Goal: Transaction & Acquisition: Purchase product/service

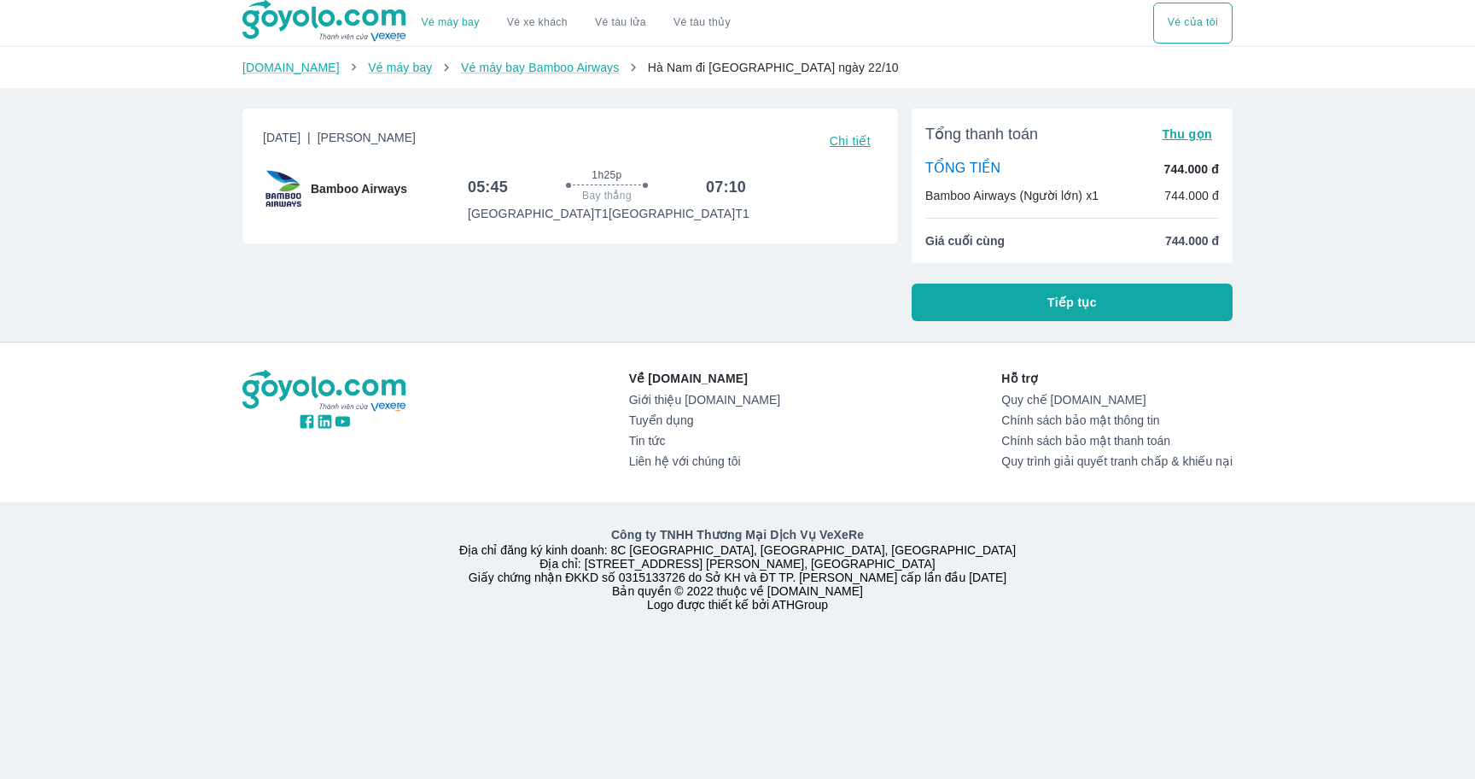
click at [703, 215] on p "Sân bay Đà Nẵng T1" at bounding box center [679, 213] width 141 height 17
click at [755, 225] on div "Thứ 4, 22 Thg 10 2025 | Phổ Thông Chi tiết Bamboo Airways 05:45 1h25p Bay thẳng…" at bounding box center [570, 175] width 656 height 135
click at [1026, 306] on button "Tiếp tục" at bounding box center [1072, 302] width 321 height 38
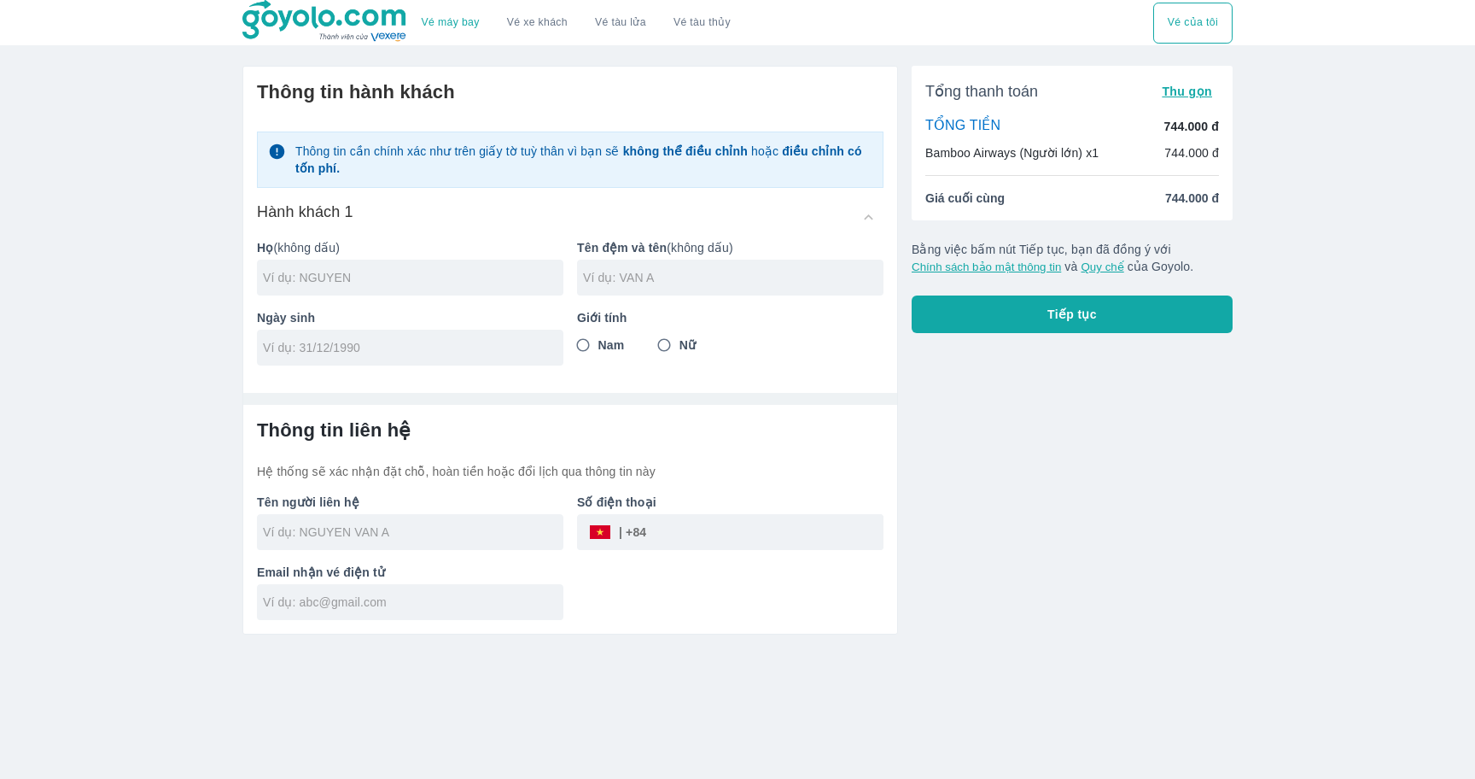
click at [477, 288] on div at bounding box center [410, 278] width 306 height 36
click at [453, 286] on input "text" at bounding box center [413, 277] width 301 height 17
click at [472, 203] on div "Hành khách 1" at bounding box center [570, 216] width 627 height 31
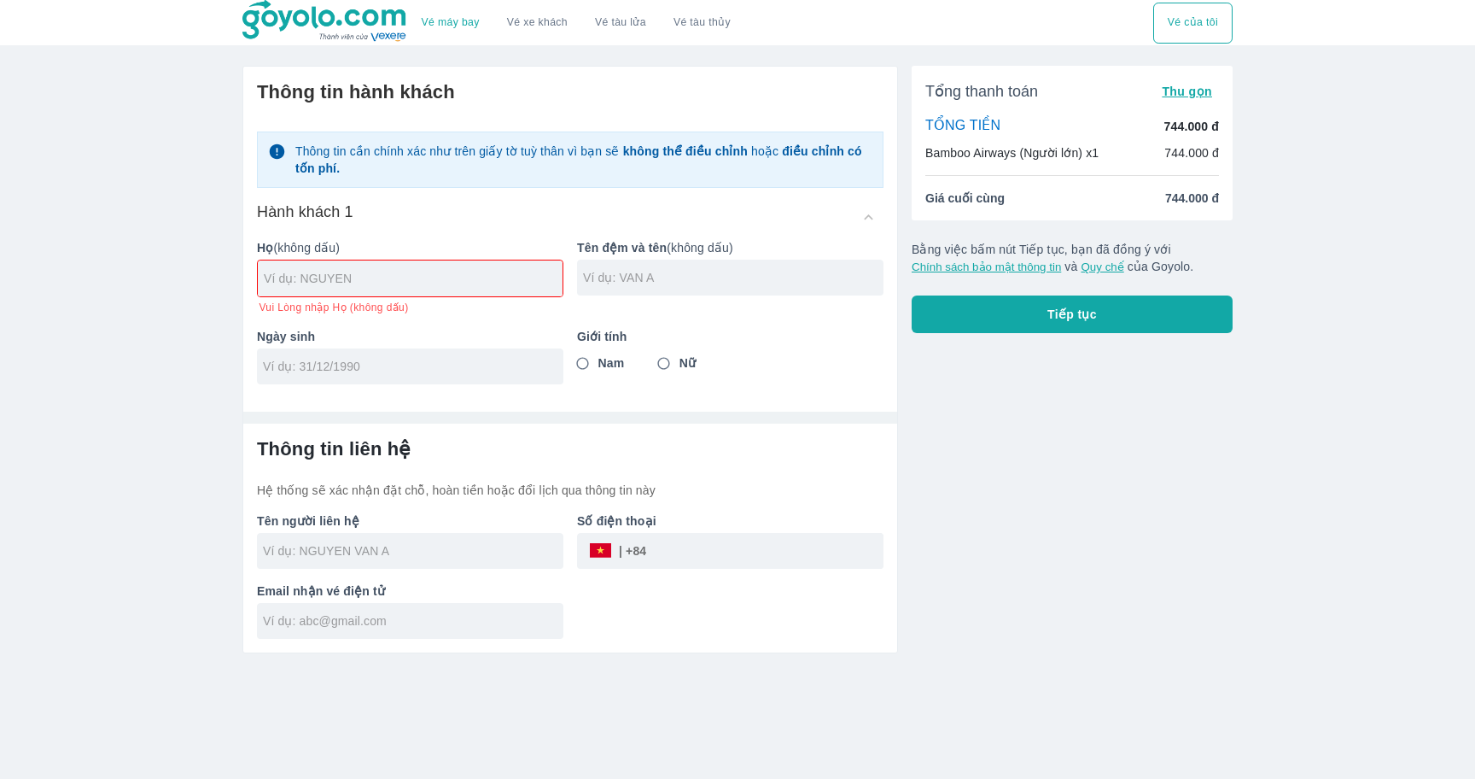
click at [521, 214] on div "Hành khách 1" at bounding box center [570, 216] width 627 height 31
click at [547, 160] on p "Thông tin cần chính xác như trên giấy tờ tuỳ thân vì bạn sẽ không thể điều chỉn…" at bounding box center [583, 160] width 577 height 34
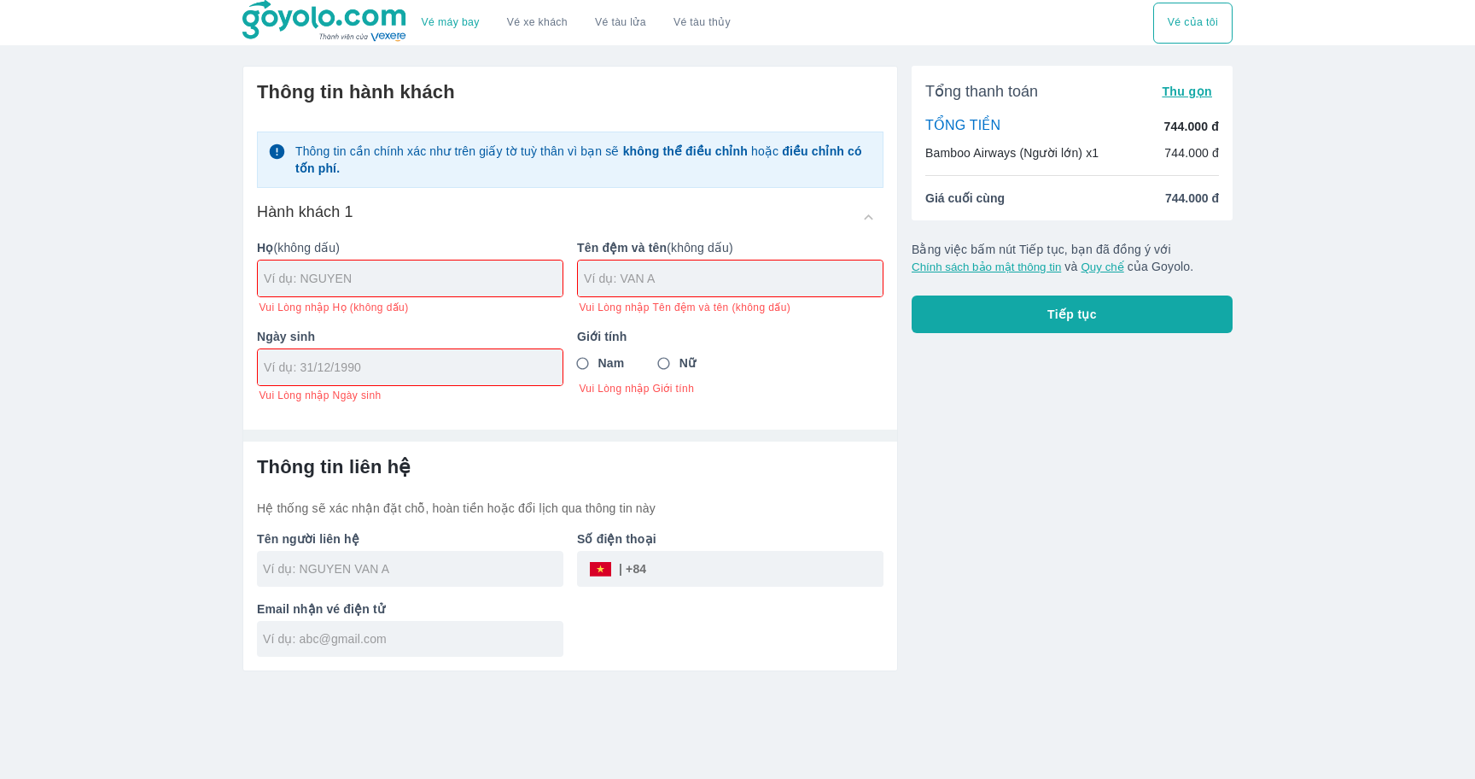
click at [550, 152] on p "Thông tin cần chính xác như trên giấy tờ tuỳ thân vì bạn sẽ không thể điều chỉn…" at bounding box center [583, 160] width 577 height 34
click at [537, 149] on p "Thông tin cần chính xác như trên giấy tờ tuỳ thân vì bạn sẽ không thể điều chỉn…" at bounding box center [583, 160] width 577 height 34
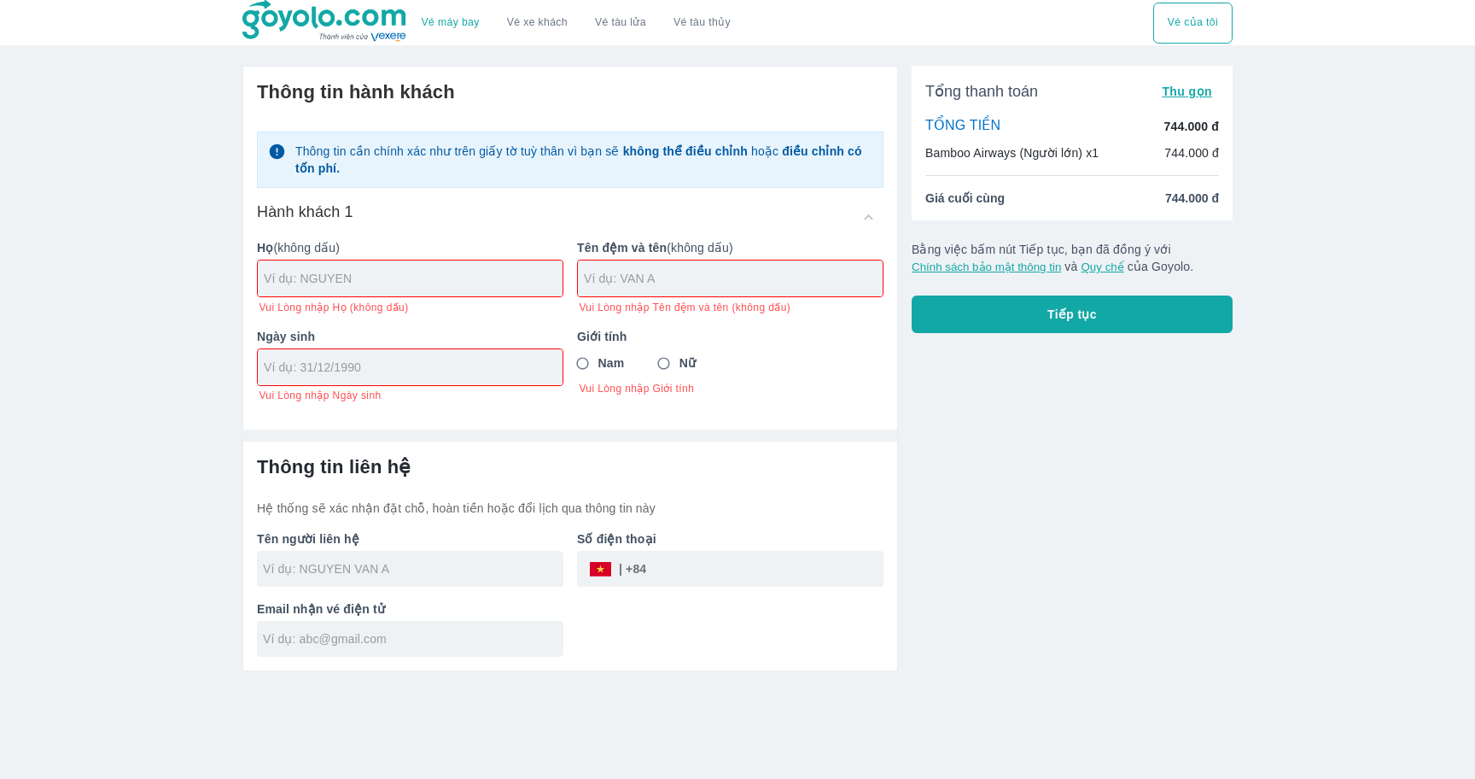
click at [526, 152] on p "Thông tin cần chính xác như trên giấy tờ tuỳ thân vì bạn sẽ không thể điều chỉn…" at bounding box center [583, 160] width 577 height 34
click at [499, 271] on input "text" at bounding box center [413, 278] width 299 height 17
type input "TRAN"
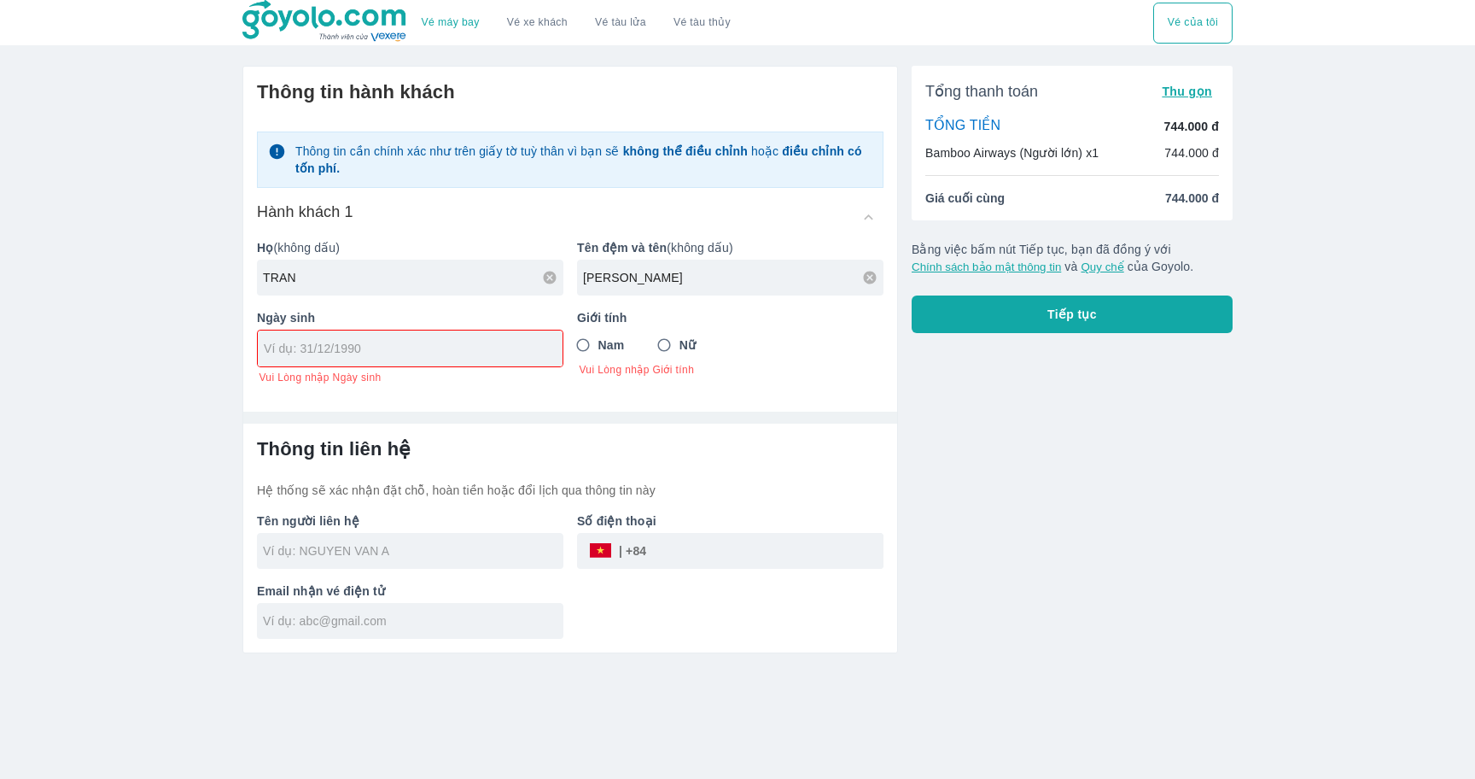
type input "[PERSON_NAME]"
click at [303, 359] on div at bounding box center [410, 348] width 305 height 36
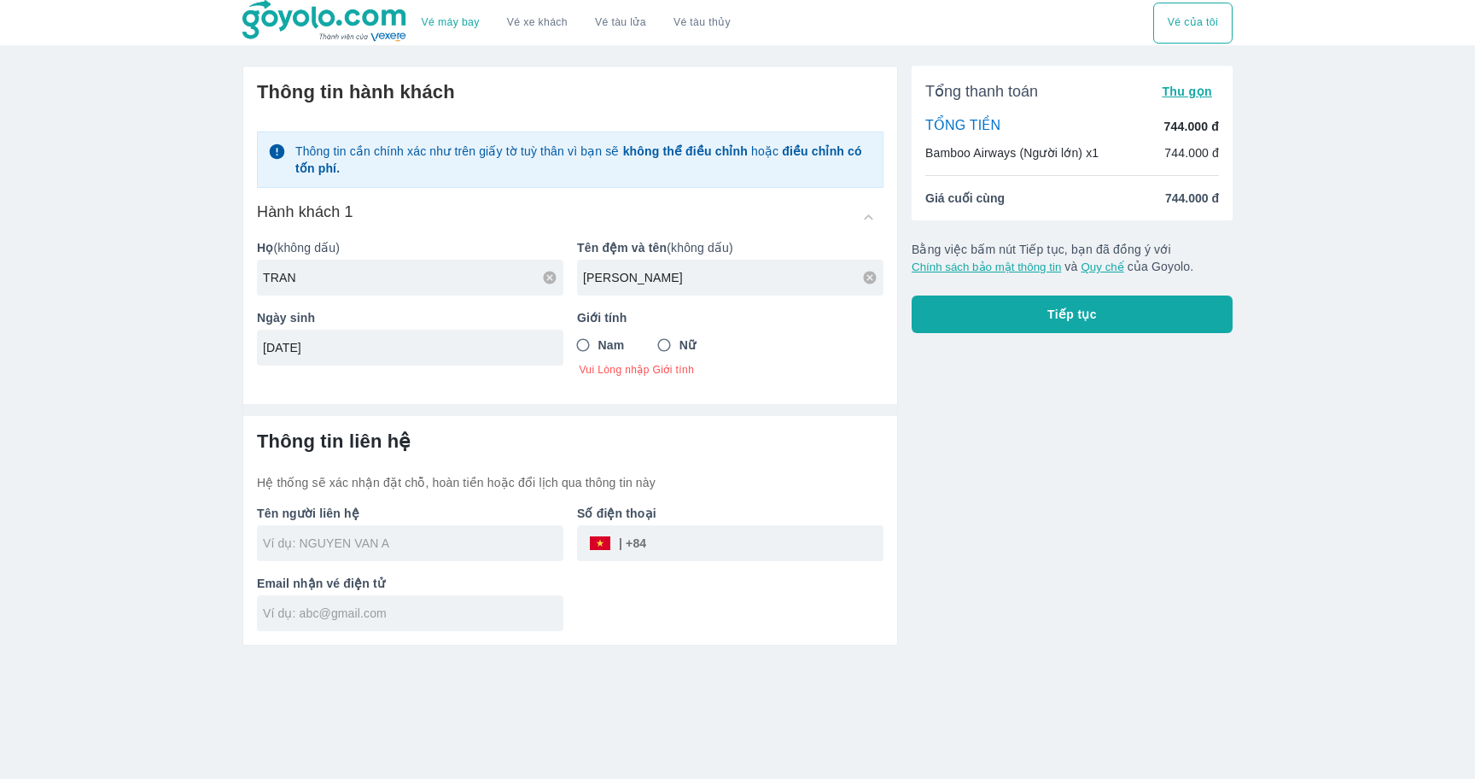
type input "[DATE]"
click at [587, 350] on input "Nam" at bounding box center [583, 345] width 31 height 31
radio input "true"
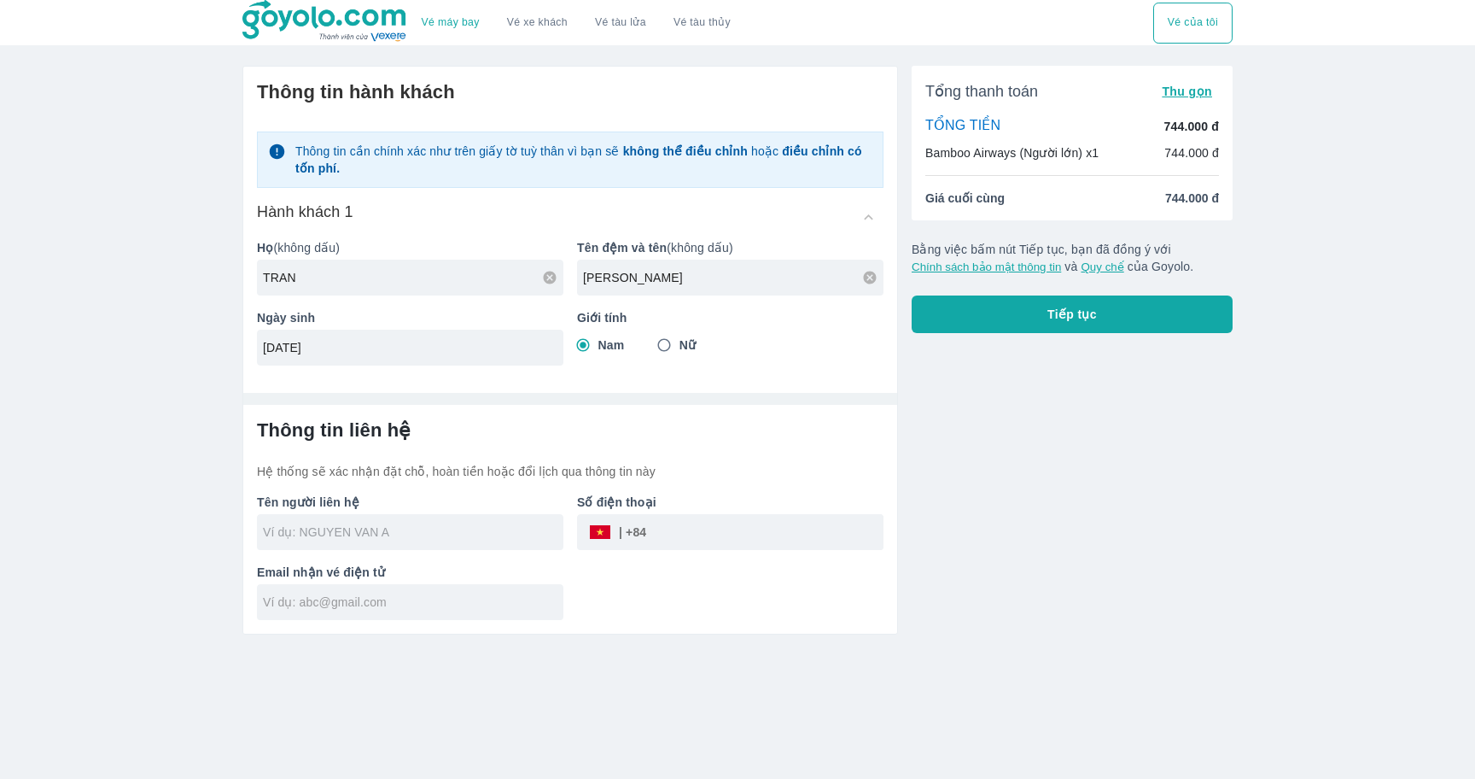
click at [458, 537] on input "text" at bounding box center [413, 531] width 301 height 17
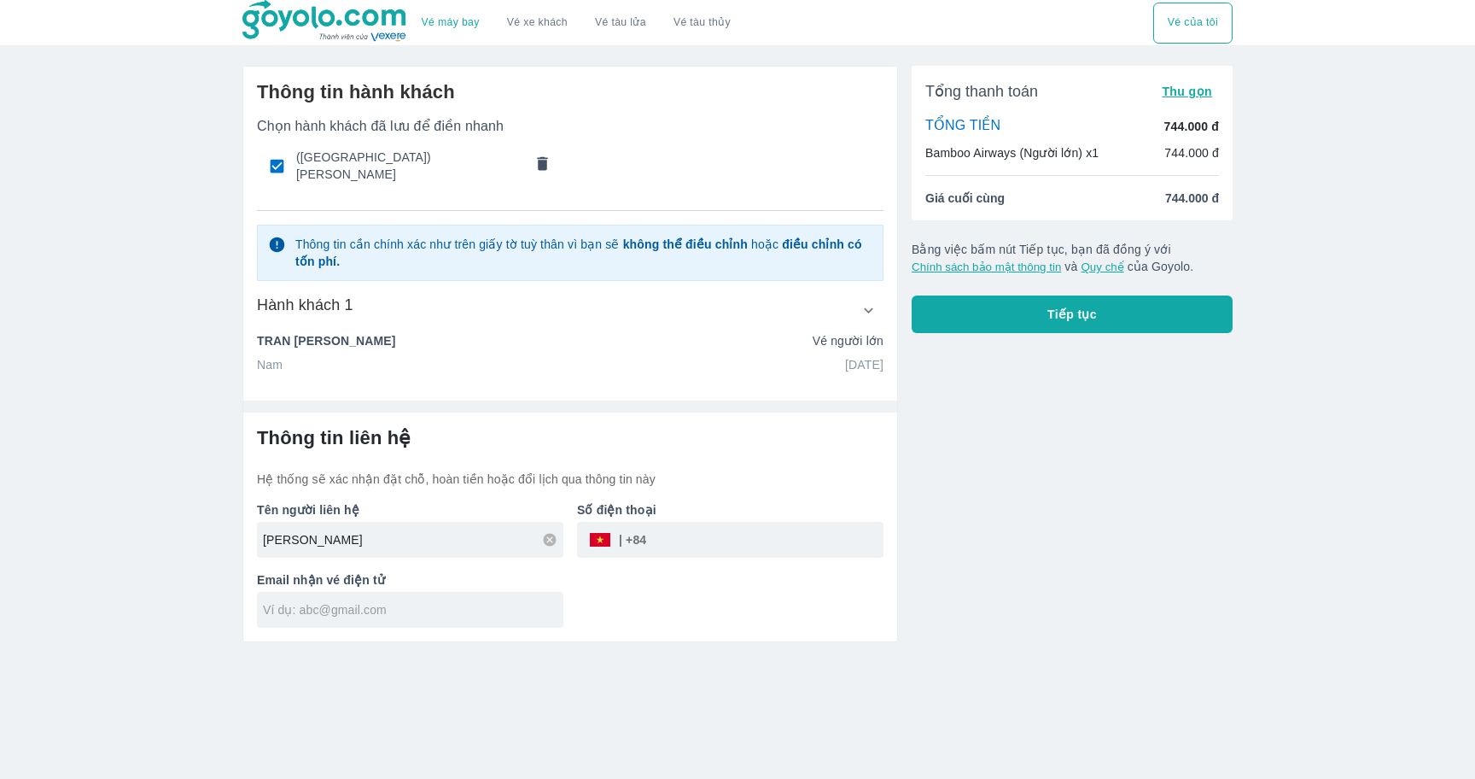
type input "[PERSON_NAME]"
click at [620, 540] on div "​" at bounding box center [616, 540] width 59 height 0
click at [679, 535] on input "tel" at bounding box center [764, 539] width 237 height 41
type input "943263274"
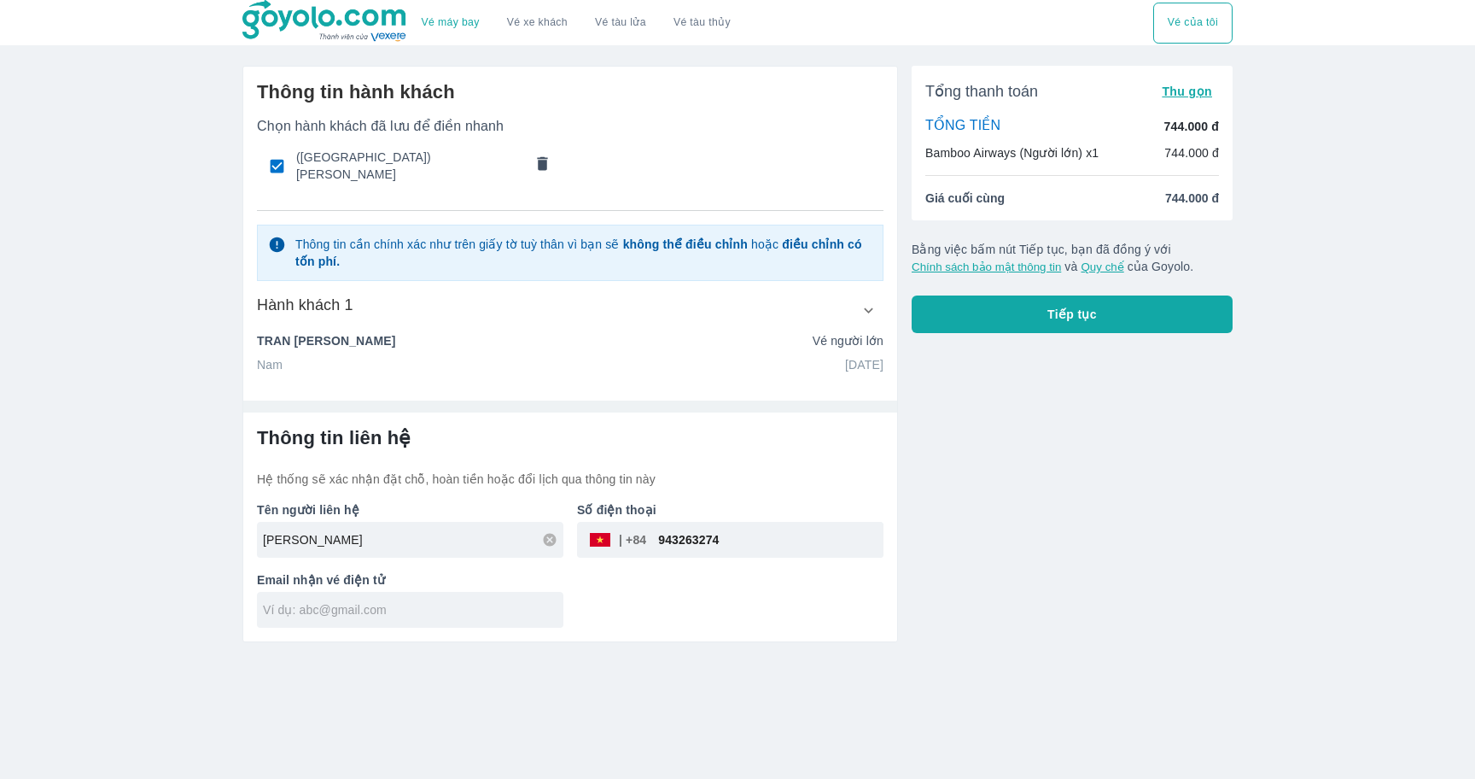
click at [509, 601] on input "text" at bounding box center [413, 609] width 301 height 17
type input "trcongminh.261002@gmail.com"
click at [1060, 306] on span "Tiếp tục" at bounding box center [1073, 314] width 50 height 17
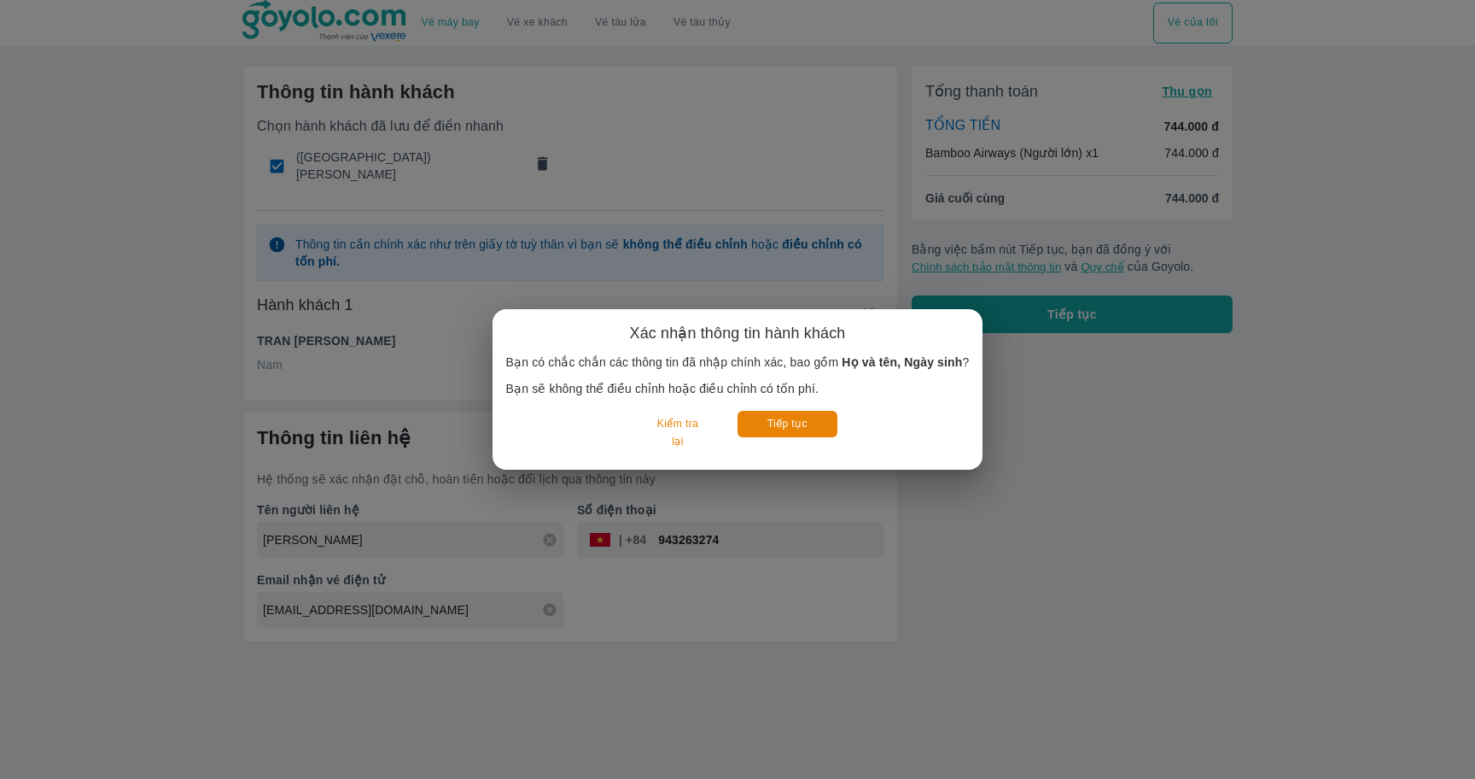
click at [816, 363] on p "Bạn có chắc chắn các thông tin đã nhập chính xác, bao gồm Họ và tên, Ngày sinh ?" at bounding box center [738, 361] width 464 height 17
click at [732, 399] on div "Xác nhận thông tin hành khách Bạn có chắc chắn các thông tin đã nhập chính xác,…" at bounding box center [738, 389] width 464 height 132
click at [690, 420] on button "Kiểm tra lại" at bounding box center [677, 433] width 79 height 45
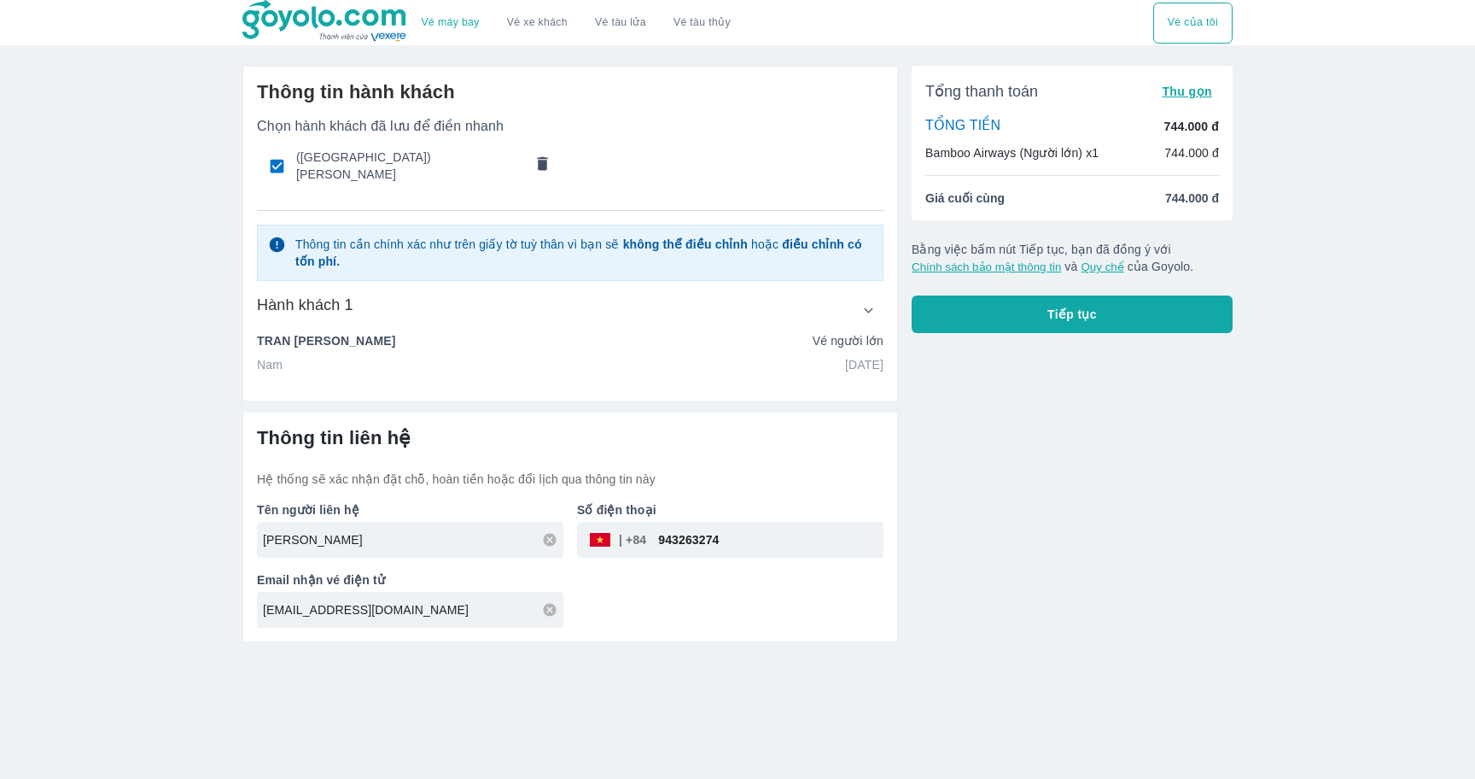
click at [964, 318] on button "Tiếp tục" at bounding box center [1072, 314] width 321 height 38
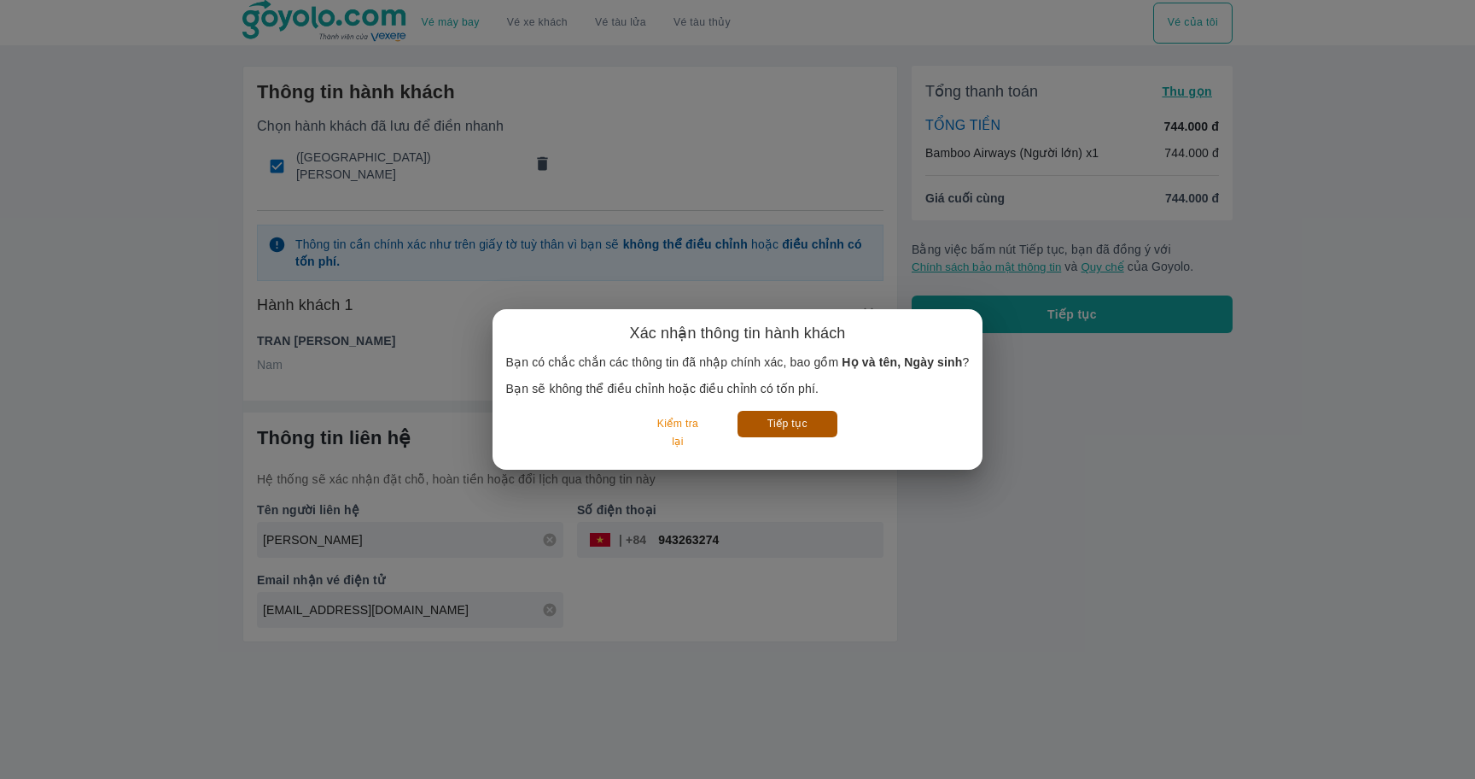
click at [761, 429] on button "Tiếp tục" at bounding box center [788, 424] width 100 height 26
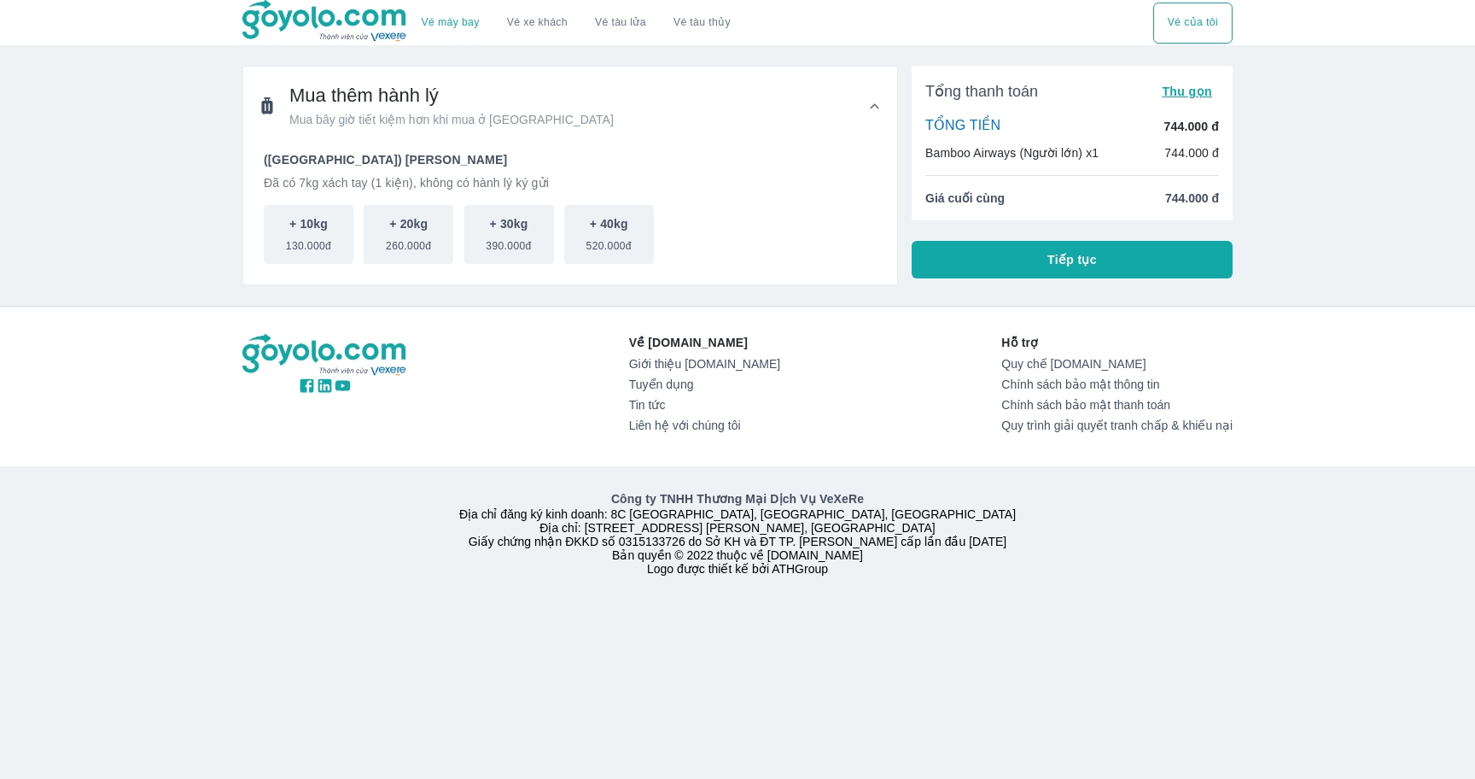
click at [519, 168] on div "(Anh) TRAN CONG MINH Đã có 7kg xách tay (1 kiện), không có hành lý ký gửi" at bounding box center [570, 171] width 613 height 40
click at [510, 182] on p "Đã có 7kg xách tay (1 kiện), không có hành lý ký gửi" at bounding box center [570, 182] width 613 height 17
click at [474, 175] on p "Đã có 7kg xách tay (1 kiện), không có hành lý ký gửi" at bounding box center [570, 182] width 613 height 17
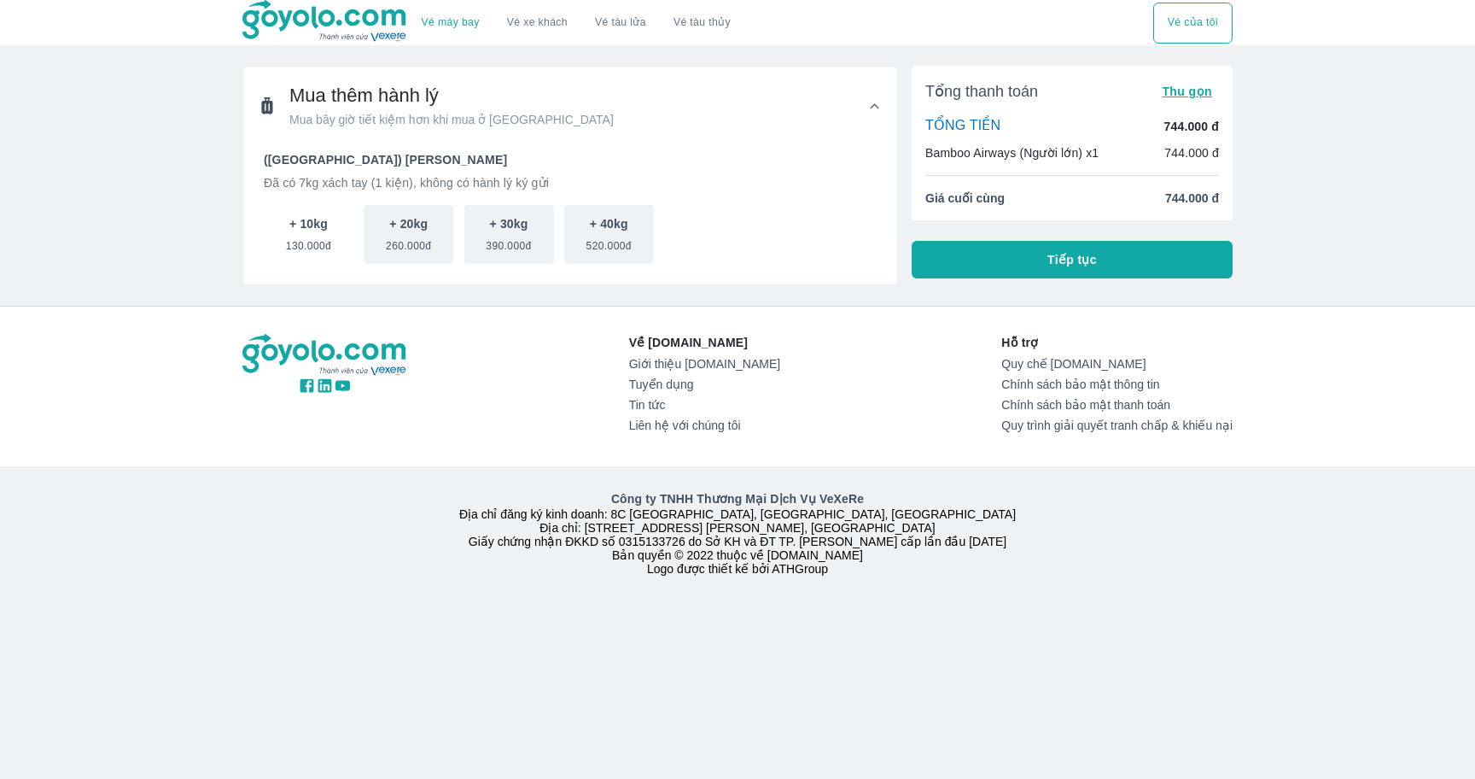
click at [306, 250] on span "130.000đ" at bounding box center [308, 242] width 45 height 20
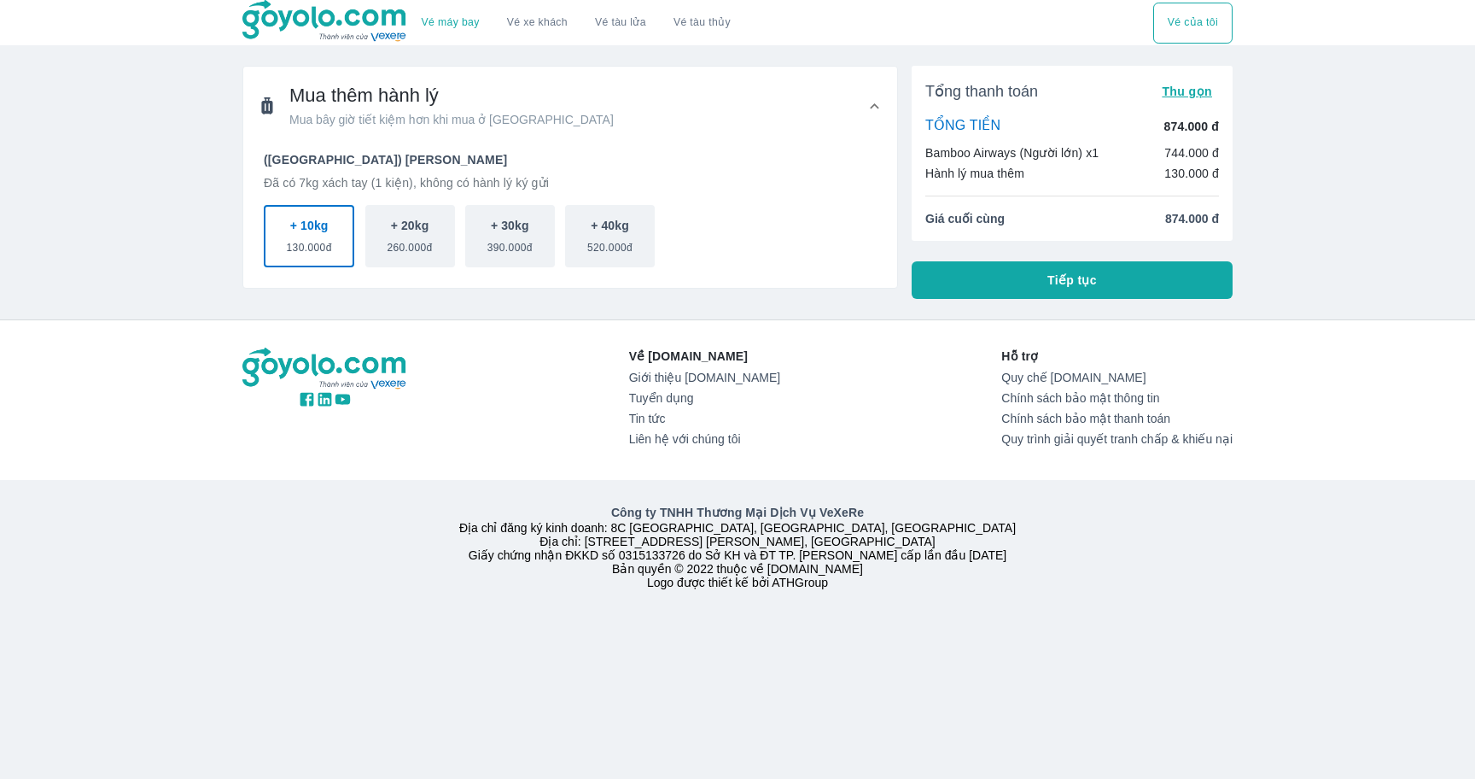
click at [963, 283] on button "Tiếp tục" at bounding box center [1072, 280] width 321 height 38
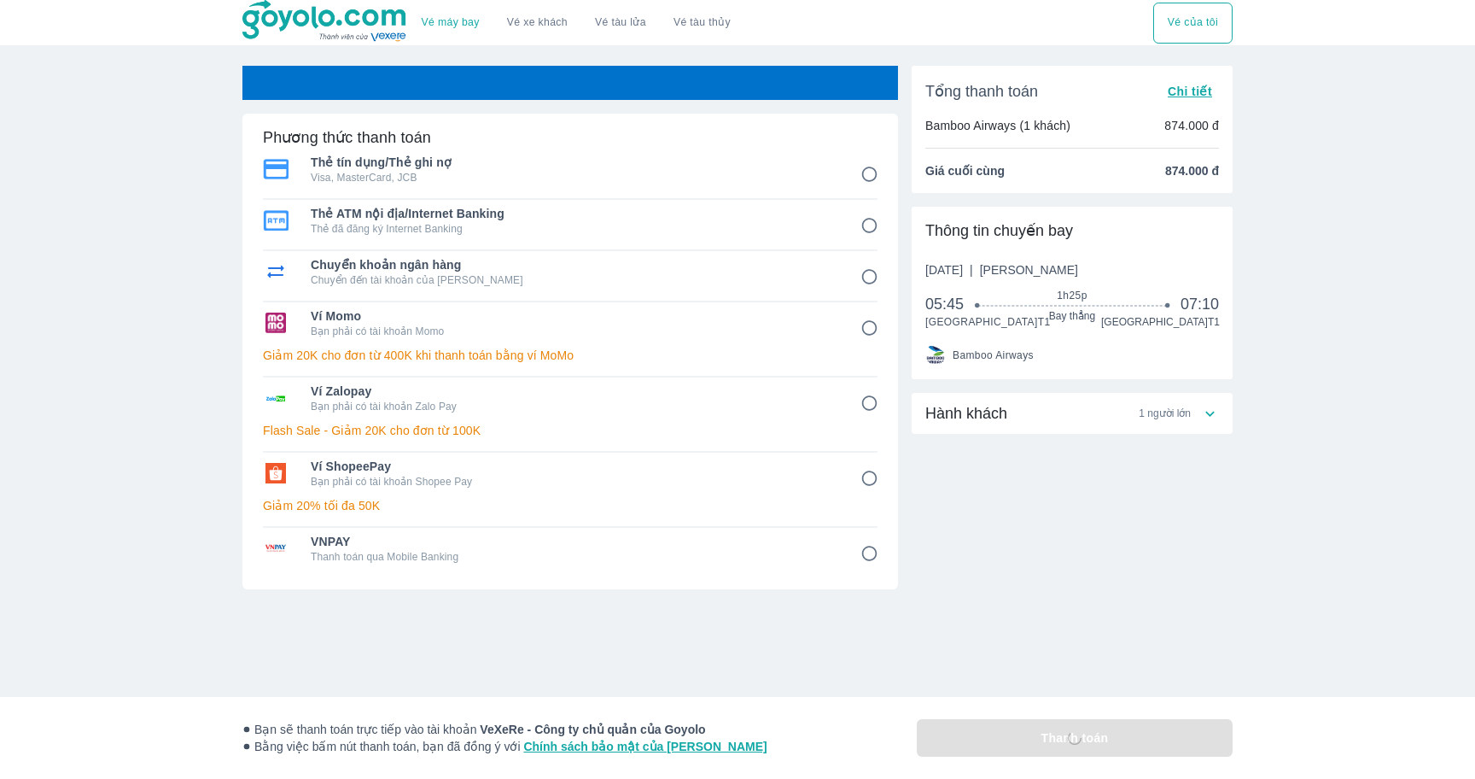
click at [657, 335] on p "Bạn phải có tài khoản Momo" at bounding box center [574, 331] width 526 height 14
radio input "true"
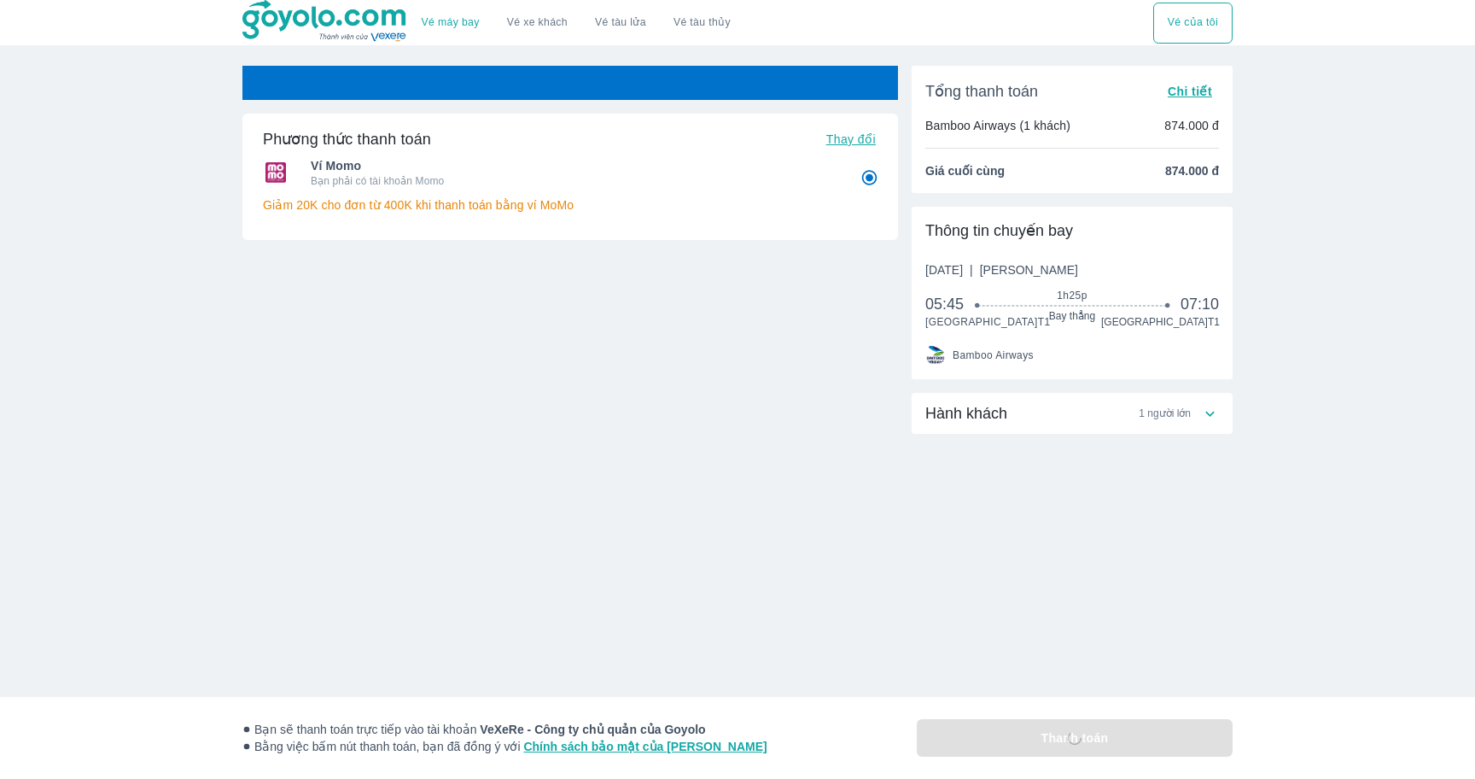
click at [538, 735] on strong "VeXeRe - Công ty chủ quản của Goyolo" at bounding box center [592, 729] width 225 height 14
click at [488, 738] on span "Bằng việc bấm nút thanh toán, bạn đã đồng ý với Chính sách bảo mật của Goyolo" at bounding box center [504, 746] width 525 height 17
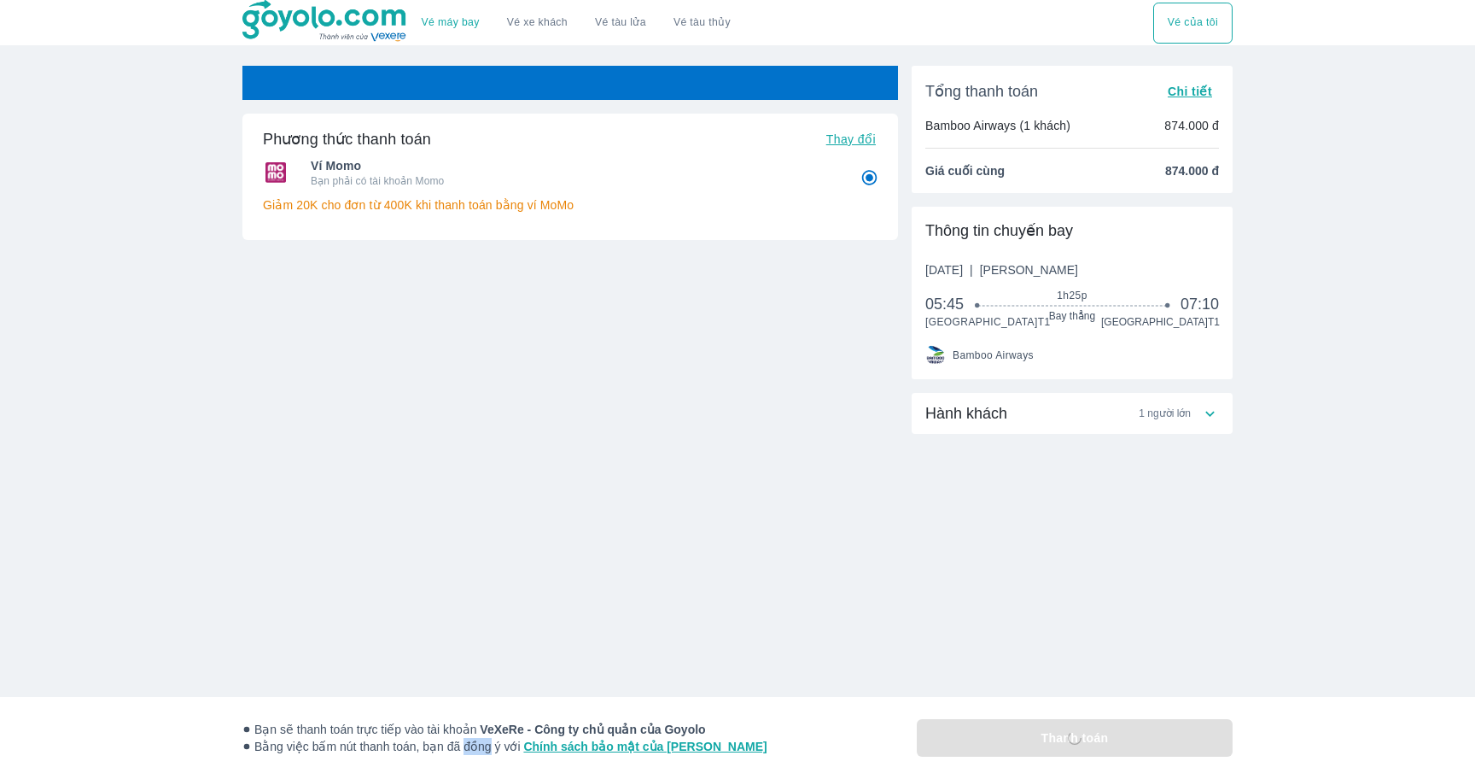
click at [471, 738] on span "Bằng việc bấm nút thanh toán, bạn đã đồng ý với Chính sách bảo mật của Goyolo" at bounding box center [504, 746] width 525 height 17
click at [470, 731] on span "Bạn sẽ thanh toán trực tiếp vào tài khoản VeXeRe - Công ty chủ quản của Goyolo" at bounding box center [504, 729] width 525 height 17
click at [711, 453] on div "Phương thức thanh toán Thay đổi Ví Momo Bạn phải có tài khoản Momo Giảm 20K cho…" at bounding box center [570, 292] width 656 height 452
click at [1002, 271] on span "Thứ 4, 22 Thg 10 2025 | Phổ Thông" at bounding box center [1001, 269] width 153 height 17
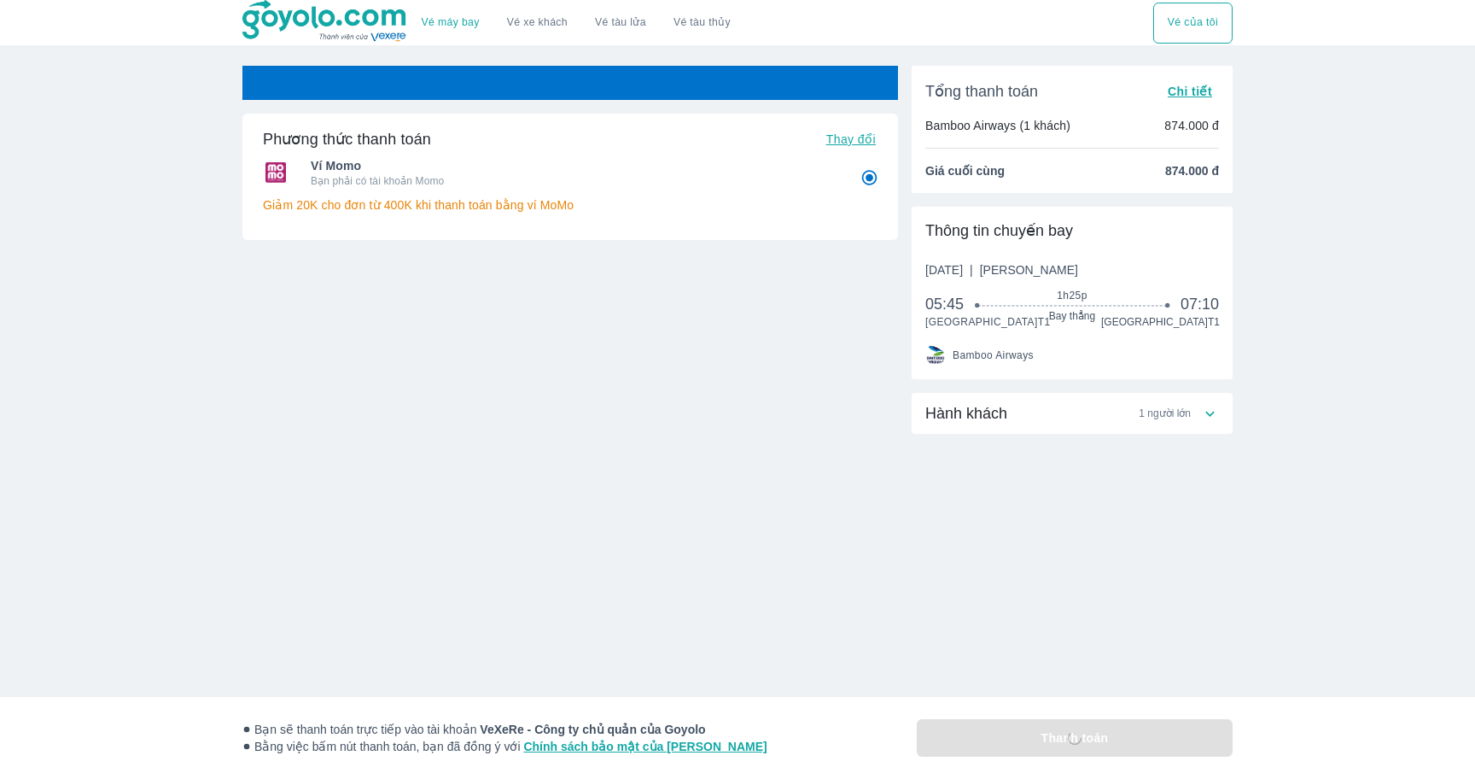
click at [1002, 271] on span "Thứ 4, 22 Thg 10 2025 | Phổ Thông" at bounding box center [1001, 269] width 153 height 17
click at [978, 272] on span "Thứ 4, 22 Thg 10 2025 | Phổ Thông" at bounding box center [1001, 269] width 153 height 17
click at [1008, 266] on span "Thứ 4, 22 Thg 10 2025 | Phổ Thông" at bounding box center [1001, 269] width 153 height 17
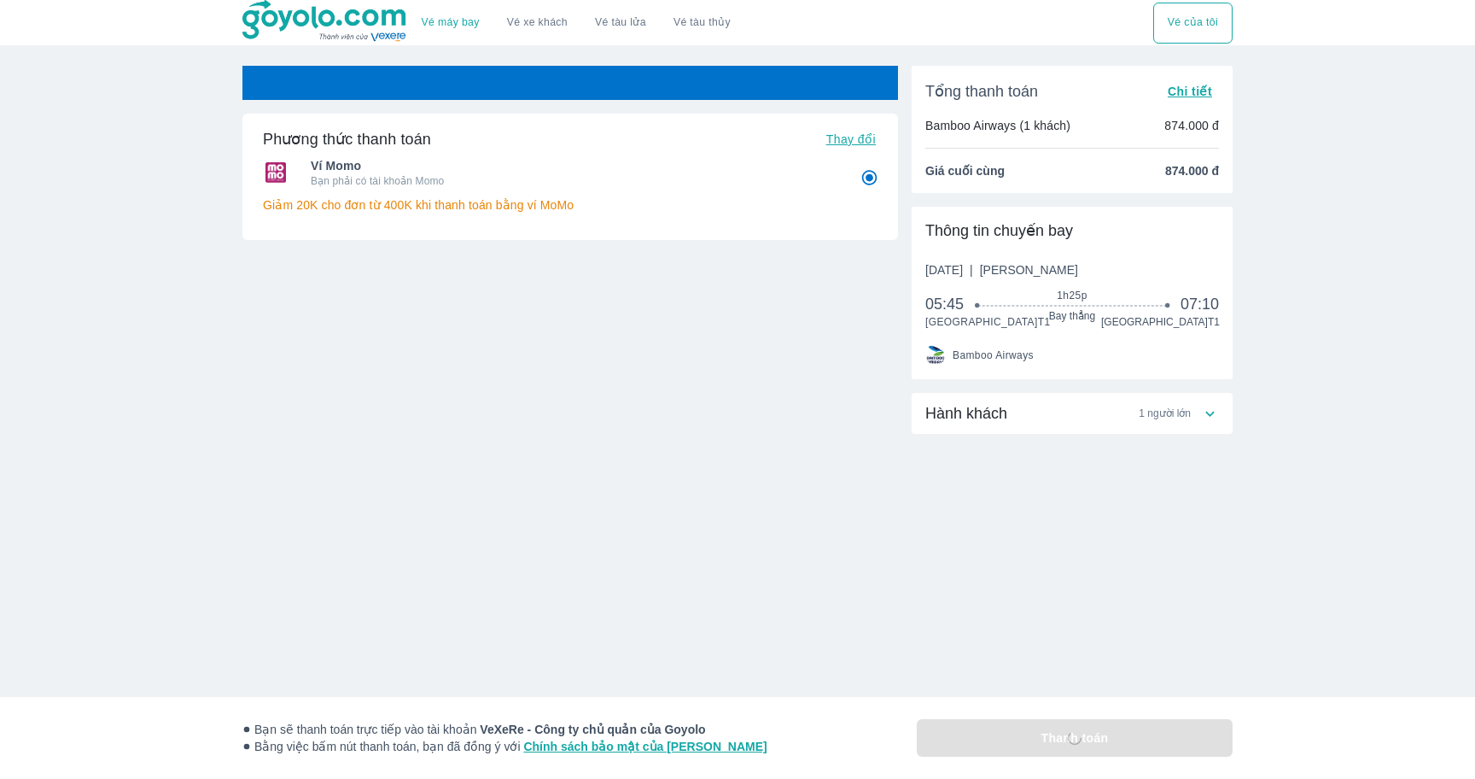
click at [1008, 266] on span "Thứ 4, 22 Thg 10 2025 | Phổ Thông" at bounding box center [1001, 269] width 153 height 17
click at [992, 267] on span "Thứ 4, 22 Thg 10 2025 | Phổ Thông" at bounding box center [1001, 269] width 153 height 17
click at [1019, 266] on span "Thứ 4, 22 Thg 10 2025 | Phổ Thông" at bounding box center [1001, 269] width 153 height 17
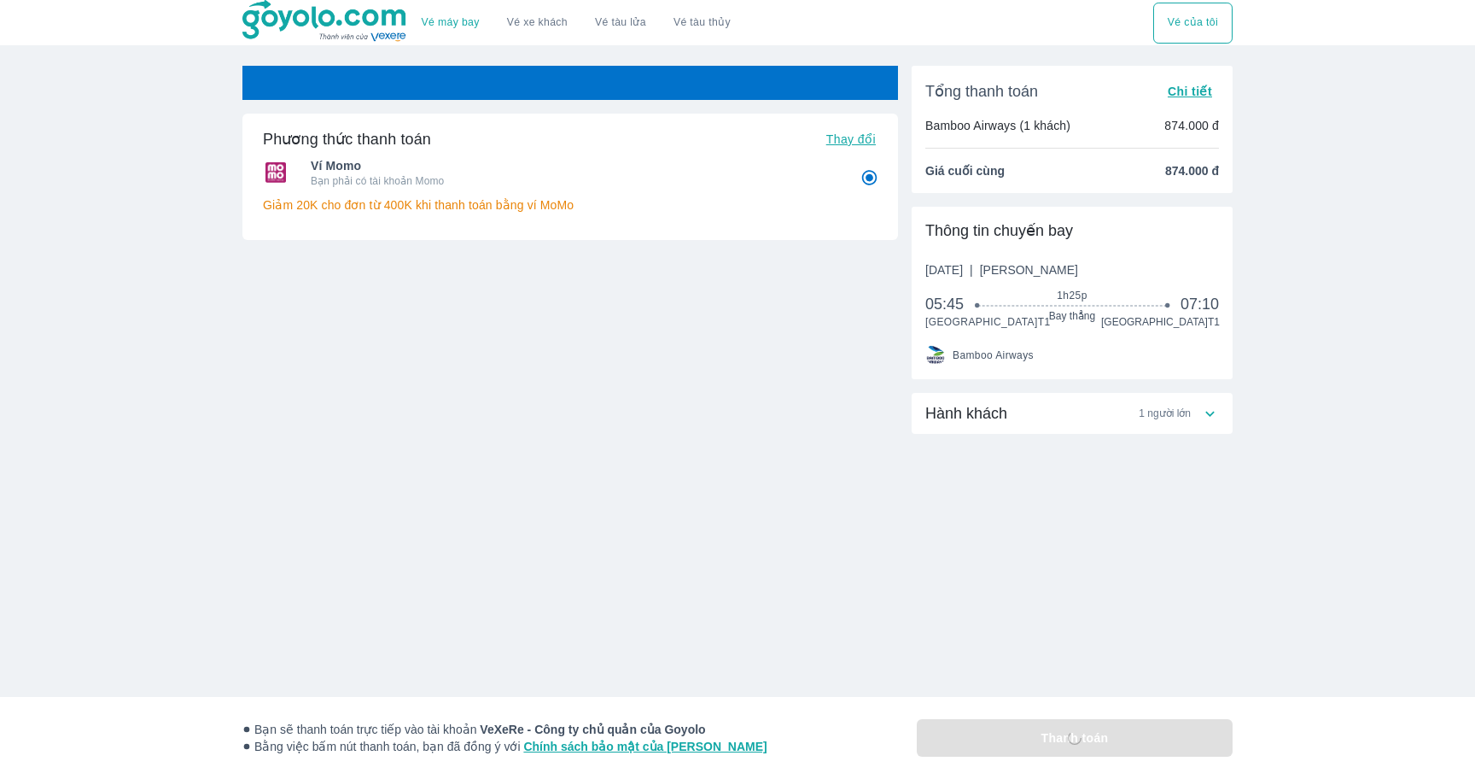
click at [1019, 266] on span "Thứ 4, 22 Thg 10 2025 | Phổ Thông" at bounding box center [1001, 269] width 153 height 17
click at [1034, 266] on span "Thứ 4, 22 Thg 10 2025 | Phổ Thông" at bounding box center [1001, 269] width 153 height 17
click at [1069, 266] on span "[PERSON_NAME]" at bounding box center [1029, 270] width 98 height 14
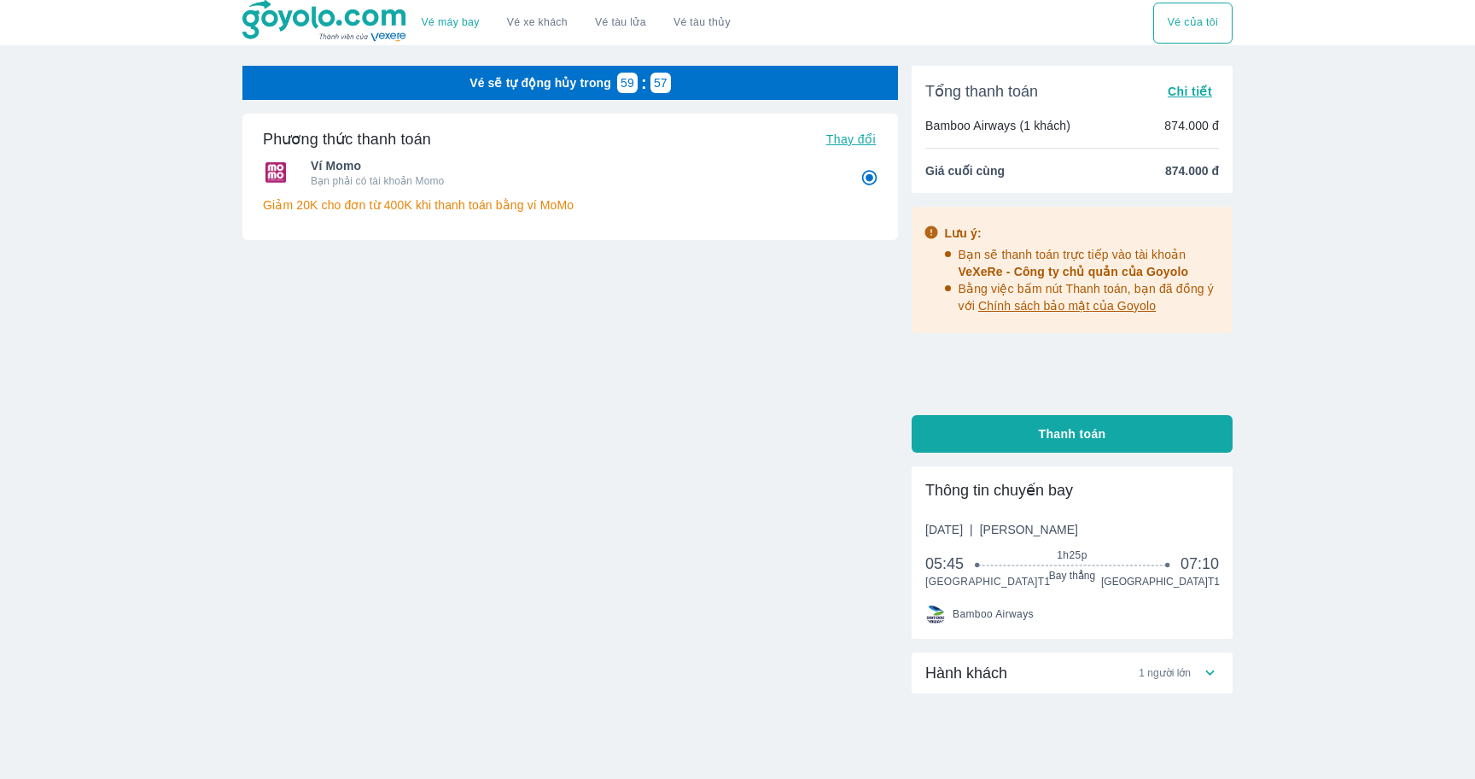
click at [931, 534] on span "Thứ 4, 22 Thg 10 2025 | Phổ Thông" at bounding box center [1001, 529] width 153 height 17
click at [976, 529] on span "Thứ 4, 22 Thg 10 2025 | Phổ Thông" at bounding box center [1001, 529] width 153 height 17
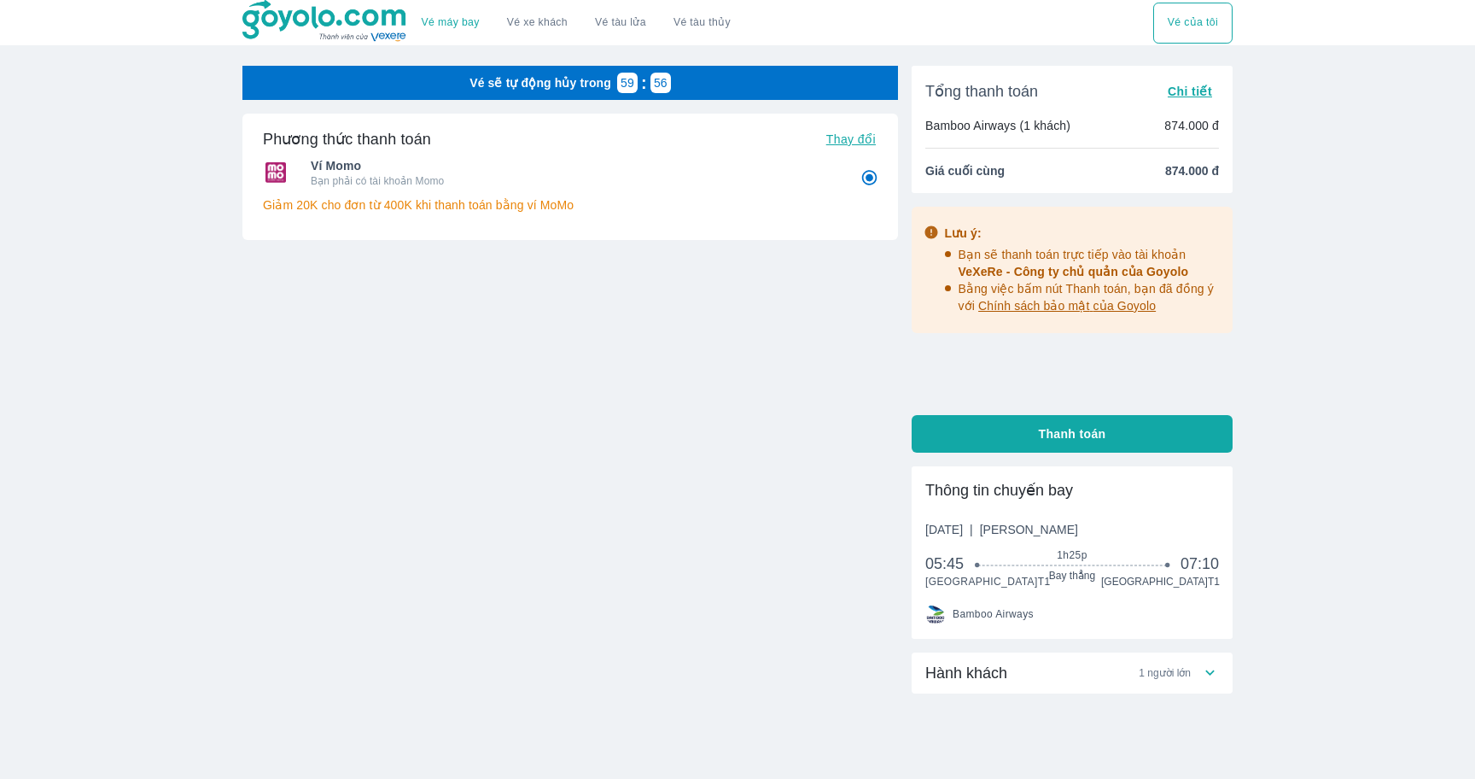
click at [976, 529] on span "Thứ 4, 22 Thg 10 2025 | Phổ Thông" at bounding box center [1001, 529] width 153 height 17
click at [960, 527] on span "Thứ 4, 22 Thg 10 2025 | Phổ Thông" at bounding box center [1001, 529] width 153 height 17
click at [1108, 671] on div "Hành khách 1 người lớn" at bounding box center [1063, 672] width 276 height 20
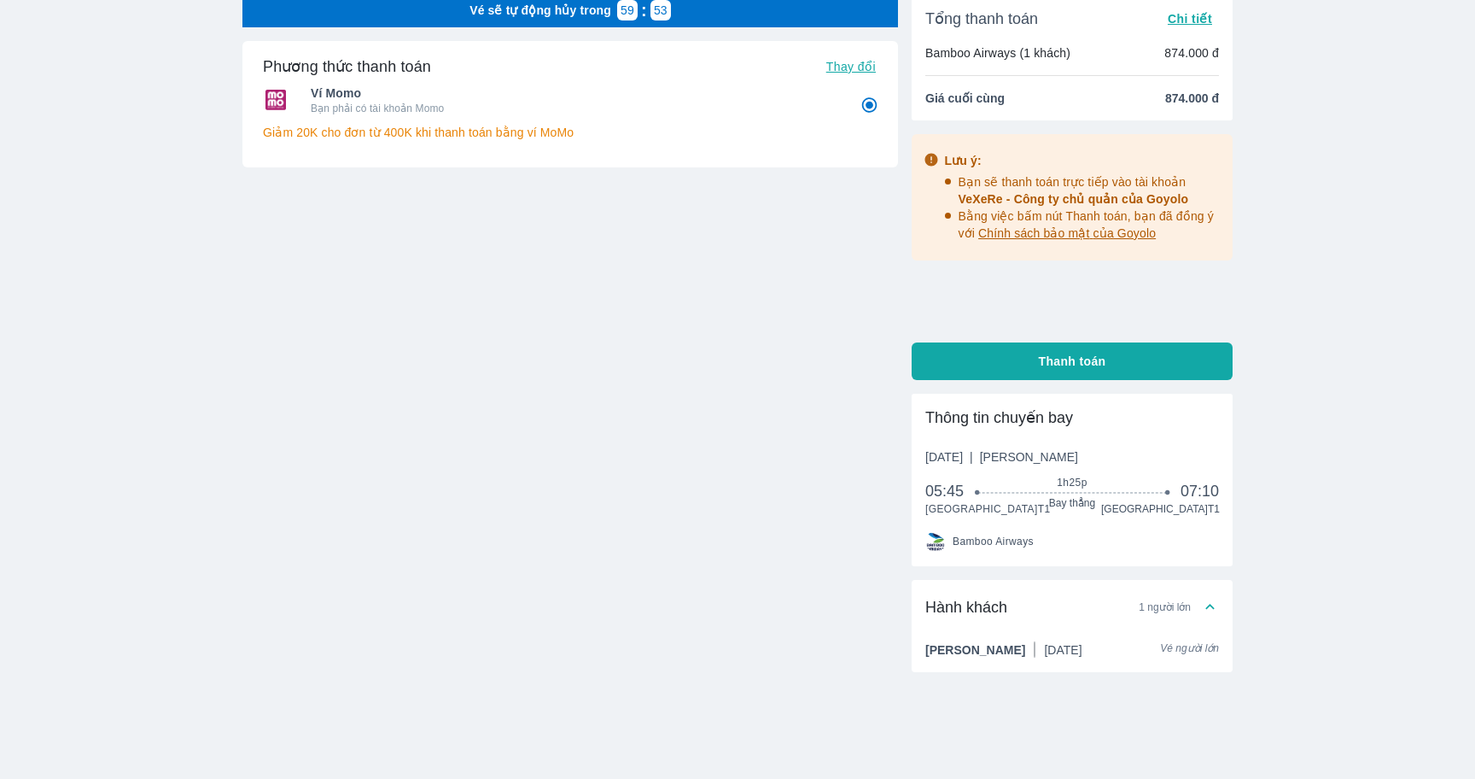
click at [1175, 608] on span "1 người lớn" at bounding box center [1165, 607] width 52 height 14
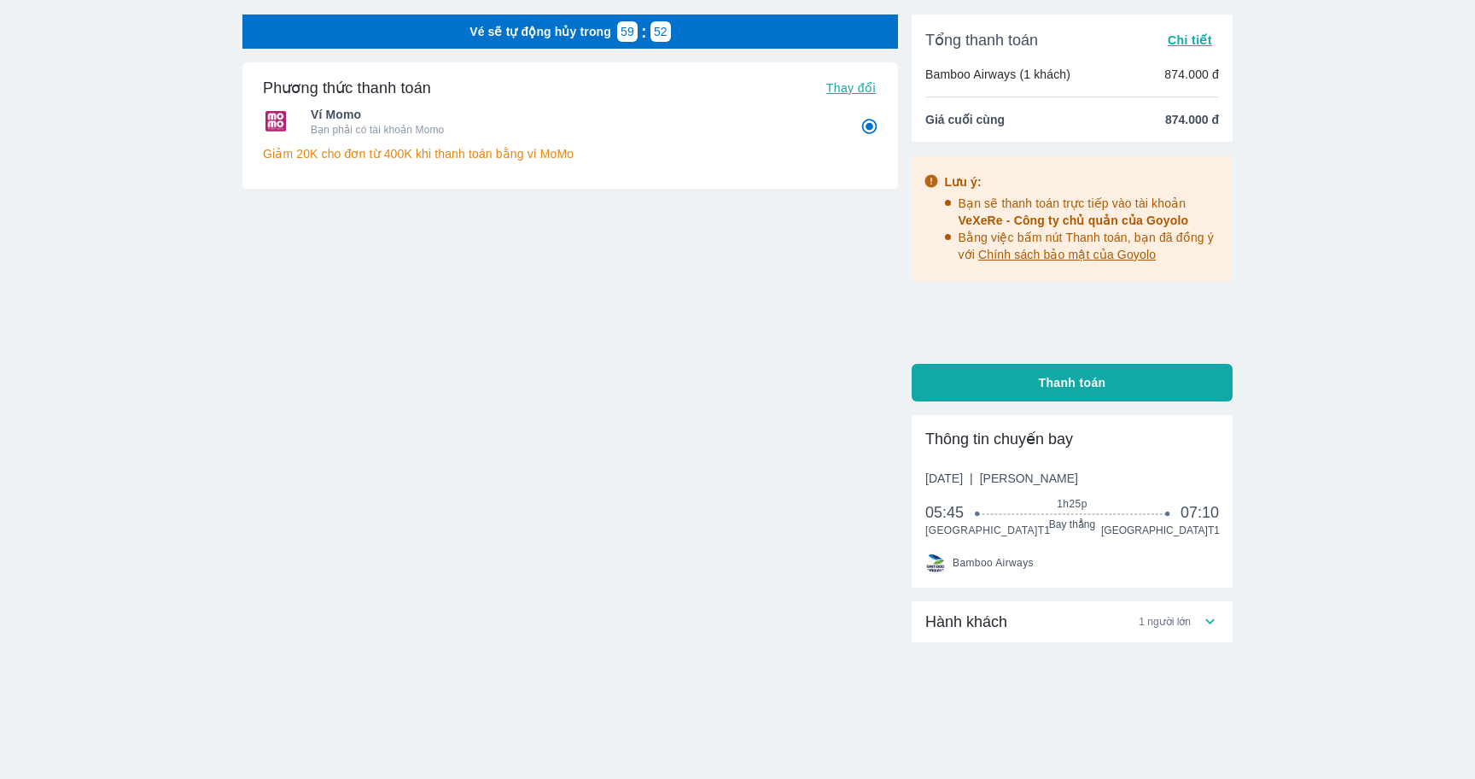
click at [1175, 608] on div "Hành khách 1 người lớn" at bounding box center [1072, 621] width 321 height 41
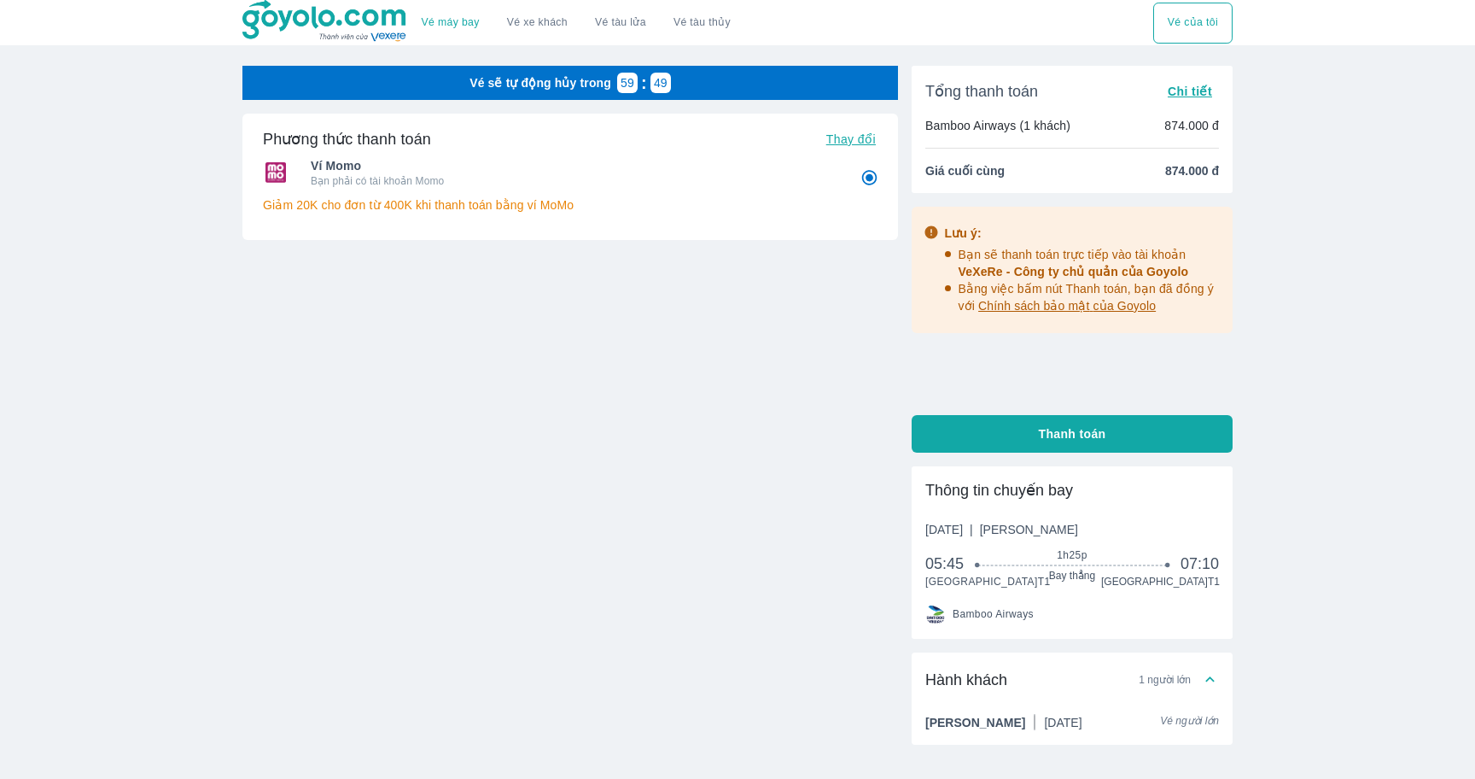
click at [476, 79] on p "Vé sẽ tự động hủy trong" at bounding box center [541, 82] width 142 height 17
click at [559, 81] on p "Vé sẽ tự động hủy trong" at bounding box center [541, 82] width 142 height 17
click at [586, 81] on p "Vé sẽ tự động hủy trong" at bounding box center [541, 82] width 142 height 17
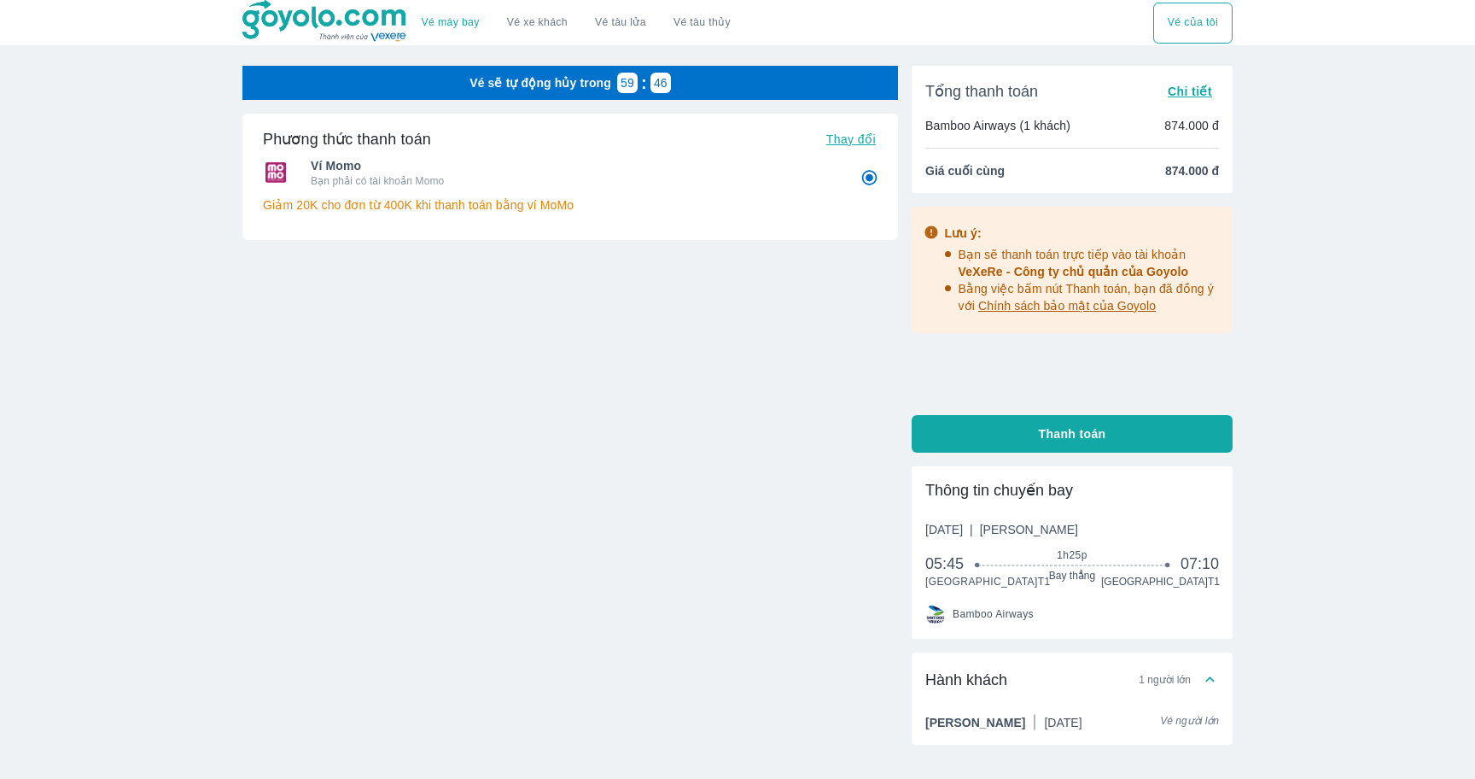
click at [1187, 85] on span "Chi tiết" at bounding box center [1190, 92] width 44 height 14
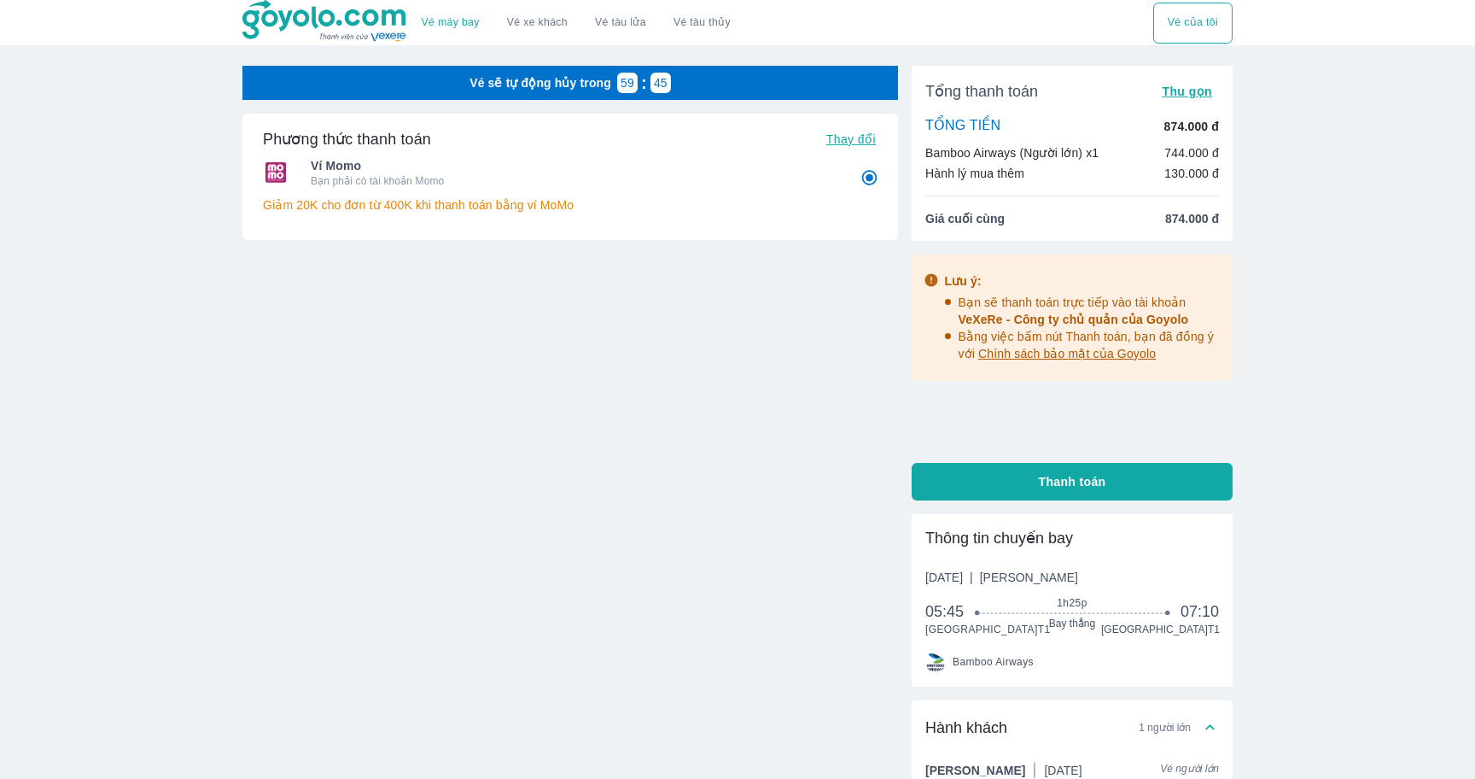
click at [432, 26] on link "Vé máy bay" at bounding box center [451, 22] width 58 height 13
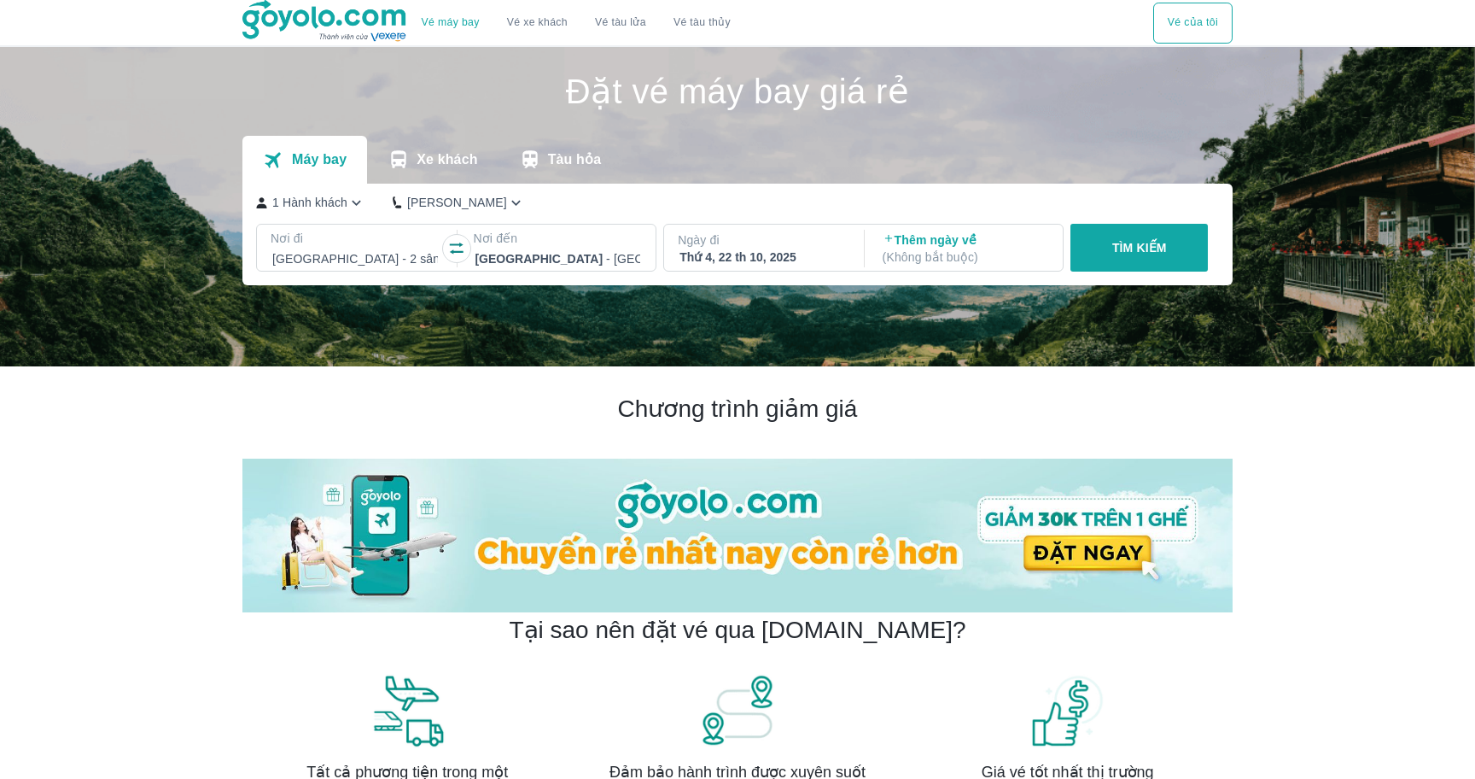
click at [787, 250] on div "Thứ 4, 22 th 10, 2025" at bounding box center [763, 256] width 166 height 17
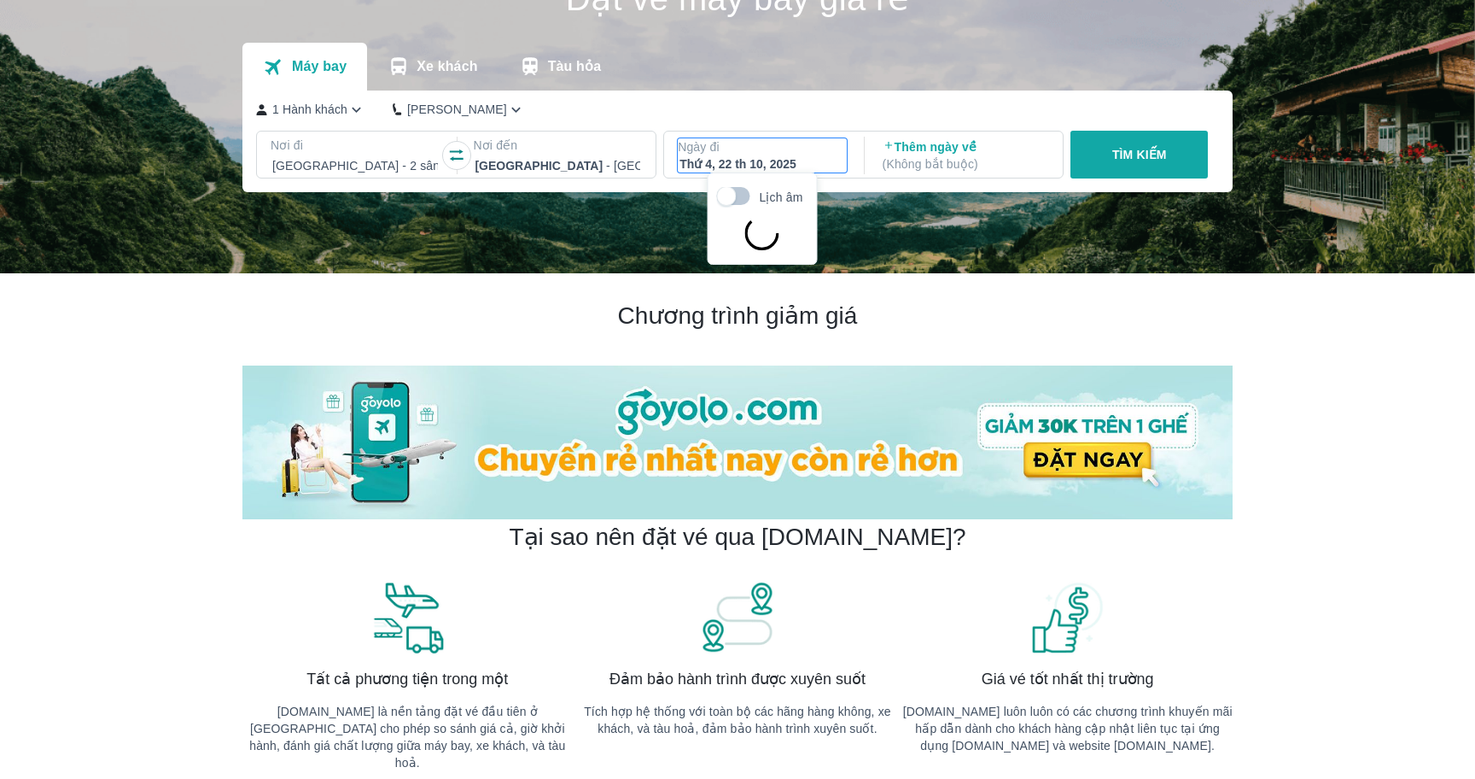
scroll to position [98, 0]
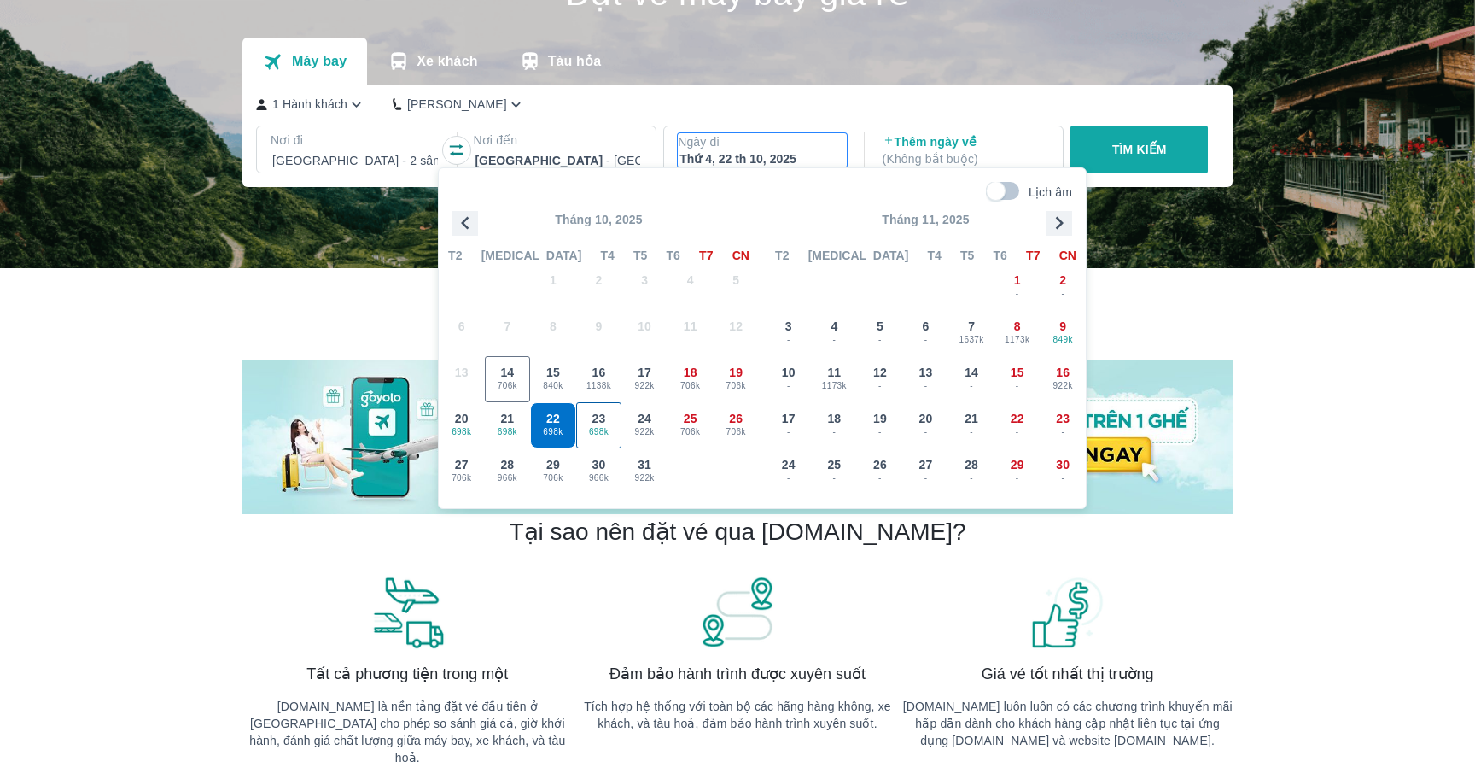
click at [601, 422] on span "23" at bounding box center [599, 418] width 14 height 17
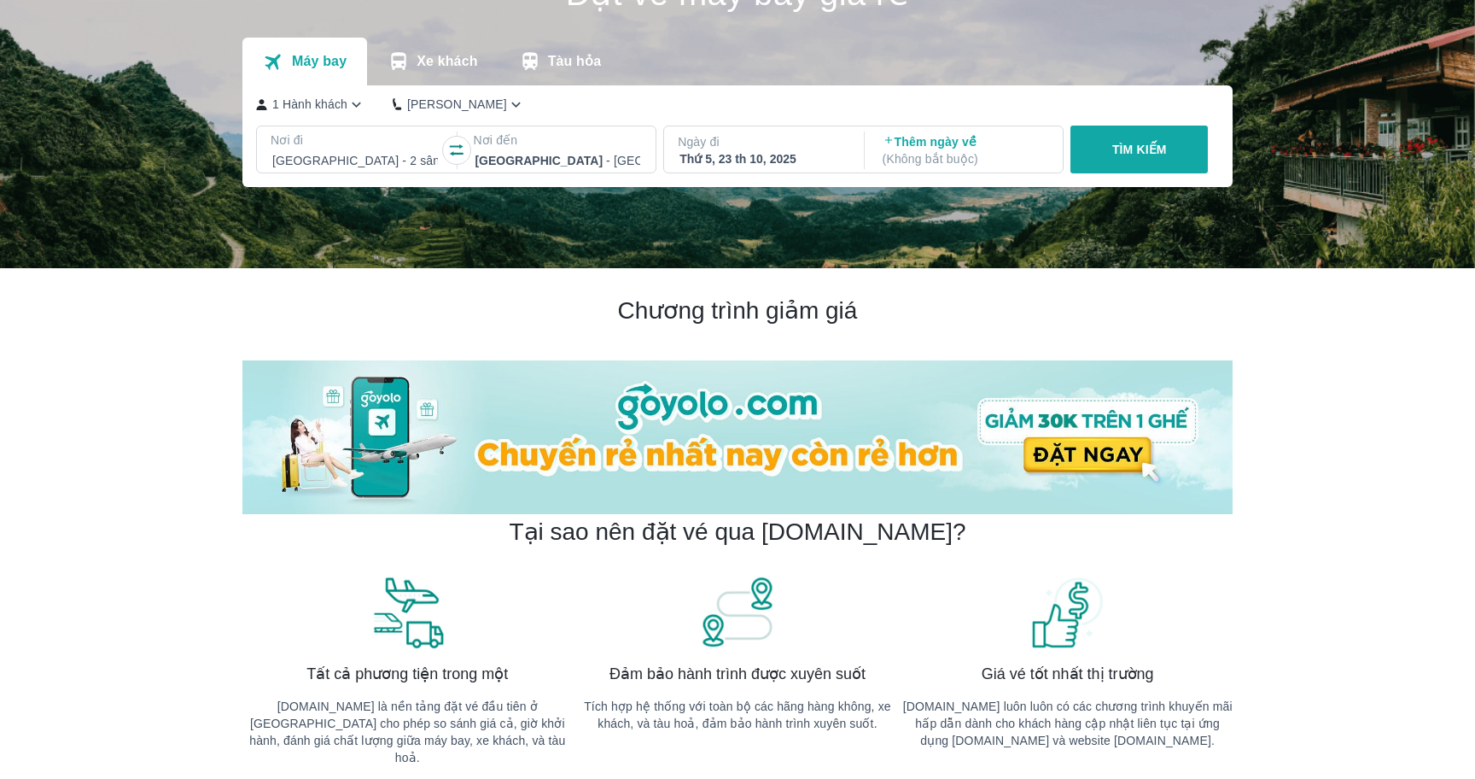
click at [1141, 137] on button "TÌM KIẾM" at bounding box center [1139, 149] width 137 height 48
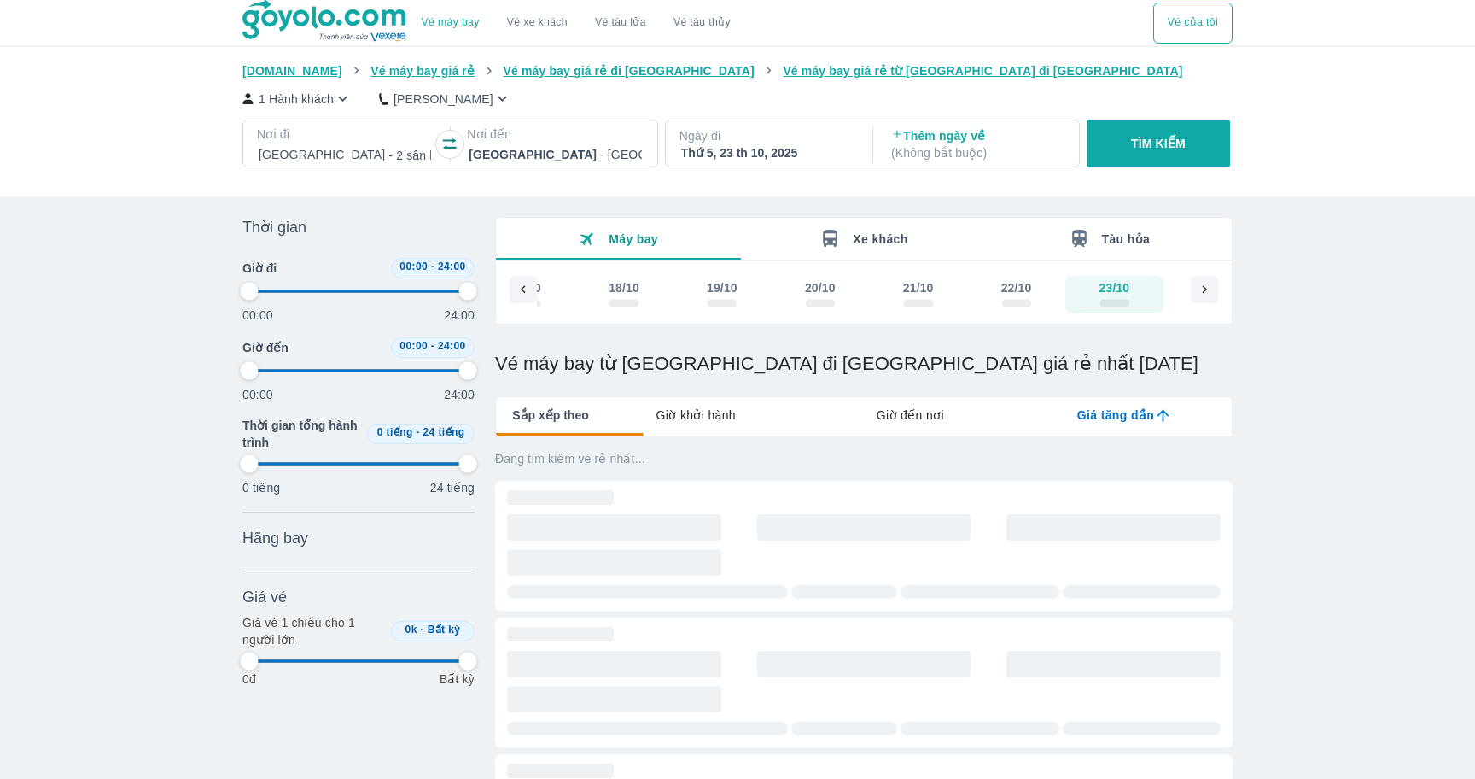
type input "97.9166666666667"
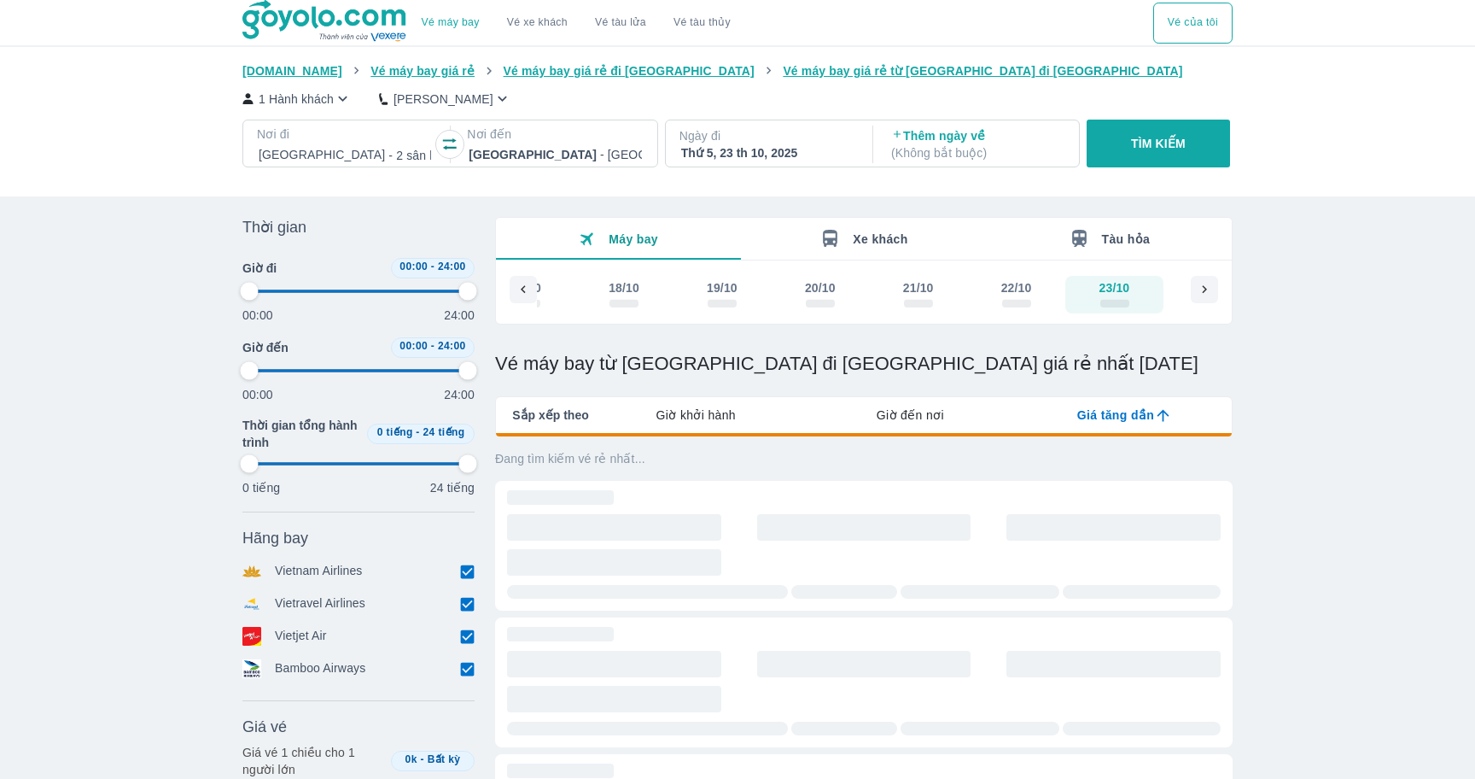
type input "97.9166666666667"
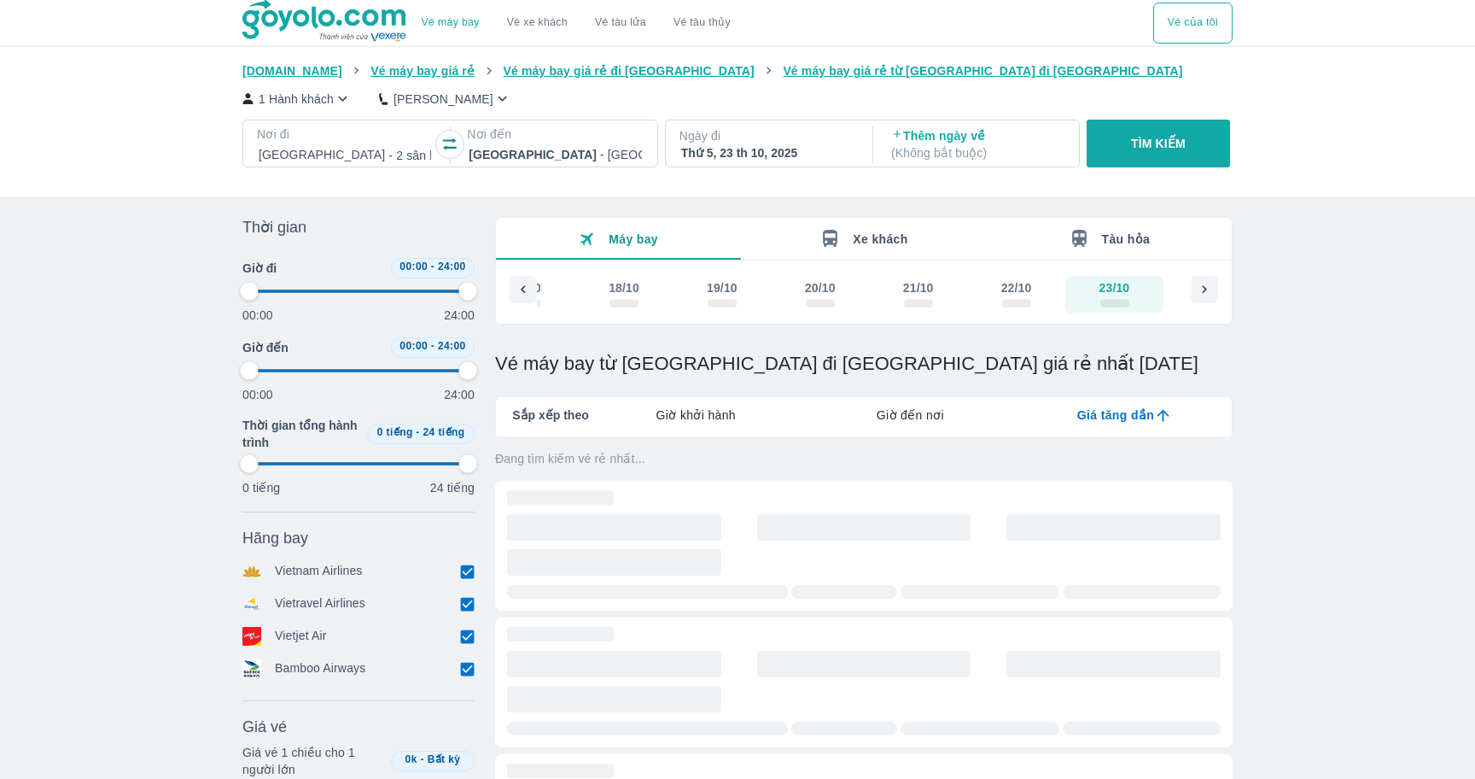
type input "97.9166666666667"
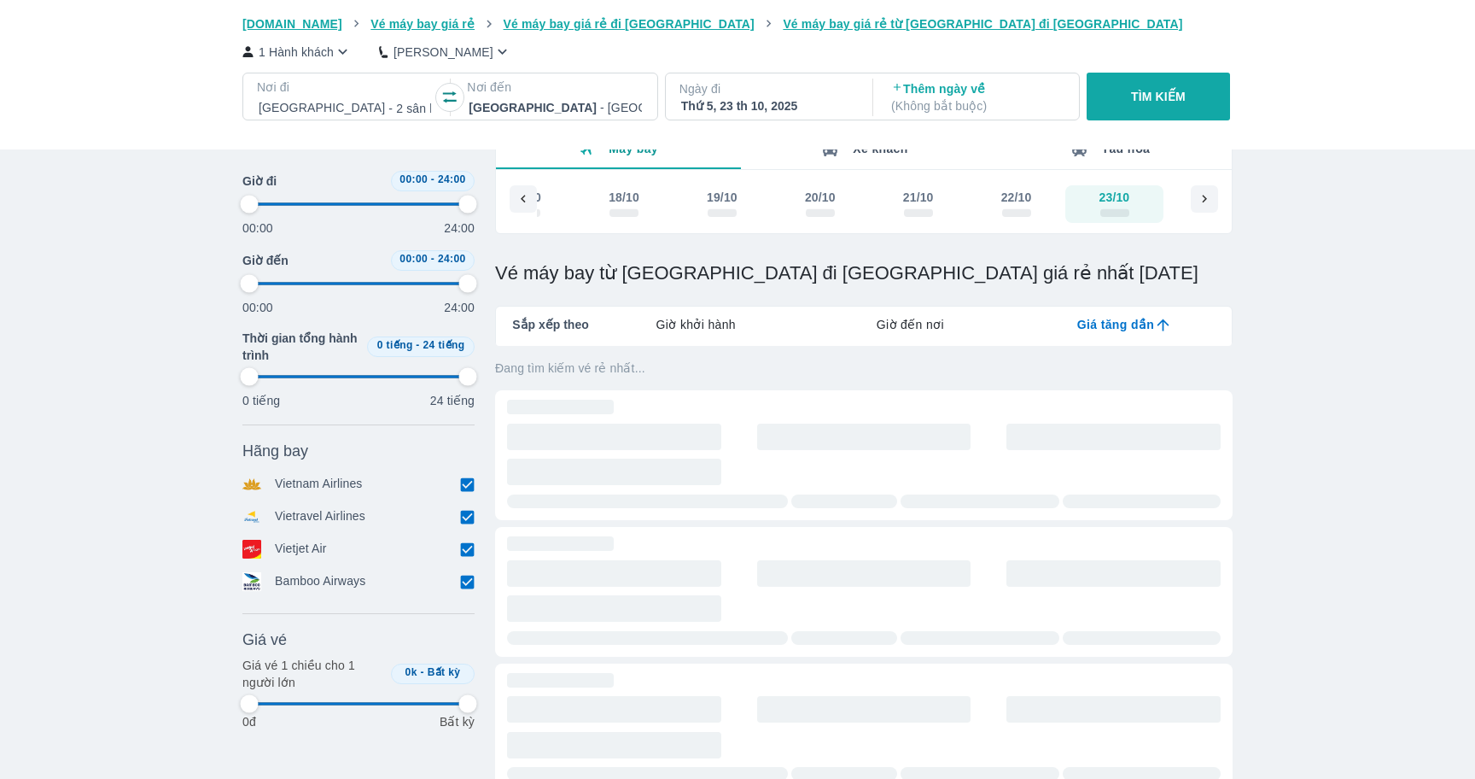
type input "97.9166666666667"
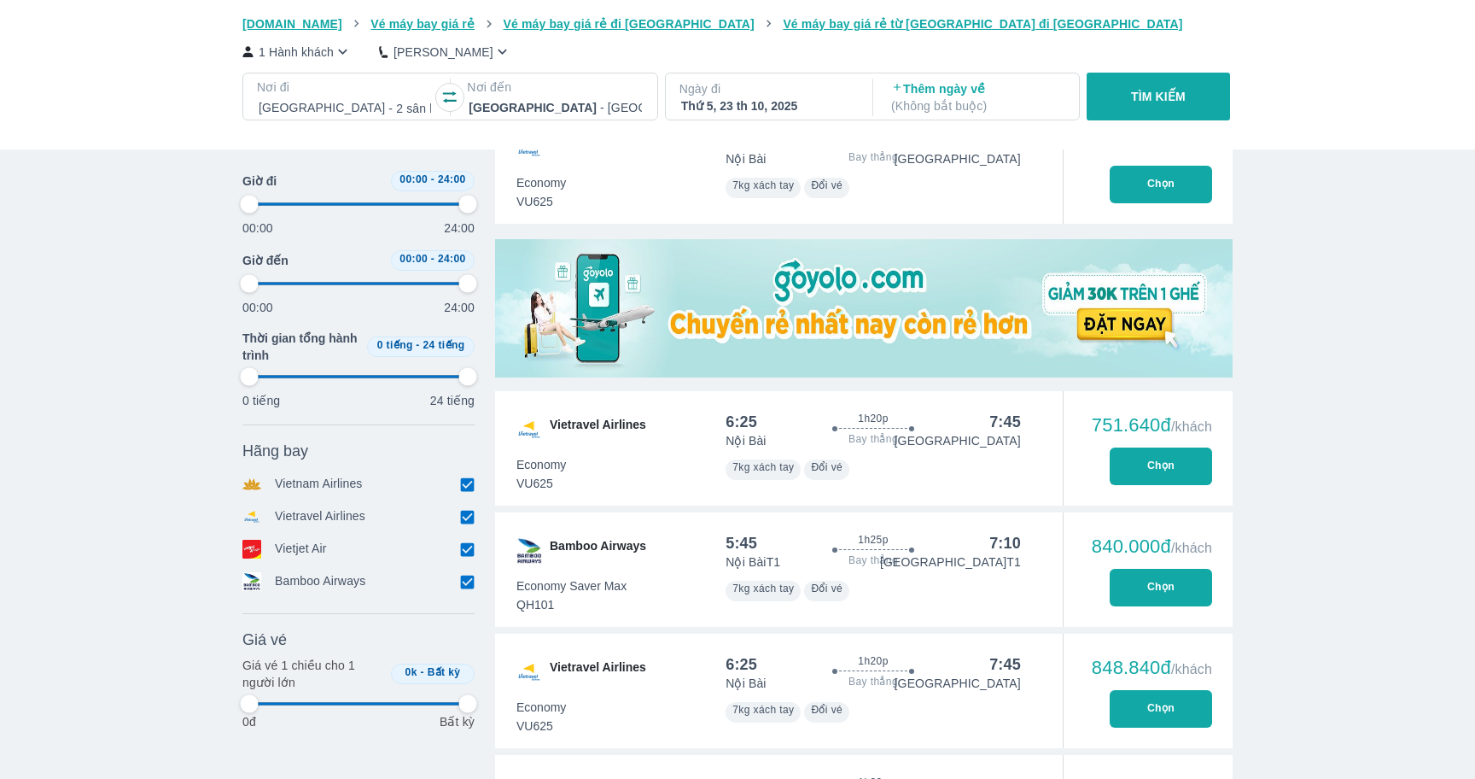
scroll to position [430, 0]
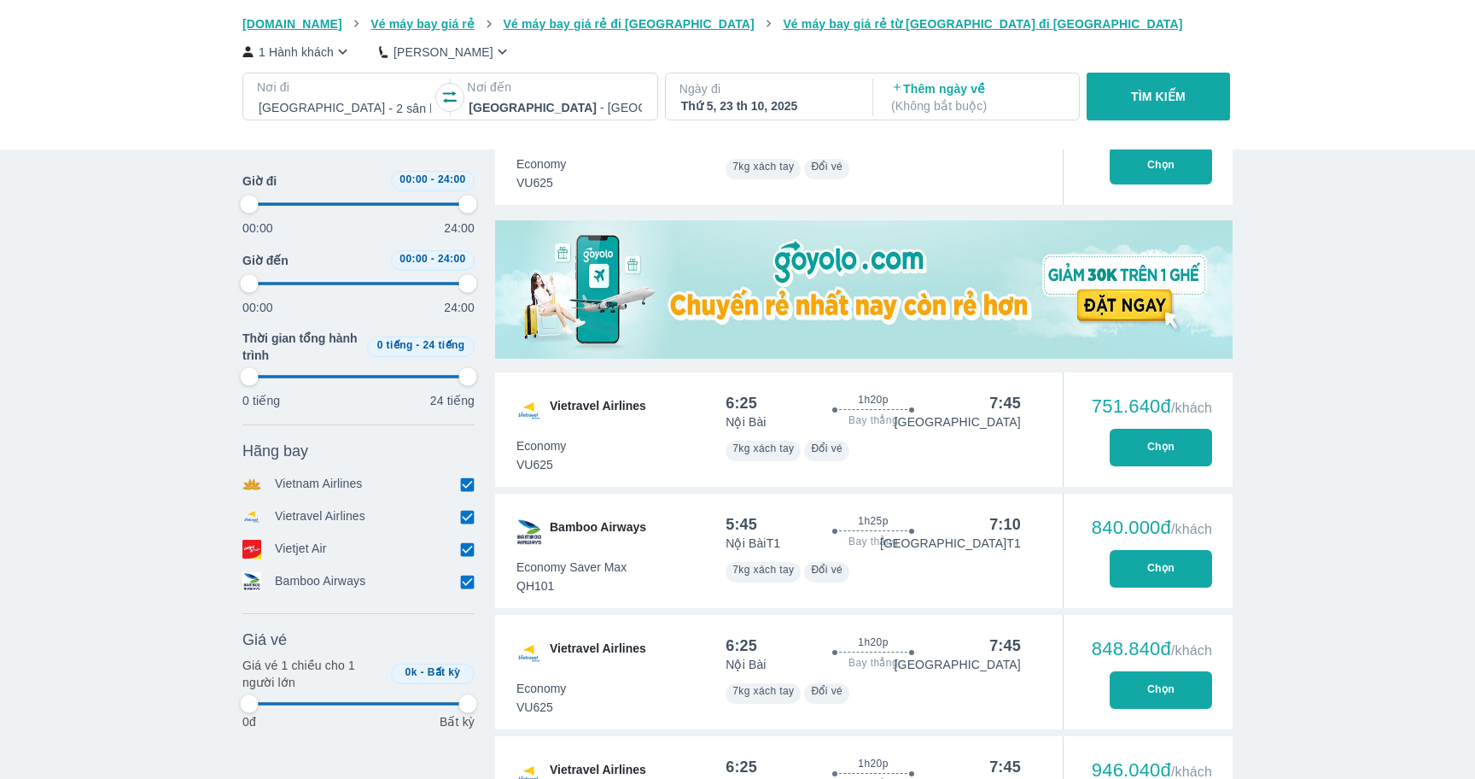
type input "97.9166666666667"
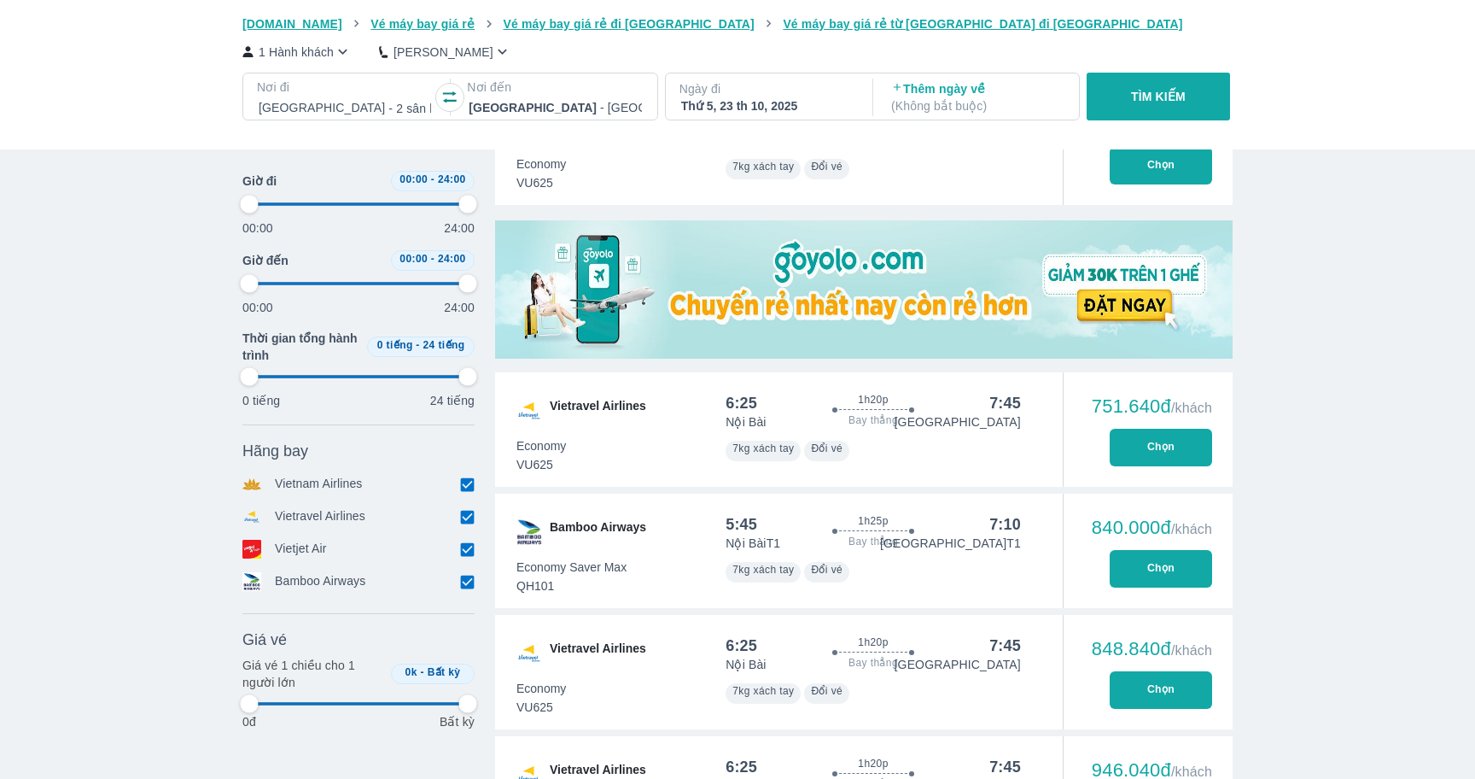
type input "97.9166666666667"
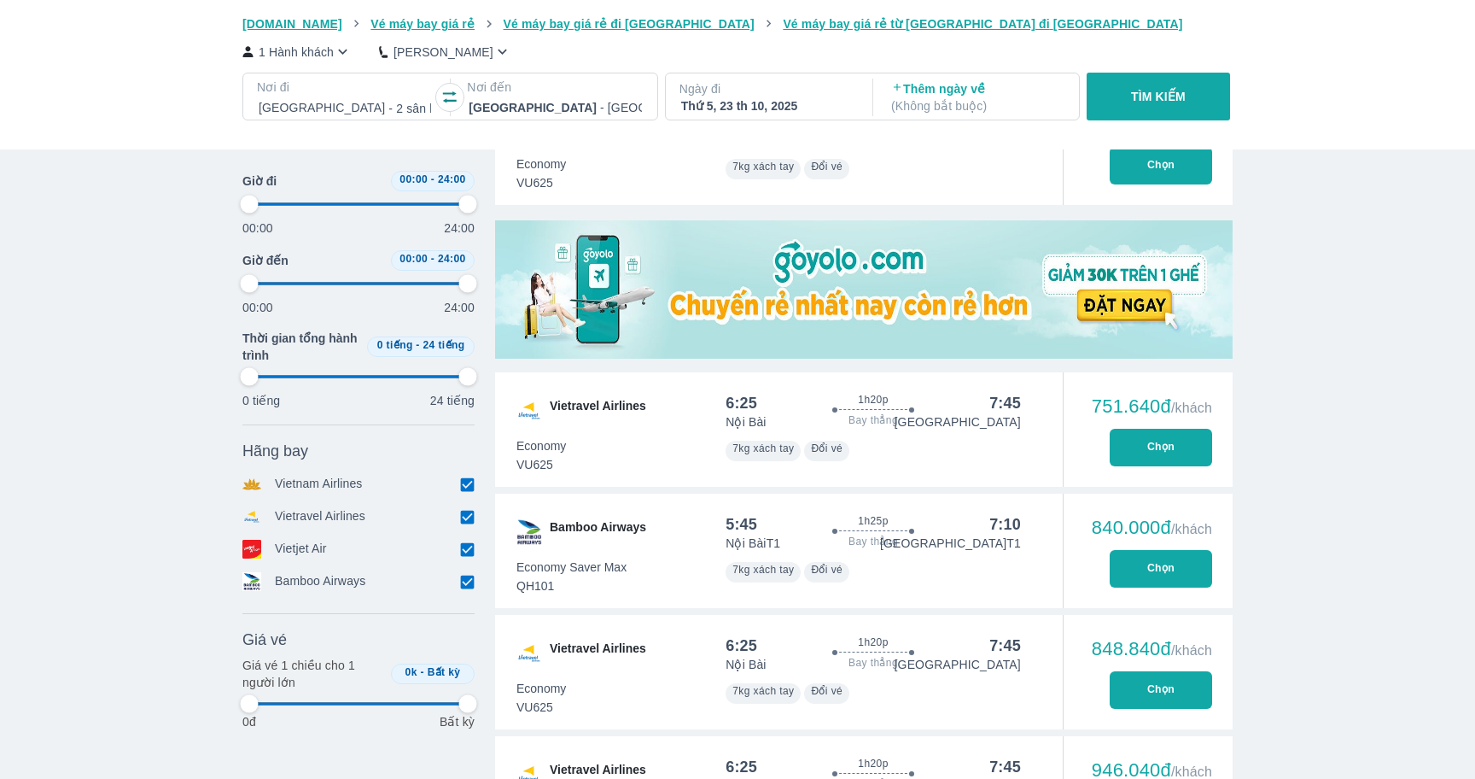
type input "97.9166666666667"
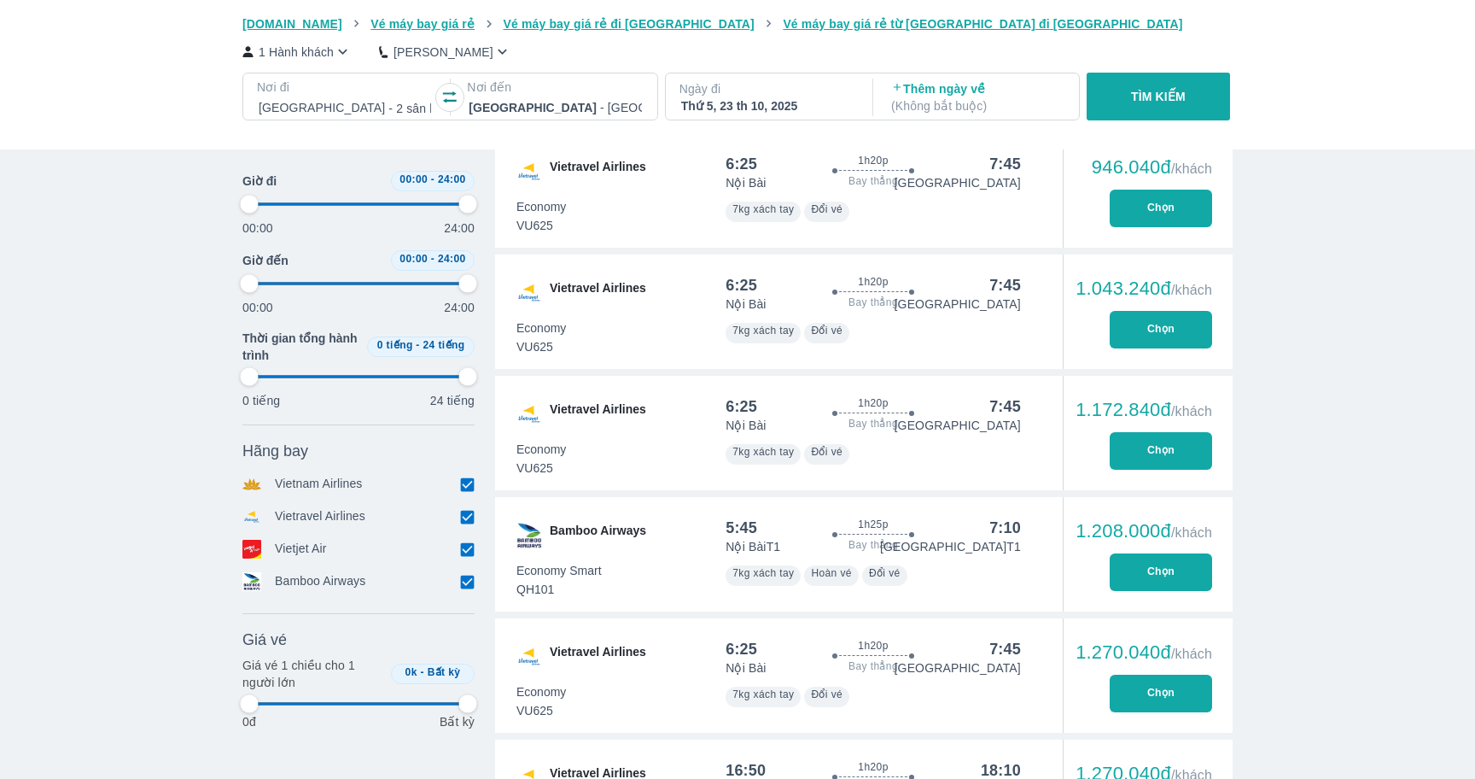
scroll to position [1055, 0]
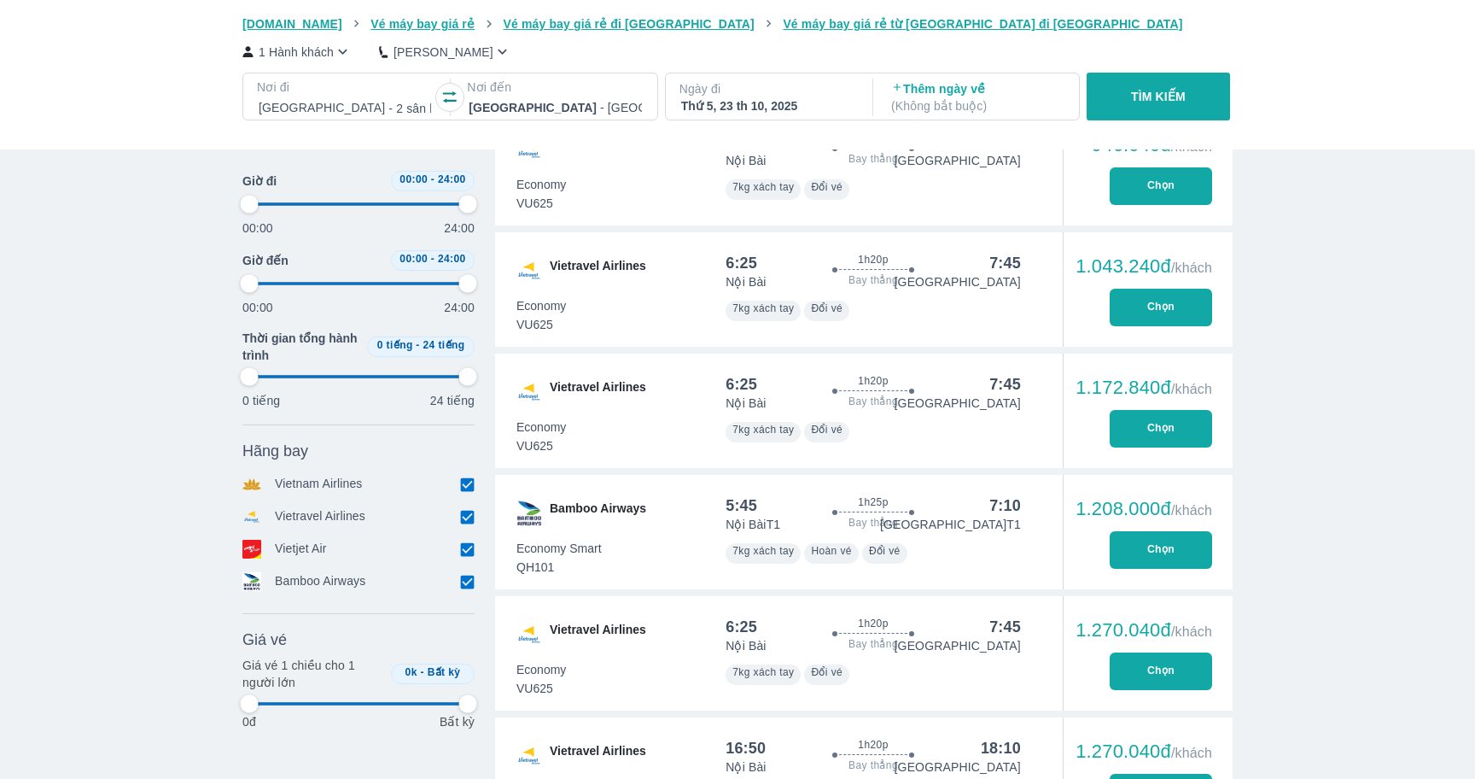
type input "97.9166666666667"
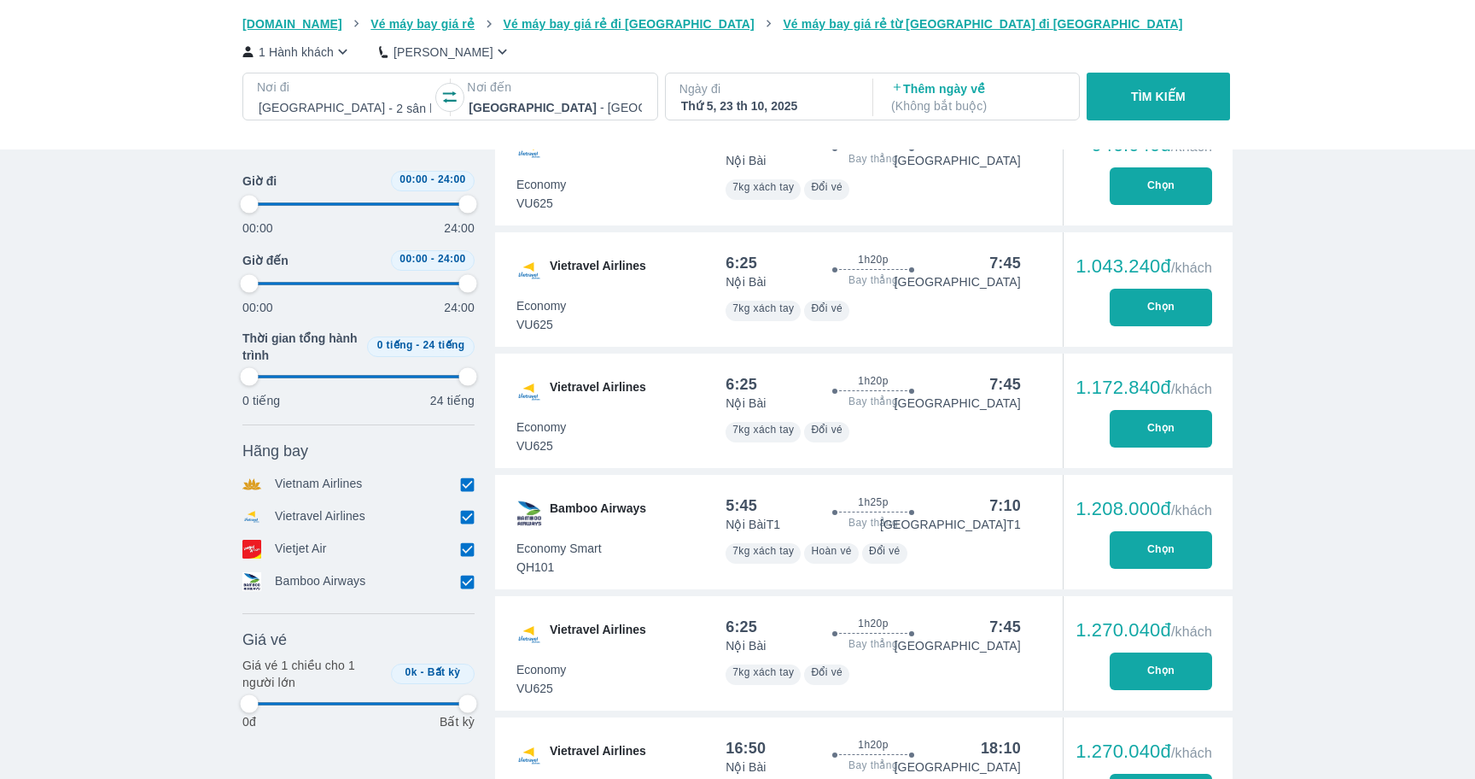
type input "97.9166666666667"
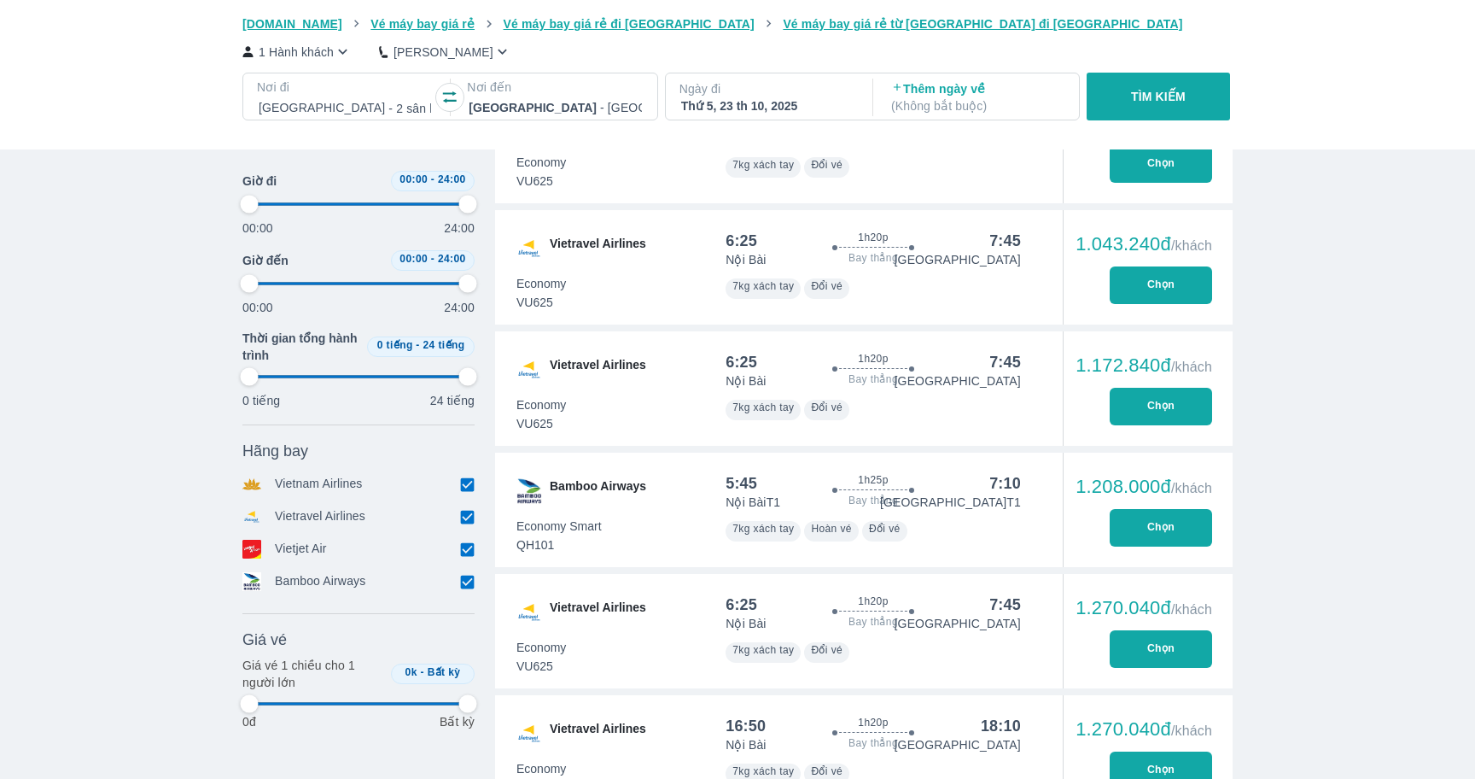
type input "97.9166666666667"
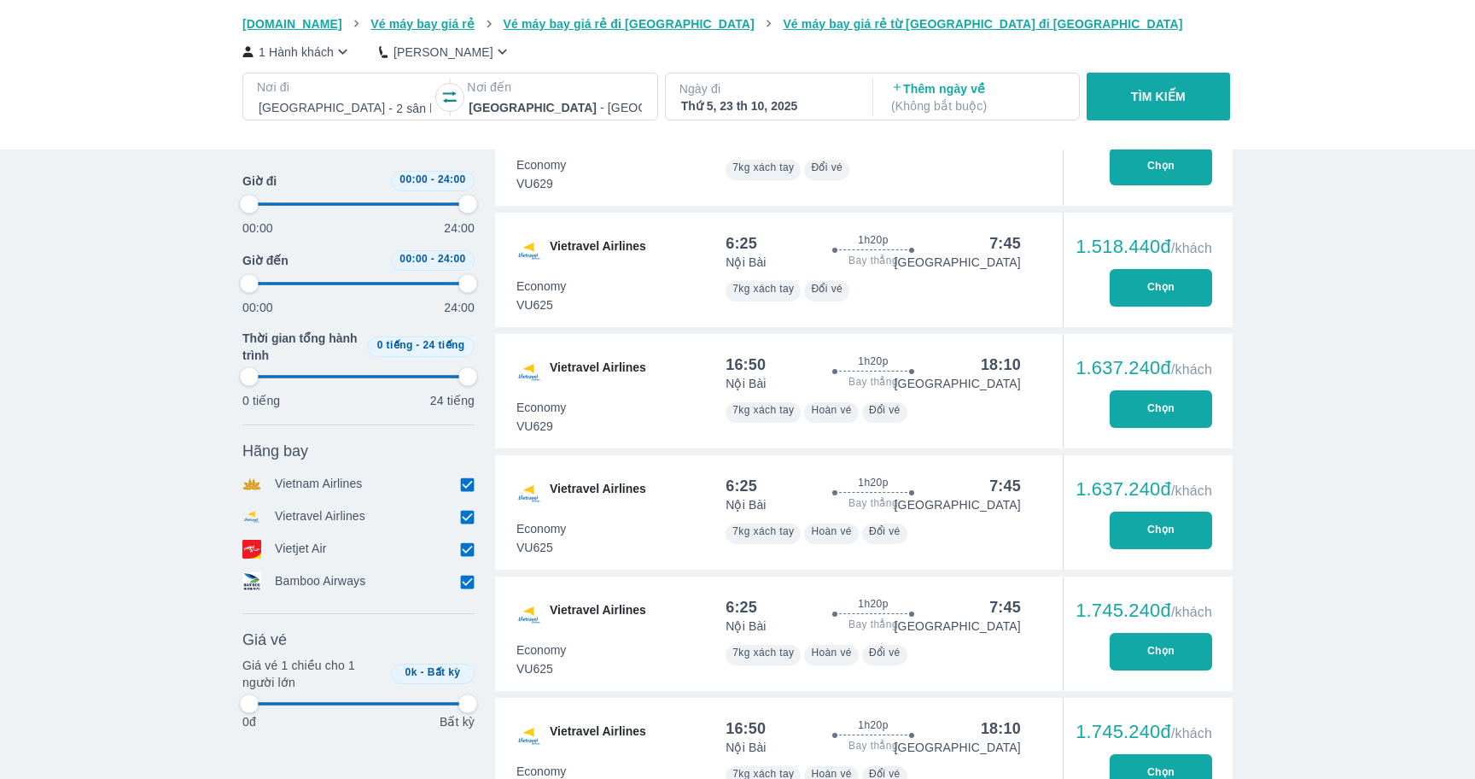
type input "97.9166666666667"
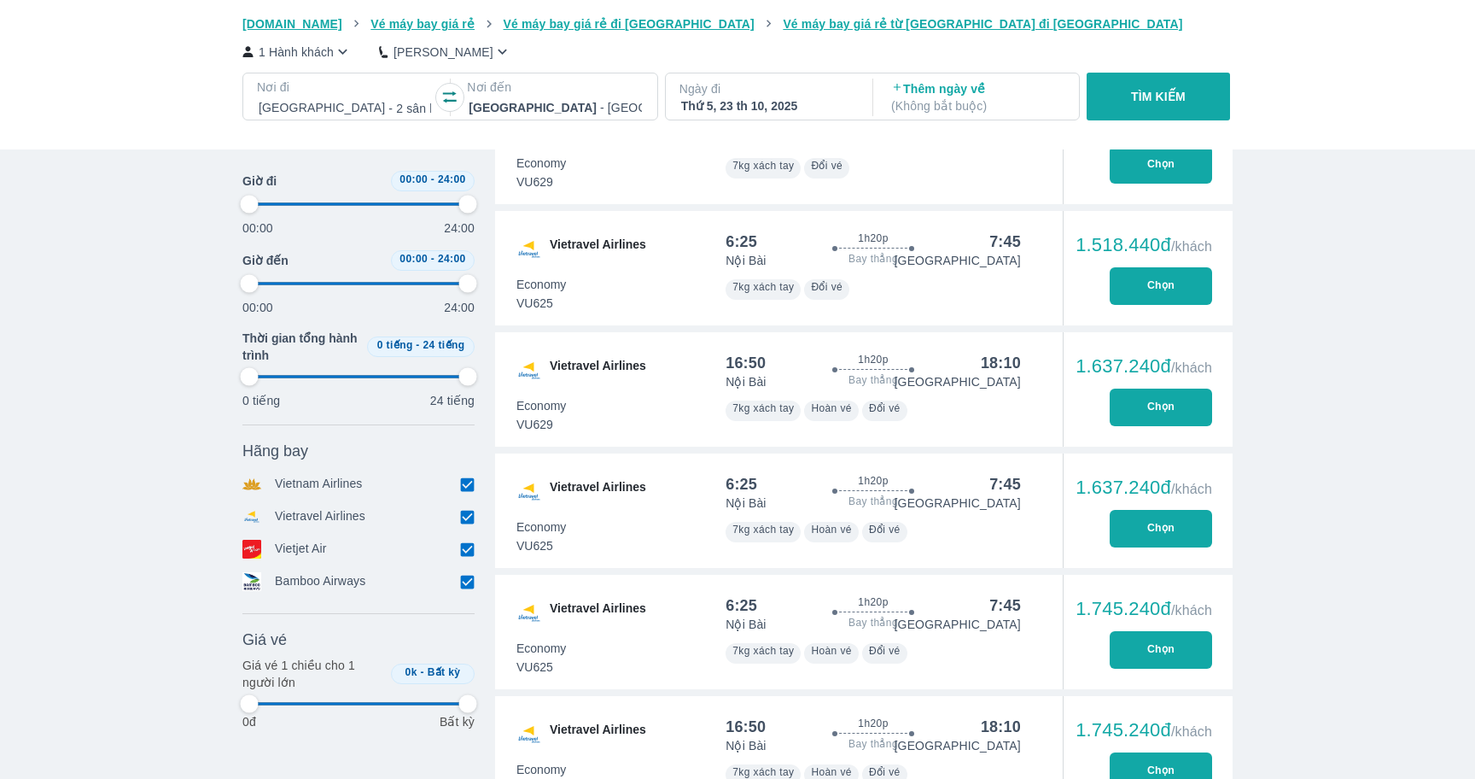
type input "97.9166666666667"
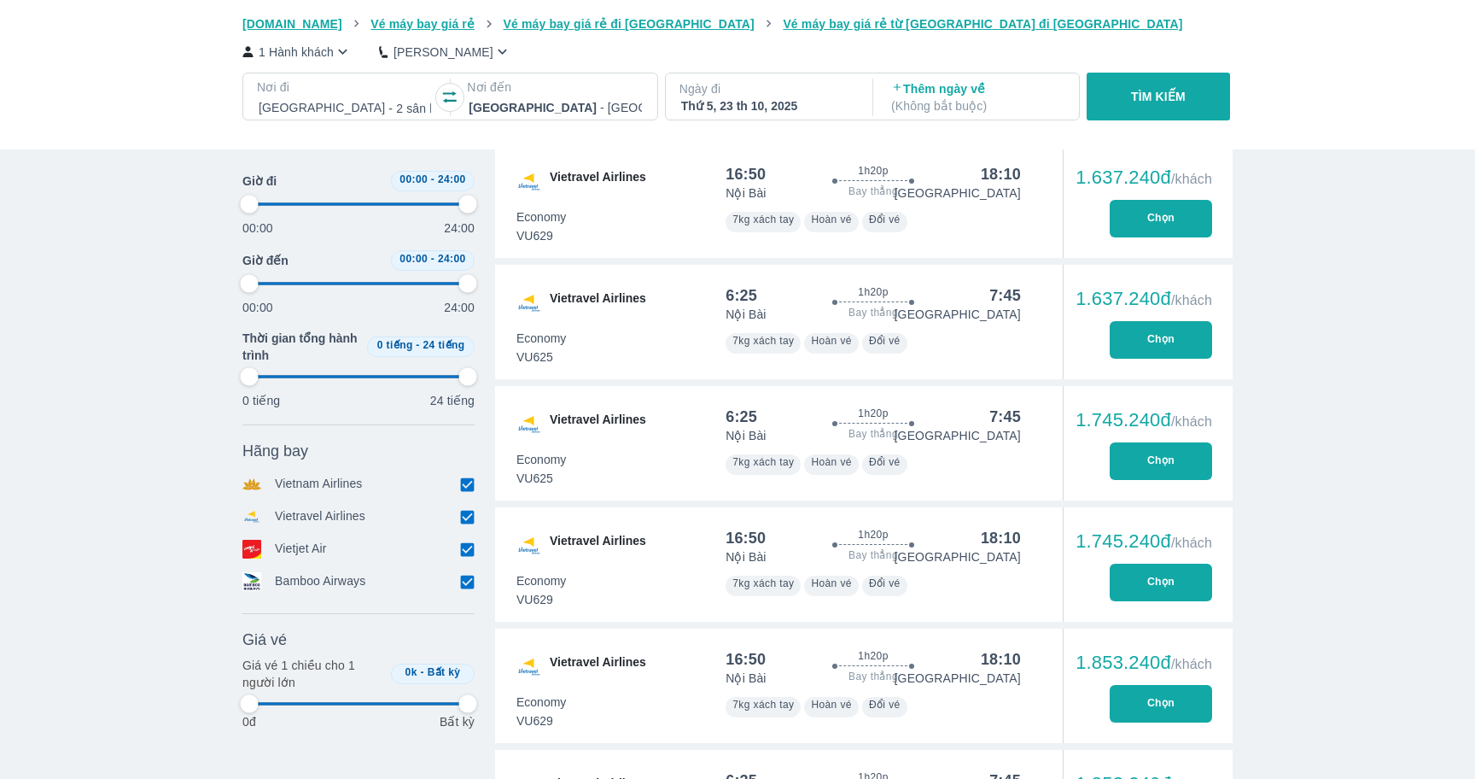
type input "97.9166666666667"
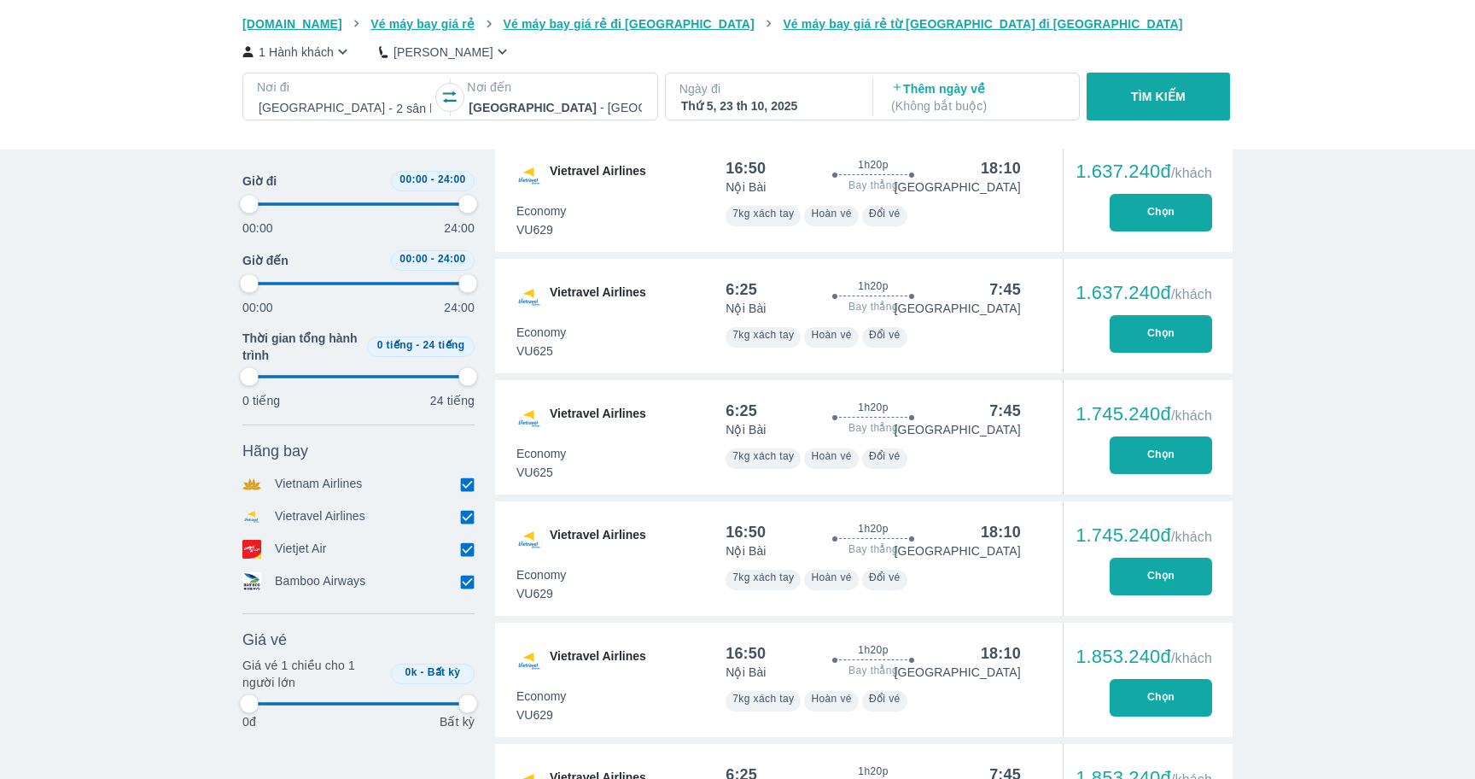
type input "97.9166666666667"
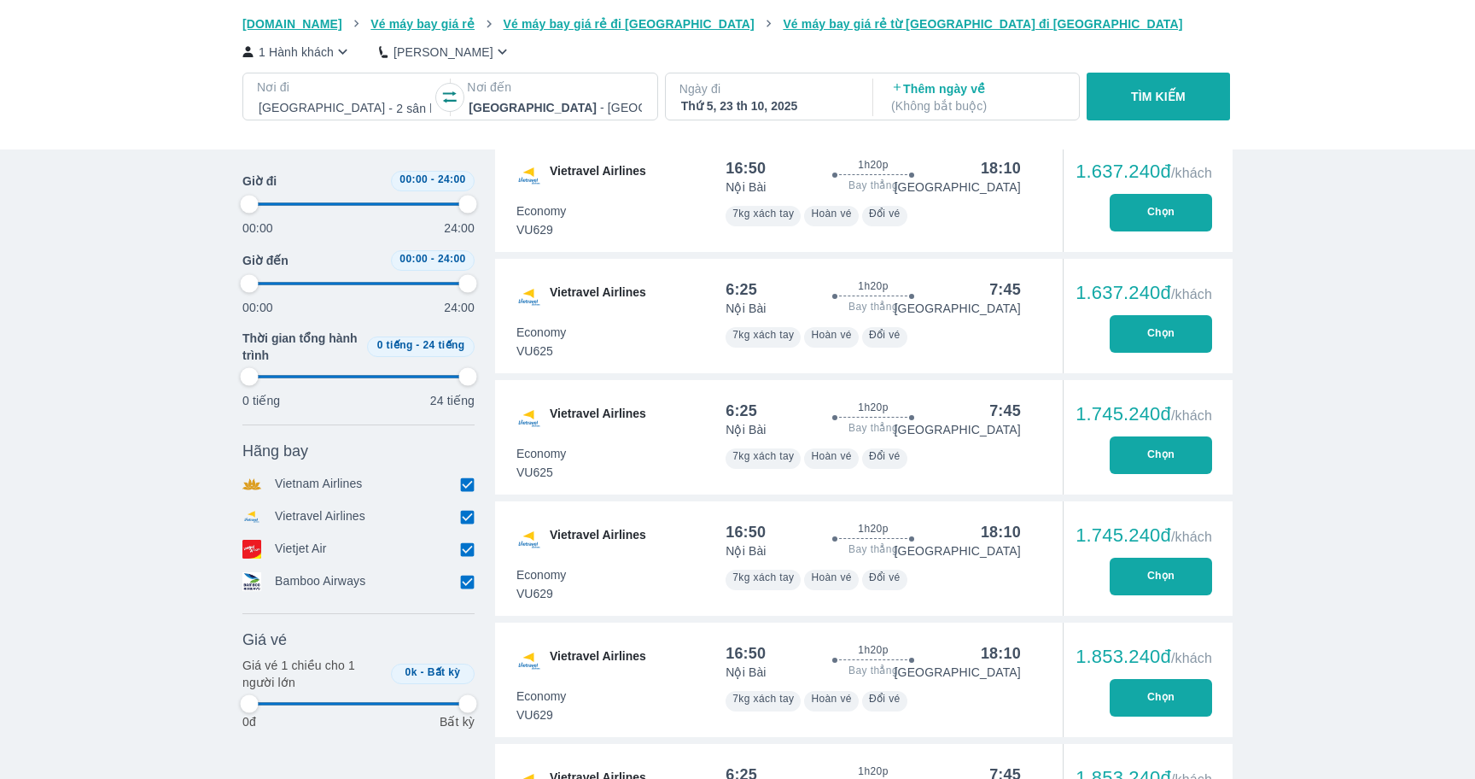
type input "97.9166666666667"
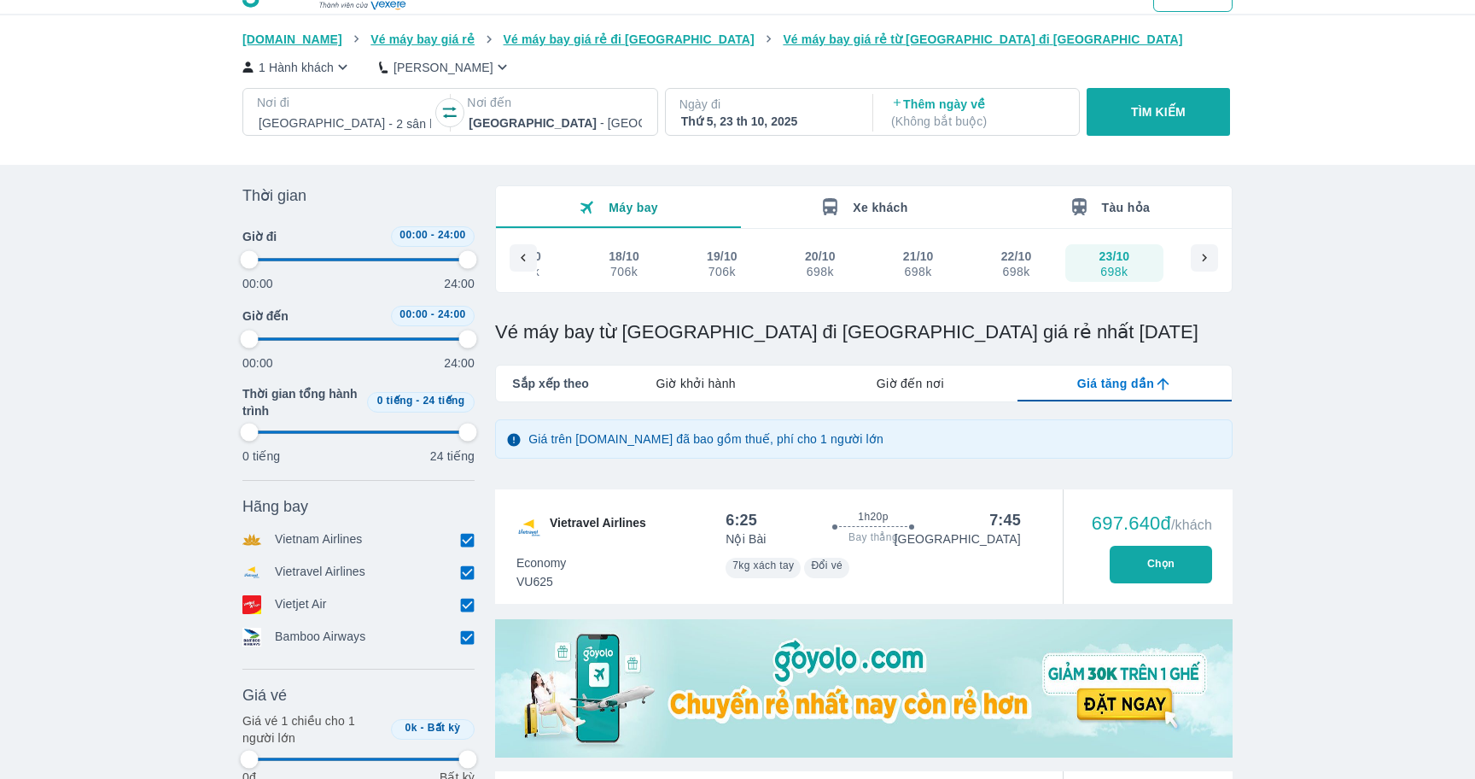
scroll to position [33, 0]
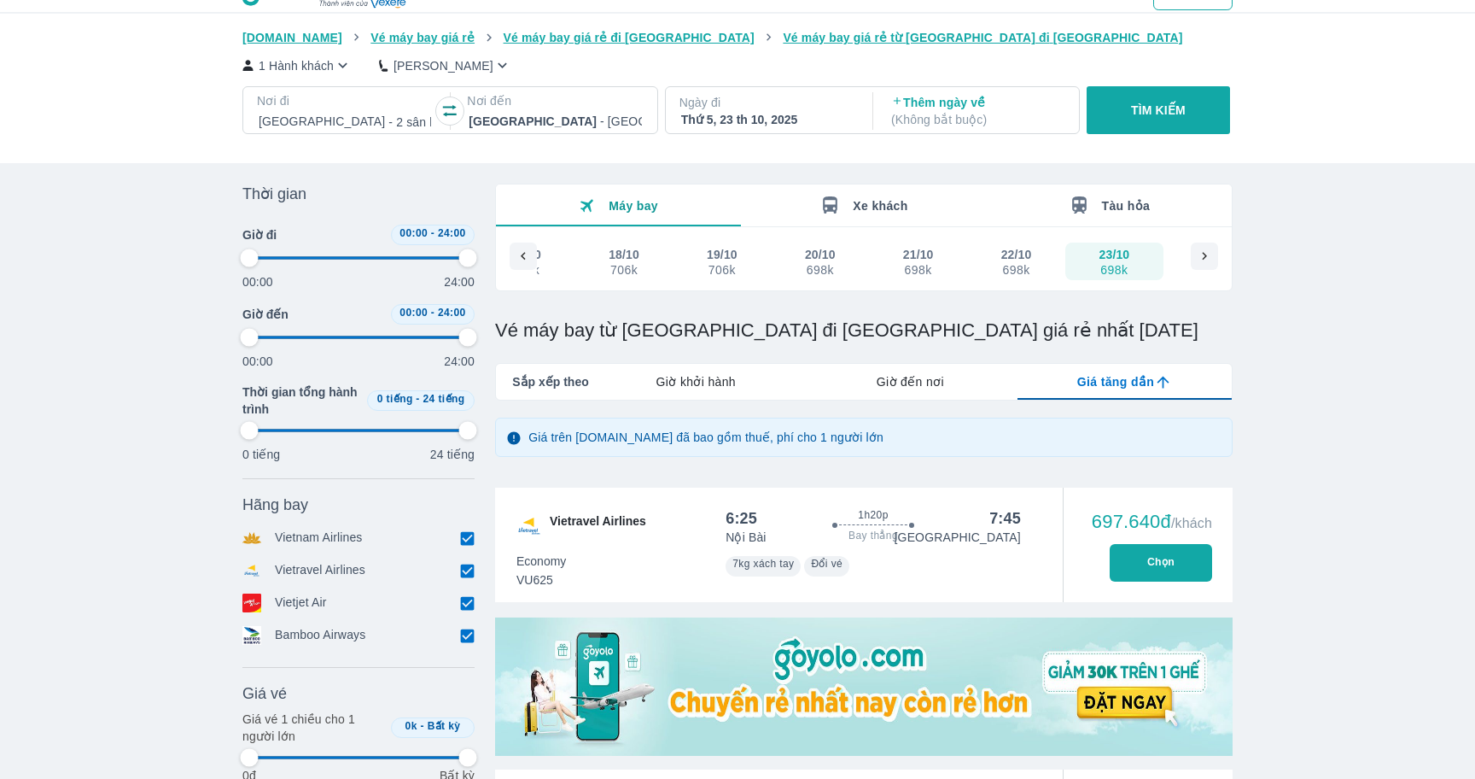
type input "97.9166666666667"
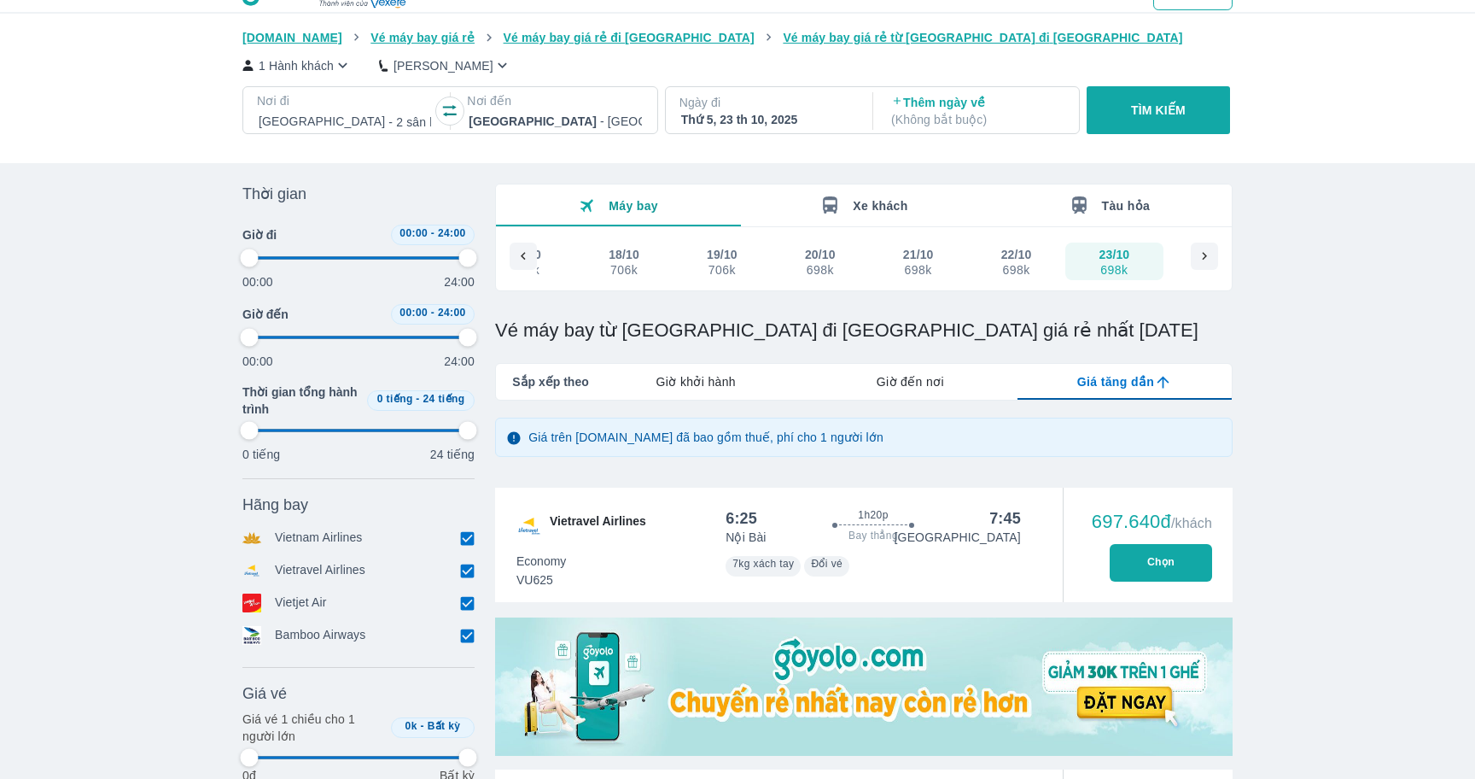
type input "97.9166666666667"
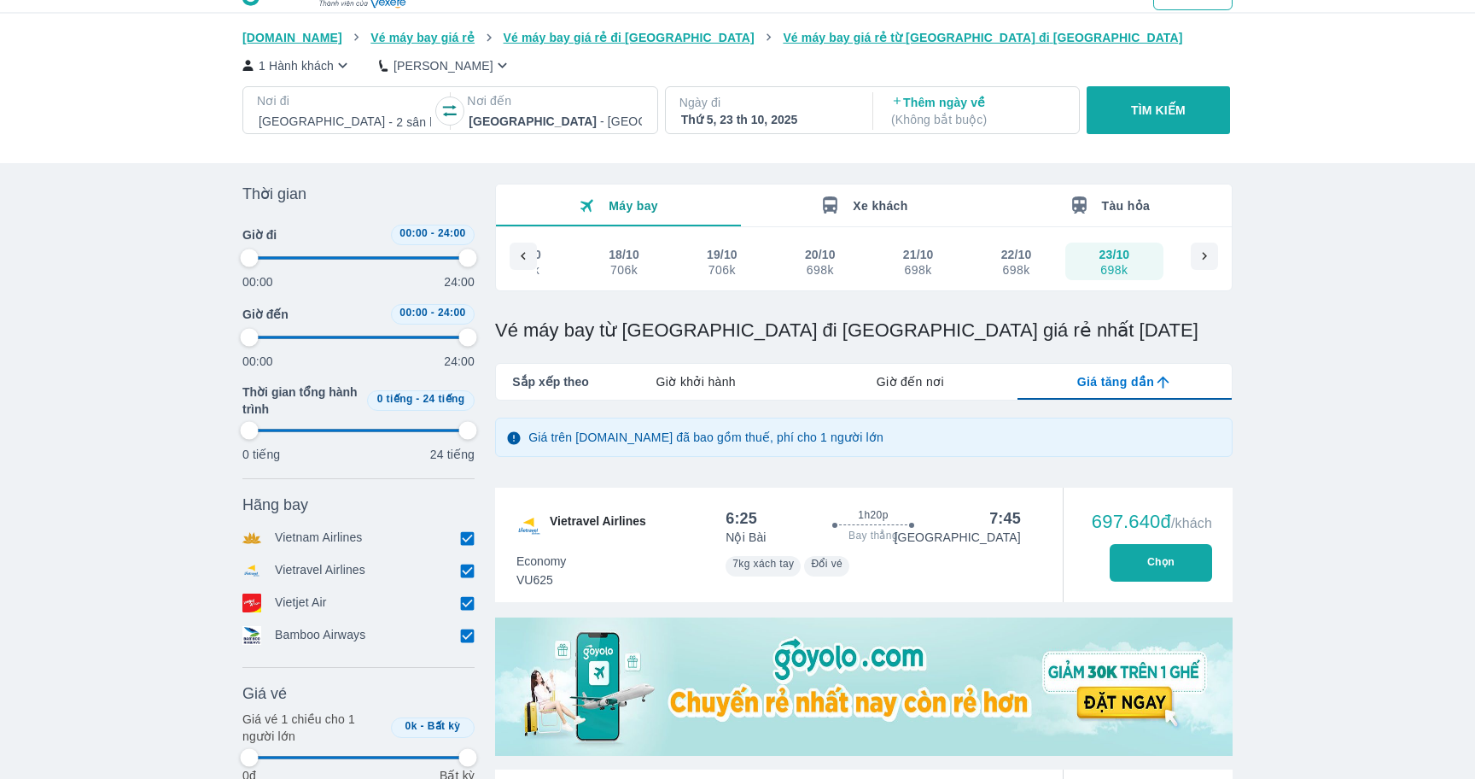
type input "97.9166666666667"
click at [913, 558] on div "7kg xách tay Đổi vé" at bounding box center [873, 564] width 295 height 24
type input "97.9166666666667"
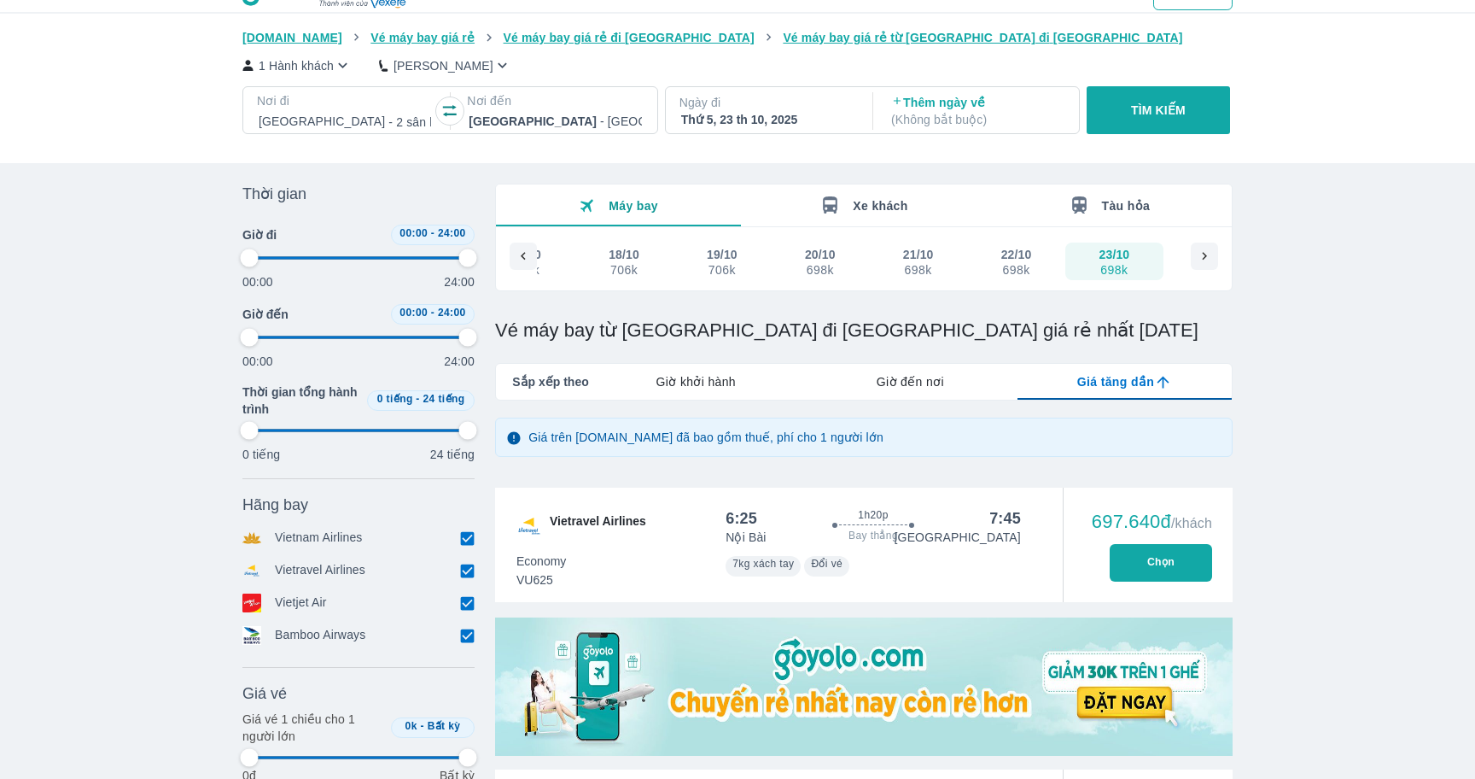
type input "97.9166666666667"
click at [750, 514] on div "6:25" at bounding box center [742, 518] width 32 height 20
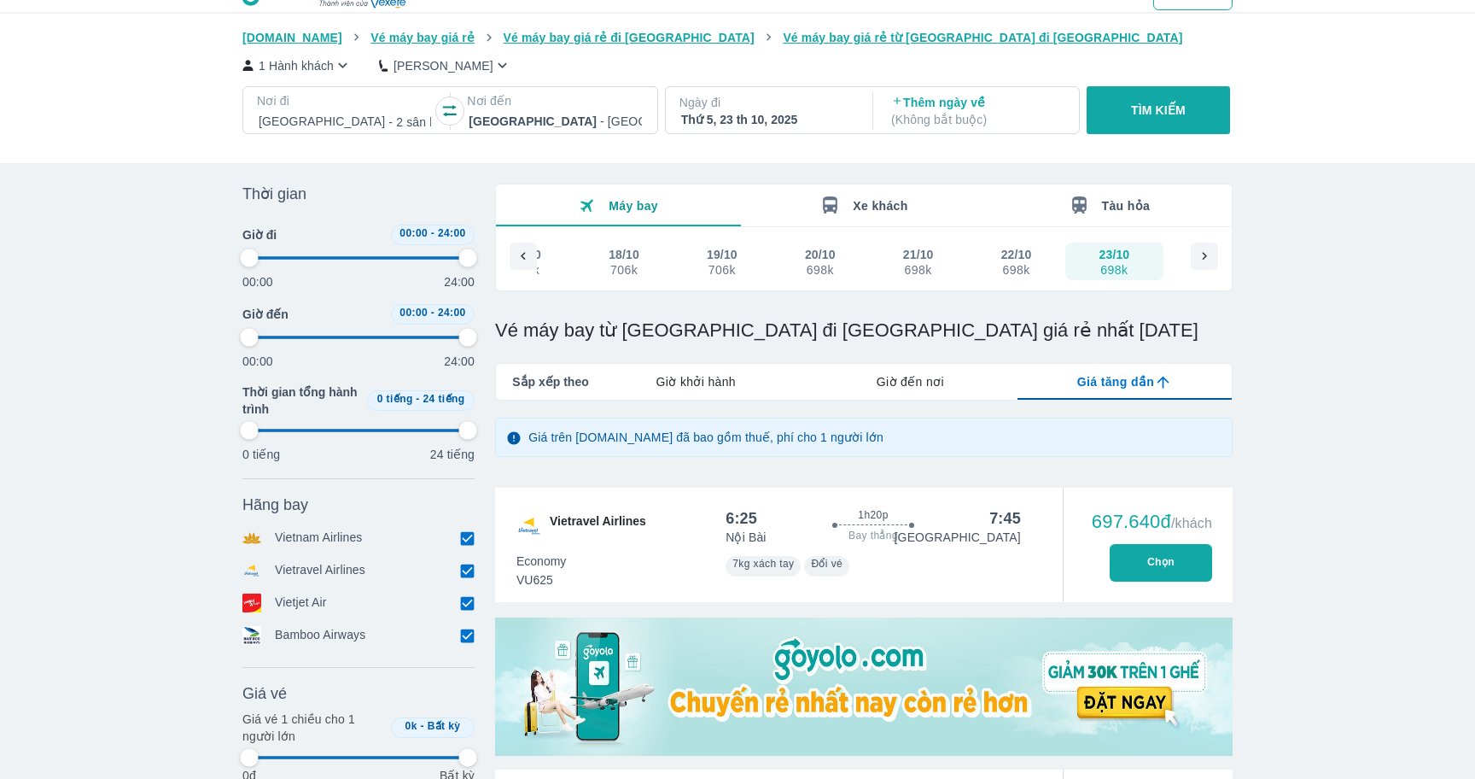
type input "97.9166666666667"
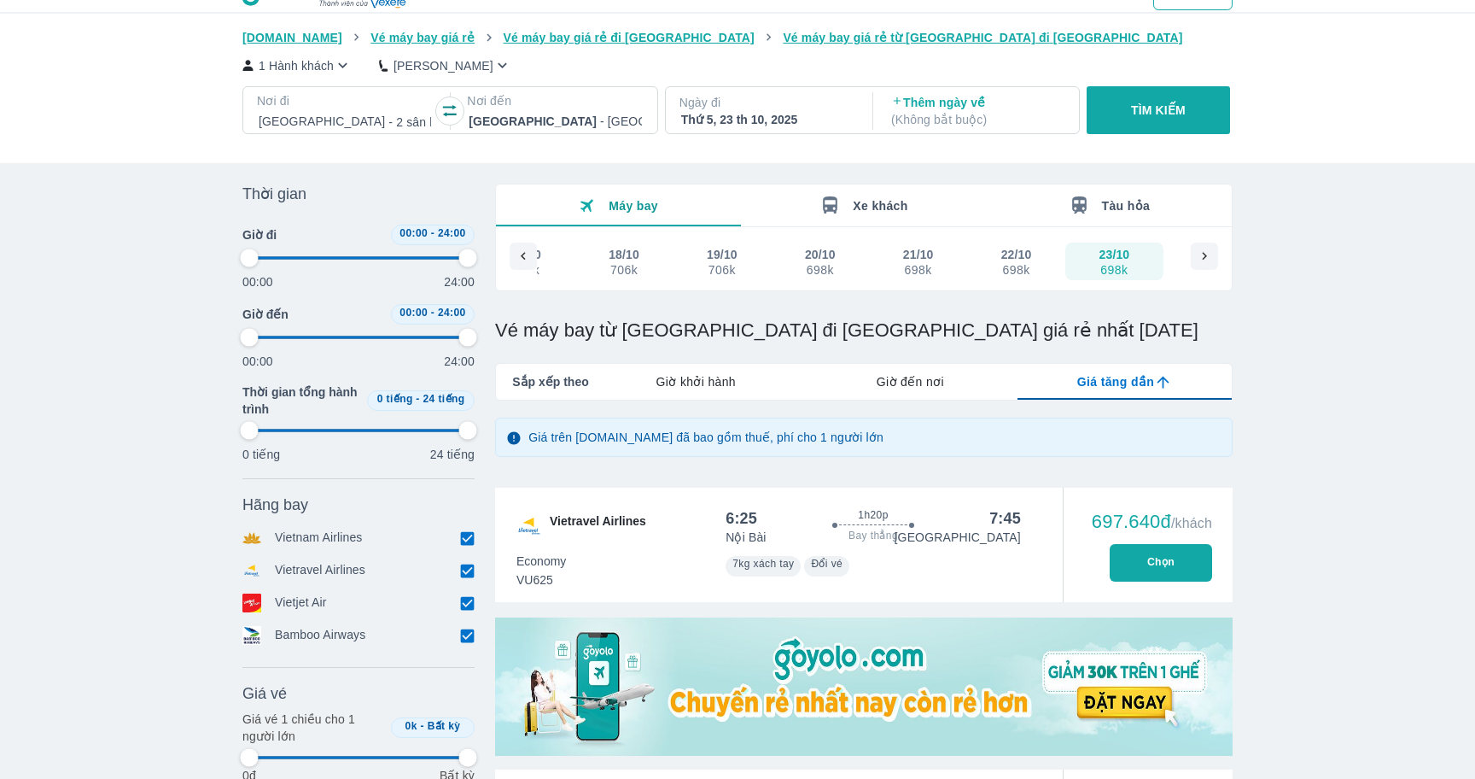
type input "97.9166666666667"
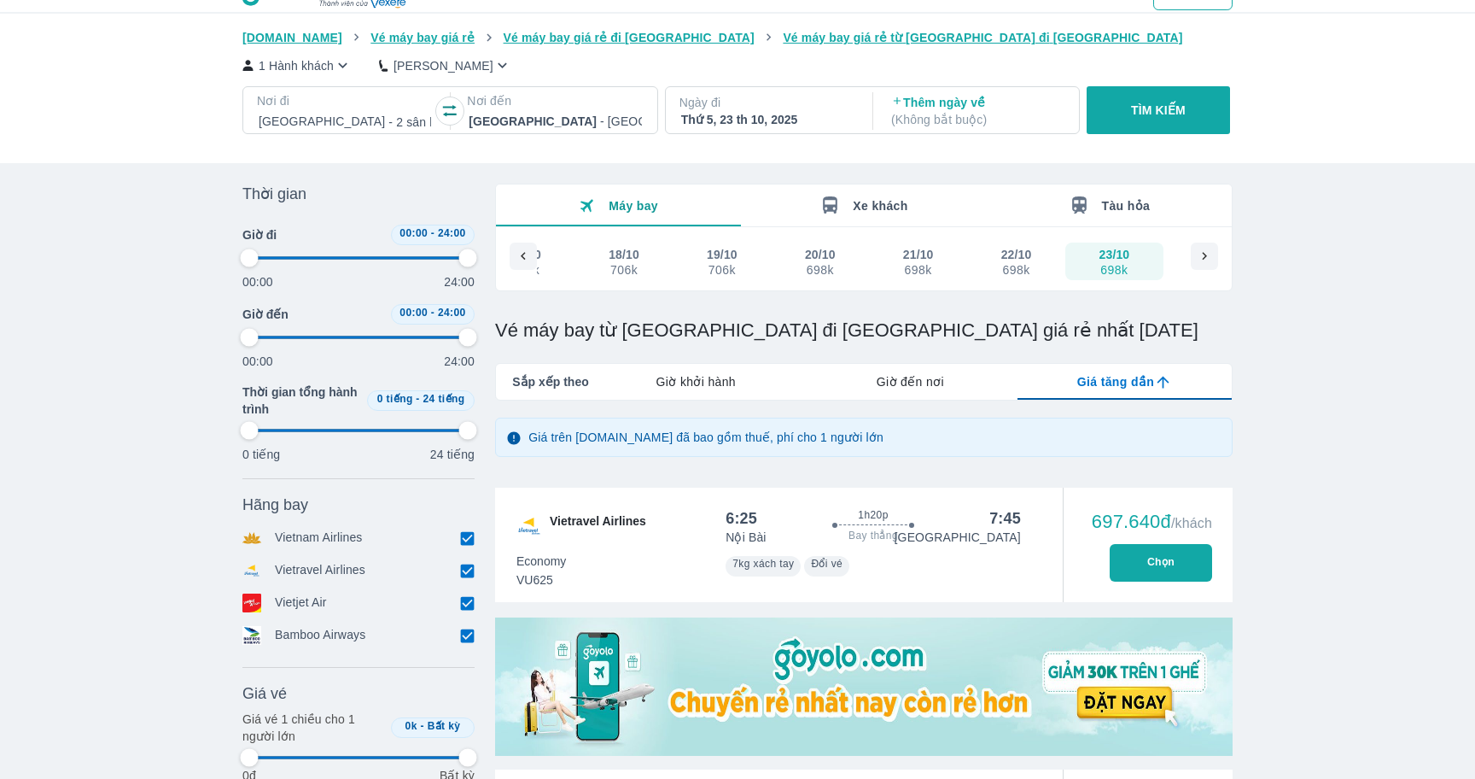
type input "97.9166666666667"
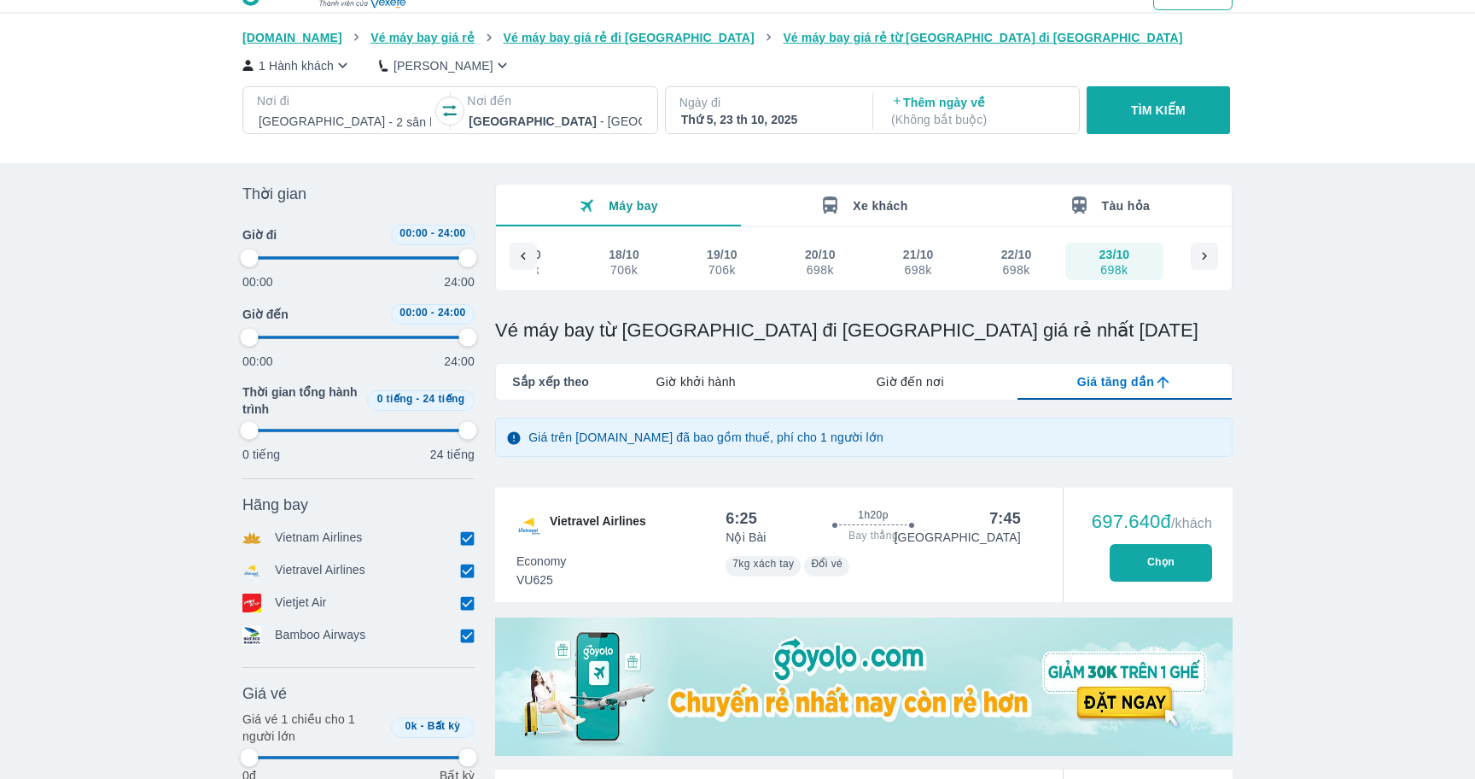
type input "97.9166666666667"
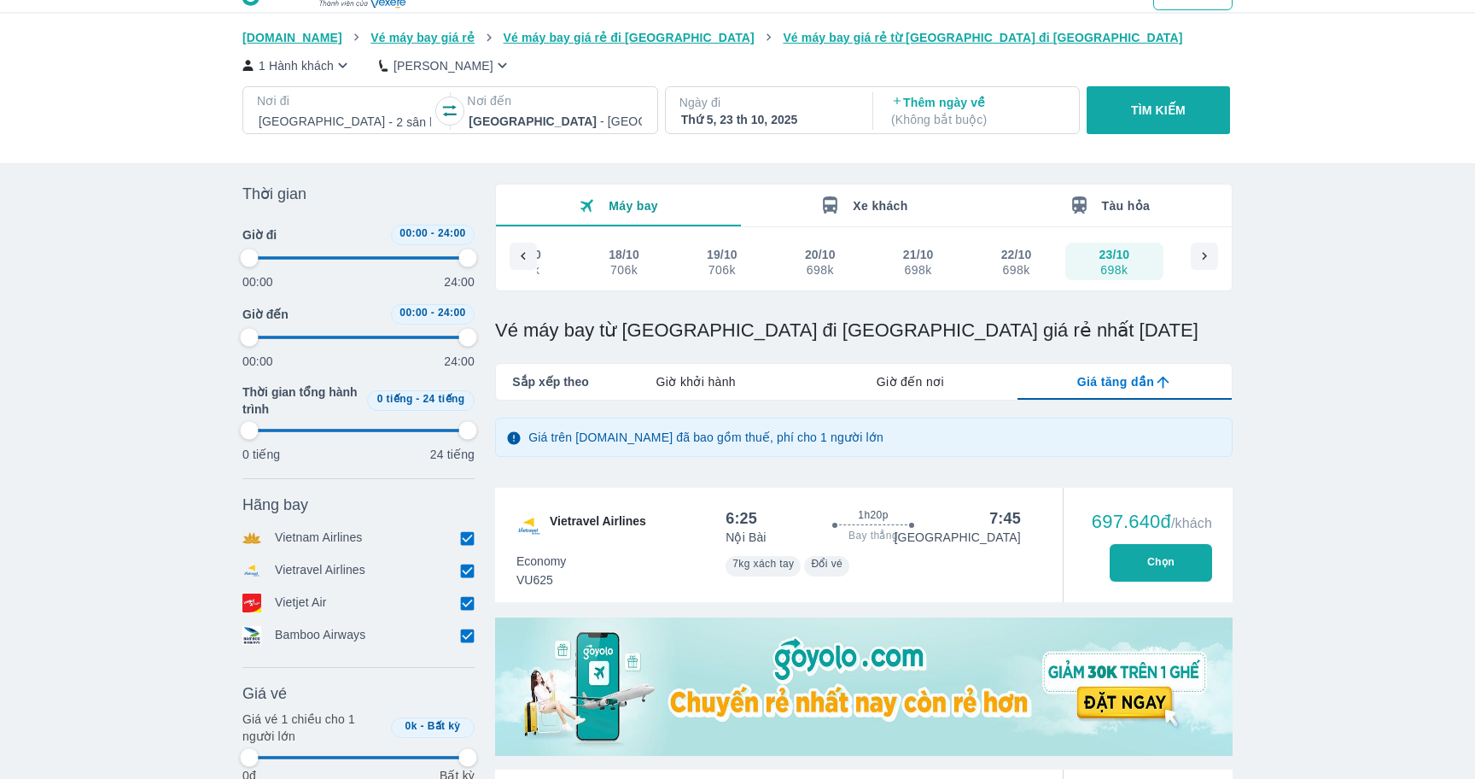
type input "97.9166666666667"
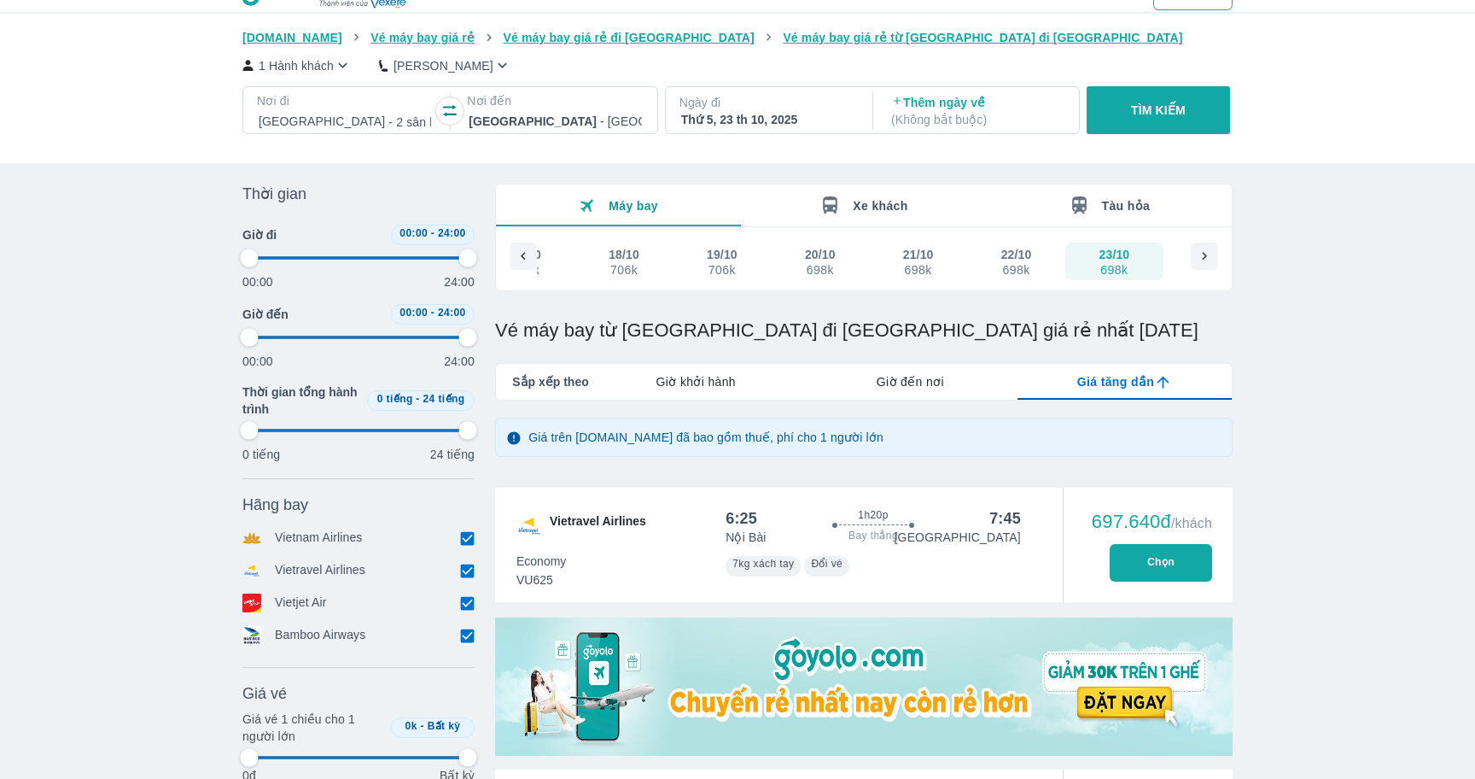
type input "97.9166666666667"
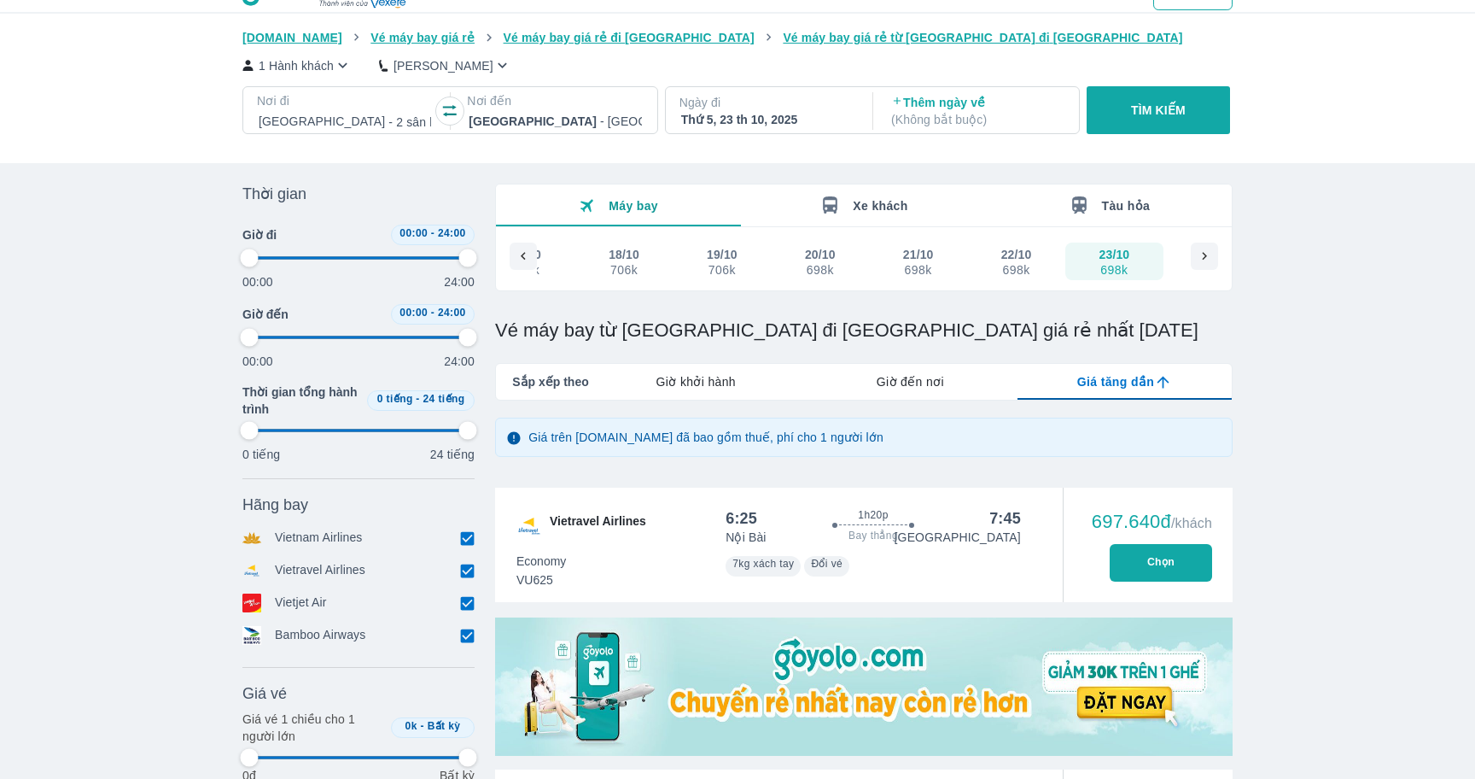
type input "97.9166666666667"
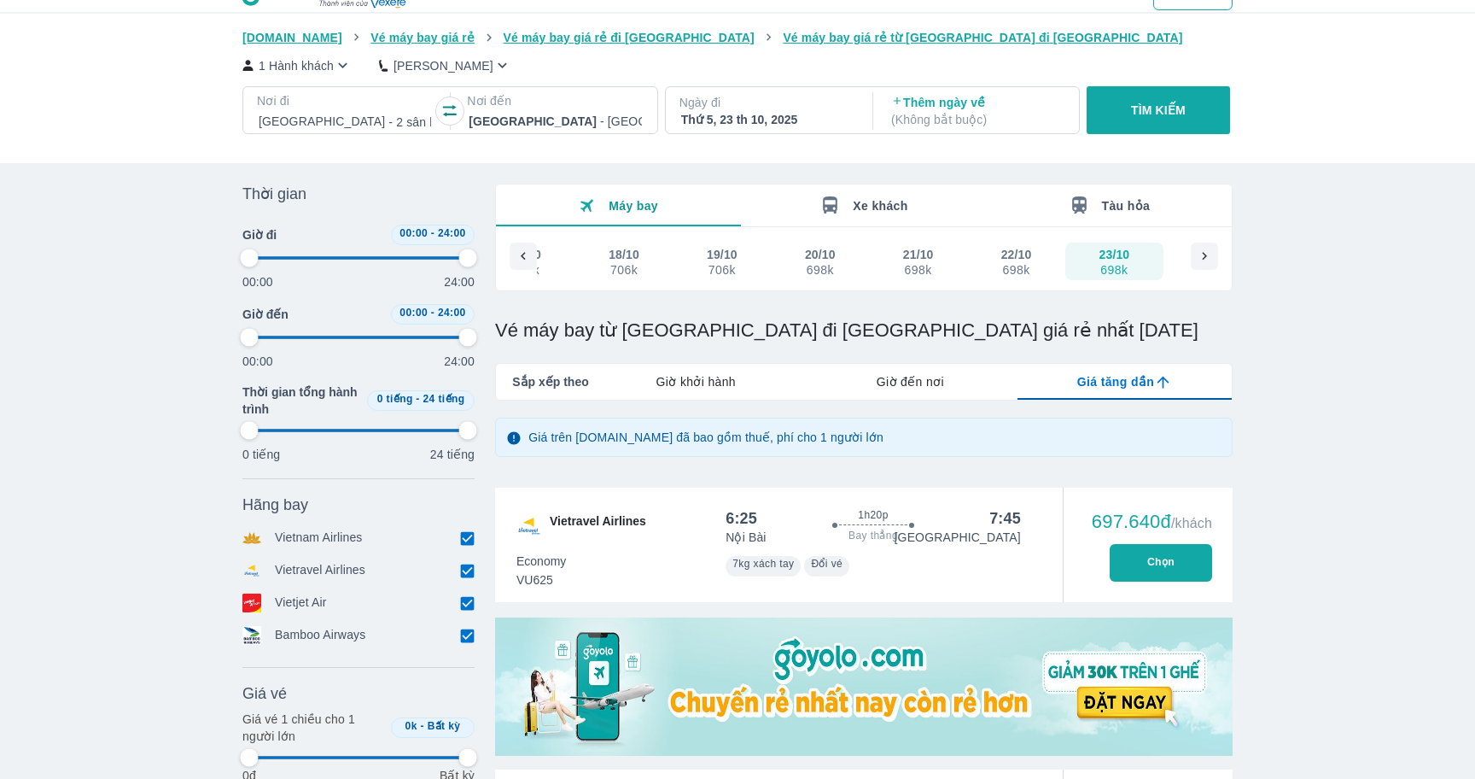
type input "97.9166666666667"
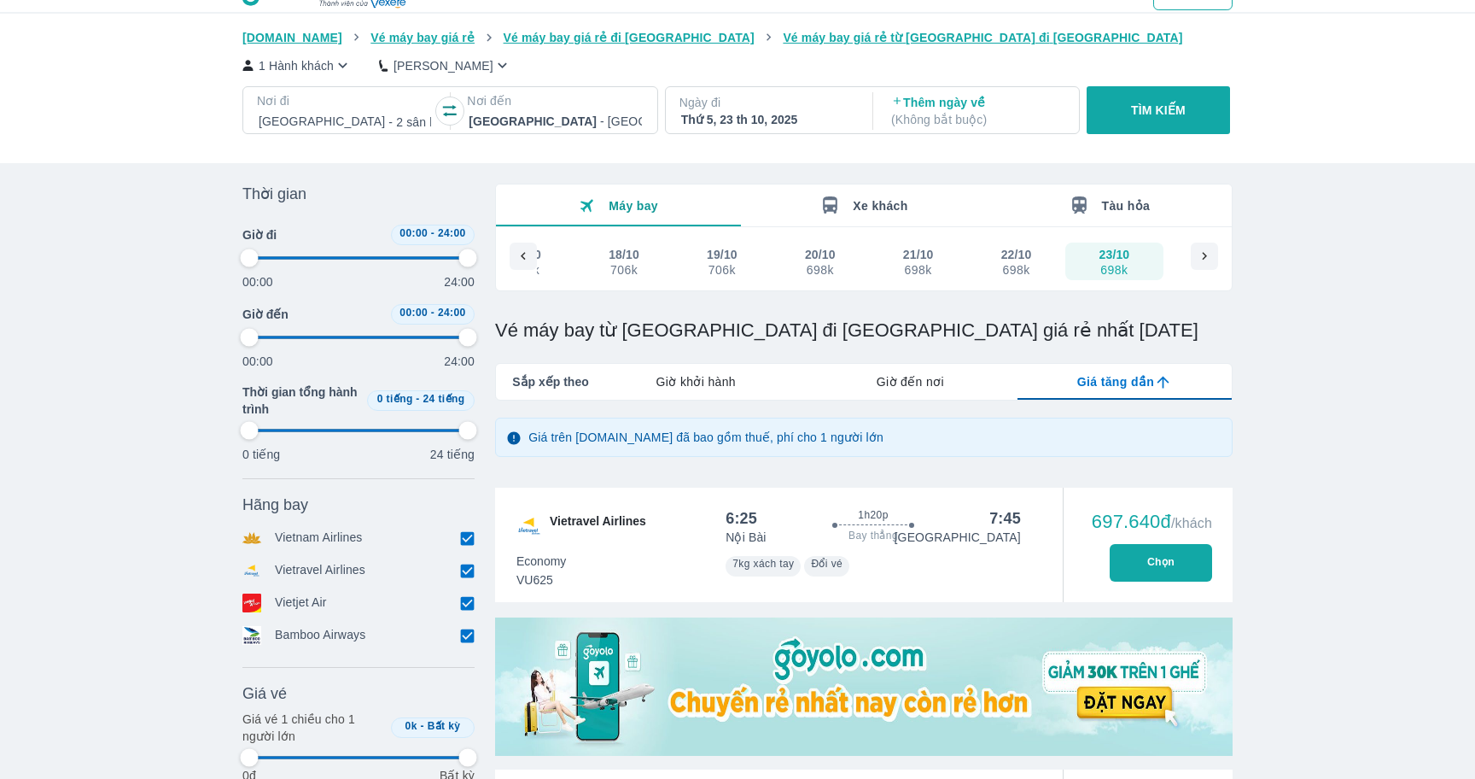
type input "97.9166666666667"
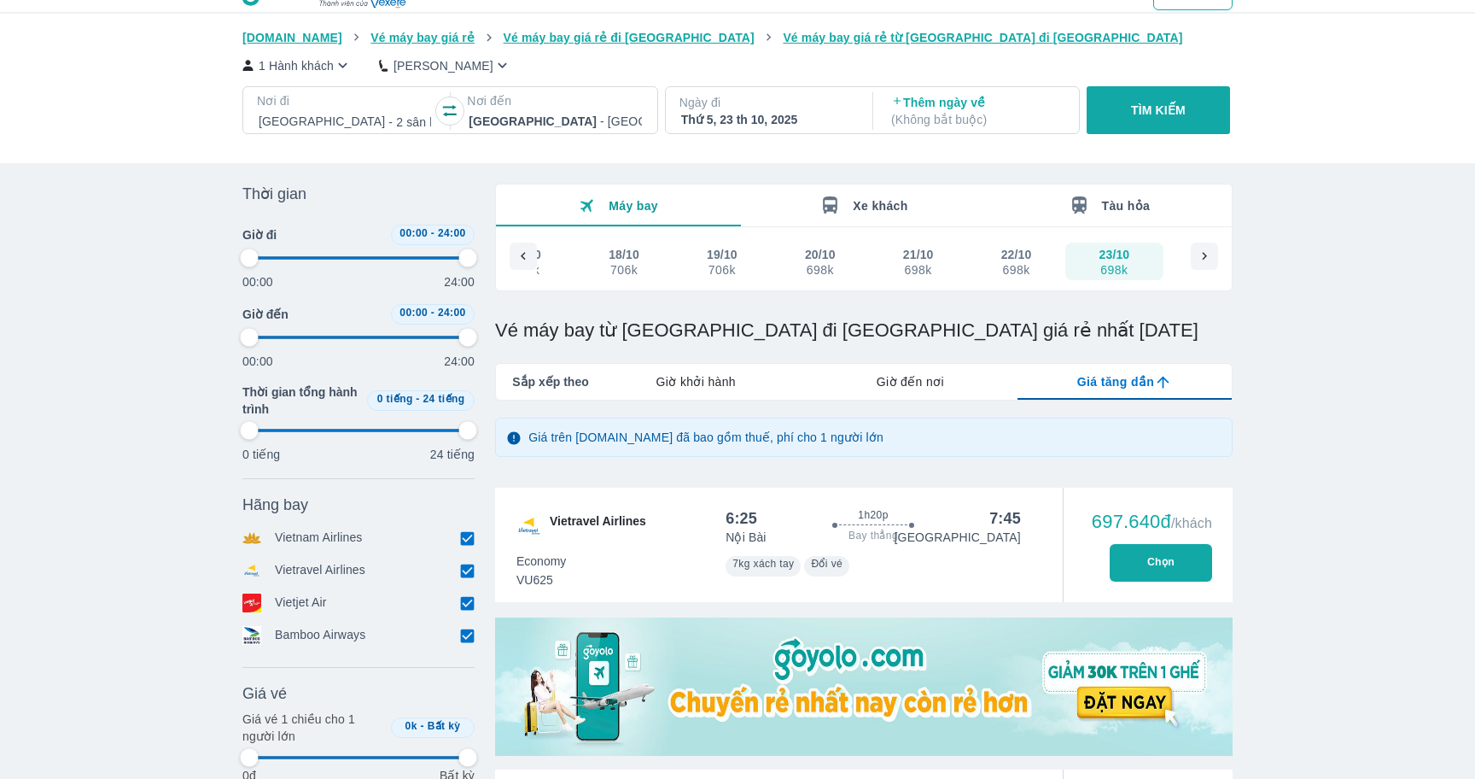
type input "97.9166666666667"
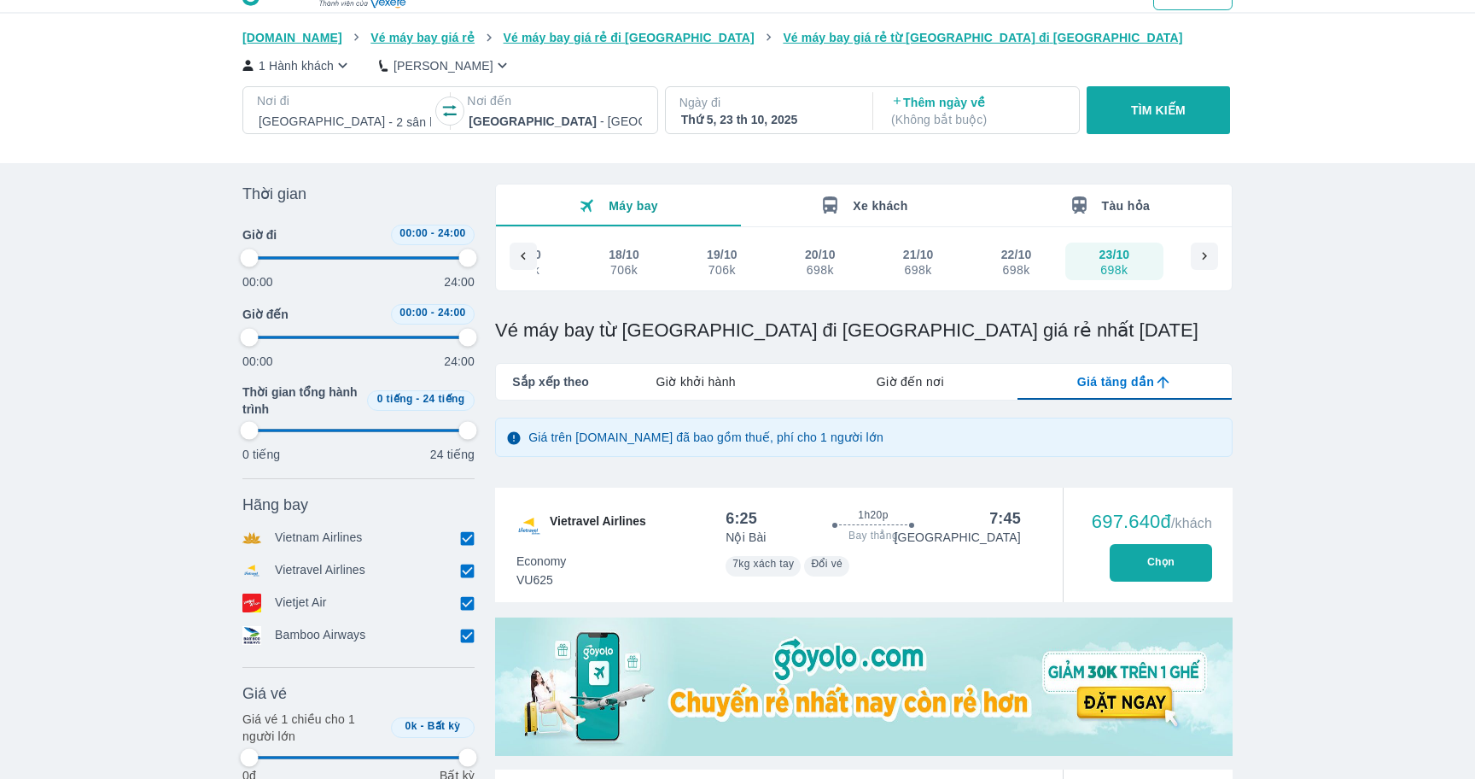
type input "97.9166666666667"
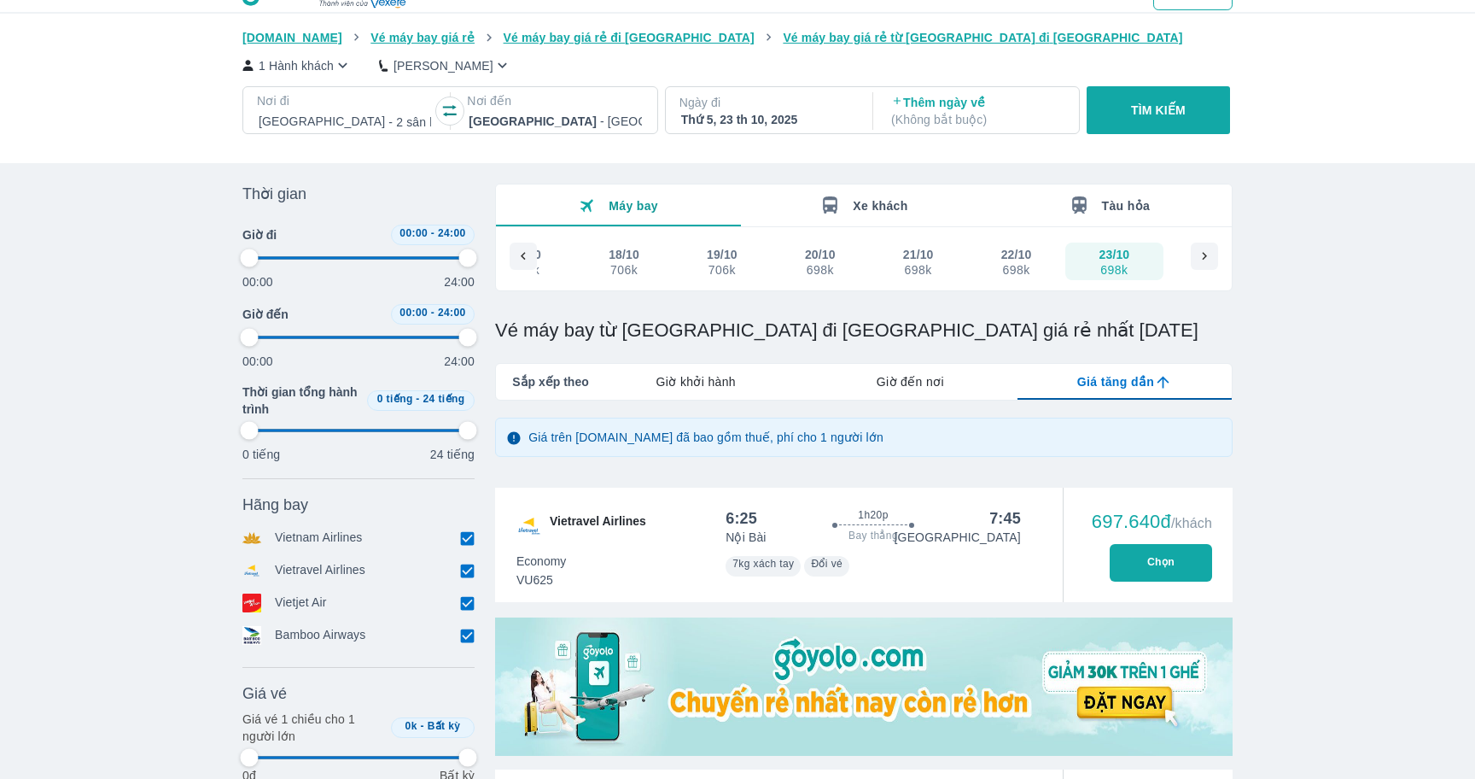
type input "97.9166666666667"
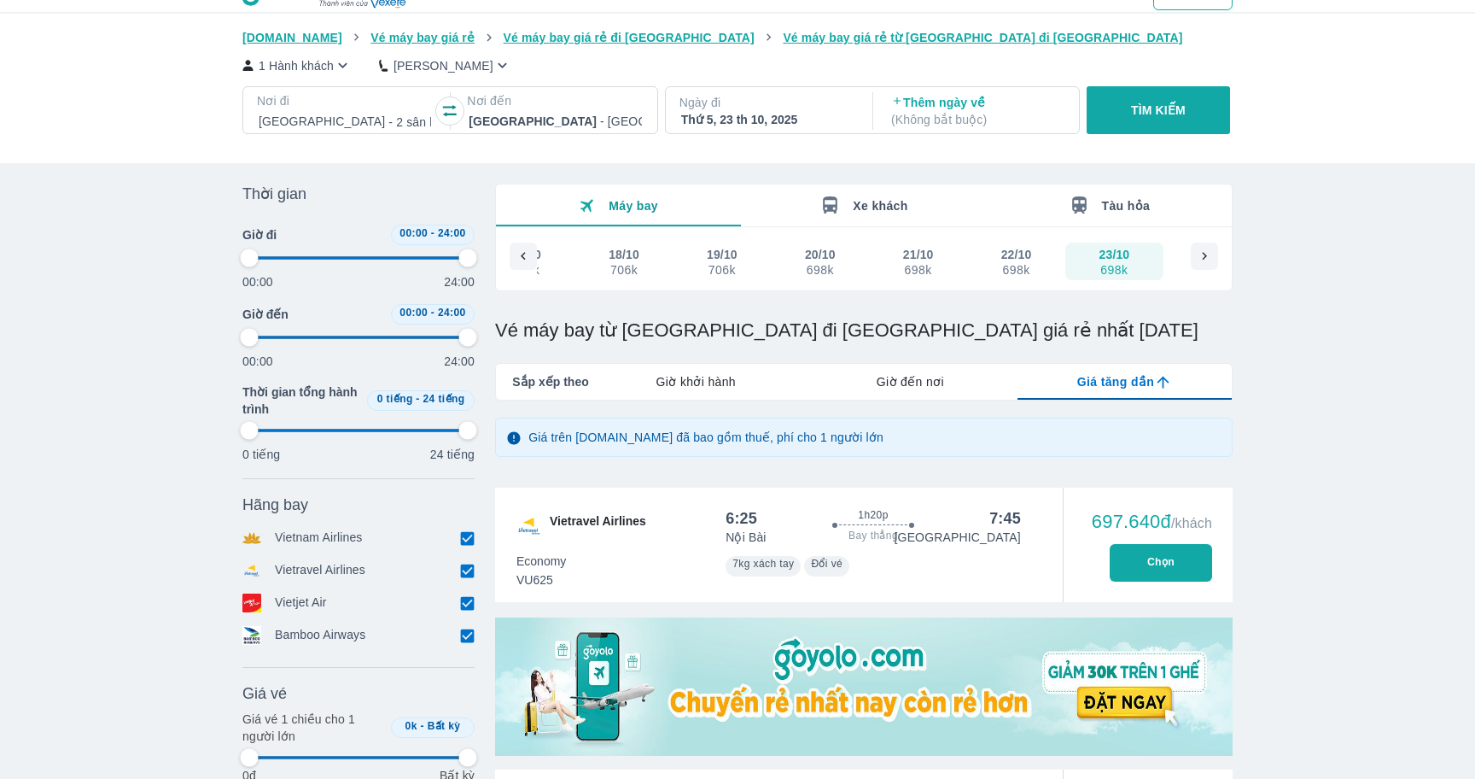
type input "97.9166666666667"
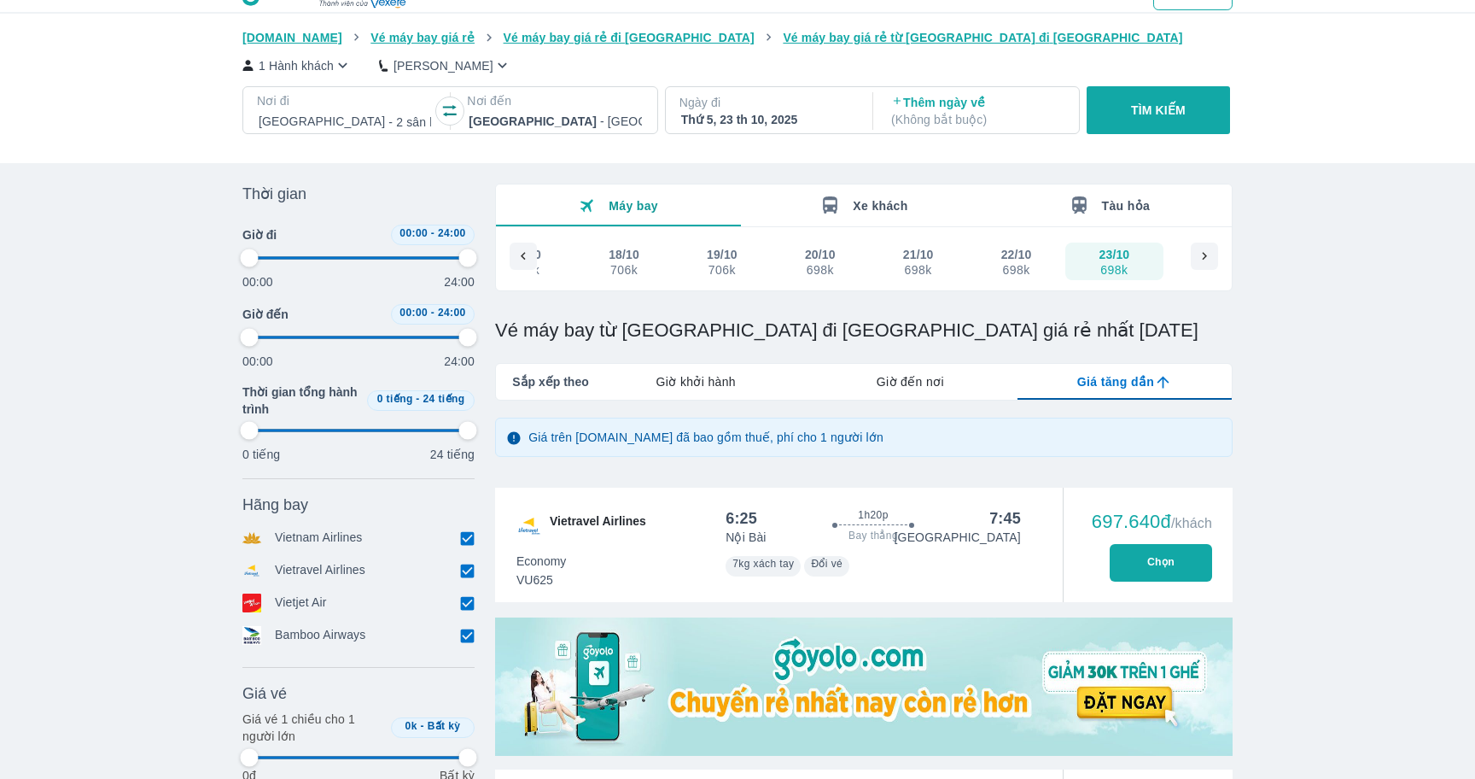
type input "97.9166666666667"
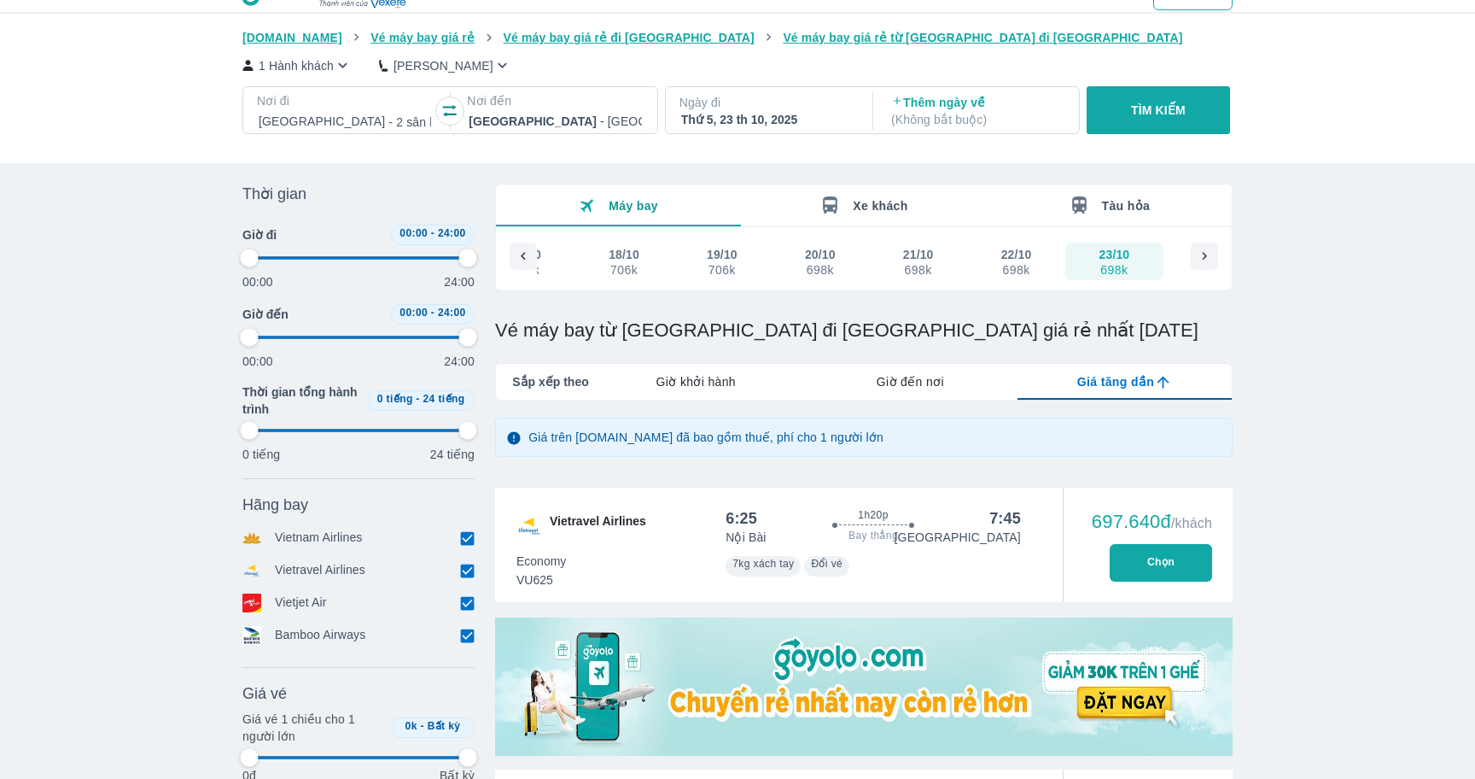
type input "97.9166666666667"
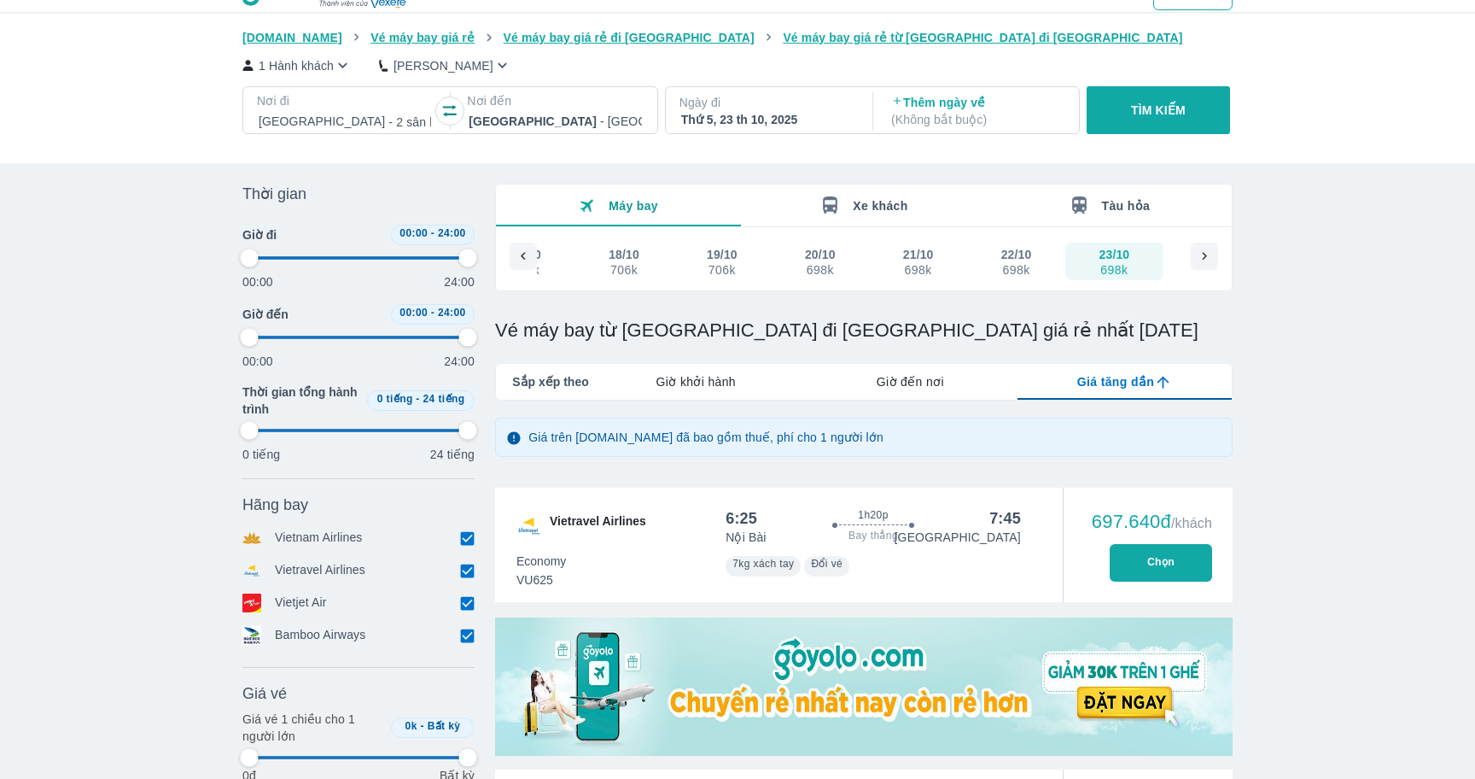
type input "97.9166666666667"
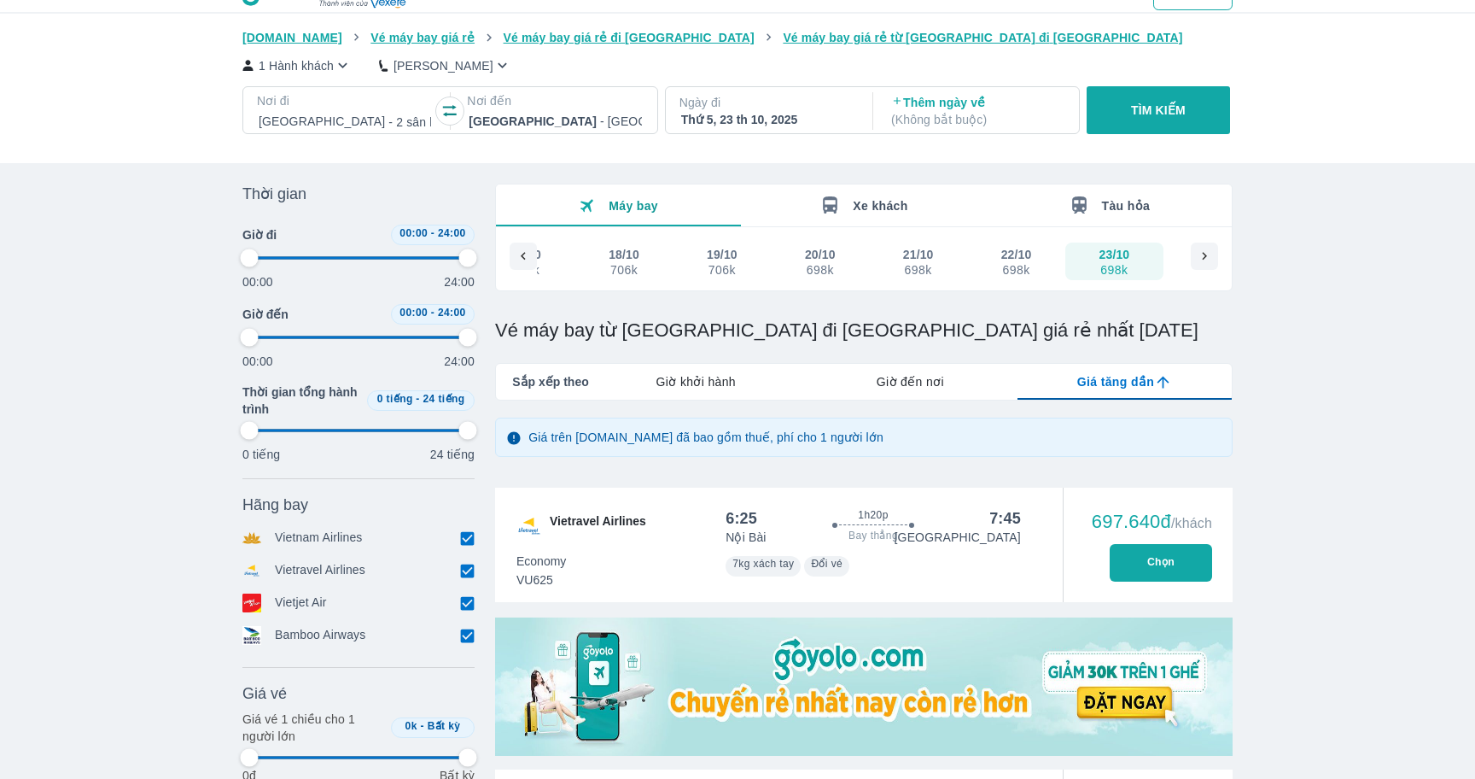
type input "97.9166666666667"
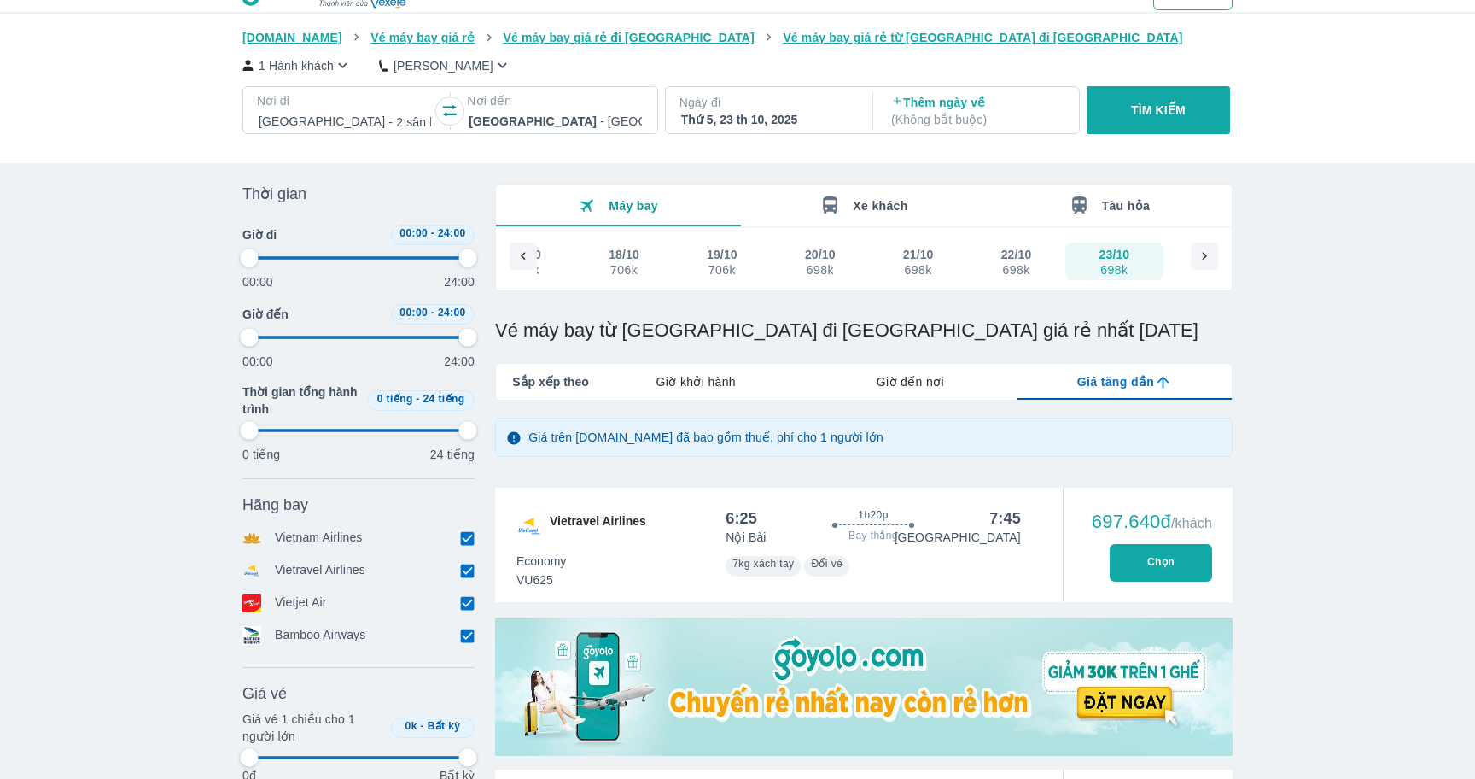
type input "97.9166666666667"
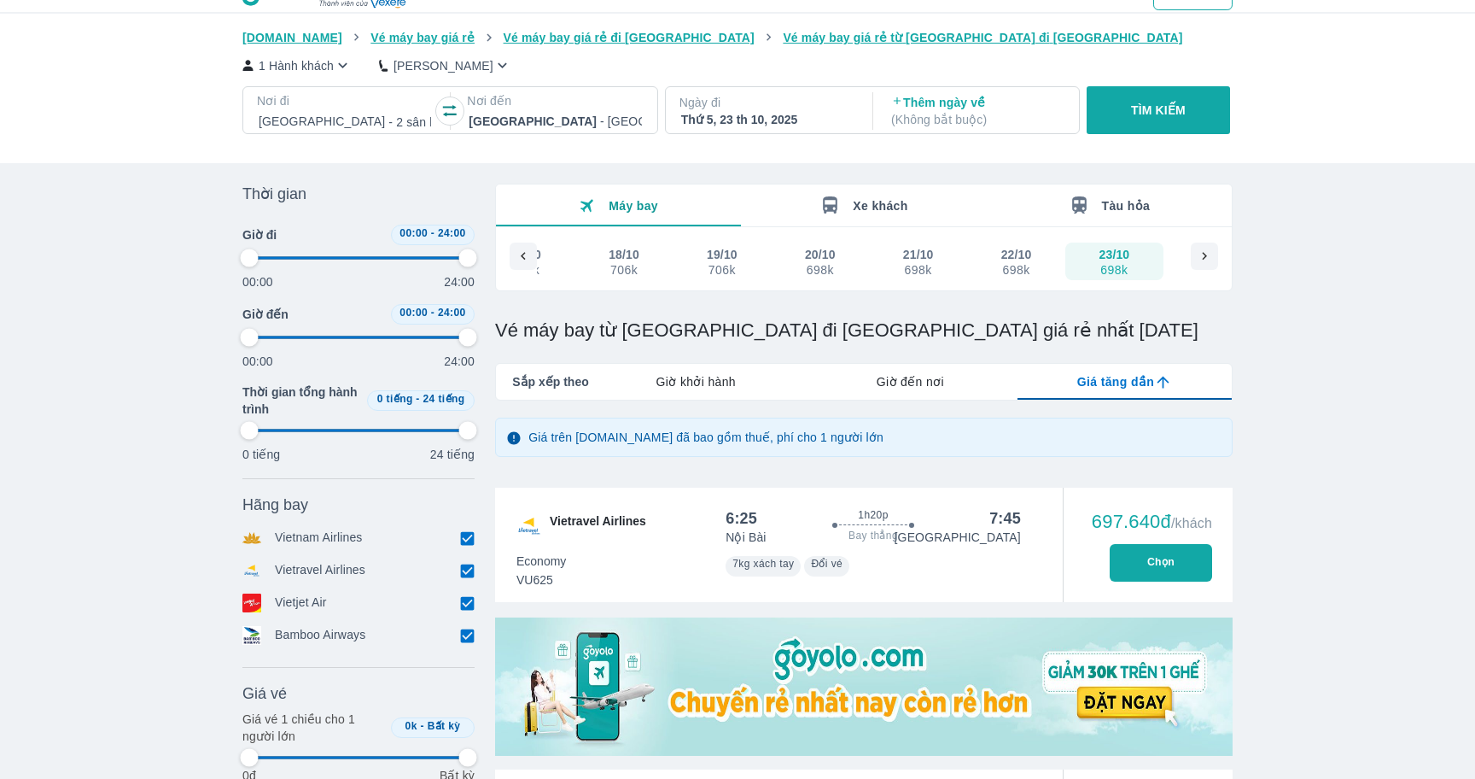
type input "97.9166666666667"
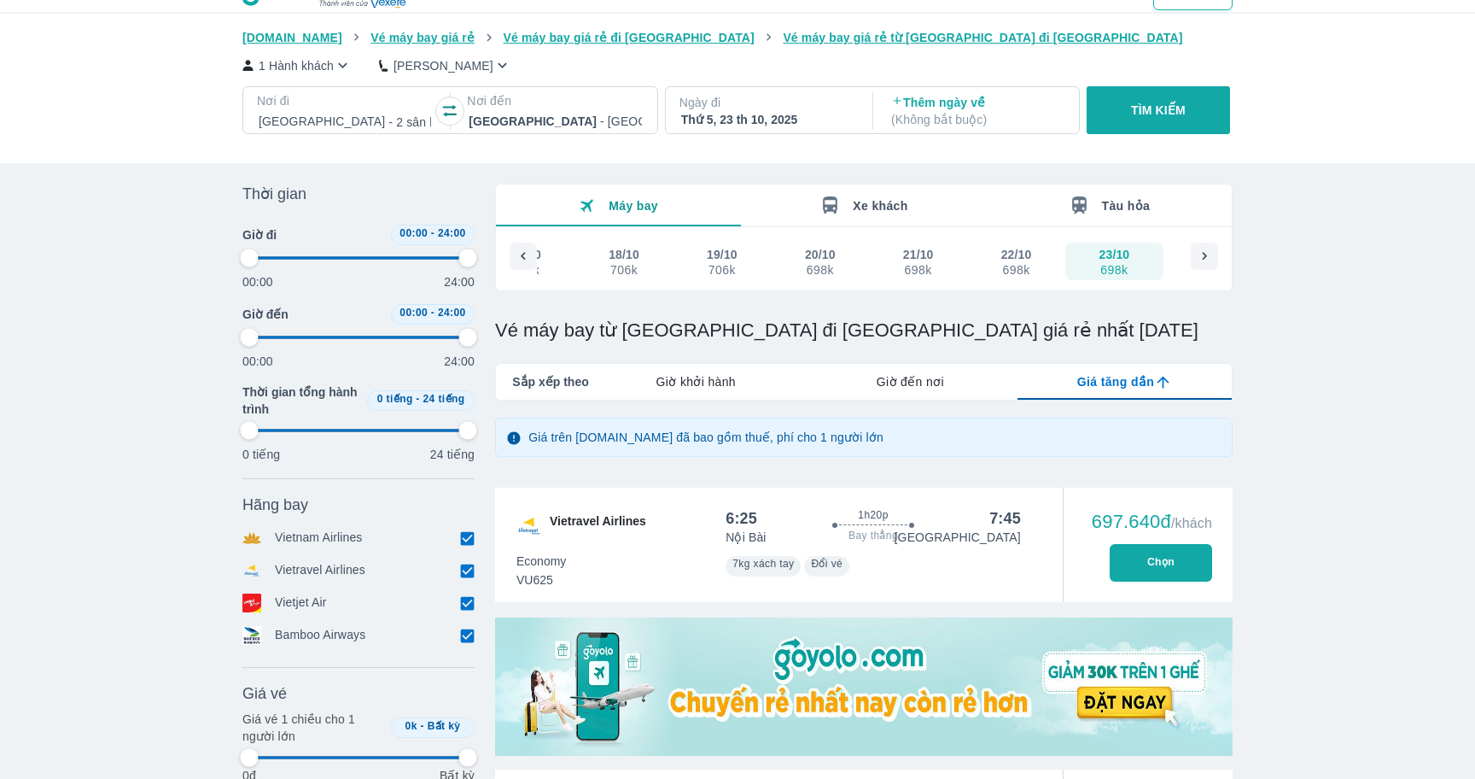
type input "97.9166666666667"
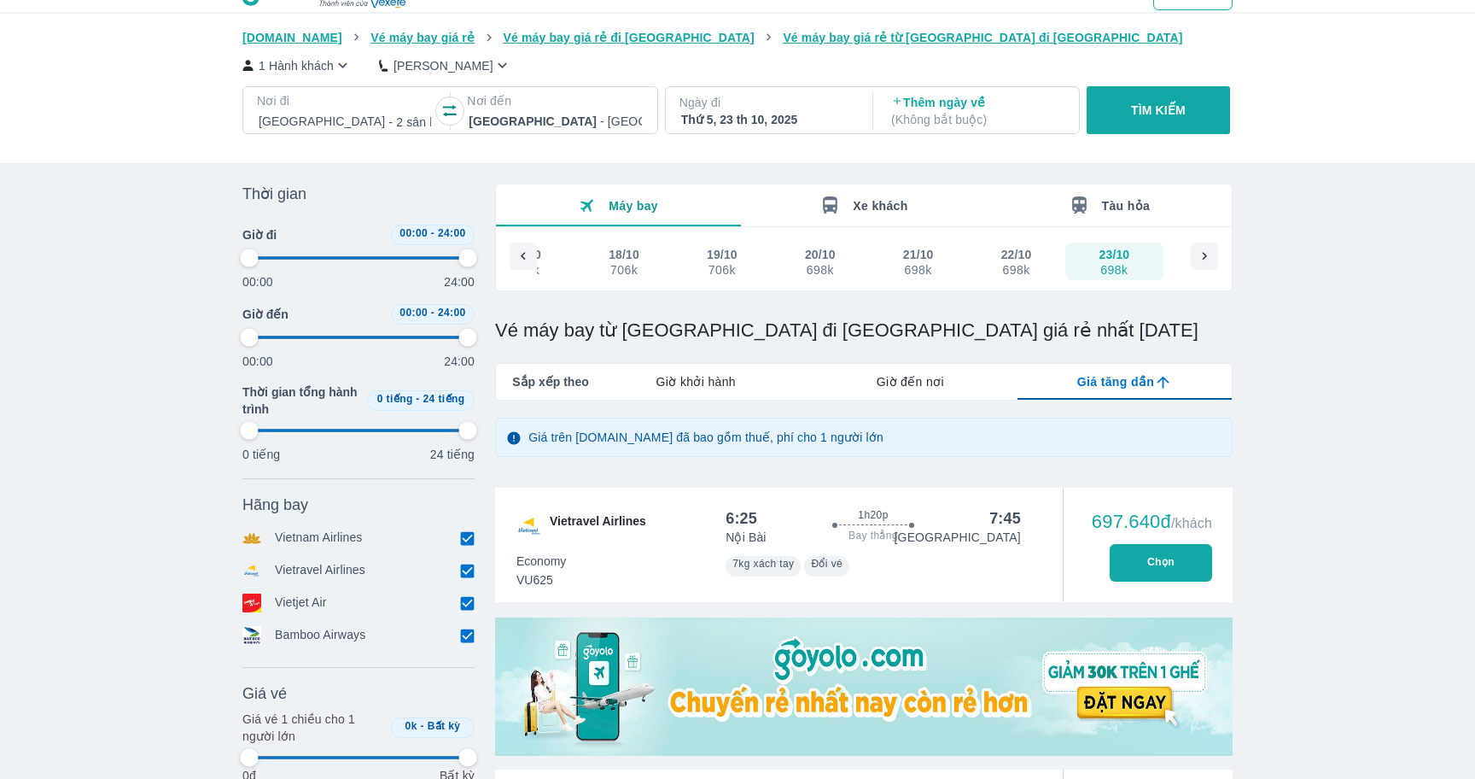
type input "97.9166666666667"
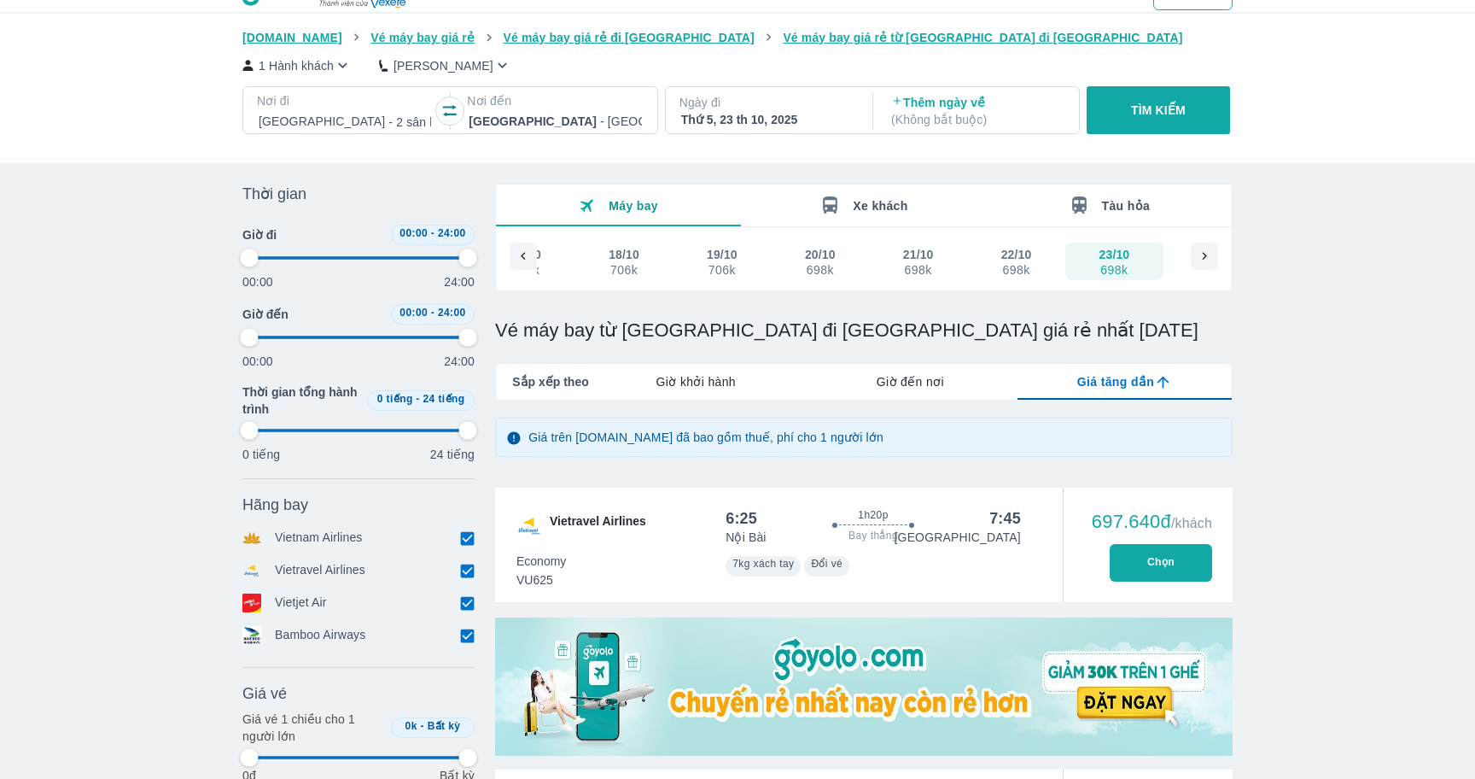
click at [896, 201] on span "Xe khách" at bounding box center [880, 206] width 55 height 14
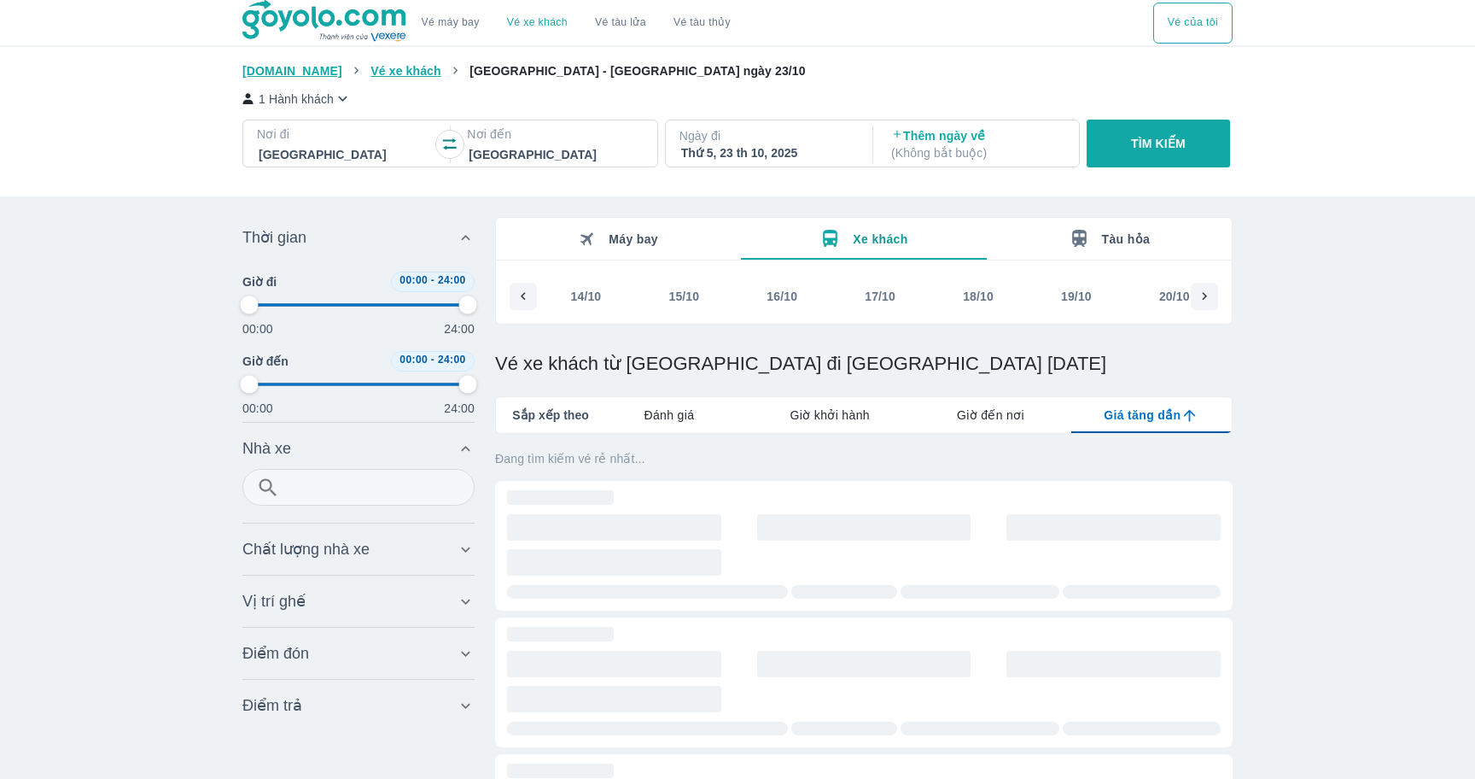
scroll to position [0, 354]
type input "97.9166666666667"
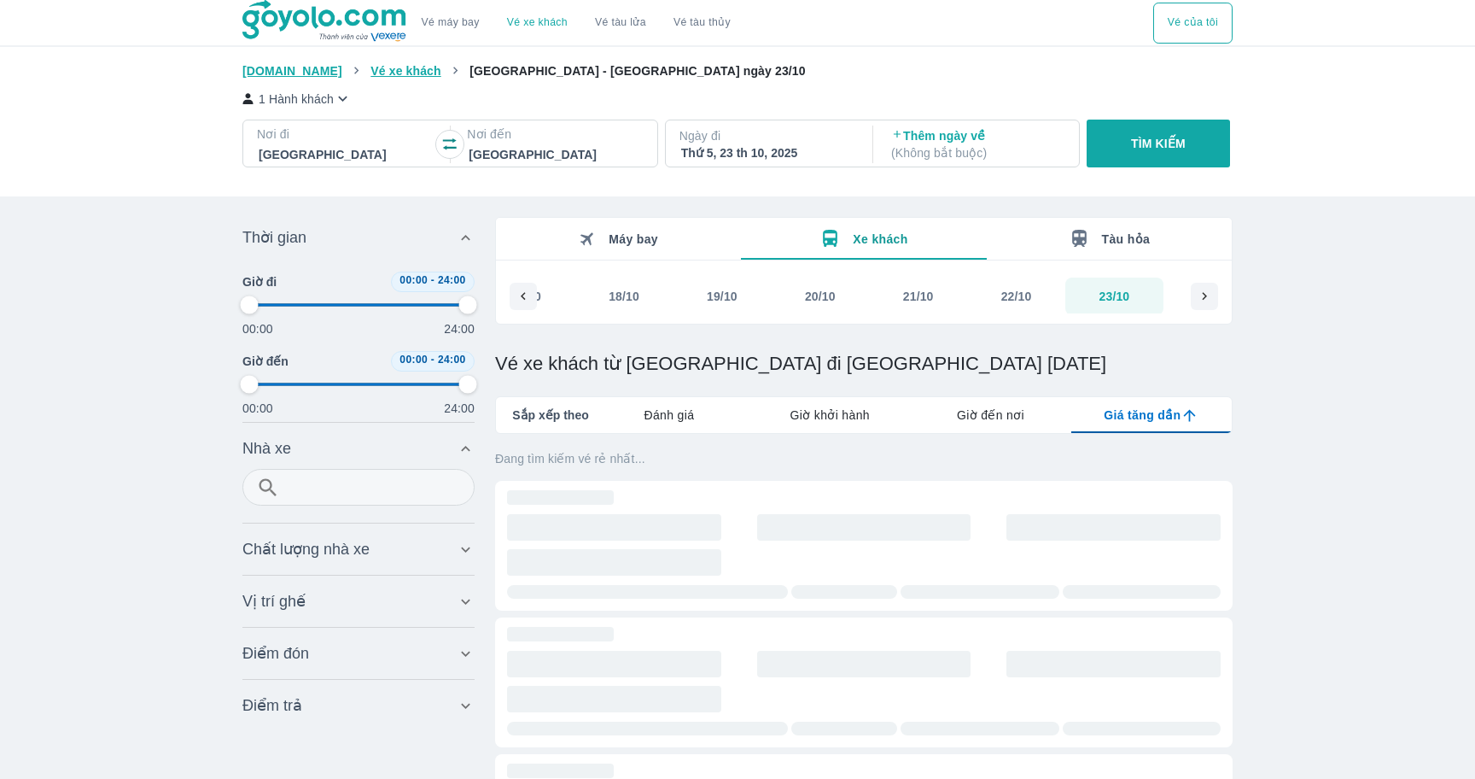
type input "97.9166666666667"
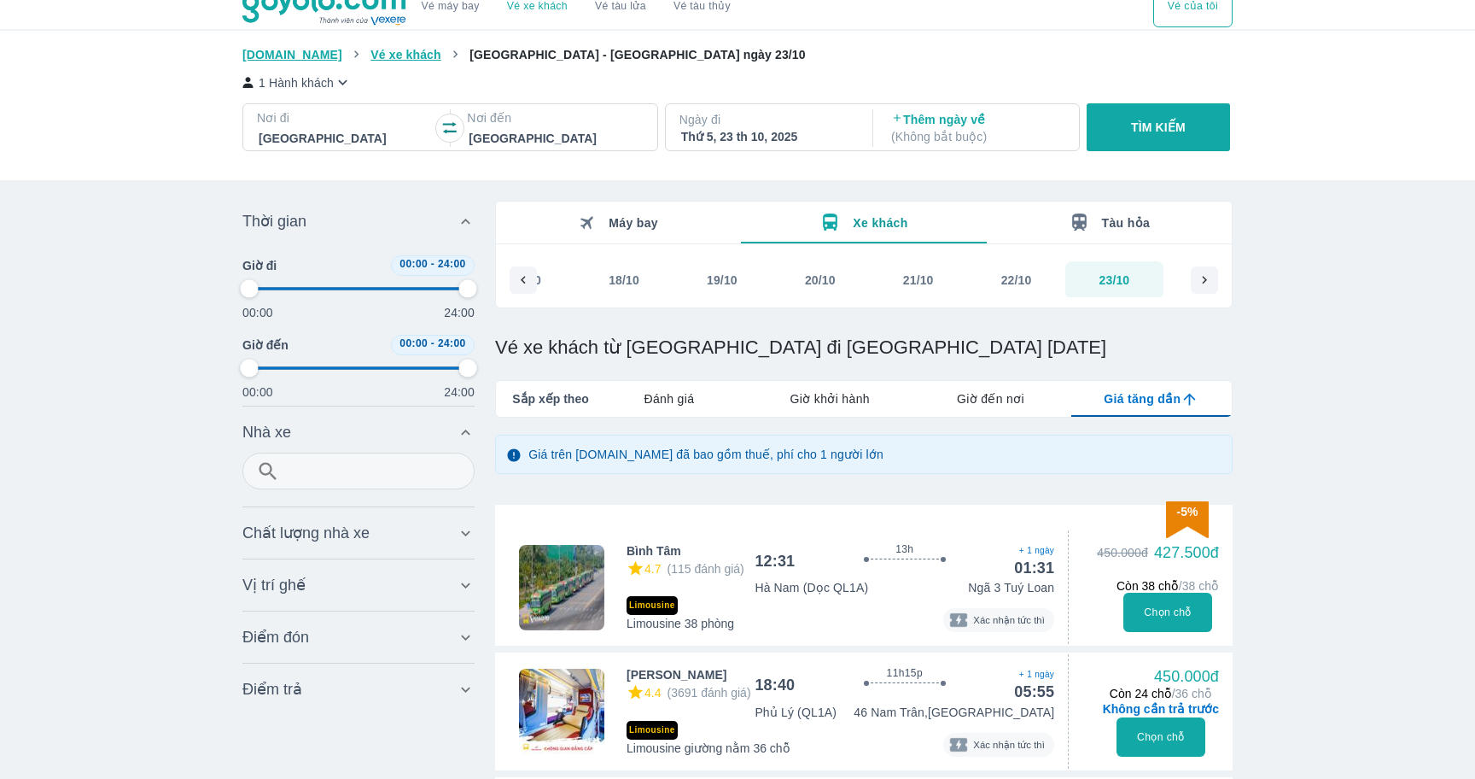
type input "97.9166666666667"
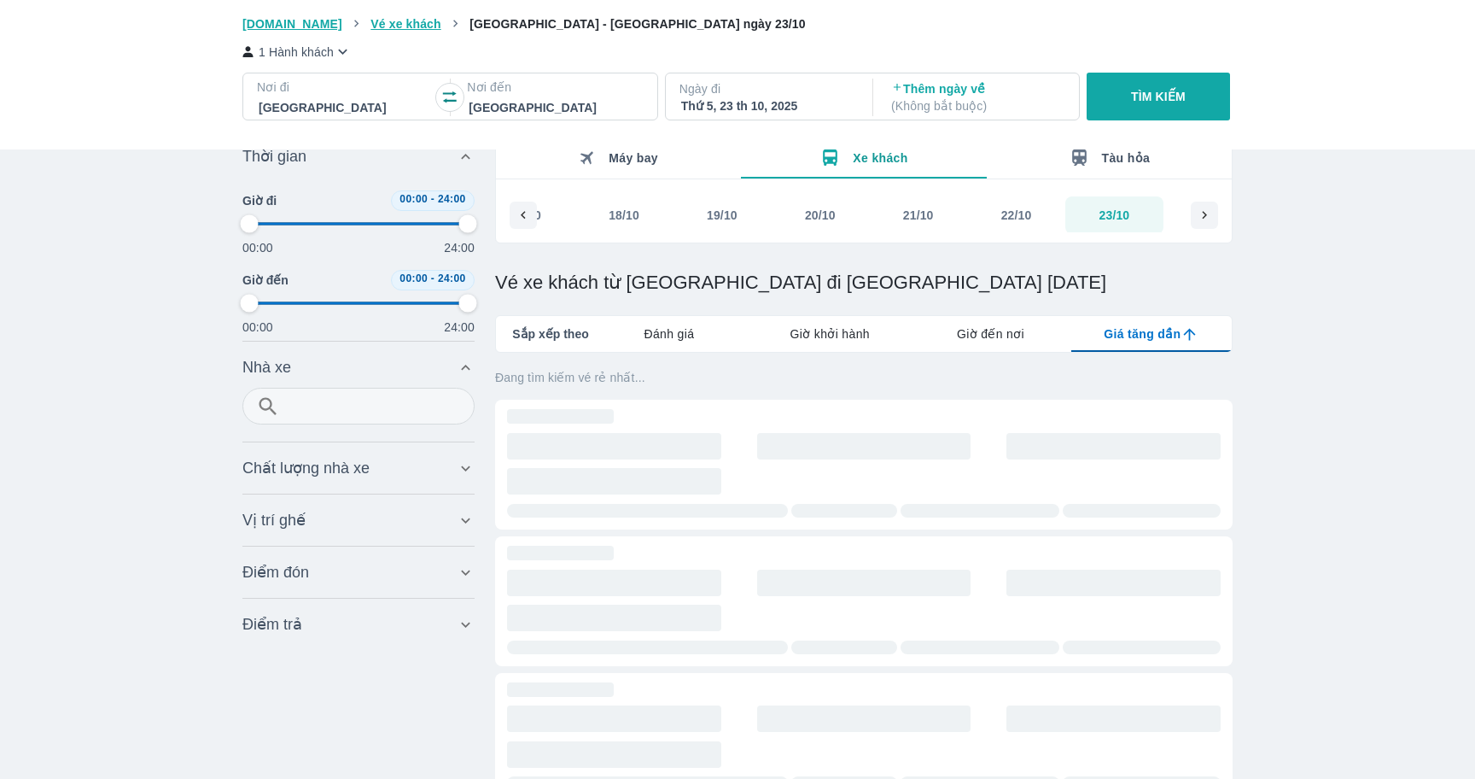
type input "97.9166666666667"
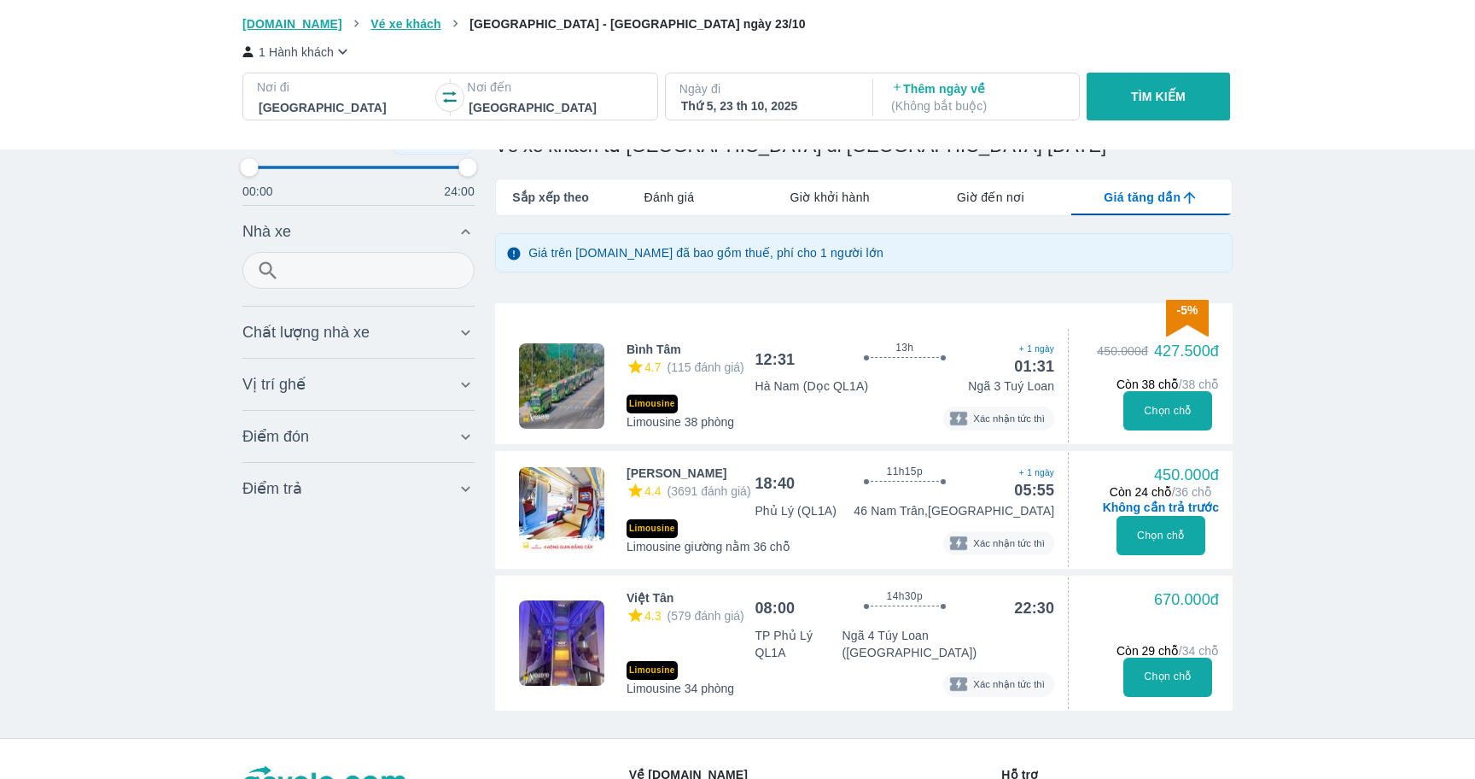
scroll to position [251, 0]
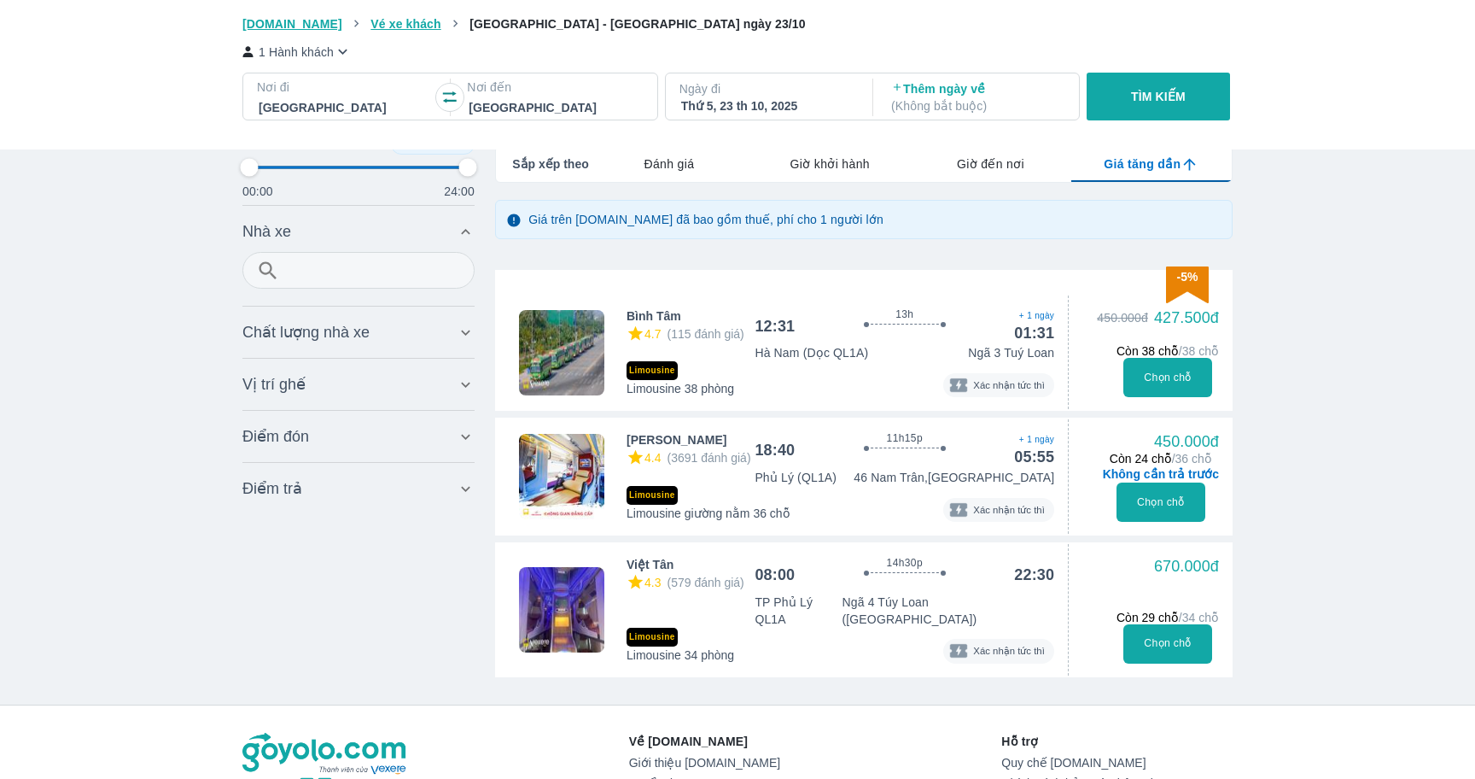
click at [738, 296] on div "-5% Bình Tâm 4.7 (115 đánh giá) 12:31 13h Bay thẳng + 1 ngày 01:31 Hà Nam (Dọc …" at bounding box center [864, 340] width 738 height 141
click at [880, 478] on div "Phủ Lý (QL1A) 46 Nam Trân,Đà Nẵng" at bounding box center [905, 477] width 300 height 17
click at [1019, 481] on p "46 Nam Trân,[GEOGRAPHIC_DATA]" at bounding box center [954, 477] width 201 height 17
click at [1150, 500] on button "Chọn chỗ" at bounding box center [1162, 501] width 90 height 39
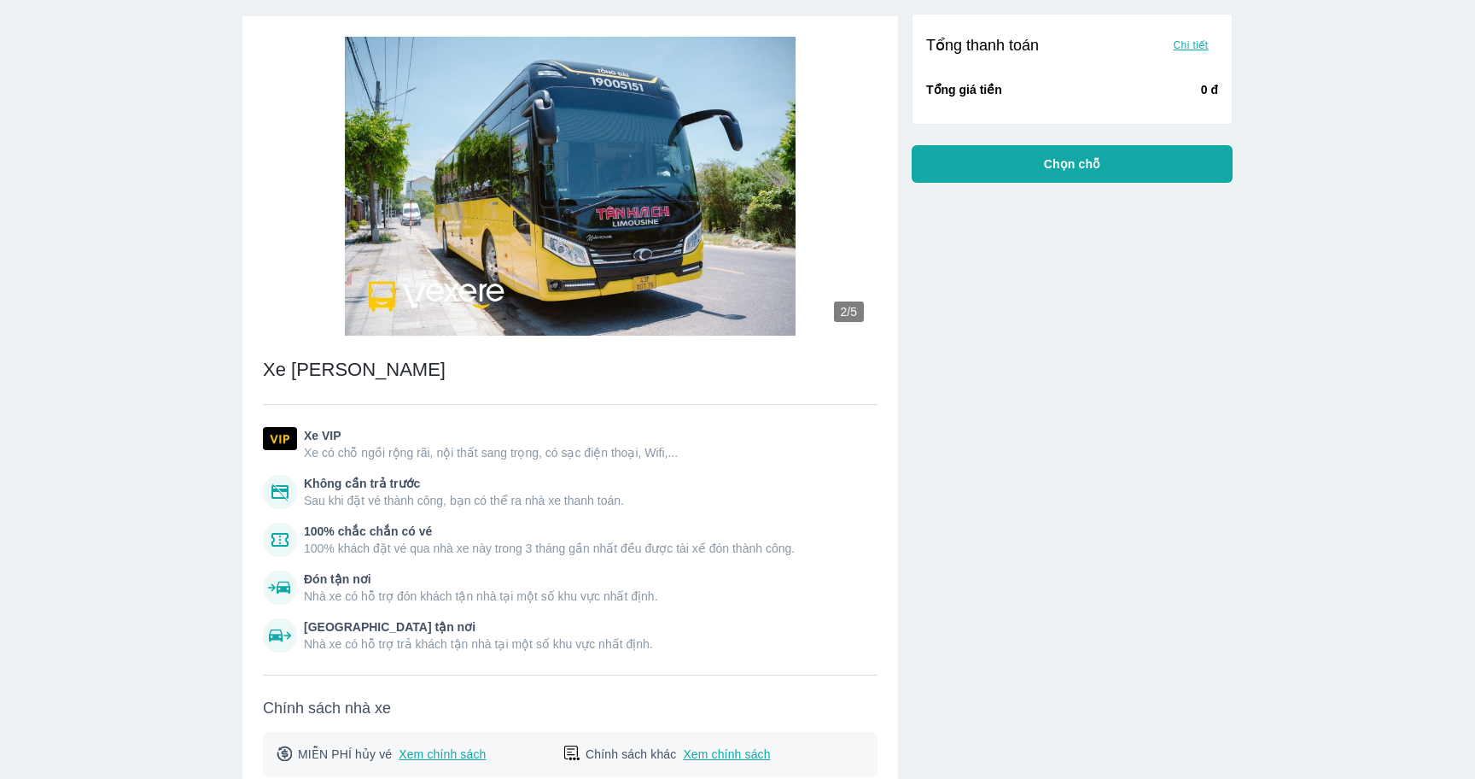
scroll to position [863, 0]
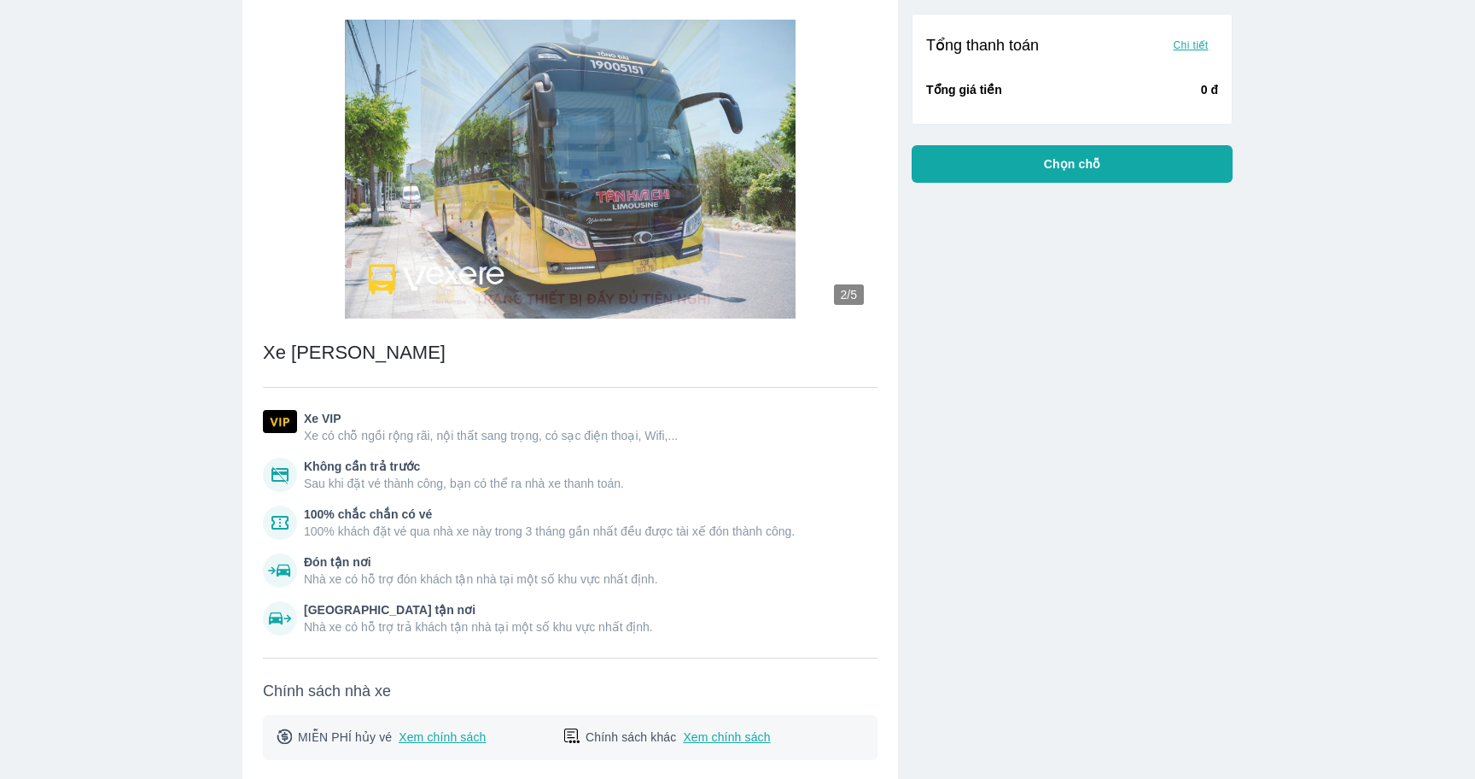
click at [610, 475] on span "Sau khi đặt vé thành công, bạn có thể ra nhà xe thanh toán." at bounding box center [464, 483] width 320 height 17
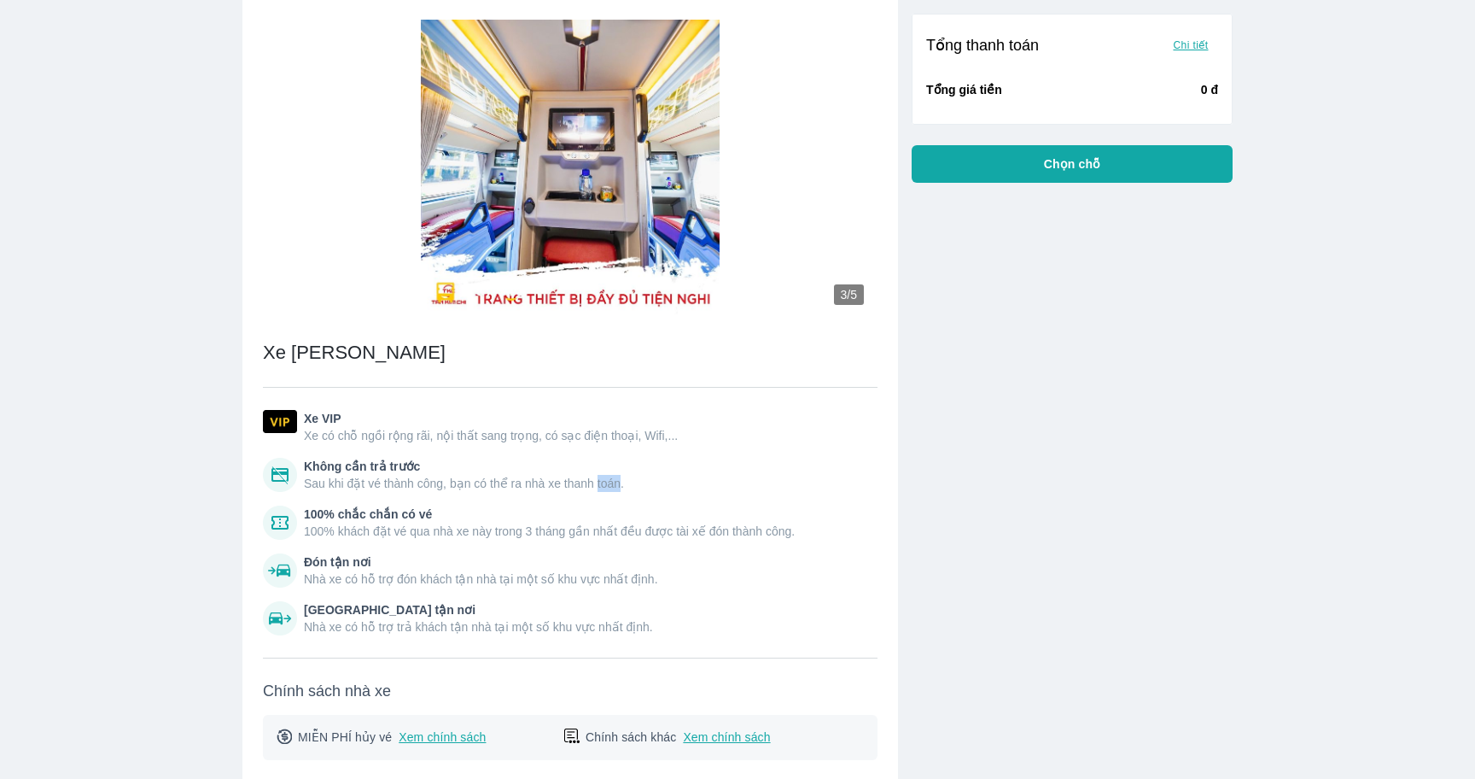
click at [596, 481] on span "Sau khi đặt vé thành công, bạn có thể ra nhà xe thanh toán." at bounding box center [464, 483] width 320 height 17
click at [574, 526] on span "100% khách đặt vé qua nhà xe này trong 3 tháng gần nhất đều được tài xế đón thà…" at bounding box center [549, 530] width 491 height 17
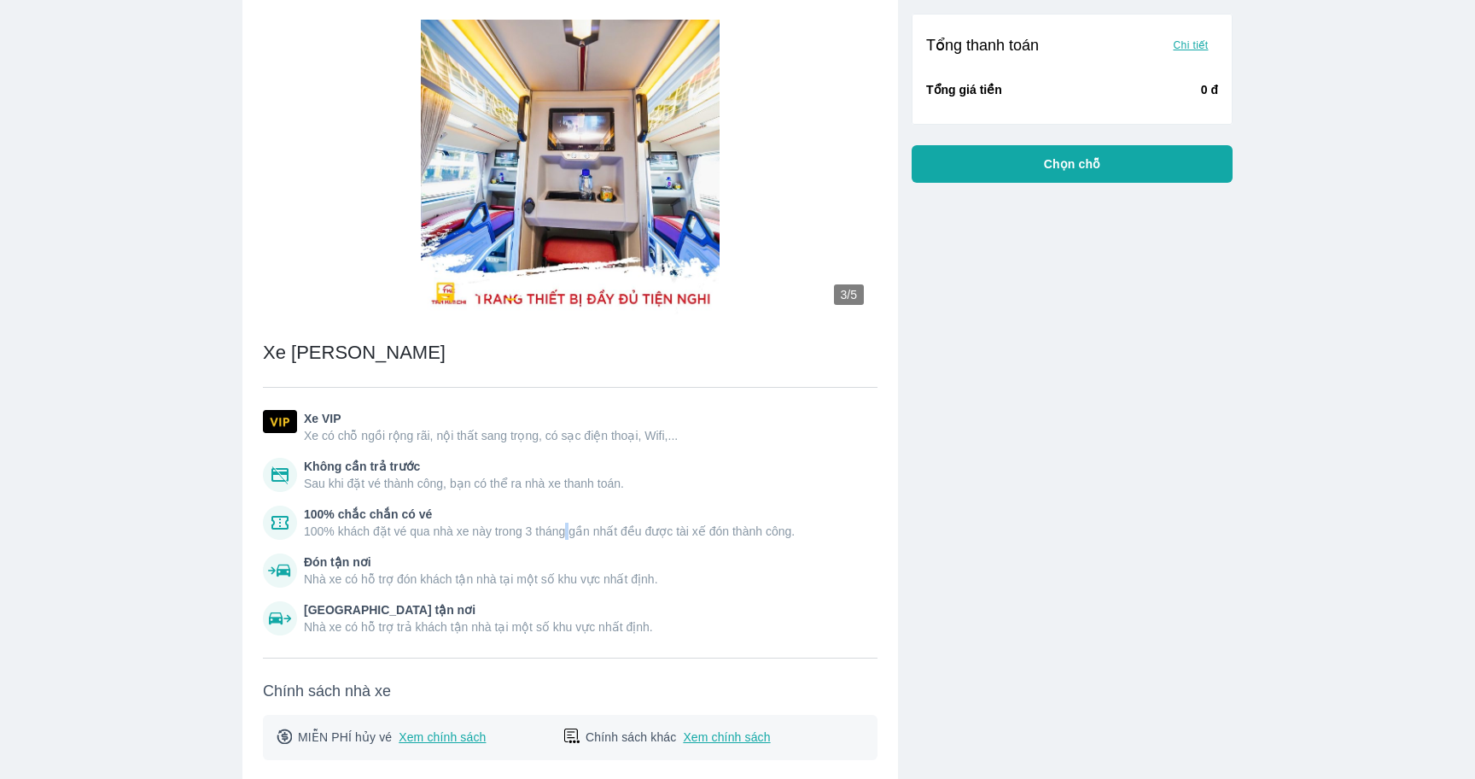
click at [574, 526] on span "100% khách đặt vé qua nhà xe này trong 3 tháng gần nhất đều được tài xế đón thà…" at bounding box center [549, 530] width 491 height 17
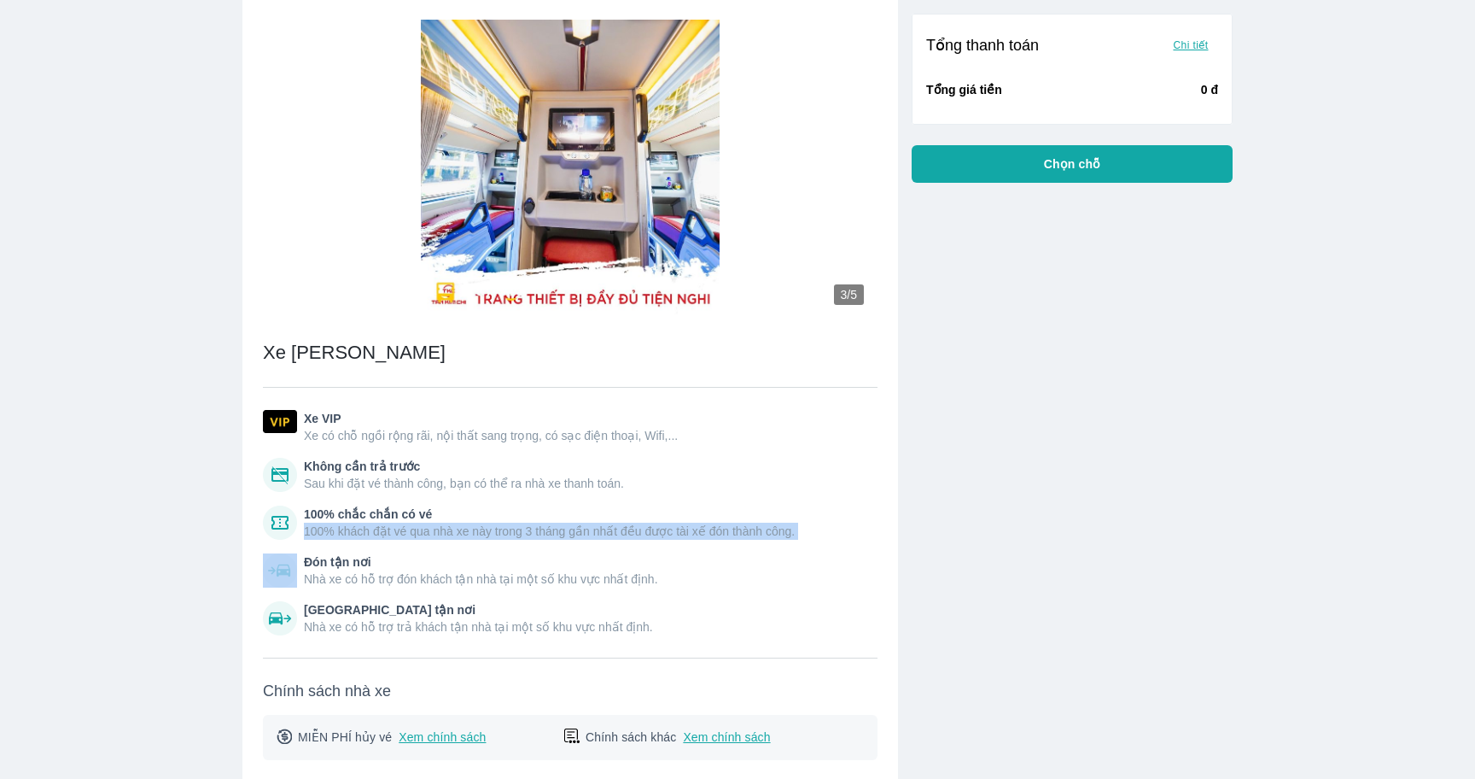
click at [560, 573] on span "Nhà xe có hỗ trợ đón khách tận nhà tại một số khu vực nhất định." at bounding box center [481, 578] width 354 height 17
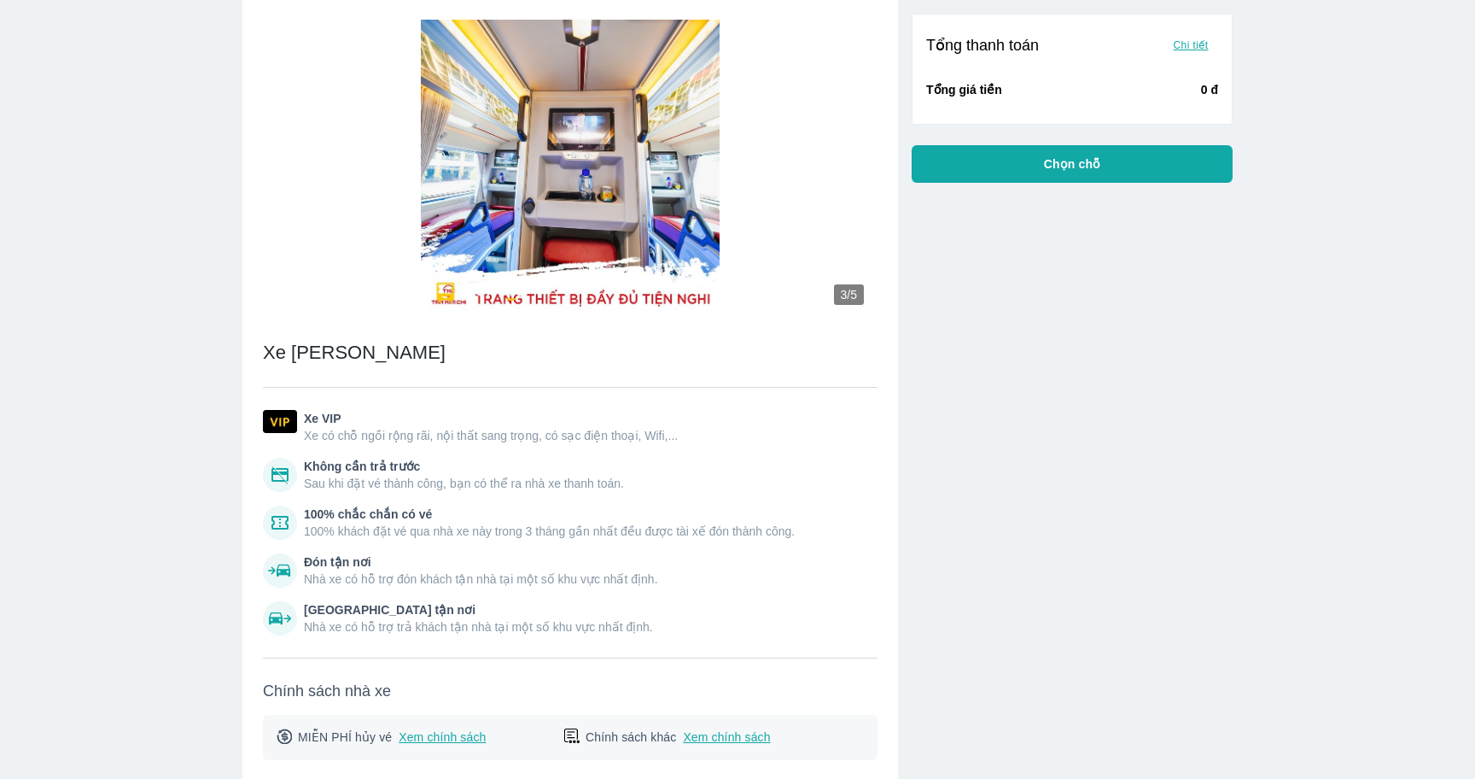
click at [560, 573] on span "Nhà xe có hỗ trợ đón khách tận nhà tại một số khu vực nhất định." at bounding box center [481, 578] width 354 height 17
click at [554, 591] on div "Xe VIP Xe có chỗ ngồi rộng rãi, nội thất sang trọng, có sạc điện thoại, Wifi,..…" at bounding box center [570, 522] width 615 height 225
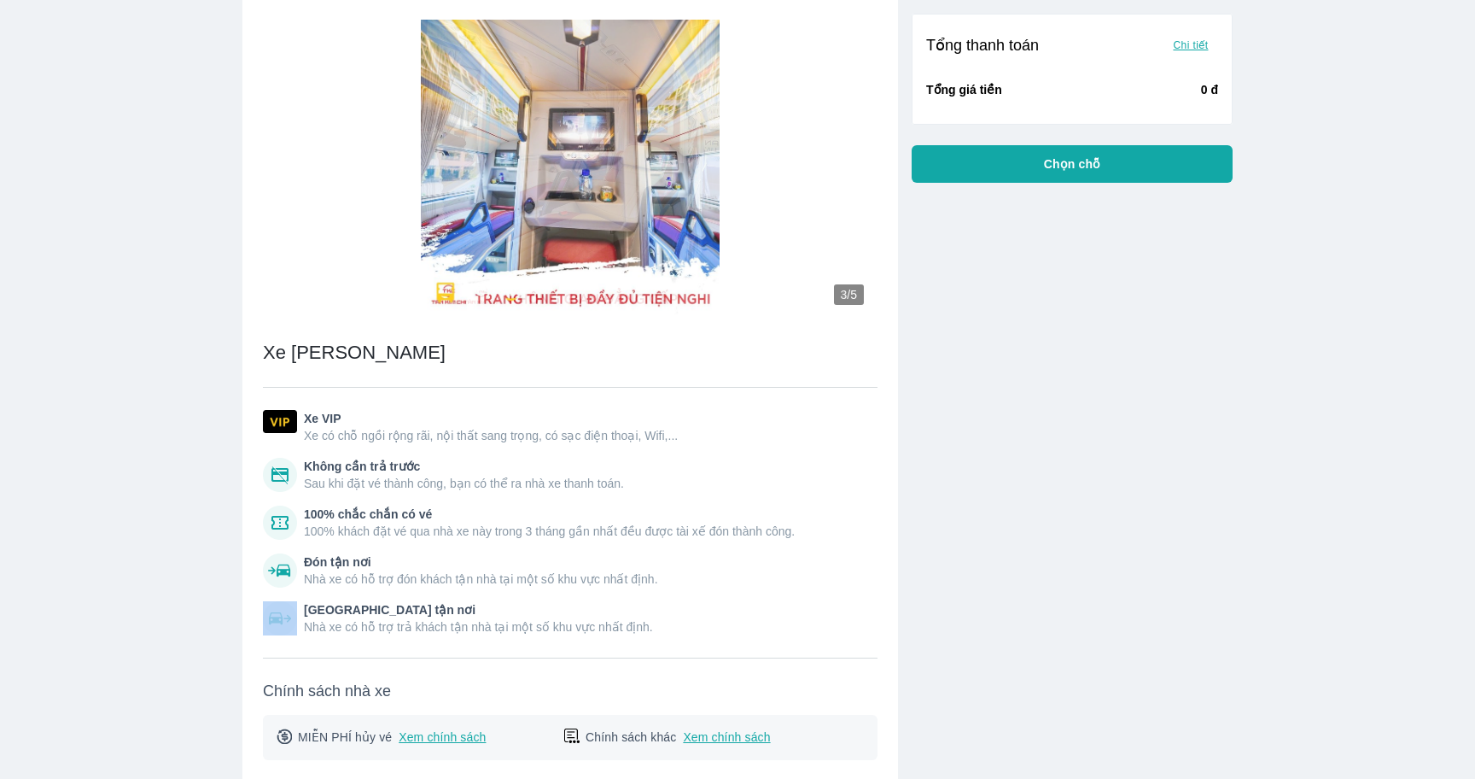
click at [540, 621] on span "Nhà xe có hỗ trợ trả khách tận nhà tại một số khu vực nhất định." at bounding box center [478, 626] width 349 height 17
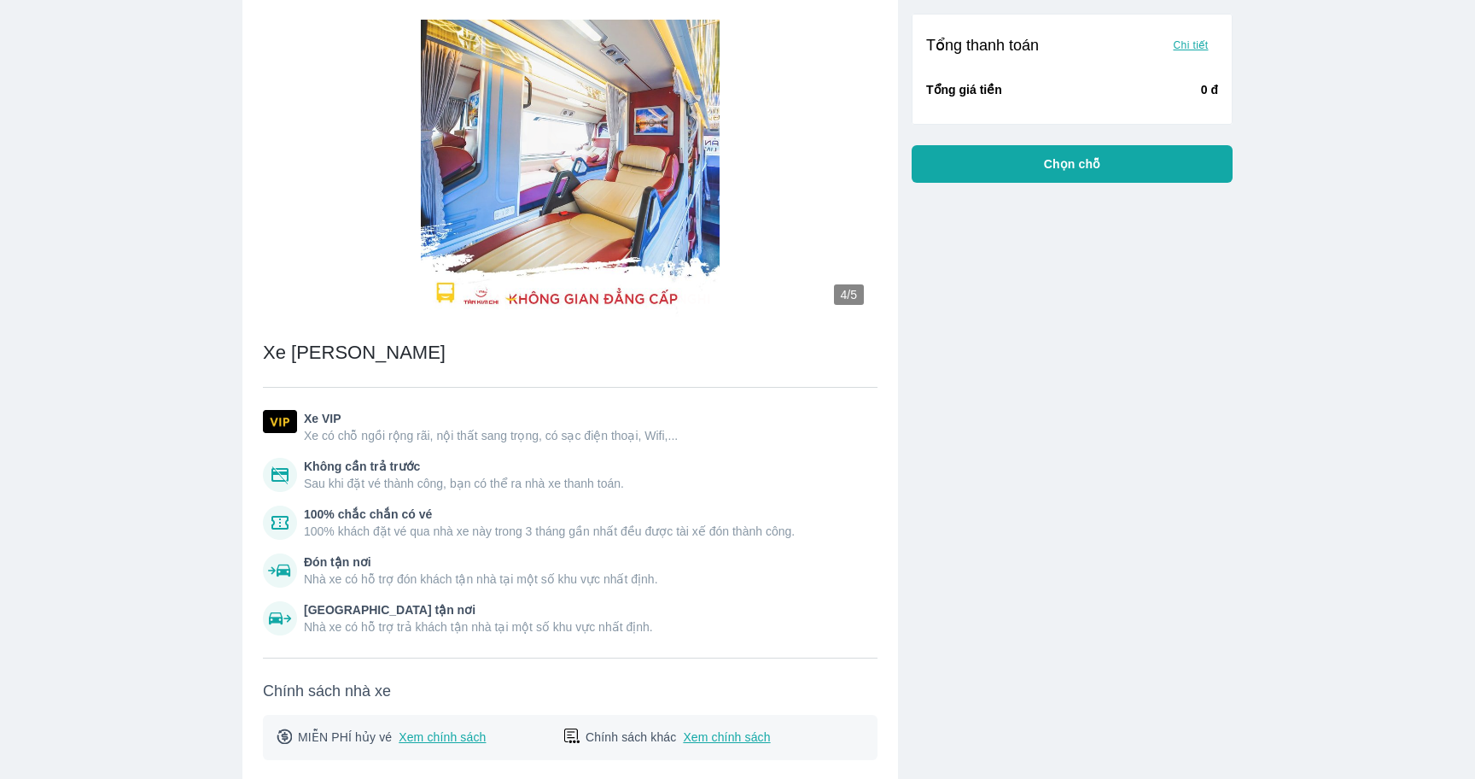
click at [540, 621] on span "Nhà xe có hỗ trợ trả khách tận nhà tại một số khu vực nhất định." at bounding box center [478, 626] width 349 height 17
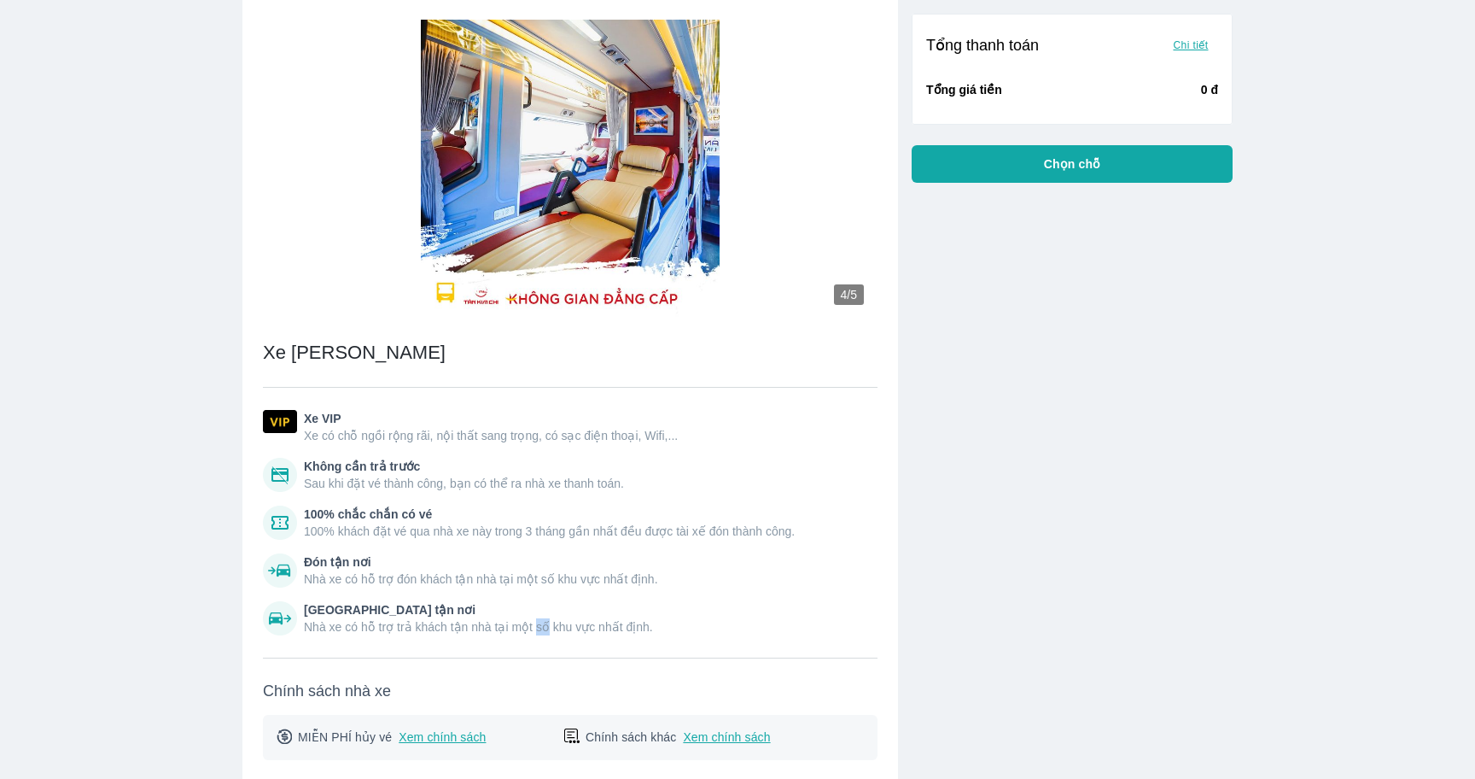
click at [534, 653] on div "Xe VIP Xe có chỗ ngồi rộng rãi, nội thất sang trọng, có sạc điện thoại, Wifi,..…" at bounding box center [570, 545] width 615 height 271
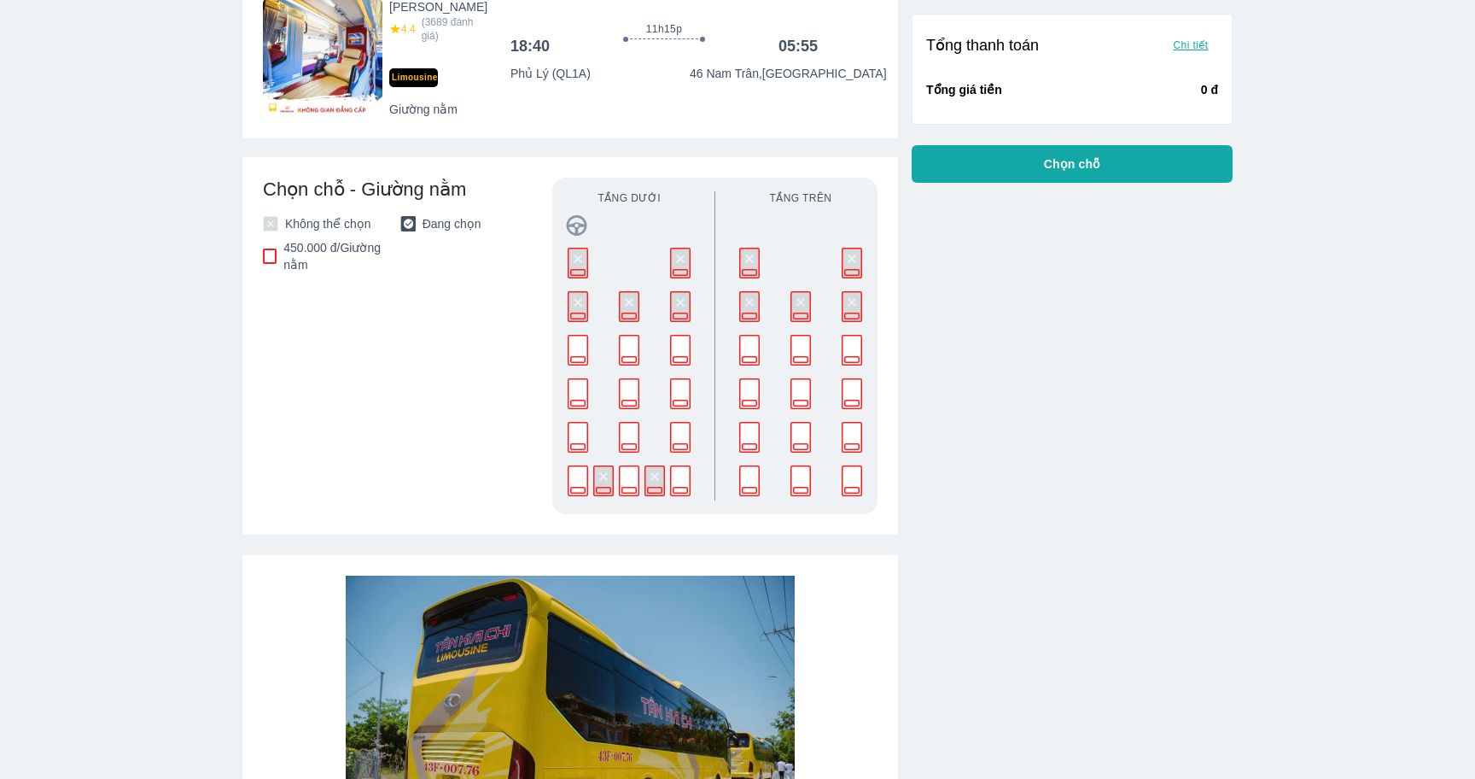
scroll to position [306, 0]
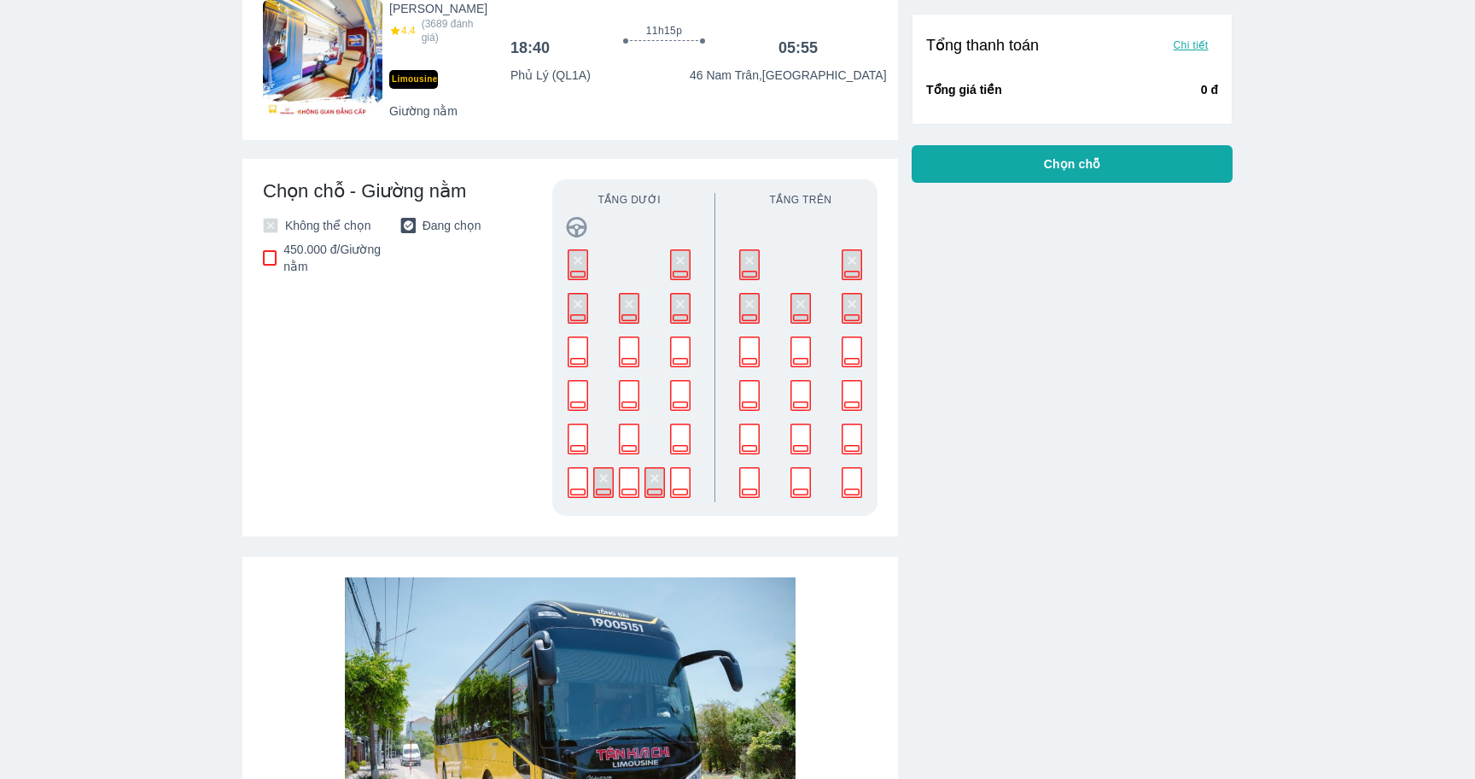
click at [673, 396] on rect at bounding box center [681, 396] width 20 height 30
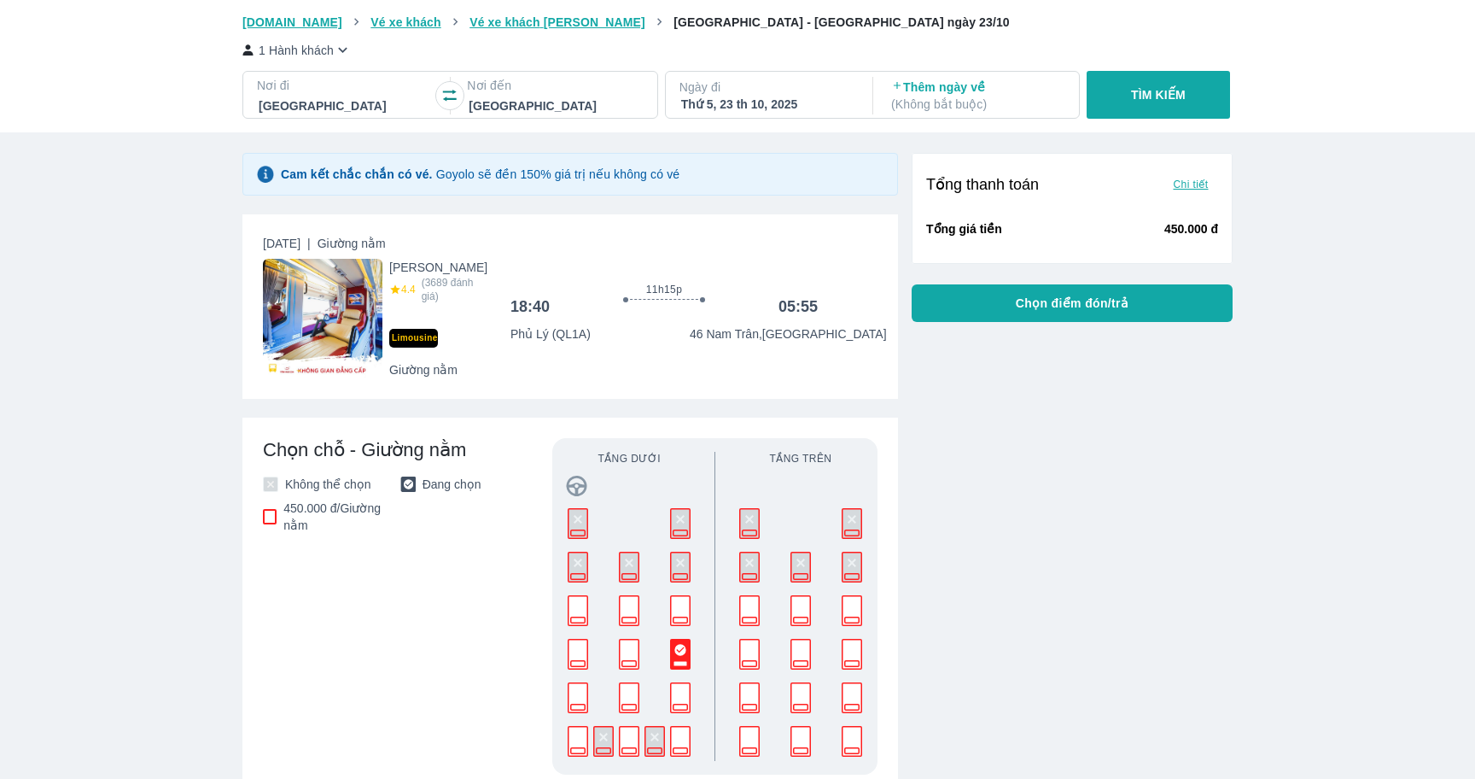
scroll to position [35, 0]
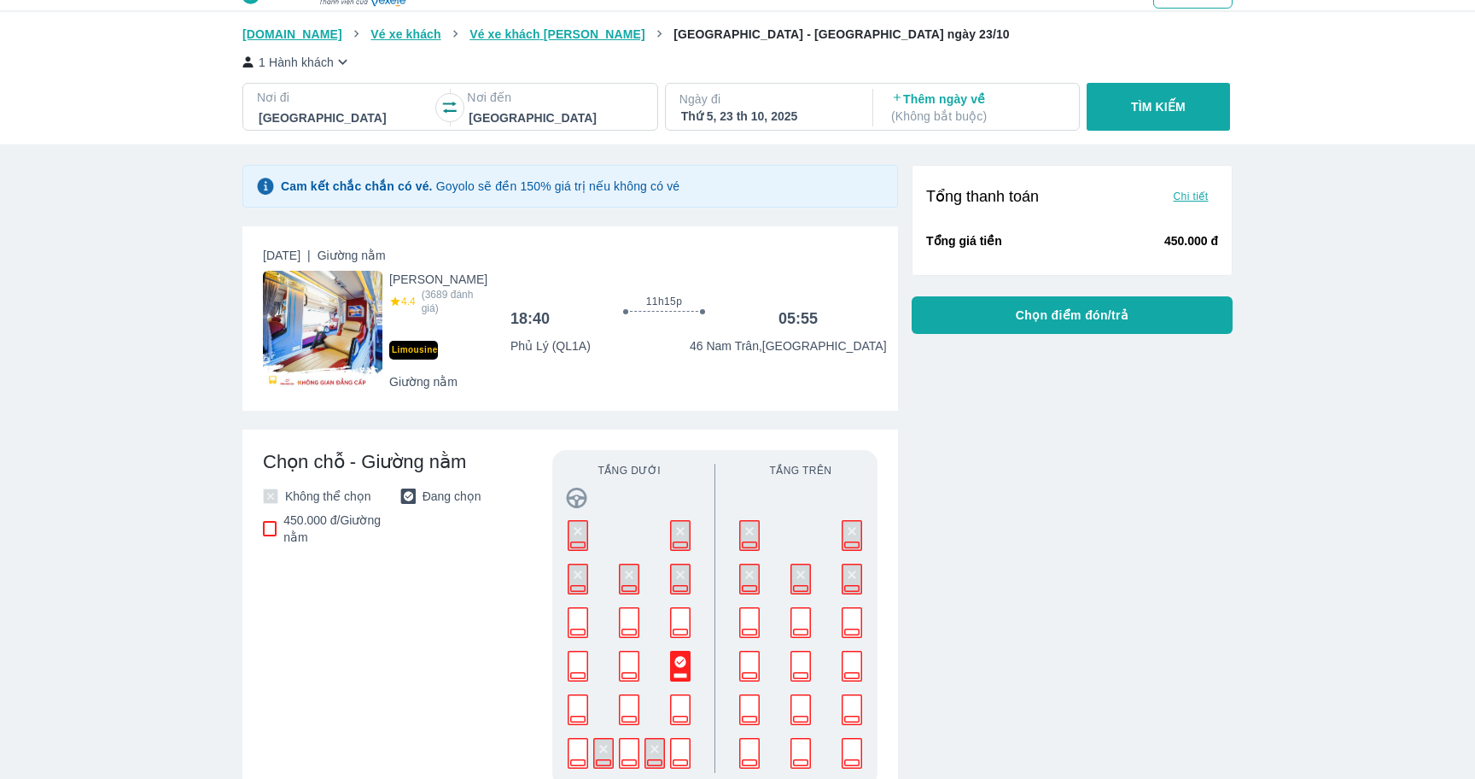
click at [679, 195] on div "Cam kết chắc chắn có vé. Goyolo sẽ đền 150% giá trị nếu không có vé" at bounding box center [480, 186] width 399 height 31
click at [686, 187] on div "Cam kết chắc chắn có vé. Goyolo sẽ đền 150% giá trị nếu không có vé" at bounding box center [570, 186] width 656 height 43
click at [709, 178] on div "Cam kết chắc chắn có vé. Goyolo sẽ đền 150% giá trị nếu không có vé" at bounding box center [570, 186] width 656 height 43
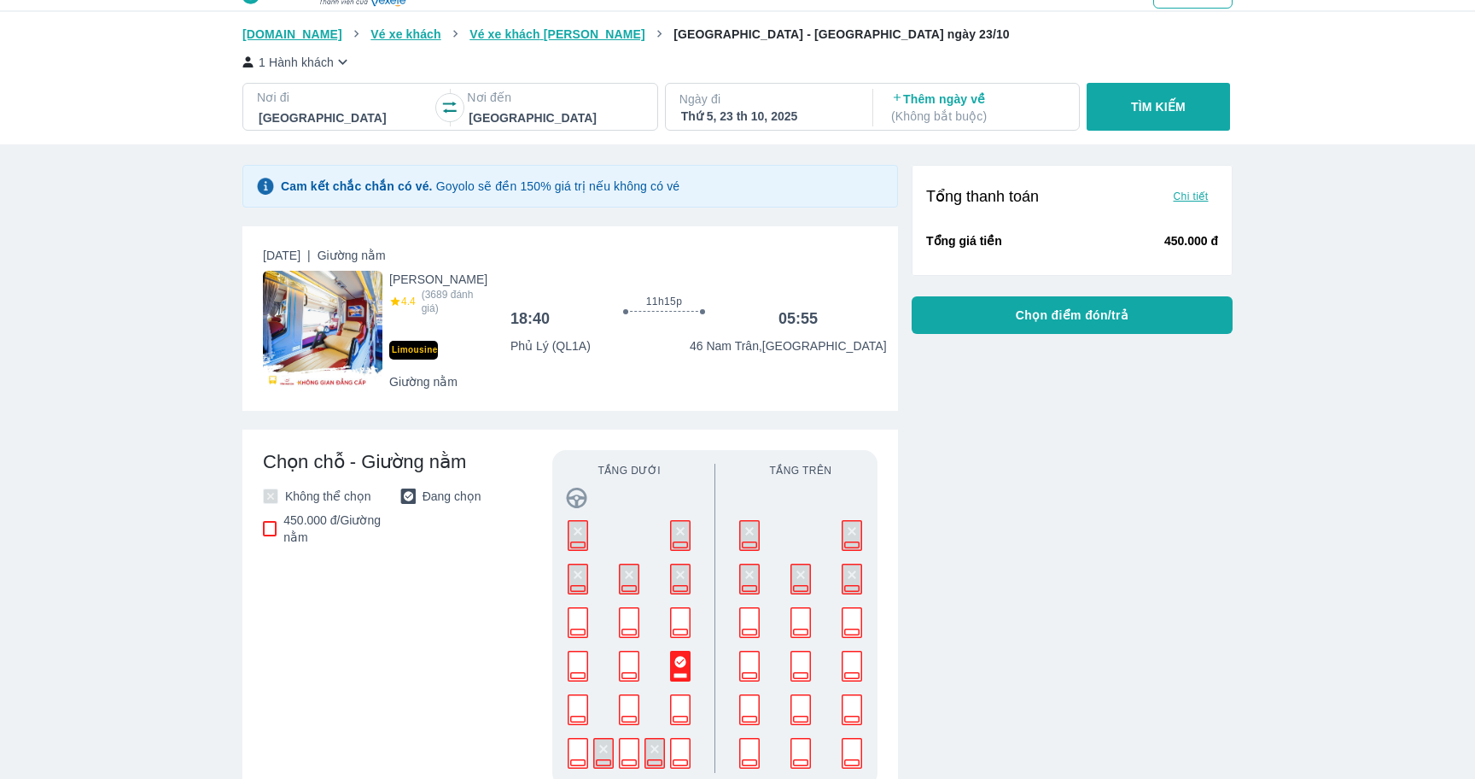
scroll to position [0, 0]
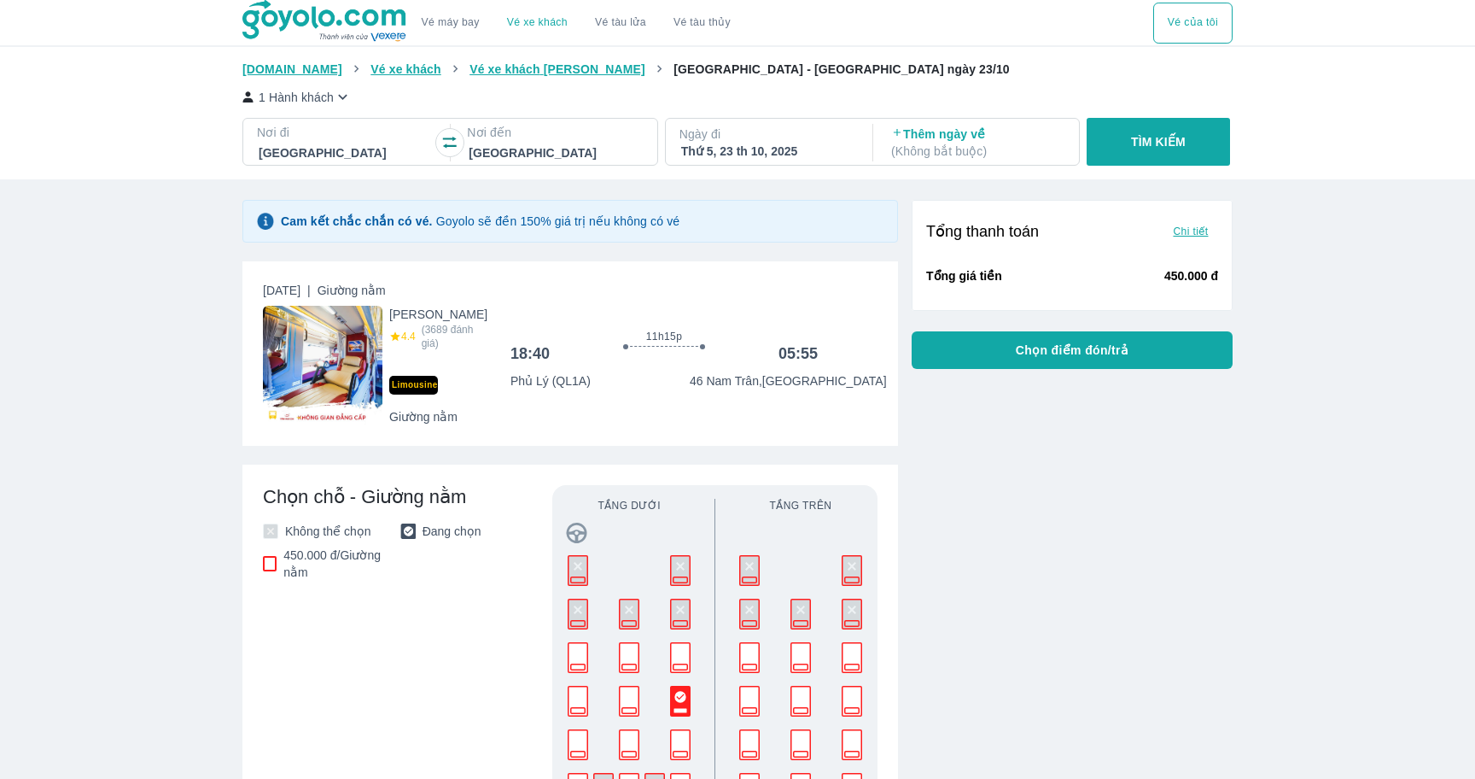
click at [450, 25] on link "Vé máy bay" at bounding box center [451, 22] width 58 height 13
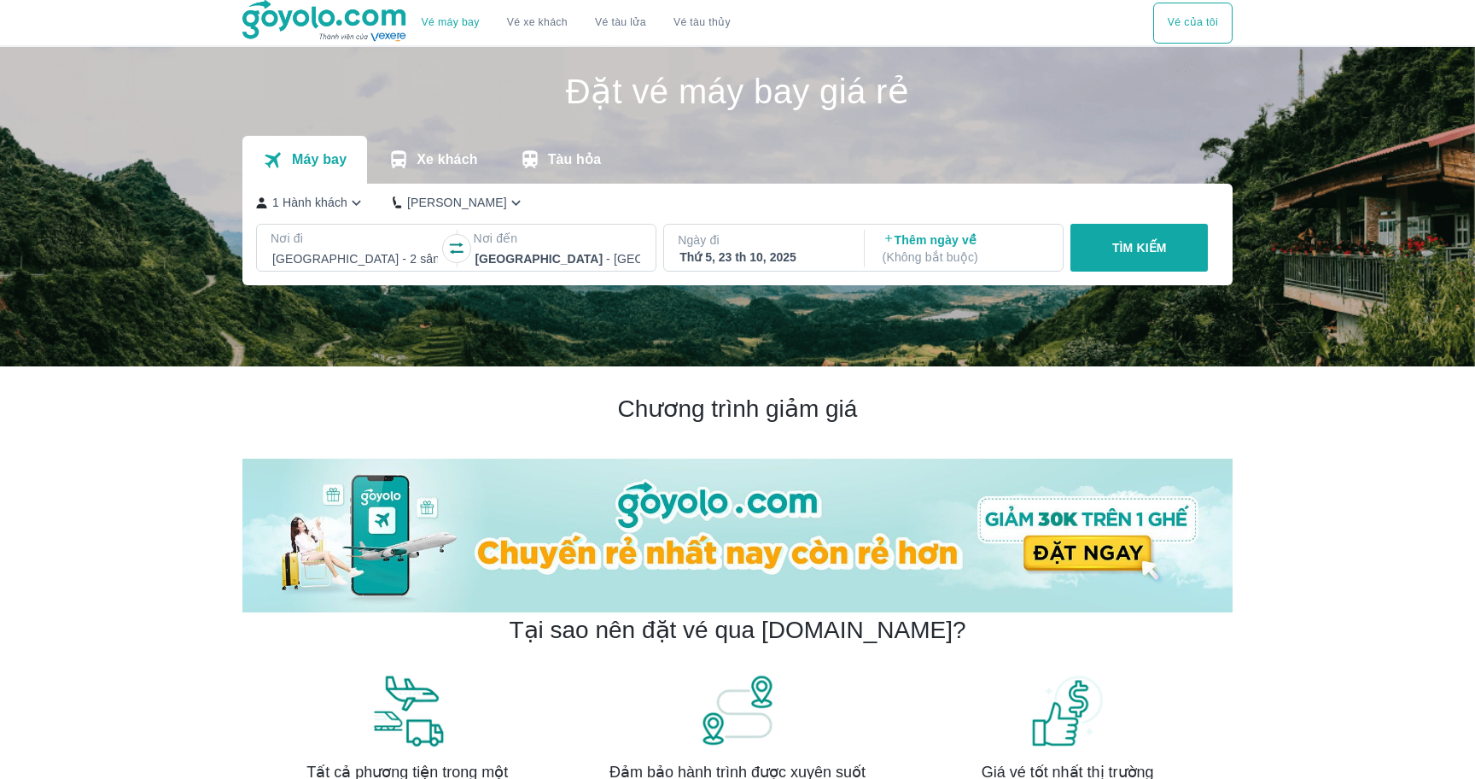
click at [352, 264] on div at bounding box center [355, 258] width 166 height 20
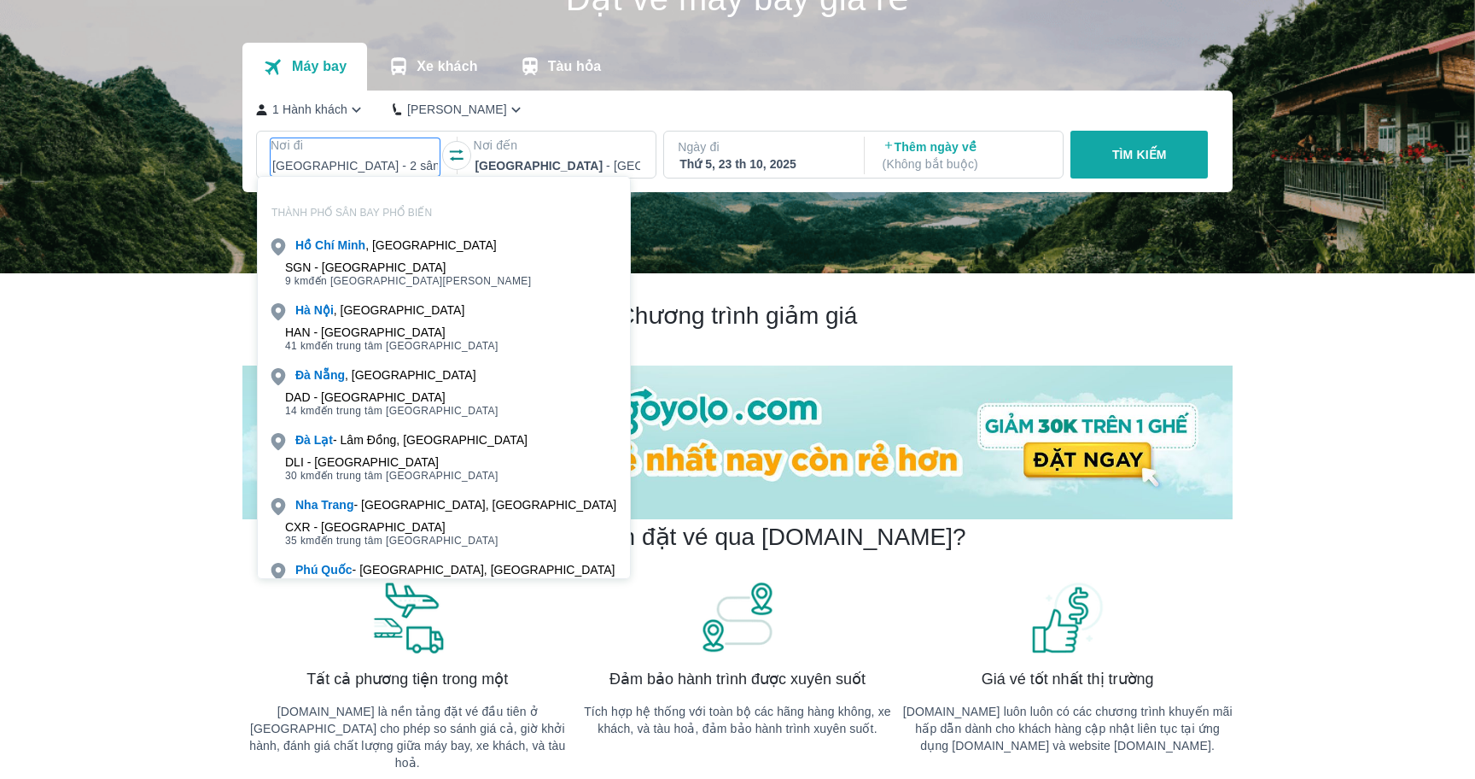
scroll to position [98, 0]
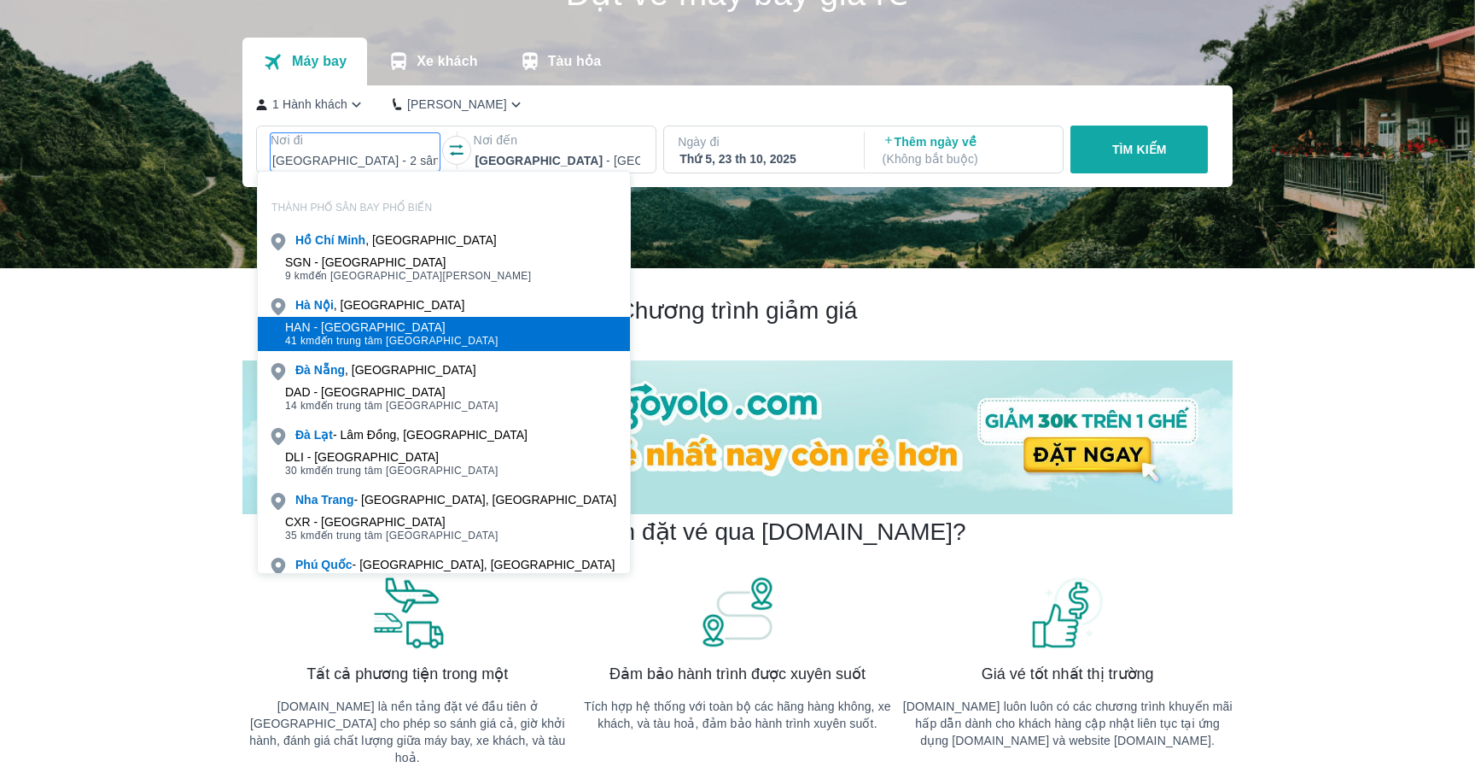
click at [429, 332] on div "HAN - Sân bay Nội Bài 41 km đến trung tâm Hà Nội" at bounding box center [444, 334] width 372 height 34
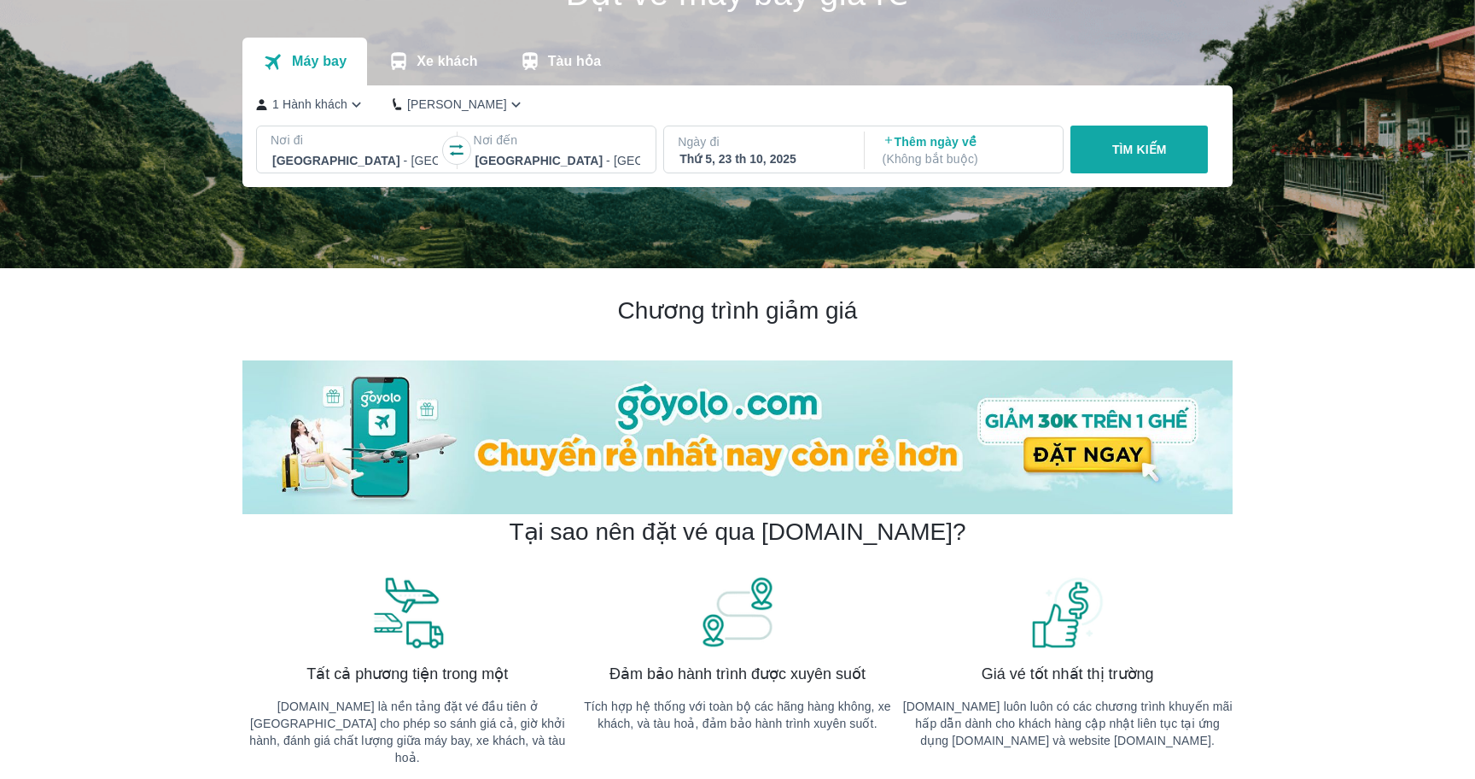
click at [1149, 139] on button "TÌM KIẾM" at bounding box center [1139, 149] width 137 height 48
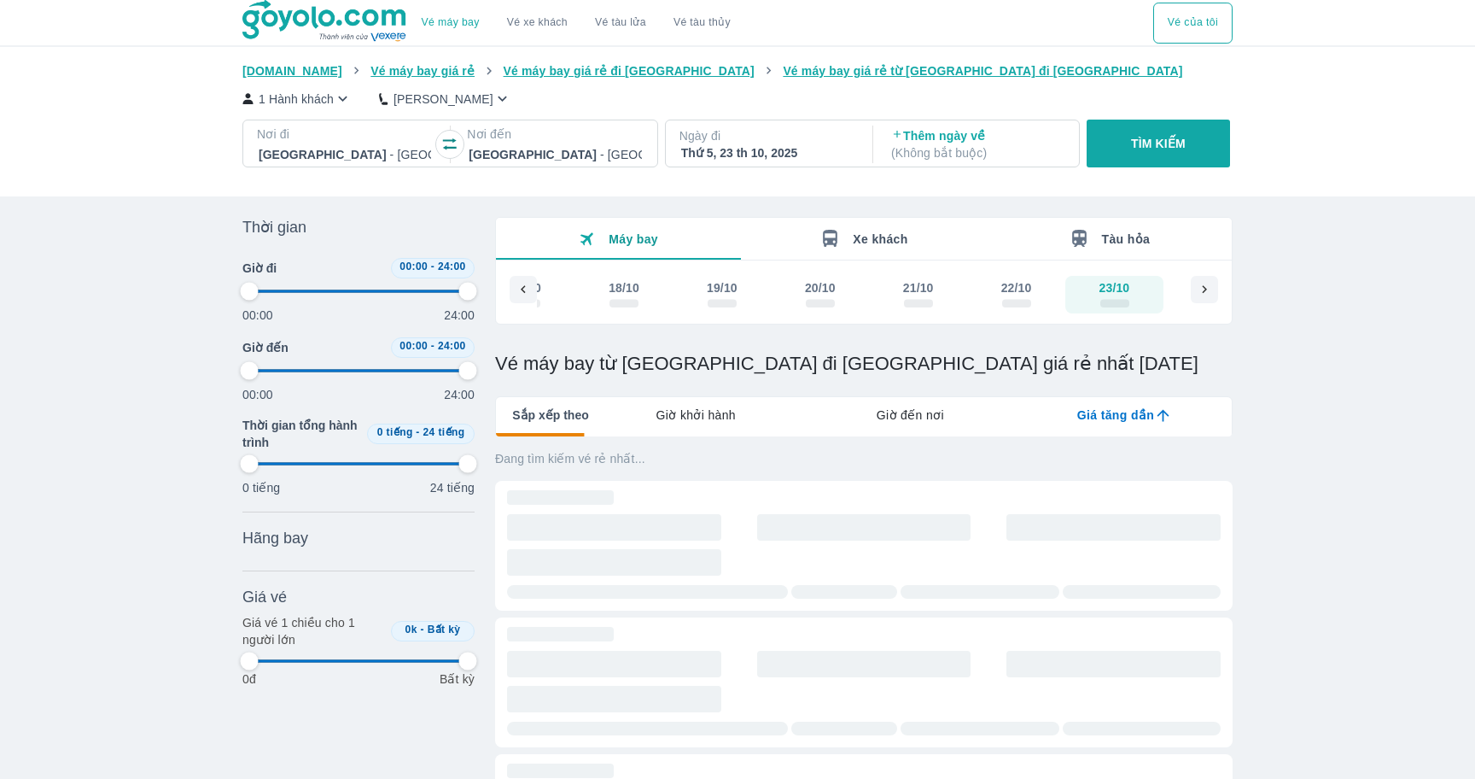
type input "97.9166666666667"
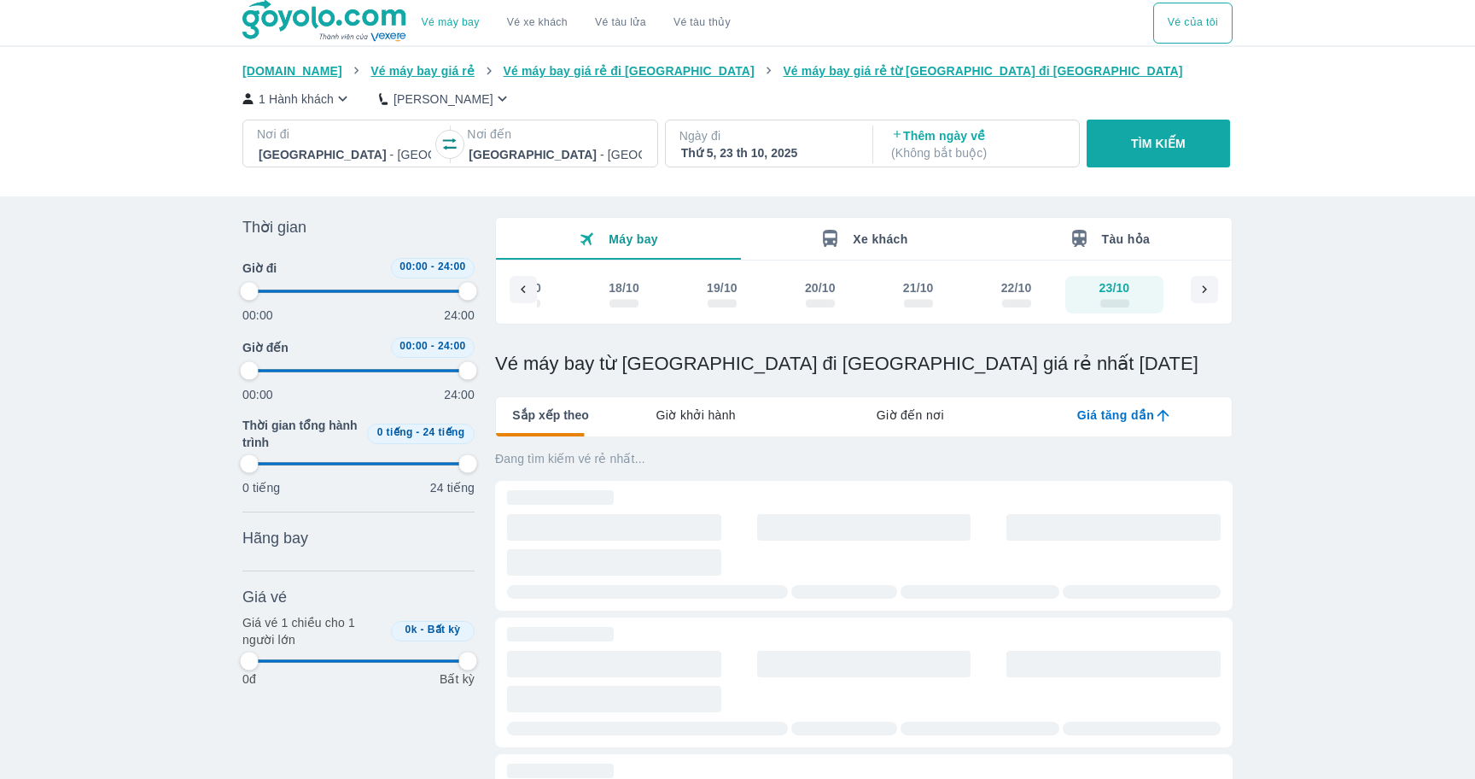
type input "97.9166666666667"
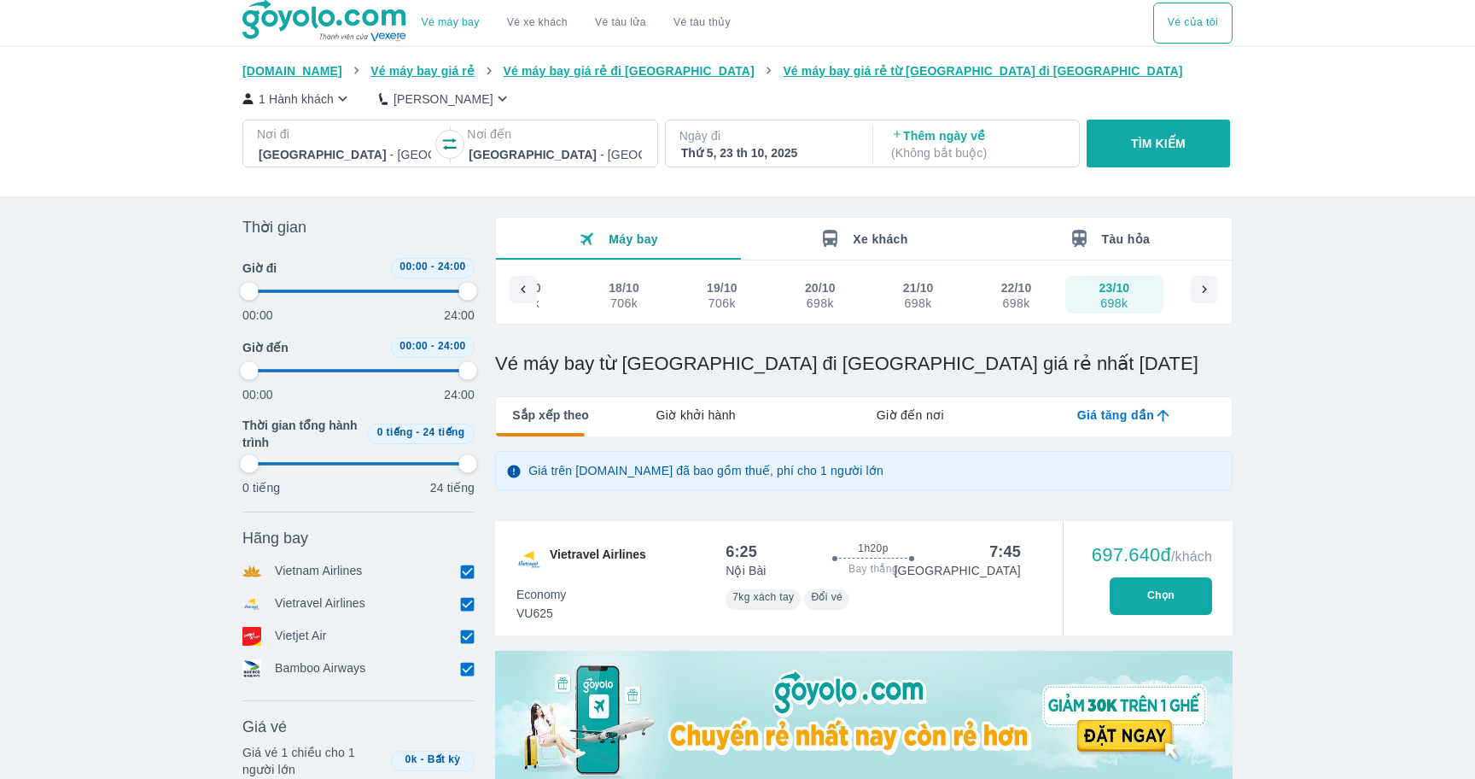
type input "97.9166666666667"
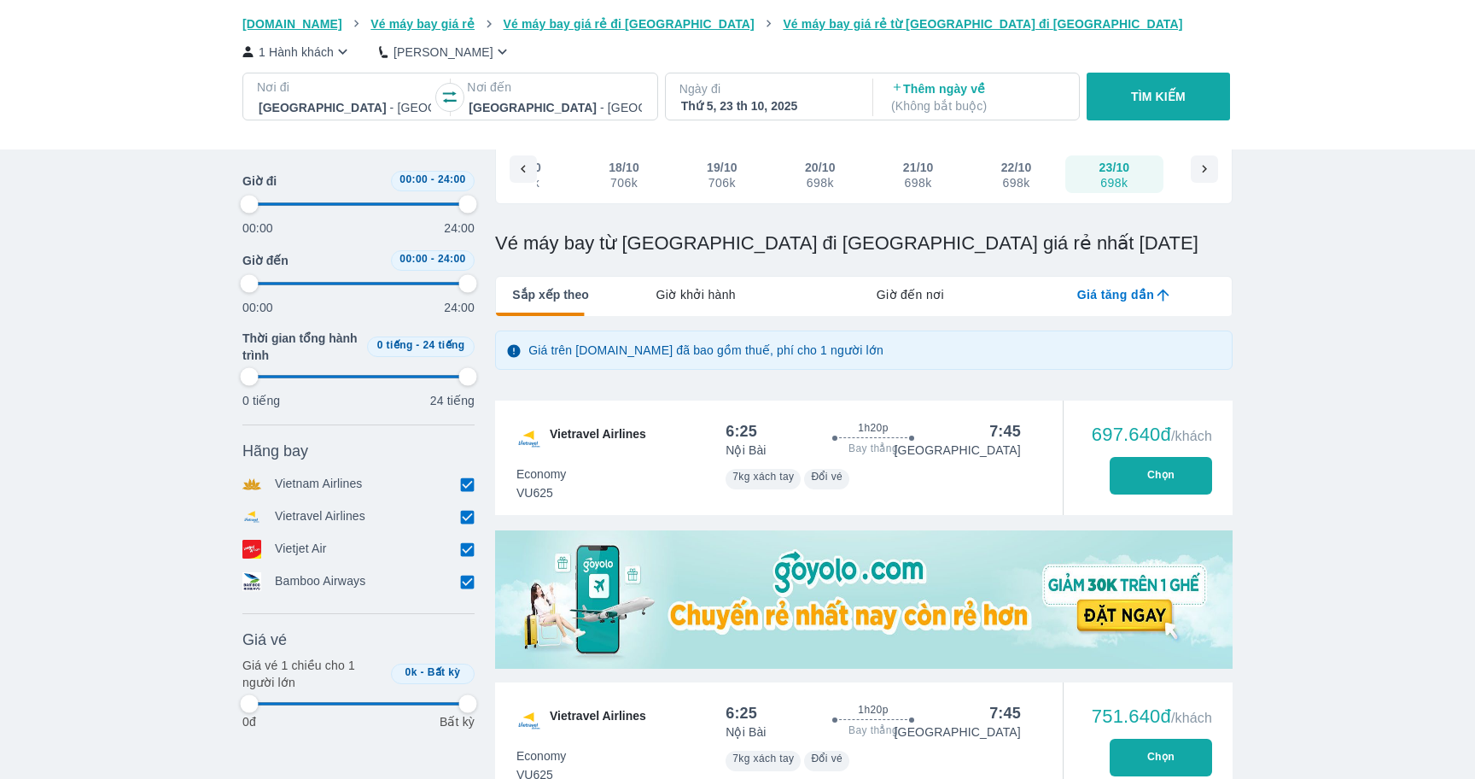
type input "97.9166666666667"
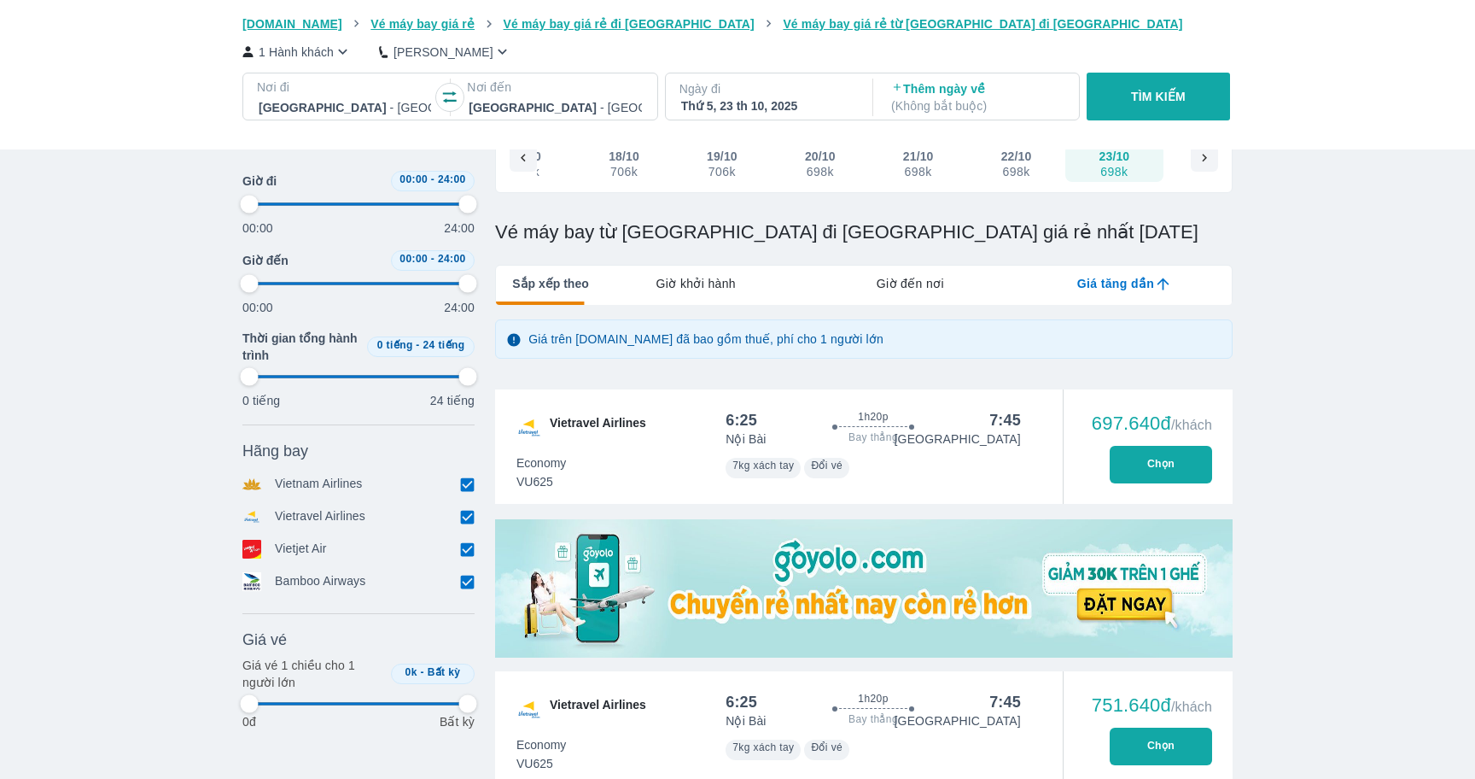
type input "97.9166666666667"
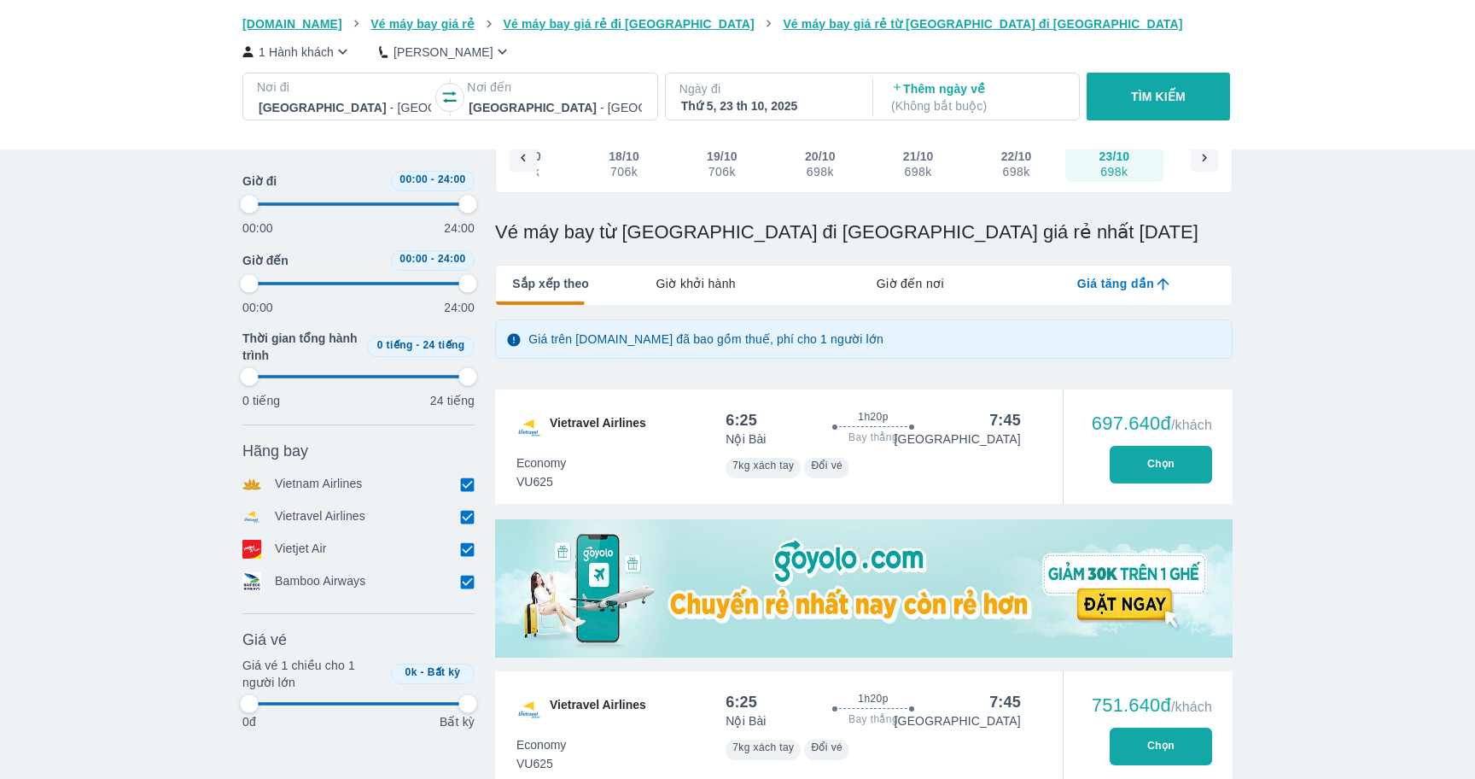
type input "97.9166666666667"
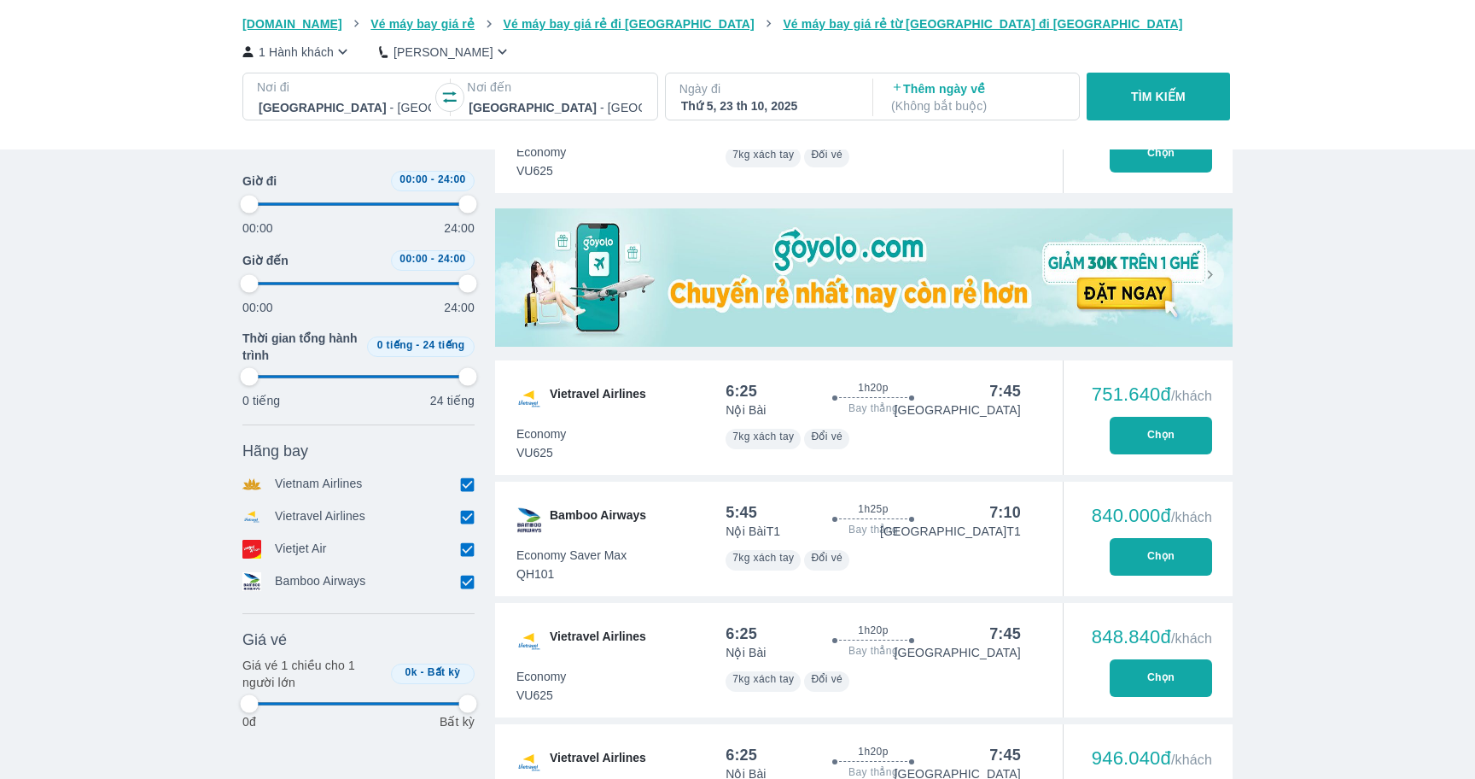
scroll to position [459, 0]
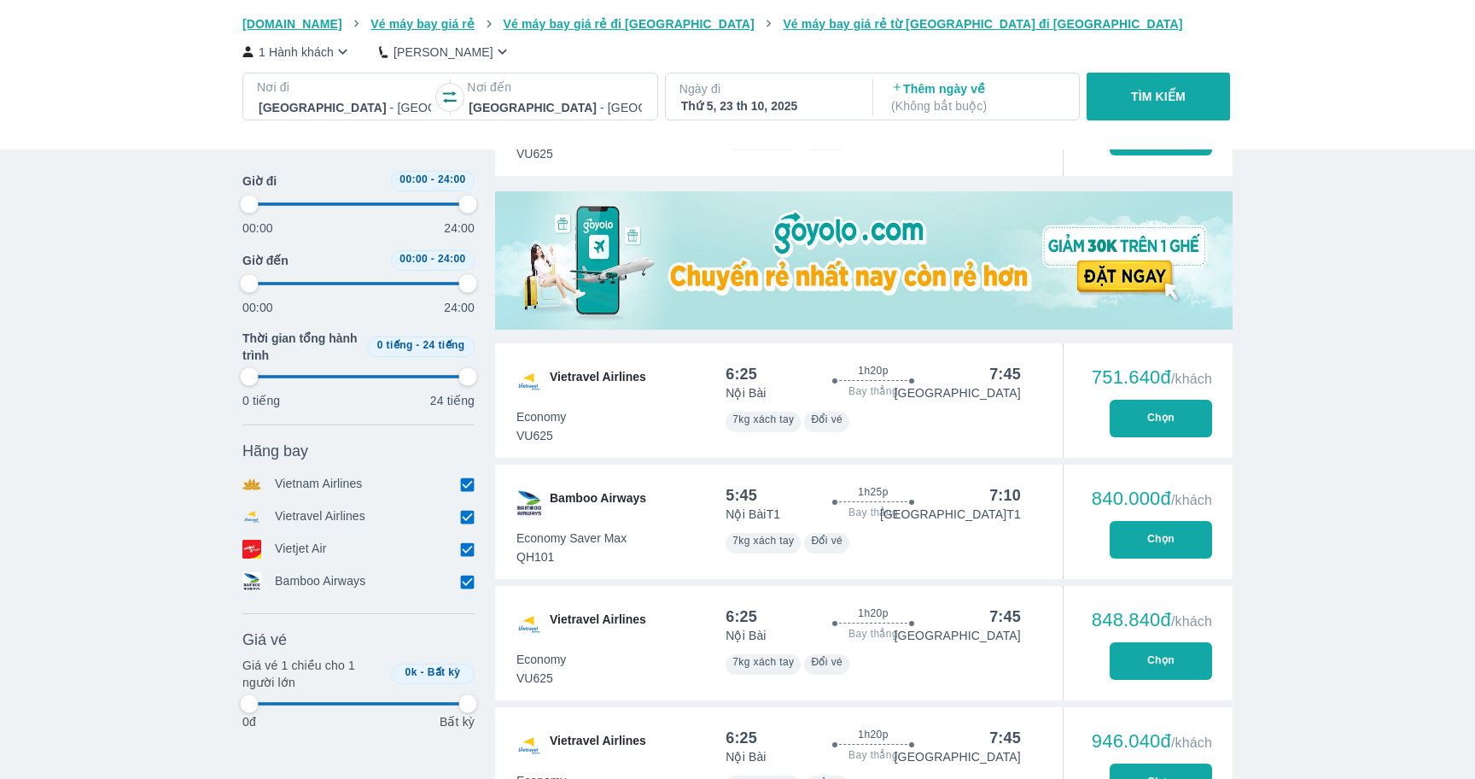
type input "97.9166666666667"
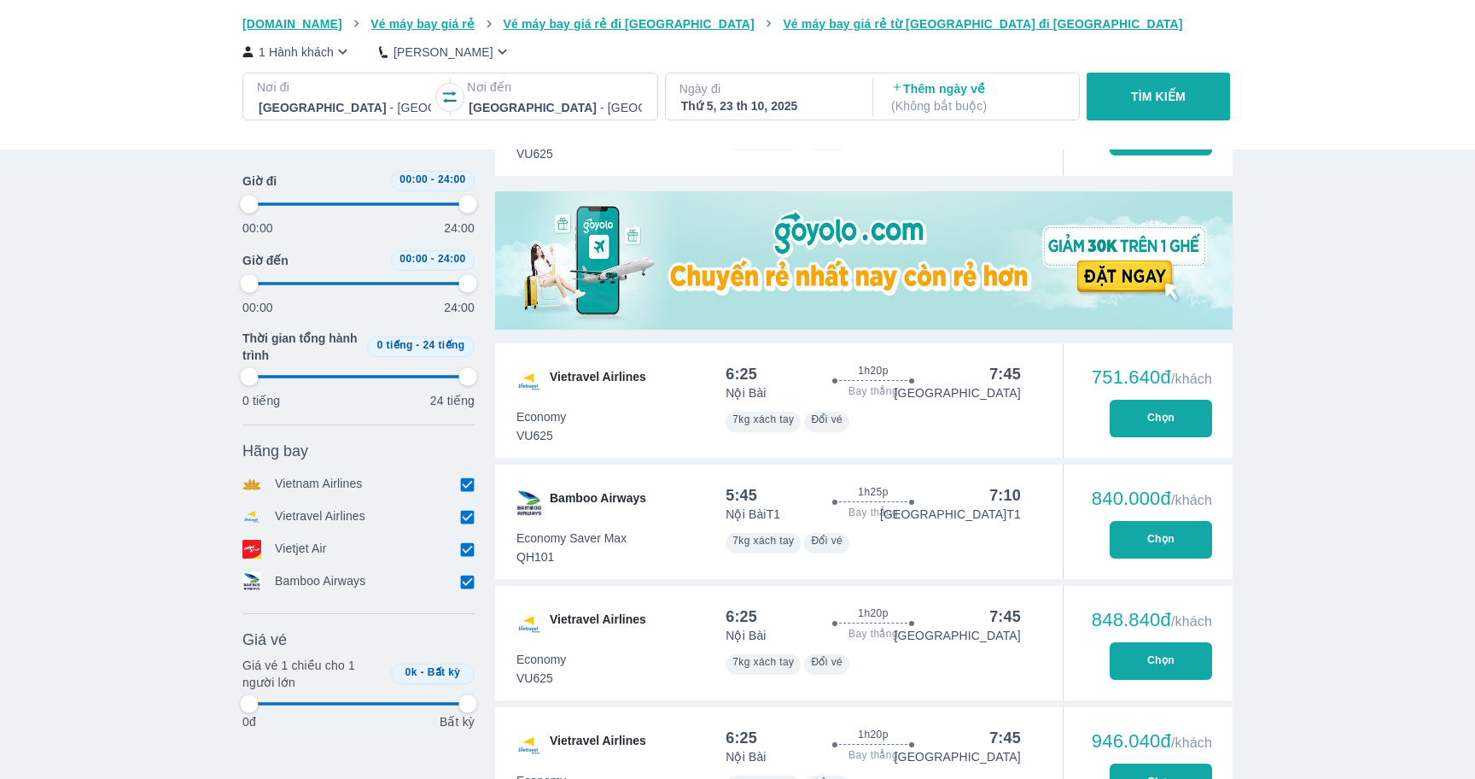
type input "97.9166666666667"
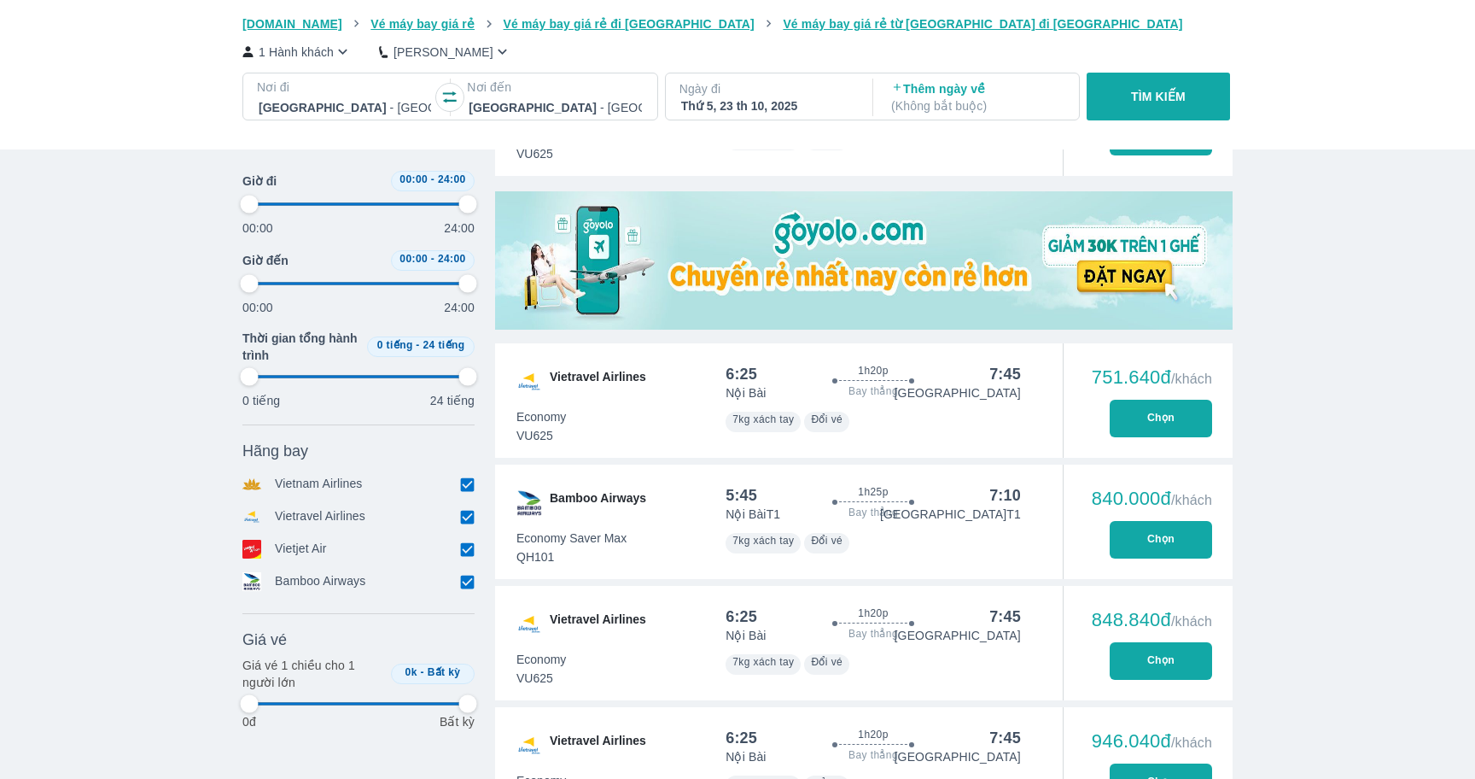
type input "97.9166666666667"
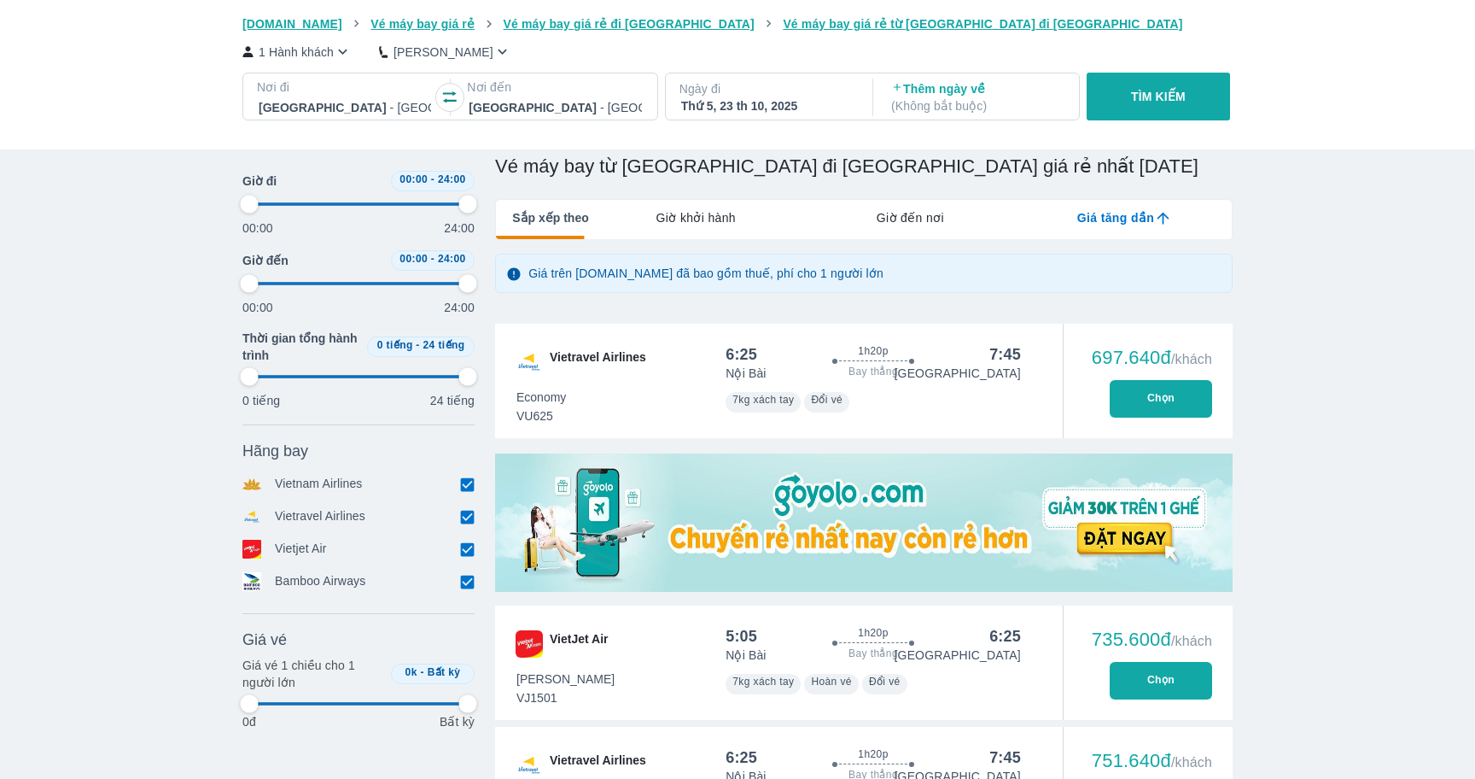
type input "97.9166666666667"
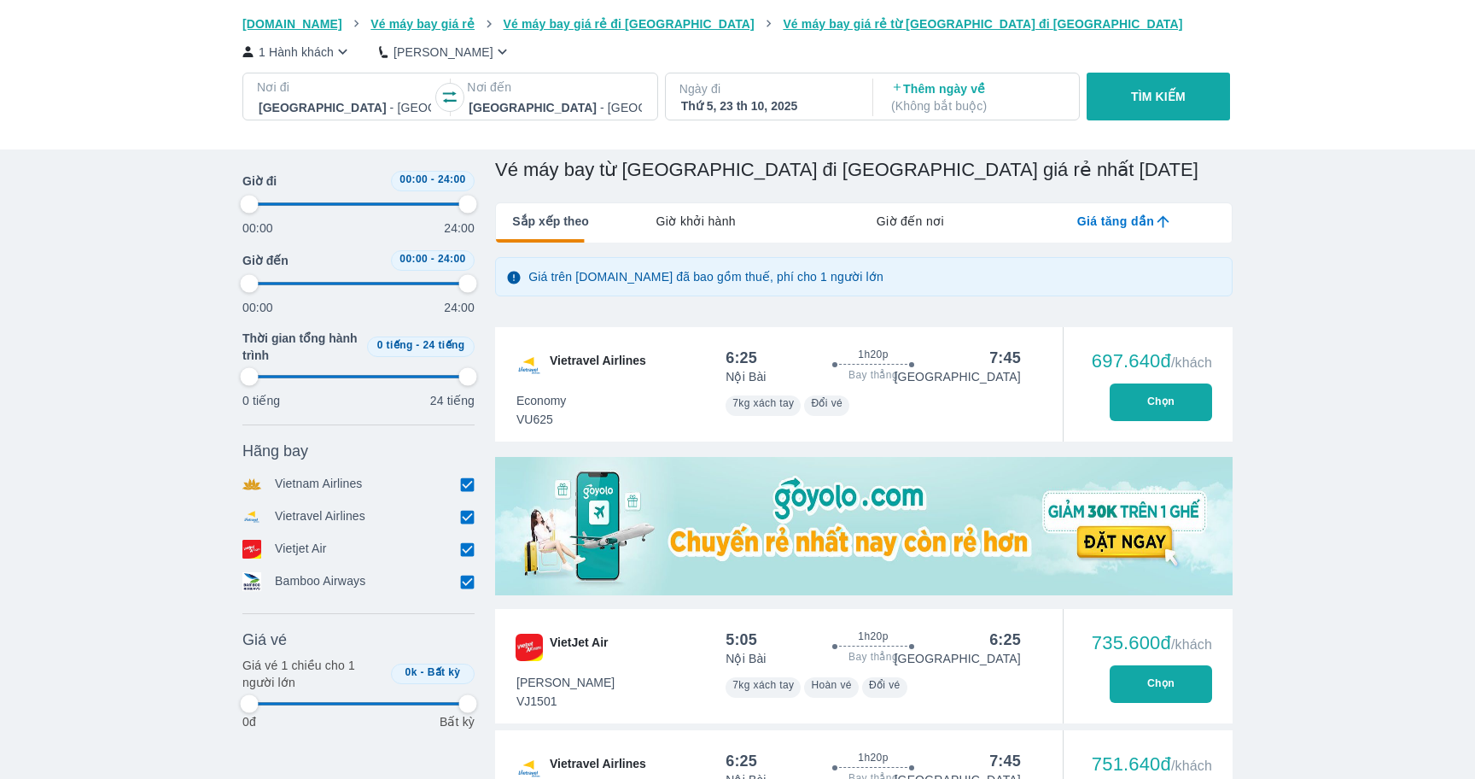
type input "97.9166666666667"
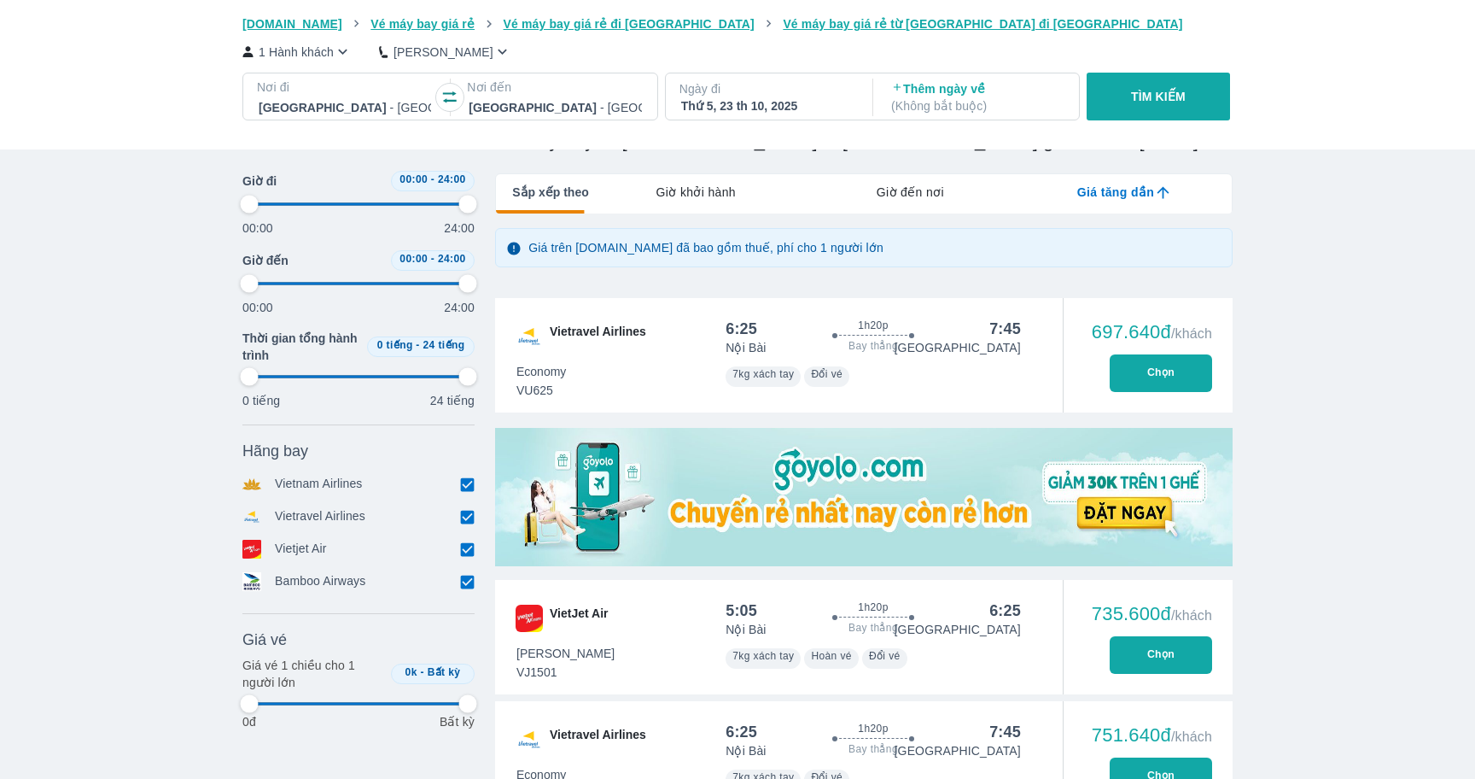
type input "97.9166666666667"
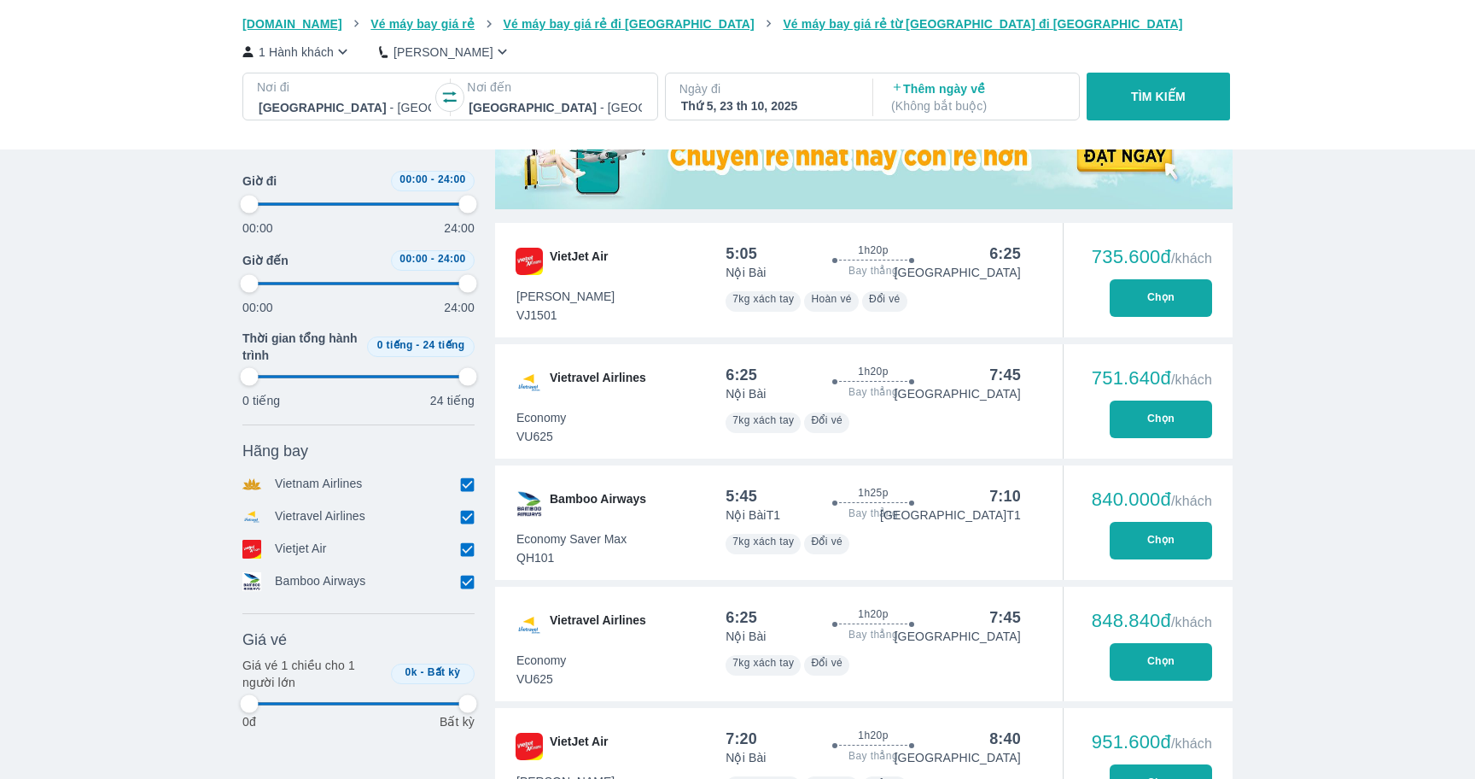
type input "97.9166666666667"
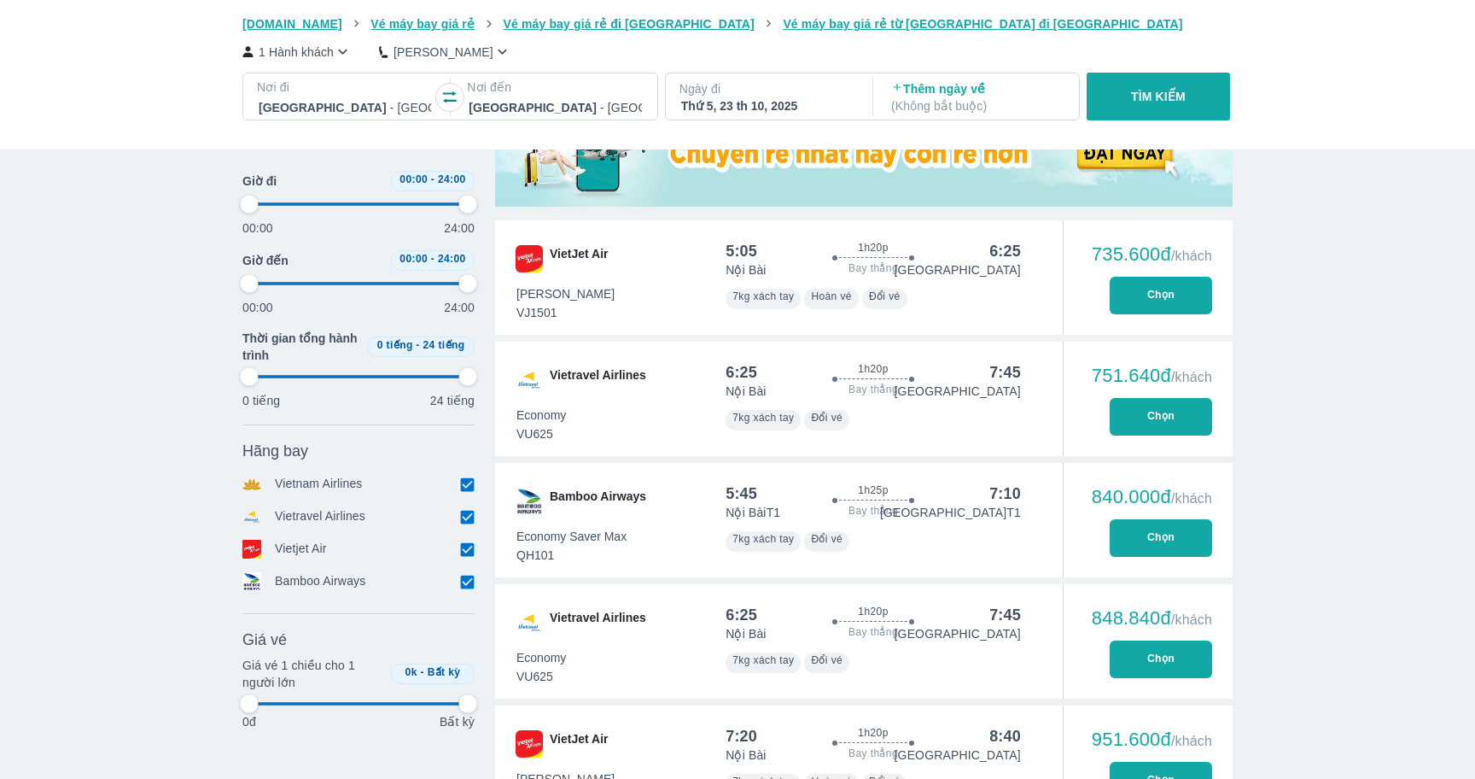
scroll to position [583, 0]
type input "97.9166666666667"
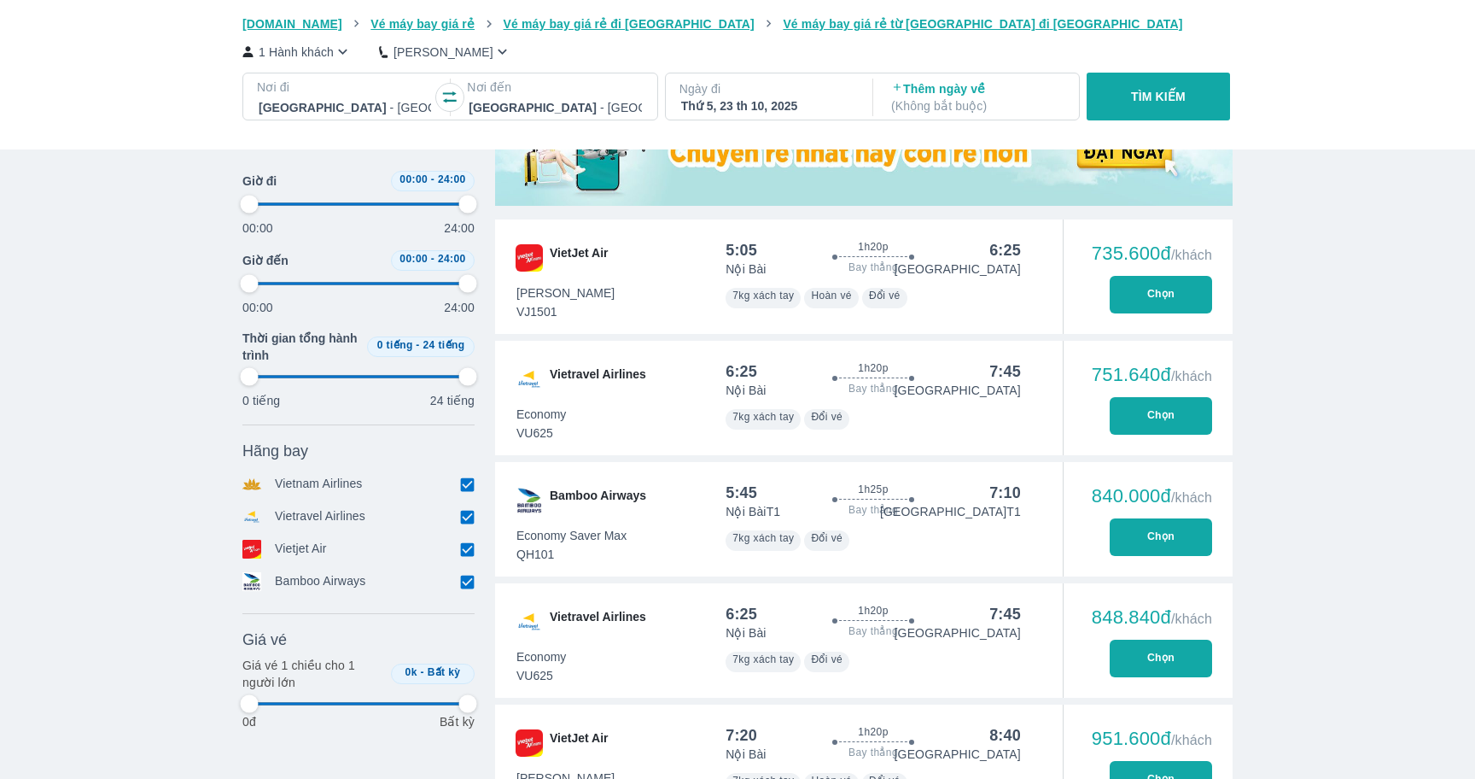
type input "97.9166666666667"
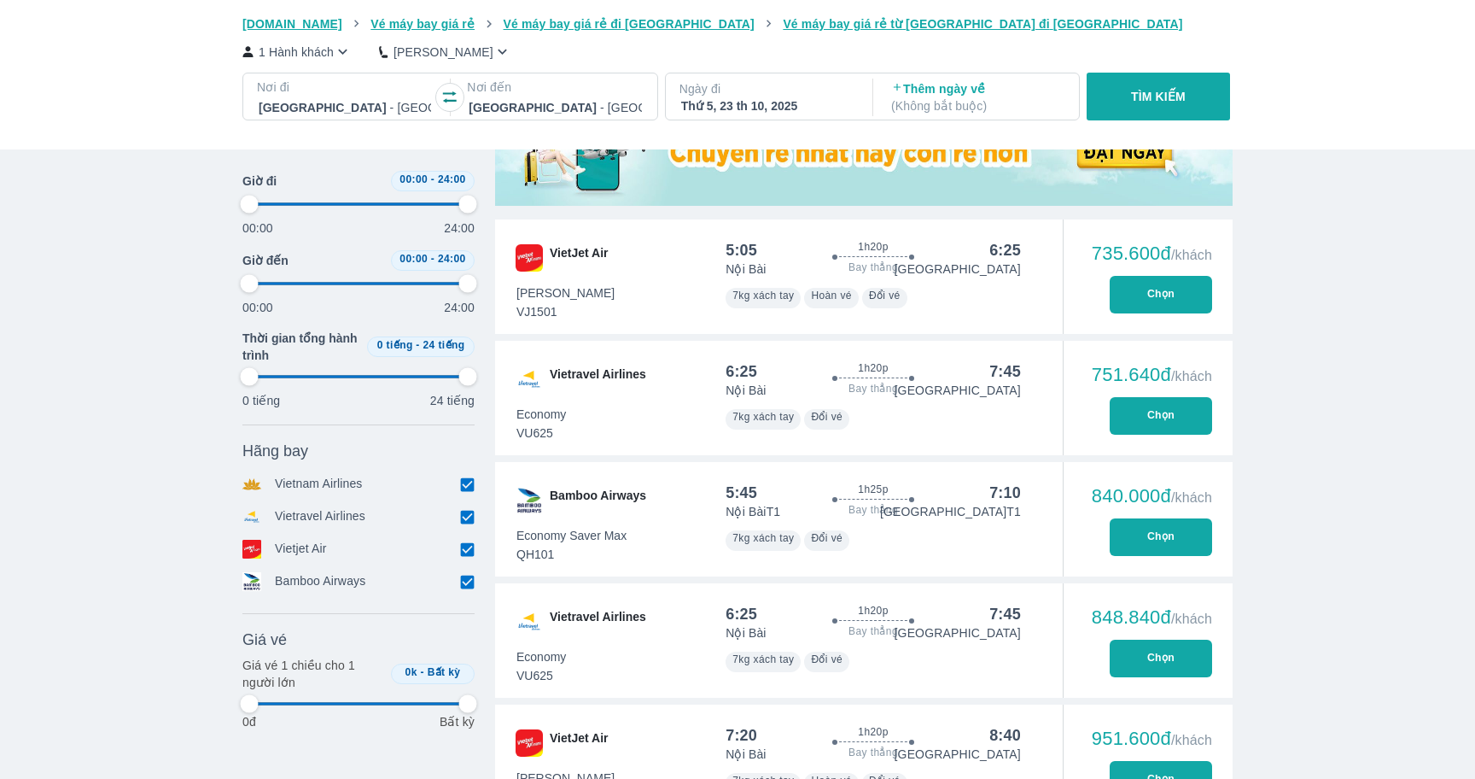
click at [1145, 518] on button "Chọn" at bounding box center [1161, 537] width 102 height 38
type input "97.9166666666667"
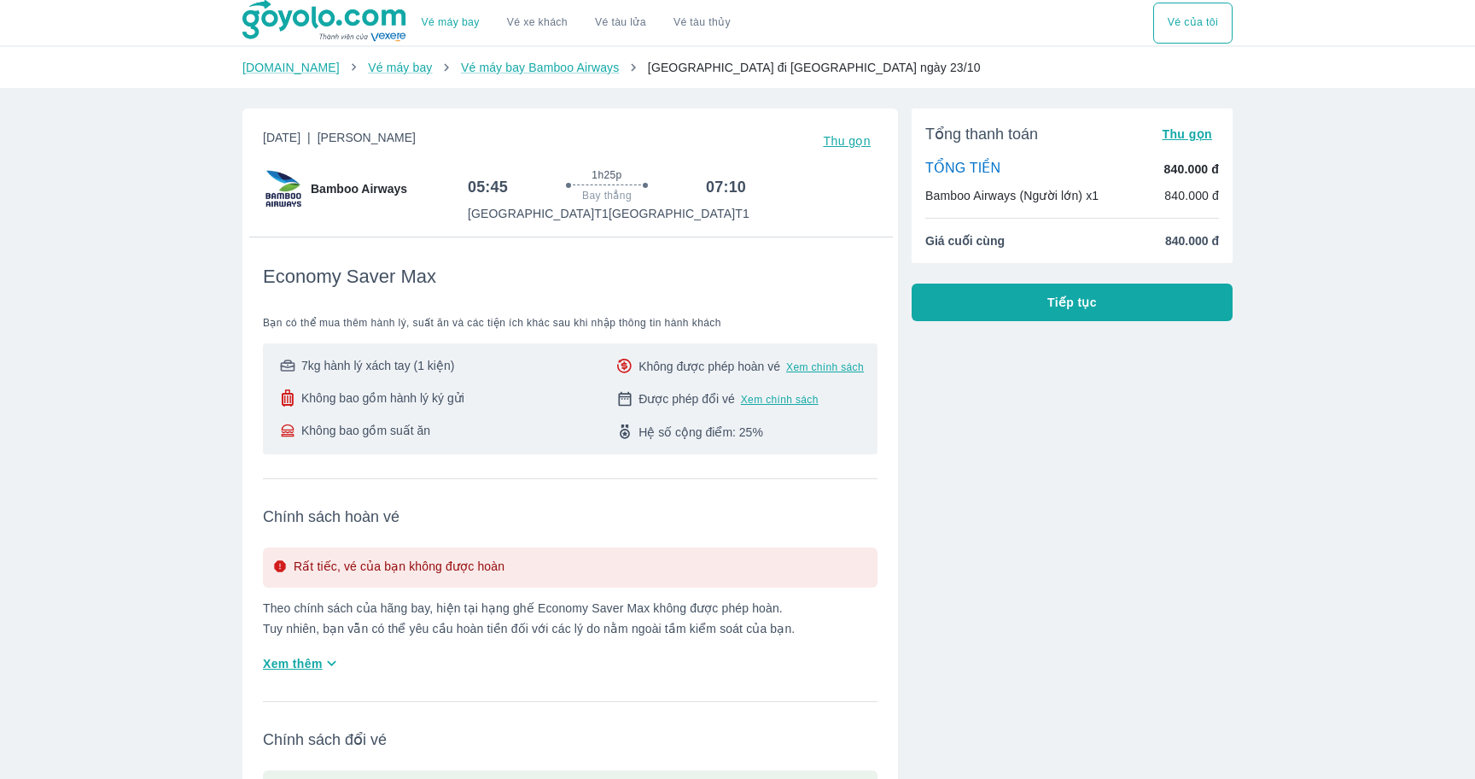
click at [729, 430] on span "Hệ số cộng điểm: 25%" at bounding box center [701, 431] width 125 height 17
click at [434, 430] on div "Không bao gồm suất ăn" at bounding box center [371, 430] width 188 height 17
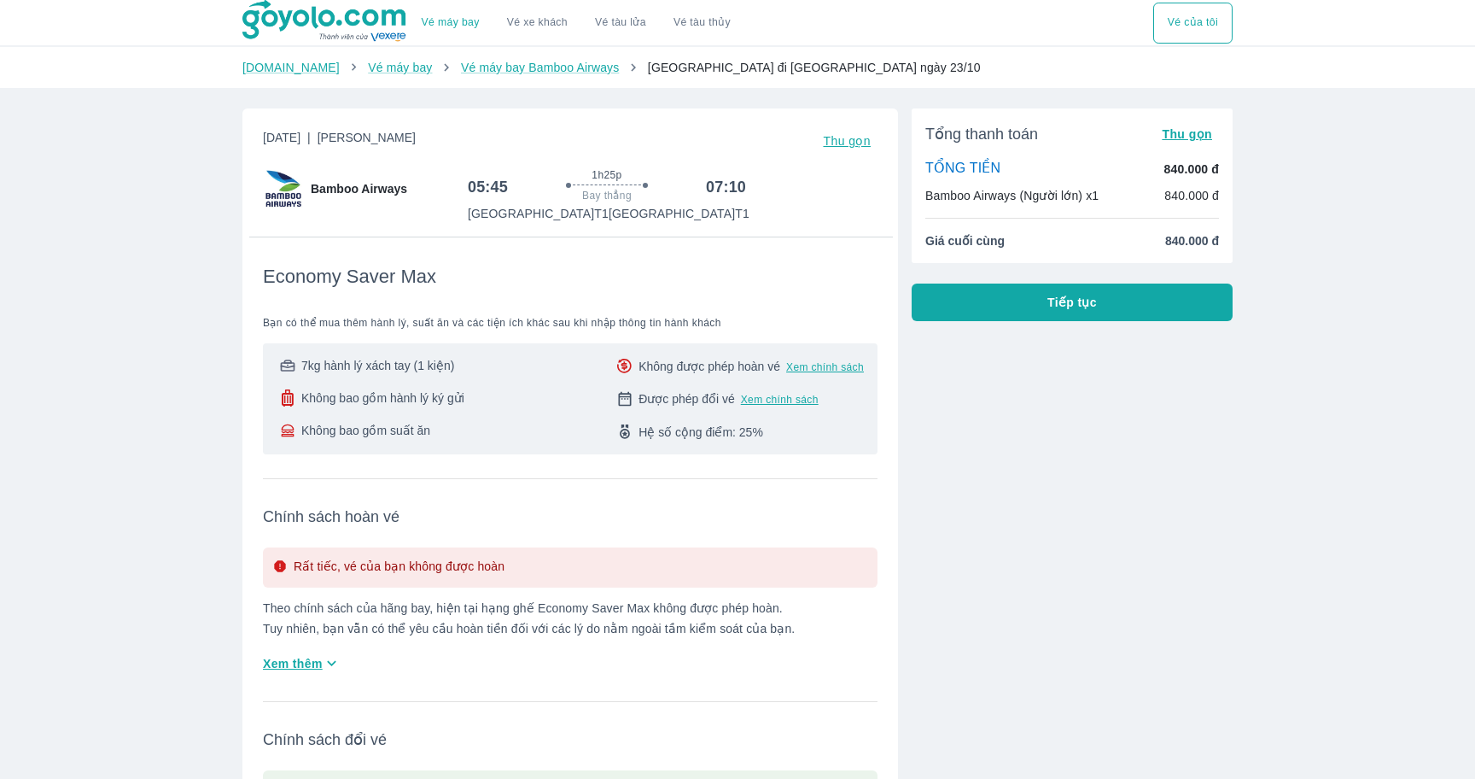
click at [434, 430] on div "Không bao gồm suất ăn" at bounding box center [371, 430] width 188 height 17
click at [399, 399] on span "Không bao gồm hành lý ký gửi" at bounding box center [382, 397] width 163 height 17
click at [434, 583] on div "Rất tiếc, vé của bạn không được hoàn" at bounding box center [570, 567] width 615 height 40
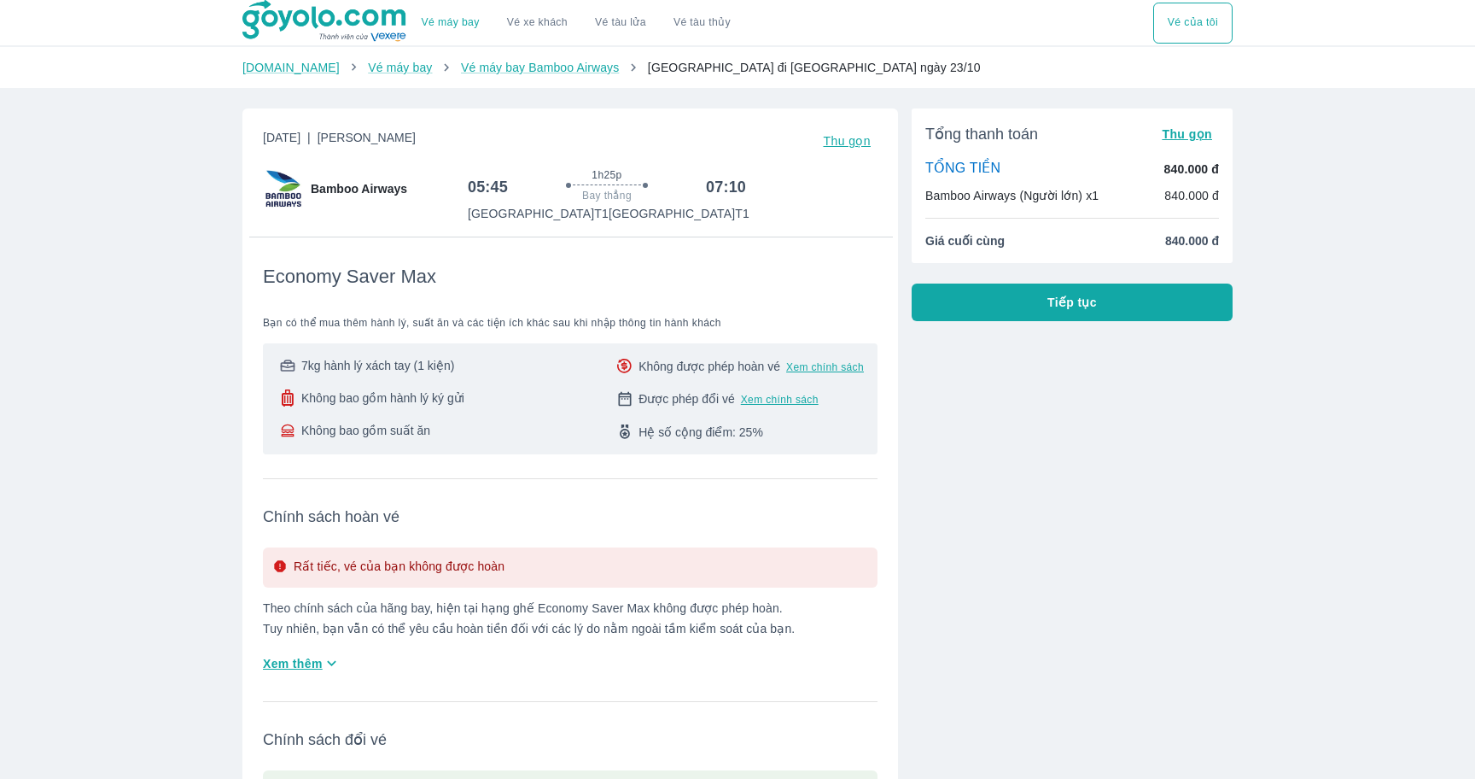
click at [1037, 304] on button "Tiếp tục" at bounding box center [1072, 302] width 321 height 38
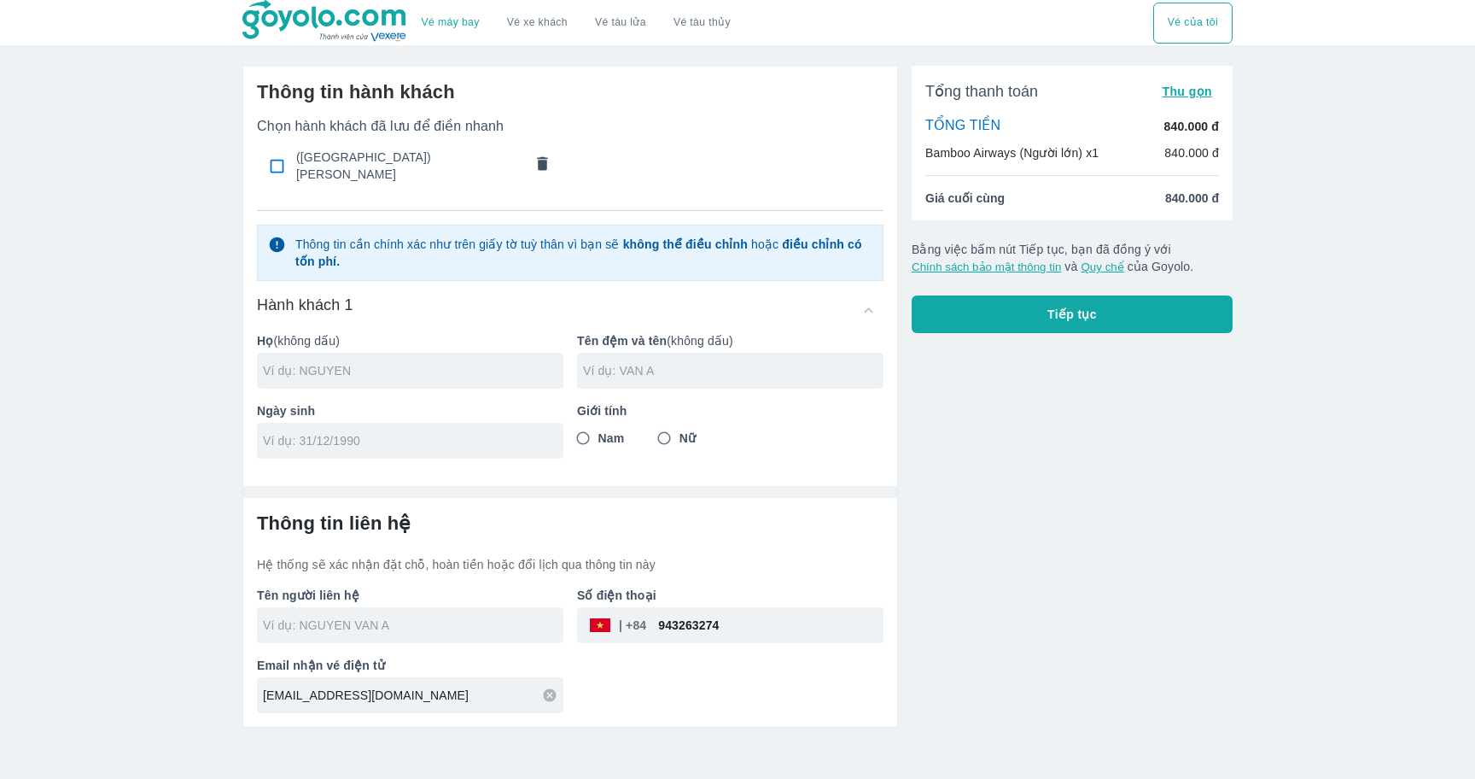
click at [277, 155] on input "checkbox" at bounding box center [276, 165] width 33 height 33
checkbox input "true"
type input "TRAN"
type input "CONG MINH"
type input "26/10/2002"
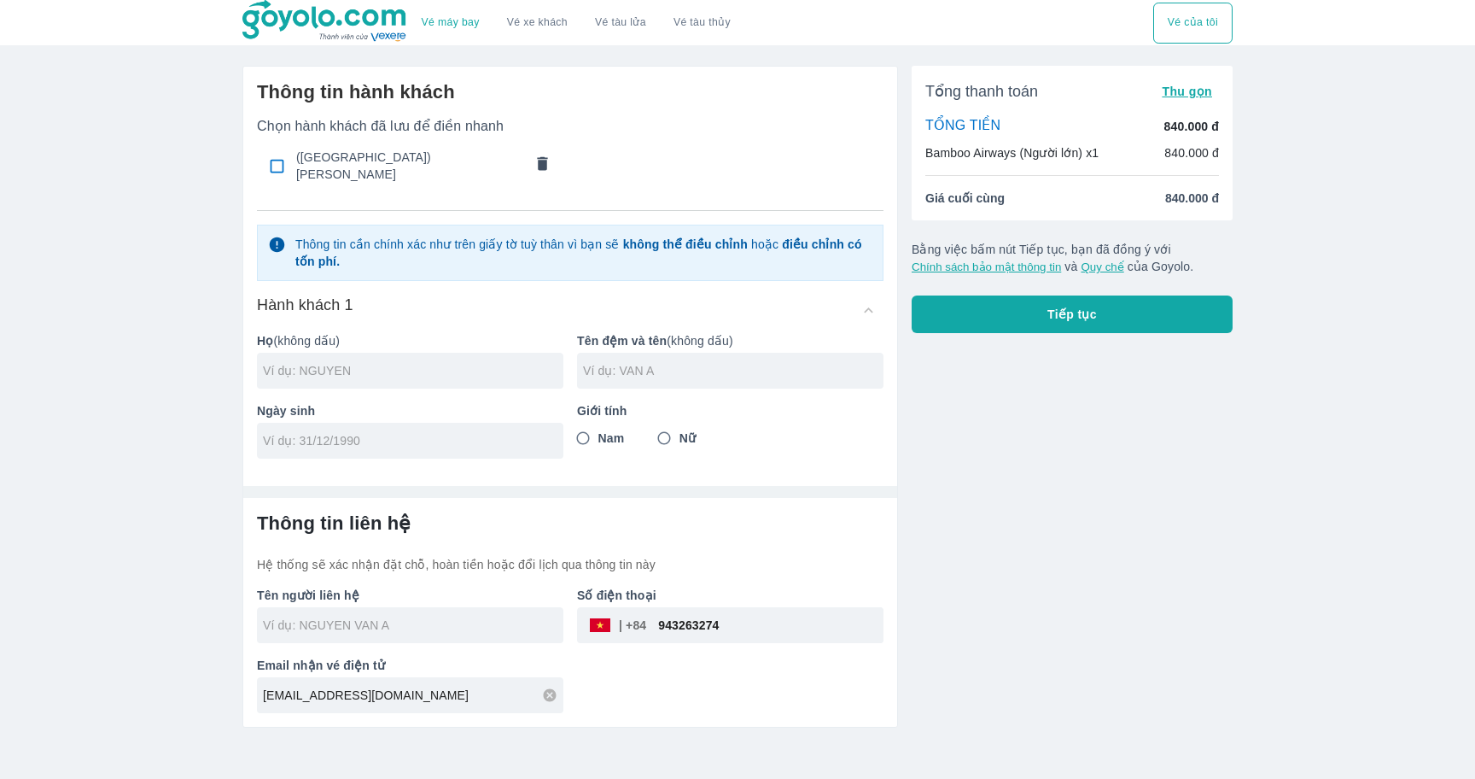
radio input "true"
type input "TRAN CONG MINH"
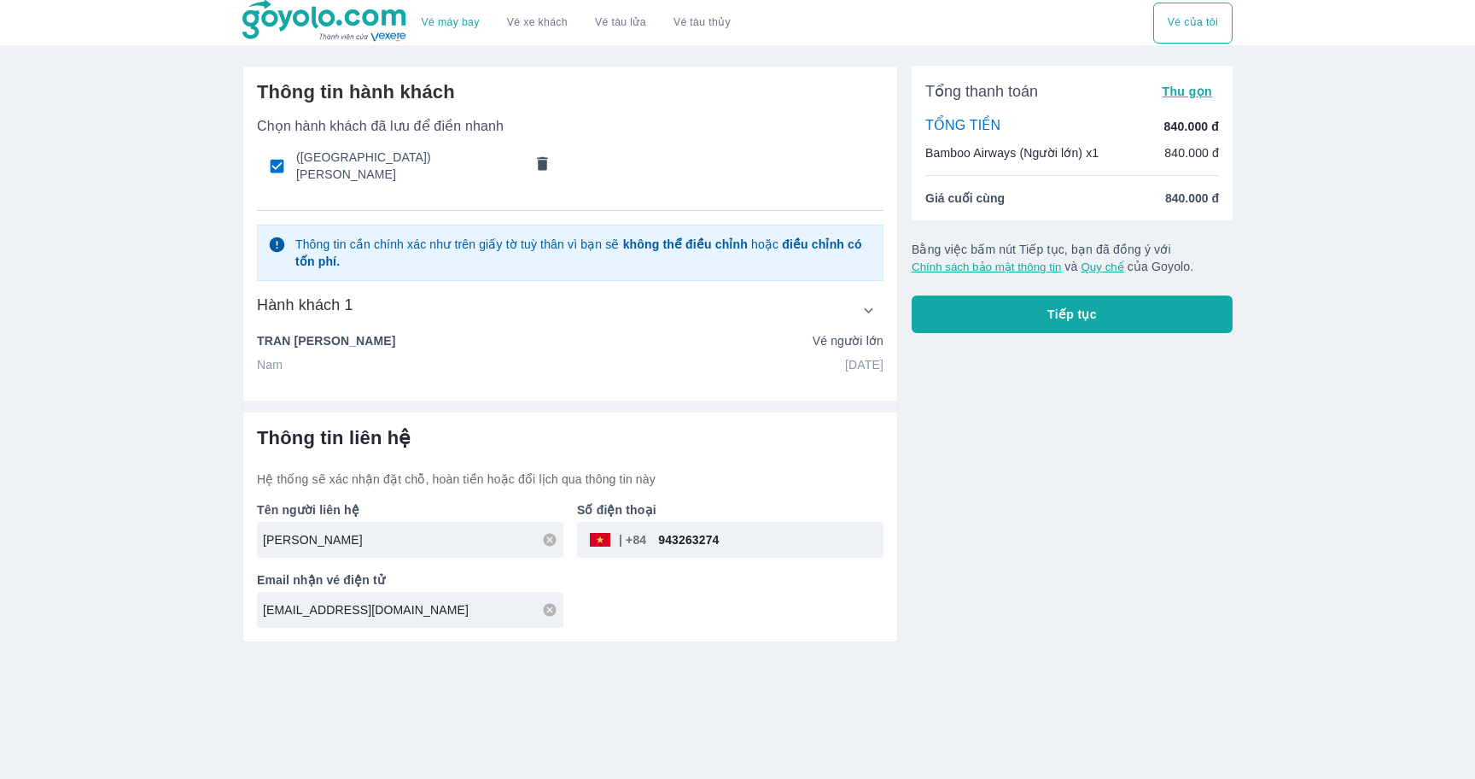
click at [1057, 313] on span "Tiếp tục" at bounding box center [1073, 314] width 50 height 17
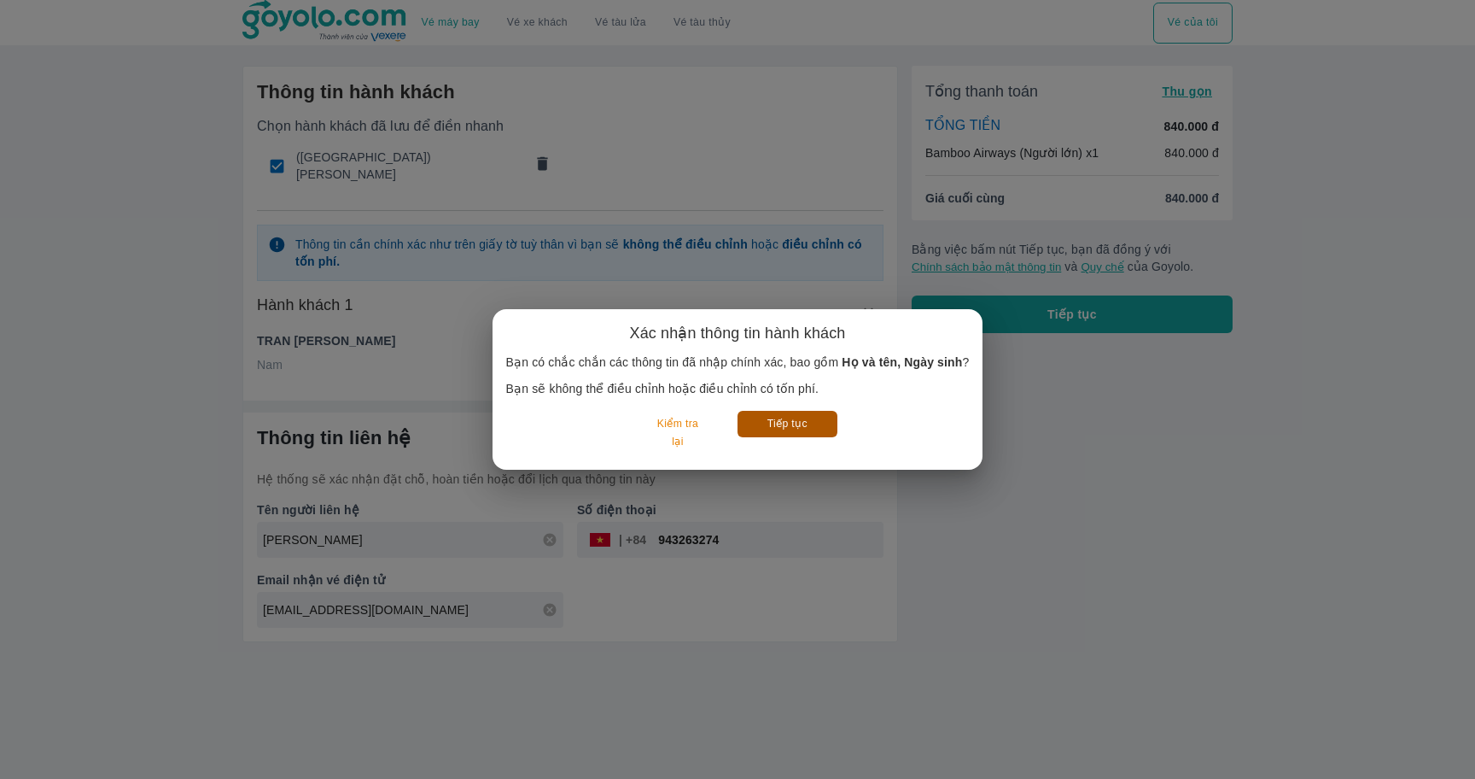
click at [820, 425] on button "Tiếp tục" at bounding box center [788, 424] width 100 height 26
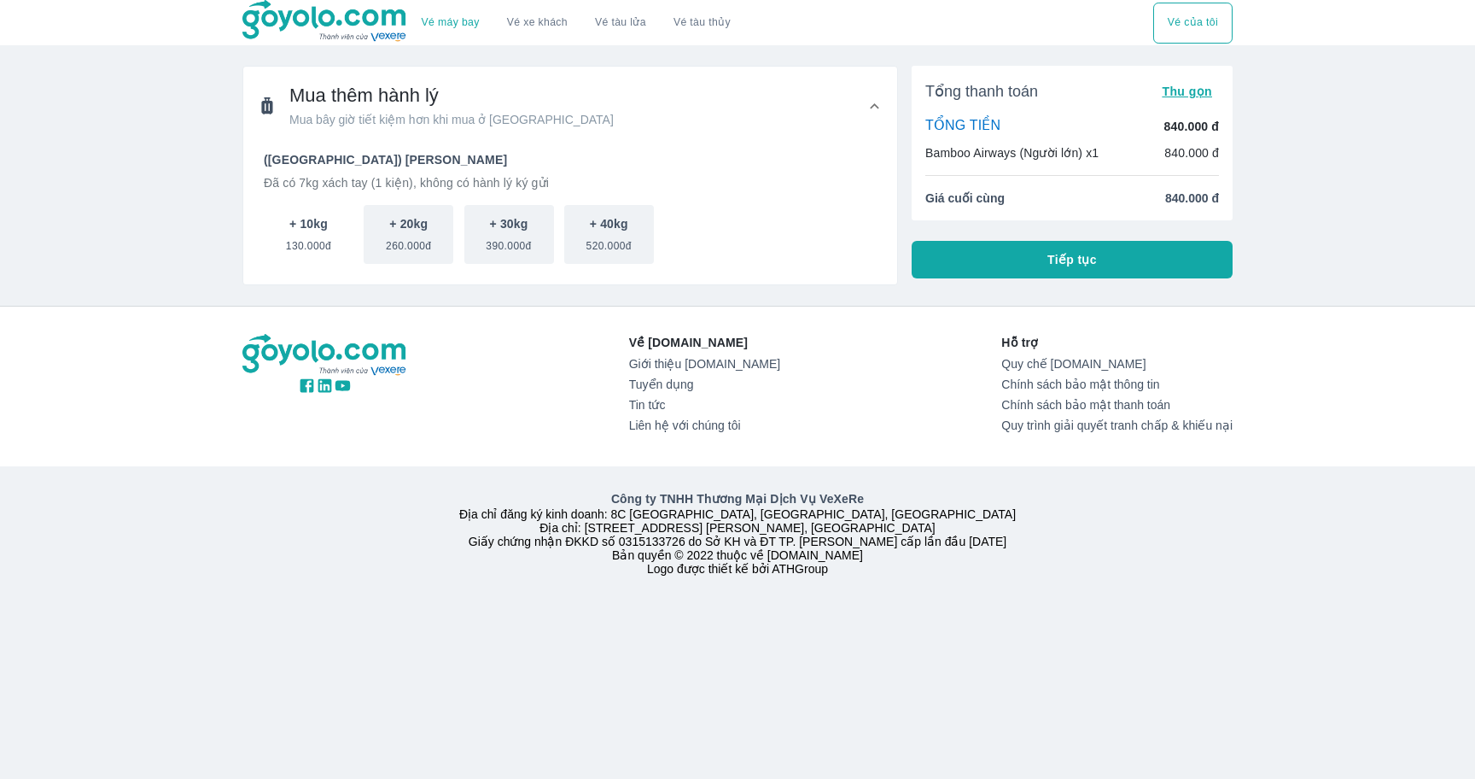
click at [312, 244] on span "130.000đ" at bounding box center [308, 242] width 45 height 20
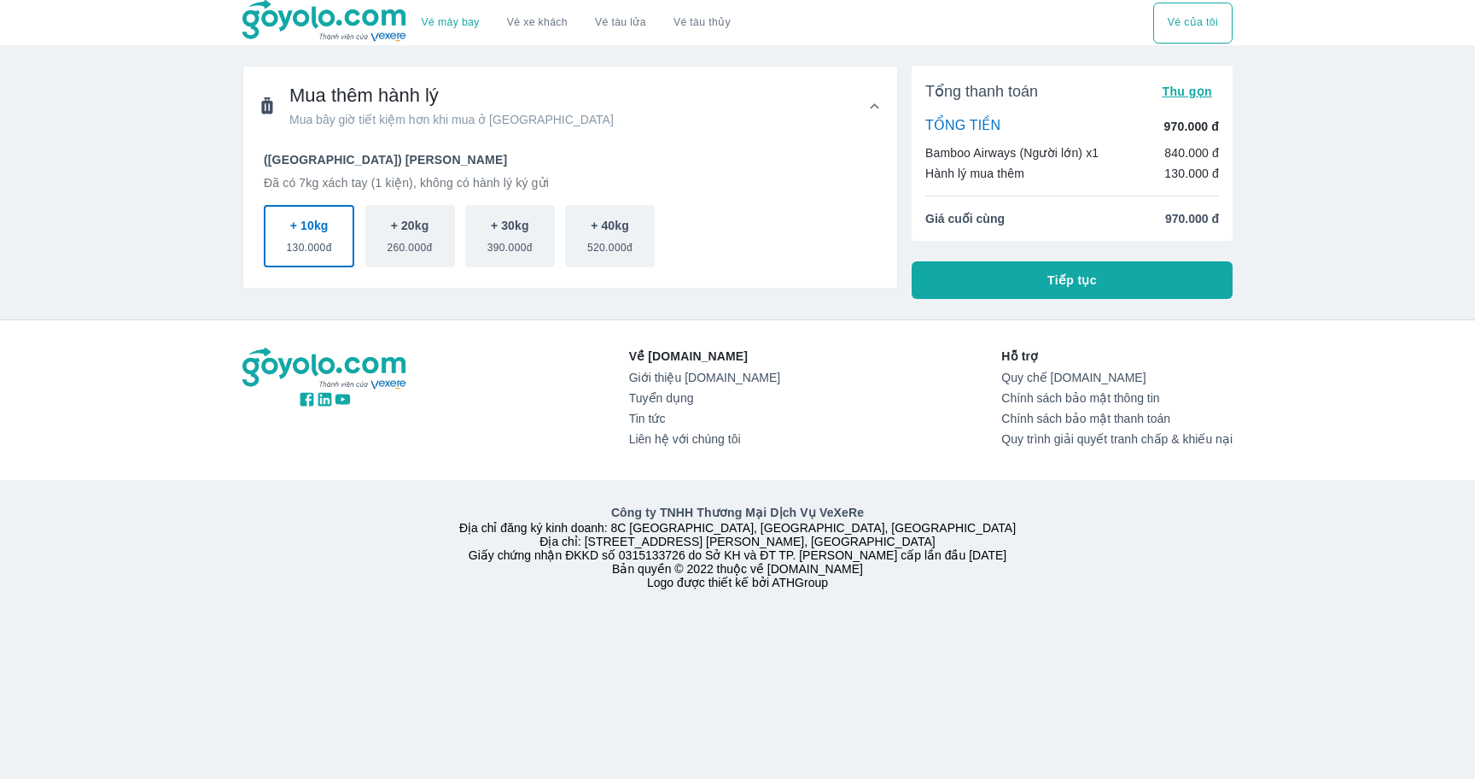
click at [964, 283] on button "Tiếp tục" at bounding box center [1072, 280] width 321 height 38
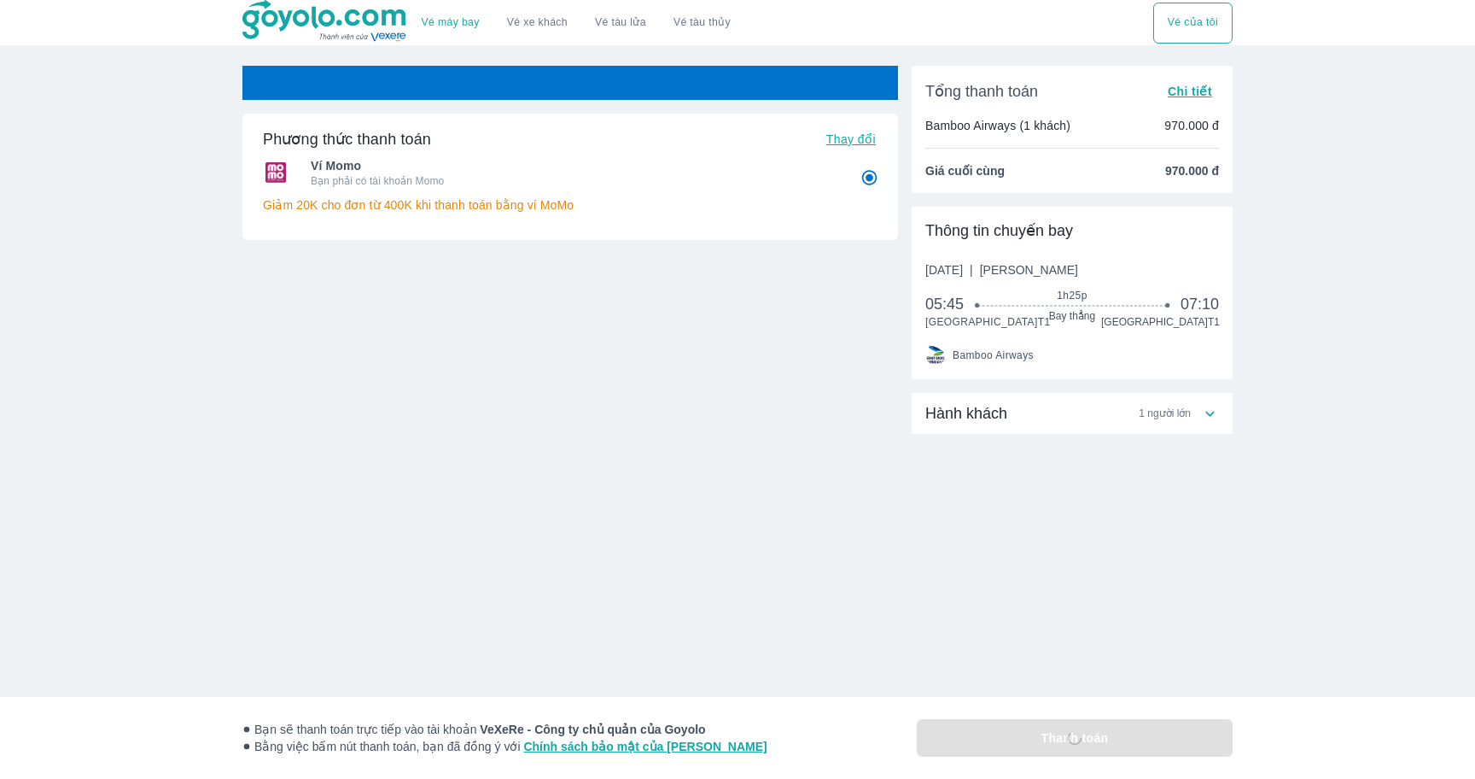
click at [878, 408] on div "Phương thức thanh toán Thay đổi Ví Momo Bạn phải có tài khoản Momo Giảm 20K cho…" at bounding box center [570, 292] width 656 height 452
click at [1008, 423] on div "Hành khách 1 người lớn" at bounding box center [1063, 413] width 276 height 20
click at [1036, 425] on div "Hành khách 1 người lớn" at bounding box center [1063, 420] width 276 height 20
click at [1039, 423] on div "Hành khách 1 người lớn" at bounding box center [1072, 413] width 321 height 41
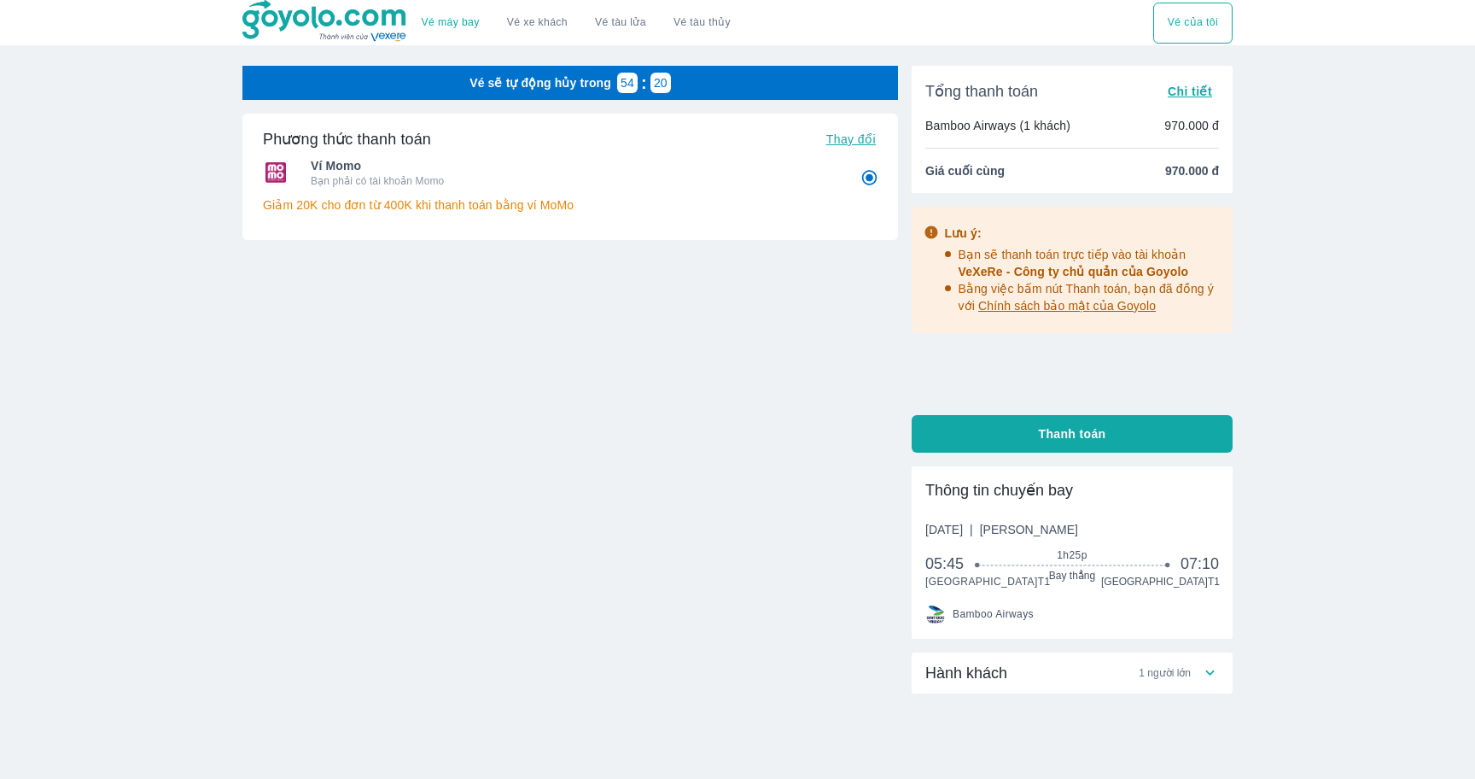
click at [1075, 668] on div "Hành khách 1 người lớn" at bounding box center [1063, 672] width 276 height 20
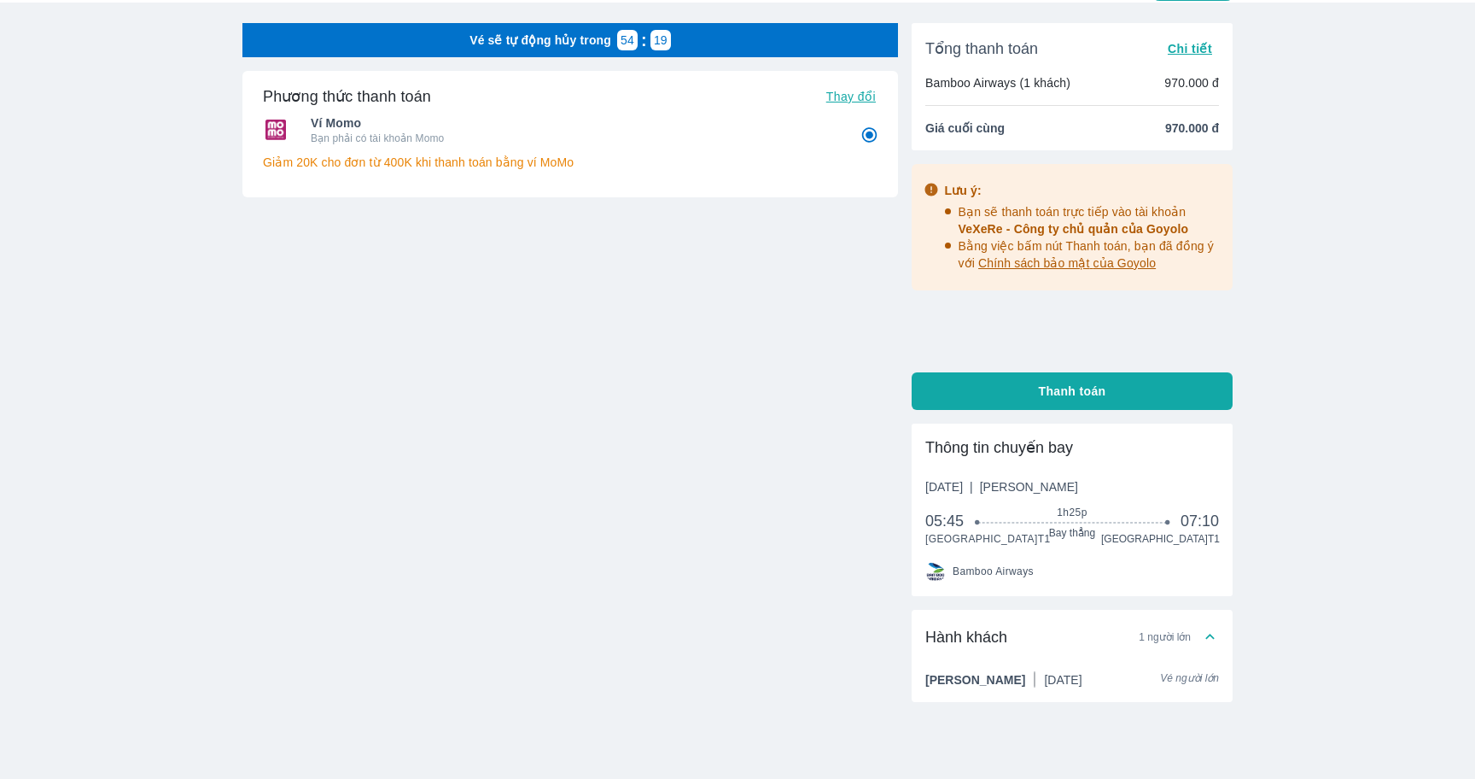
scroll to position [42, 0]
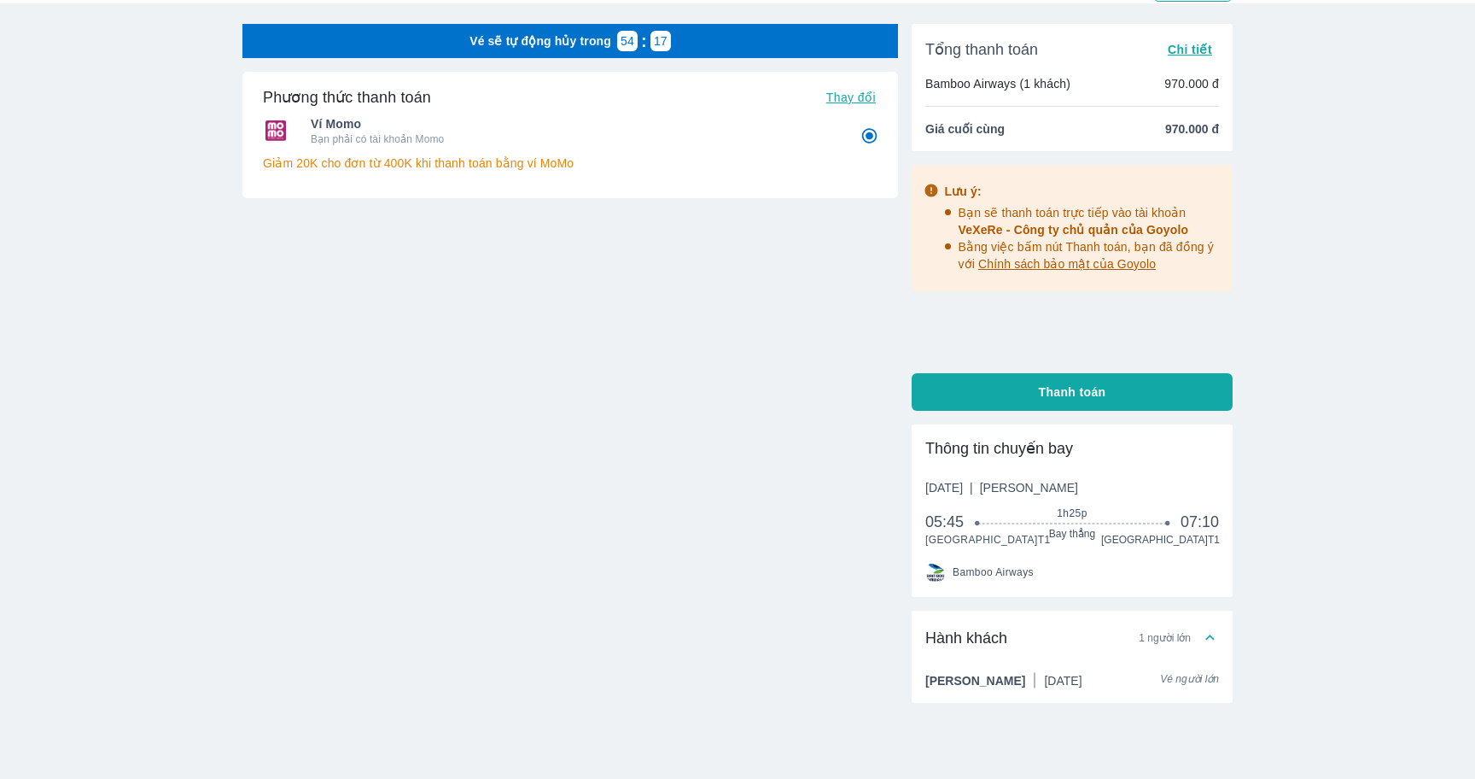
click at [1285, 584] on div "Vé máy bay Vé xe khách Vé tàu lửa Vé tàu thủy Vé của tôi Vé sẽ tự động hủy tron…" at bounding box center [737, 398] width 1475 height 881
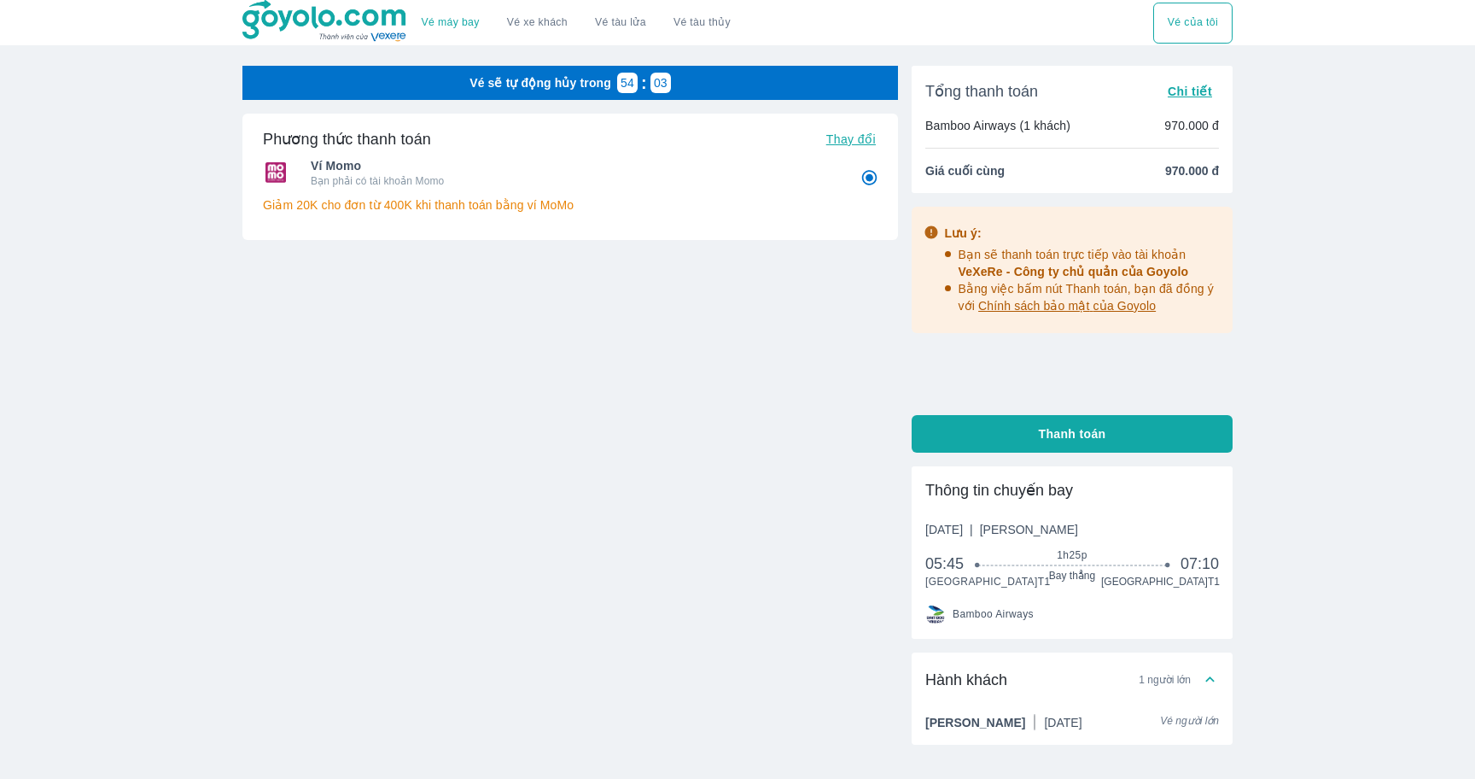
click at [1007, 577] on span "Bay thẳng" at bounding box center [1072, 576] width 189 height 14
click at [1025, 522] on span "Thứ 5, 23 Thg 10 2025 | Phổ Thông" at bounding box center [1001, 529] width 153 height 17
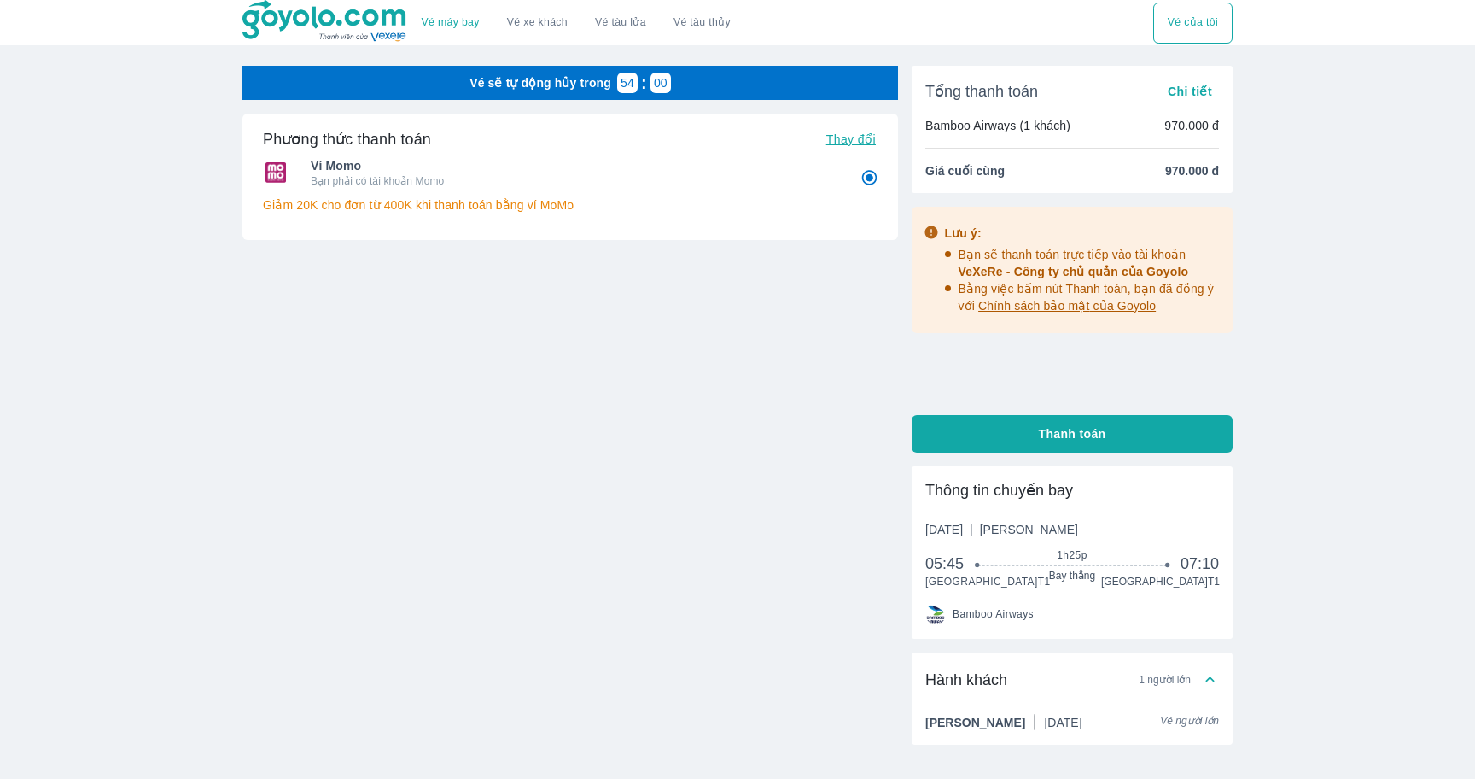
click at [1076, 569] on span "Bay thẳng" at bounding box center [1072, 576] width 189 height 14
click at [1103, 393] on div "Lưu ý: Bạn sẽ thanh toán trực tiếp vào tài khoản VeXeRe - Công ty chủ quản của …" at bounding box center [1072, 304] width 321 height 195
click at [1135, 569] on span "Bay thẳng" at bounding box center [1072, 576] width 189 height 14
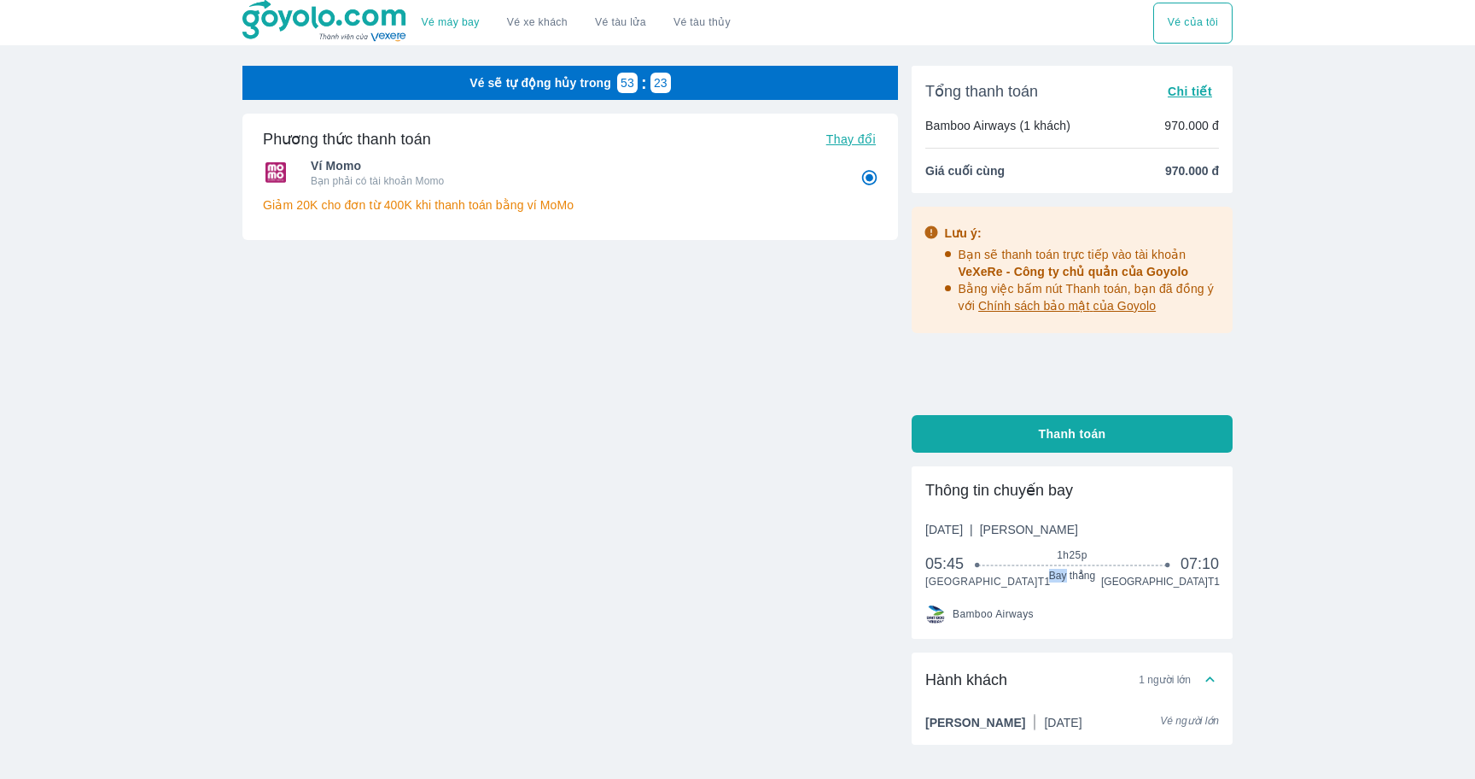
click at [1083, 566] on div "1h25p Bay thẳng" at bounding box center [1072, 565] width 189 height 34
click at [1042, 270] on span "VeXeRe - Công ty chủ quản của Goyolo" at bounding box center [1074, 272] width 231 height 14
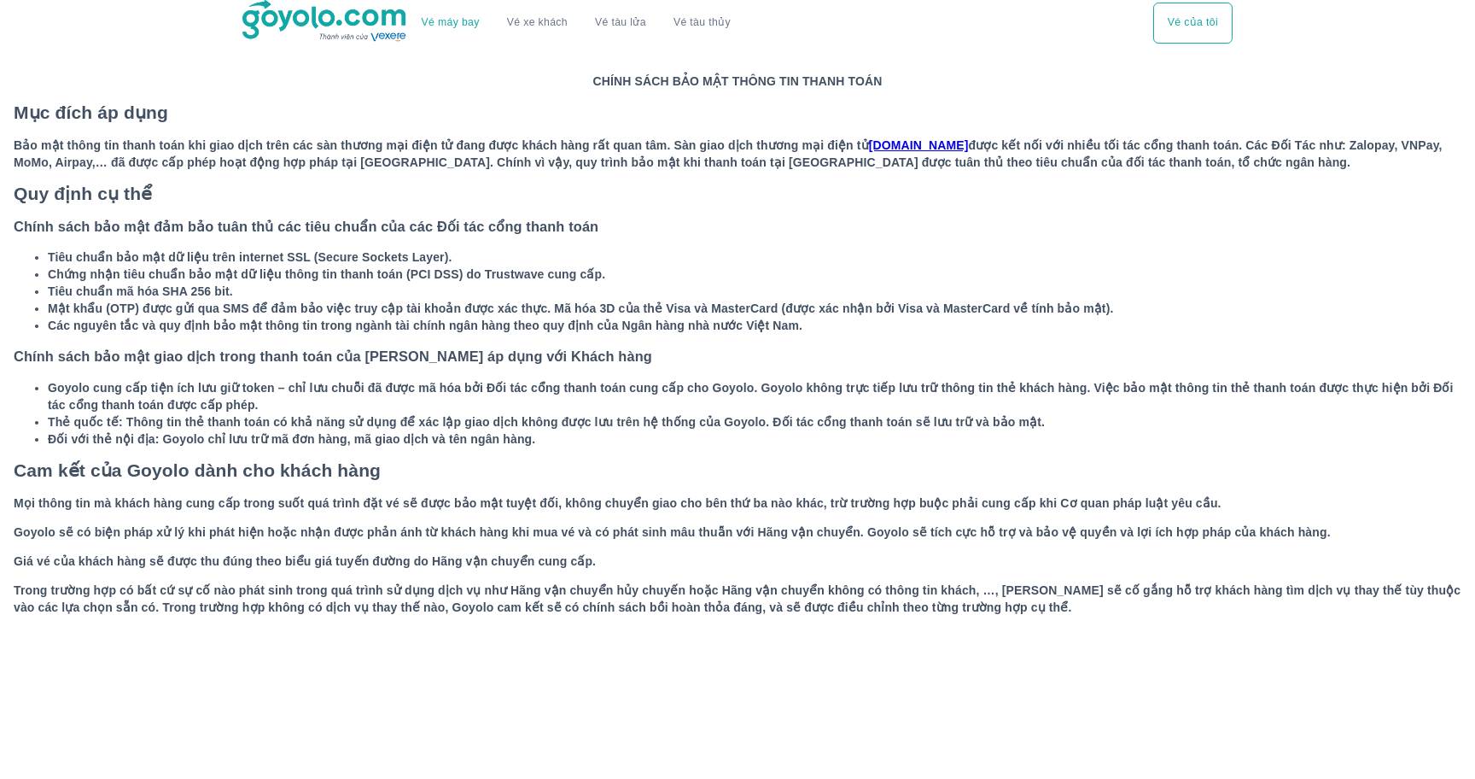
click at [1041, 175] on p "CHÍNH SÁCH BẢO MẬT THÔNG TIN THANH TOÁN Mục đích áp dụng Bảo mật thông tin than…" at bounding box center [737, 344] width 1475 height 594
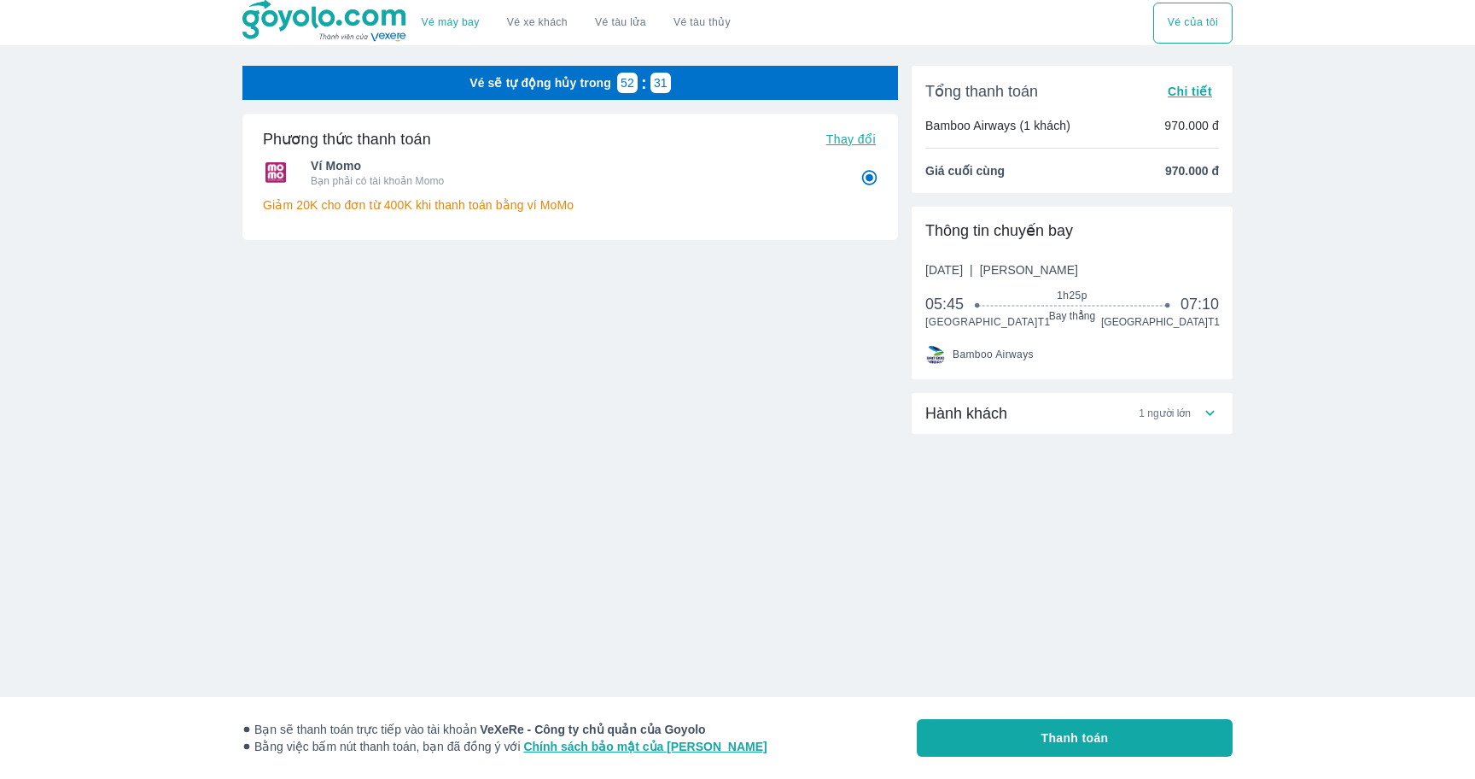
click at [1077, 747] on button "Thanh toán" at bounding box center [1075, 738] width 316 height 38
radio input "false"
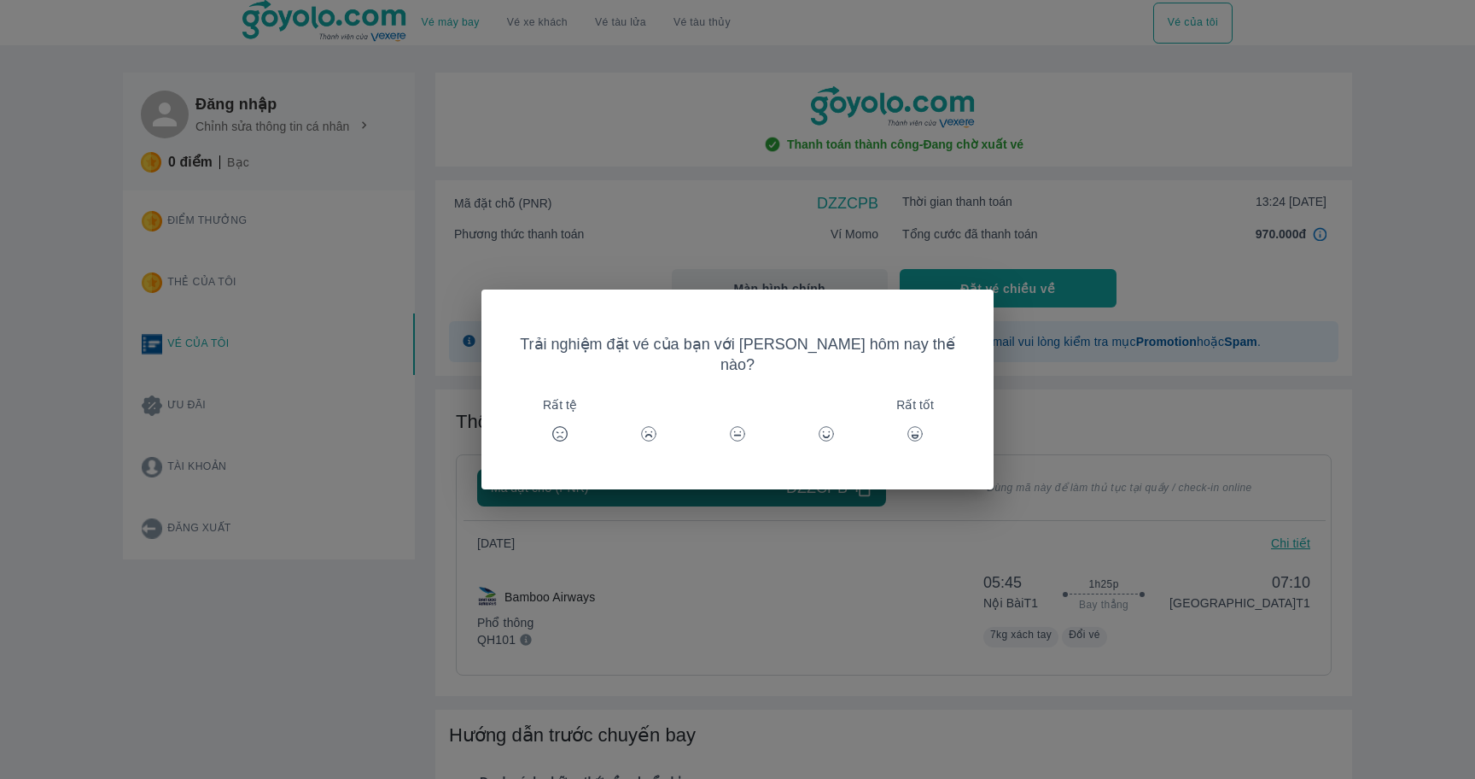
click at [895, 413] on div "Rất tốt" at bounding box center [915, 433] width 41 height 41
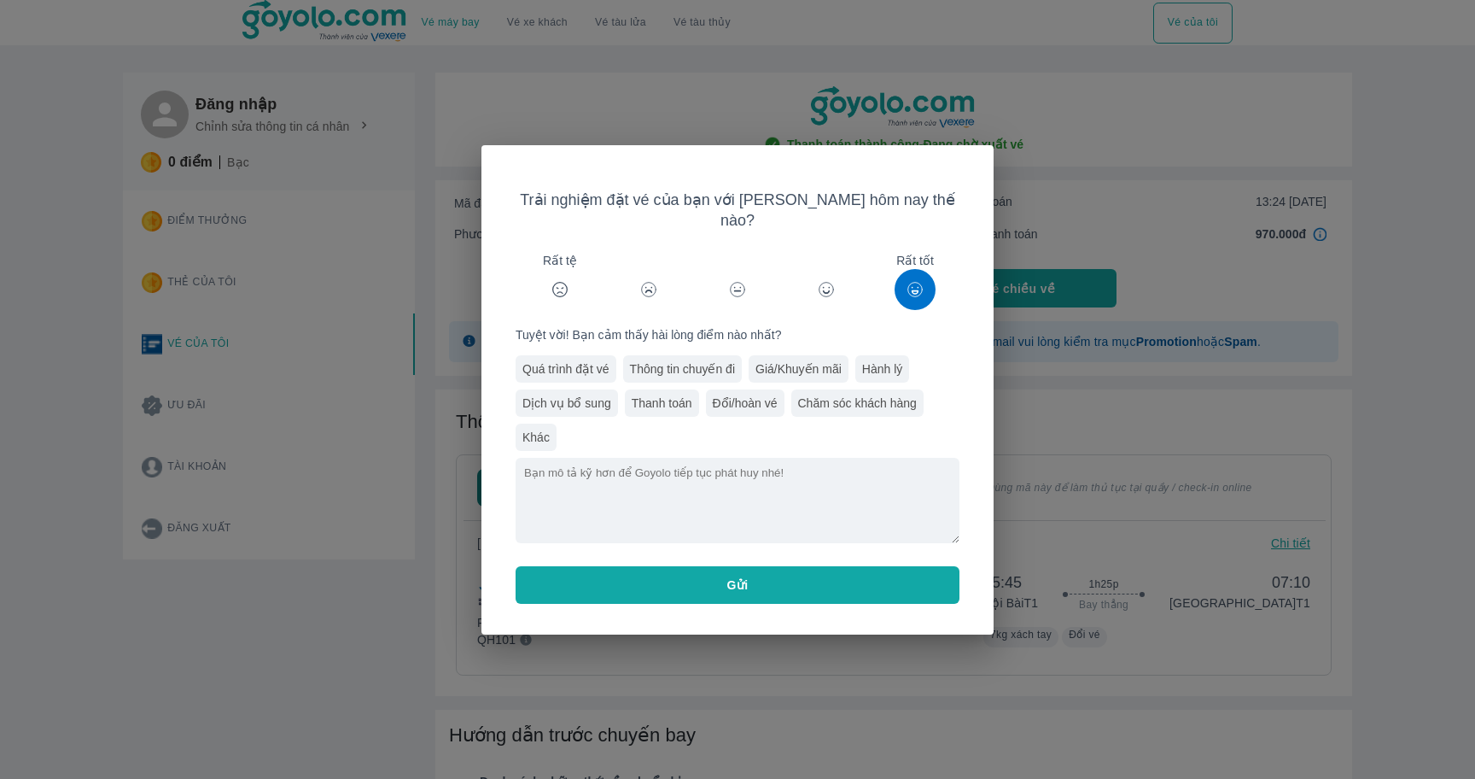
click at [794, 577] on button "Gửi" at bounding box center [738, 585] width 444 height 38
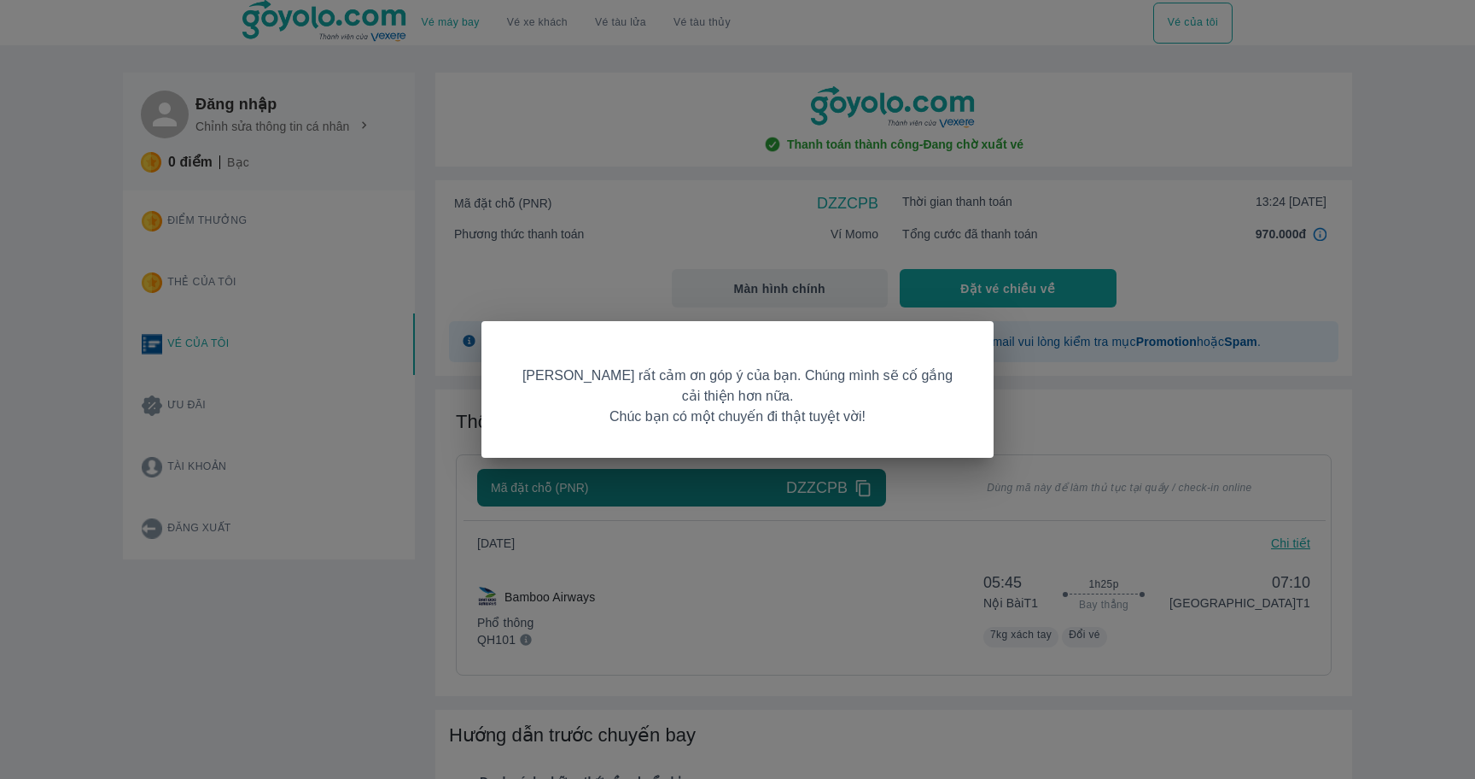
click at [796, 505] on div "[PERSON_NAME] rất cảm ơn góp ý của bạn. Chúng mình sẽ cố gắng cải thiện hơn nữa…" at bounding box center [737, 389] width 1475 height 779
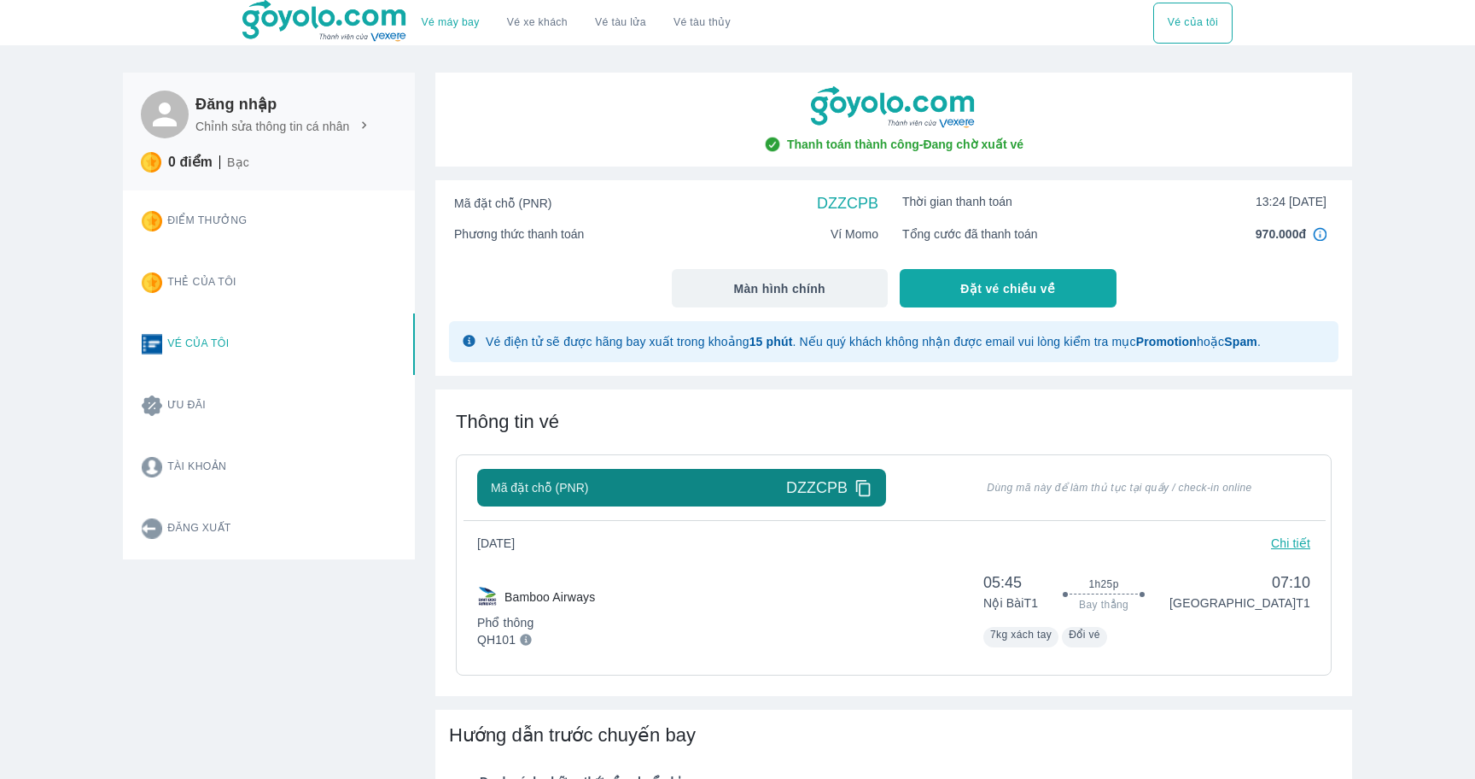
scroll to position [1, 0]
click at [1294, 541] on p "Chi tiết" at bounding box center [1290, 542] width 39 height 17
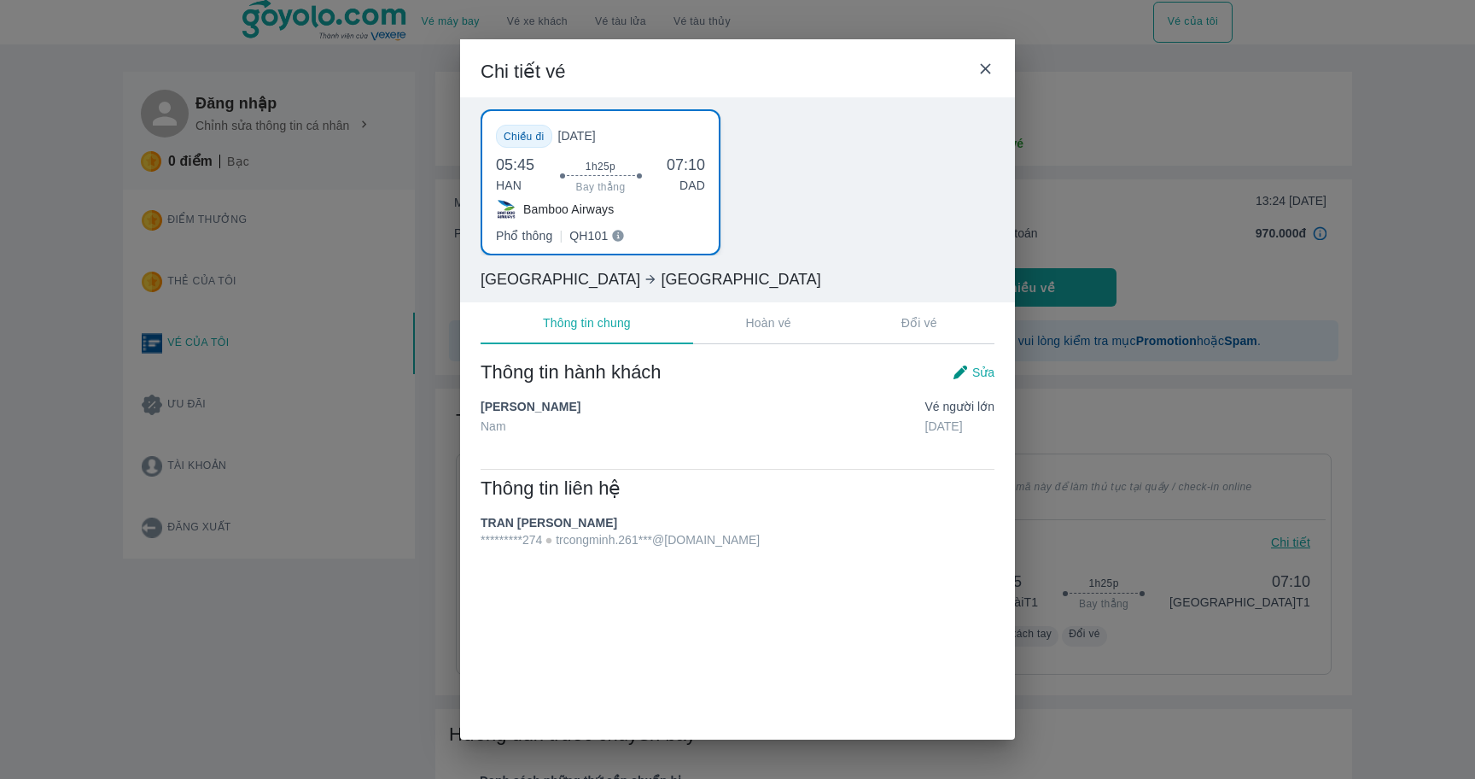
click at [763, 336] on button "Hoàn vé" at bounding box center [768, 322] width 151 height 41
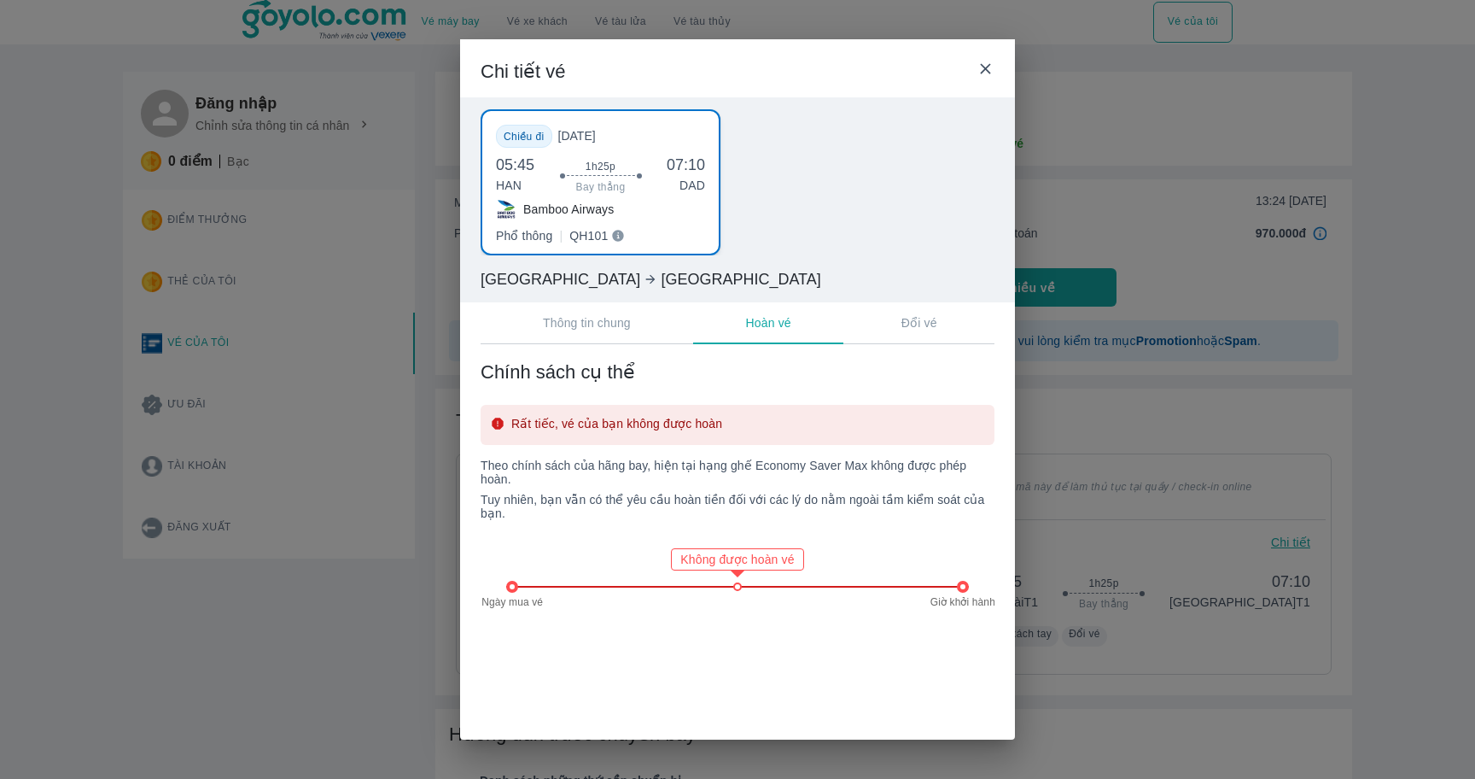
click at [867, 324] on button "Đổi vé" at bounding box center [918, 322] width 151 height 41
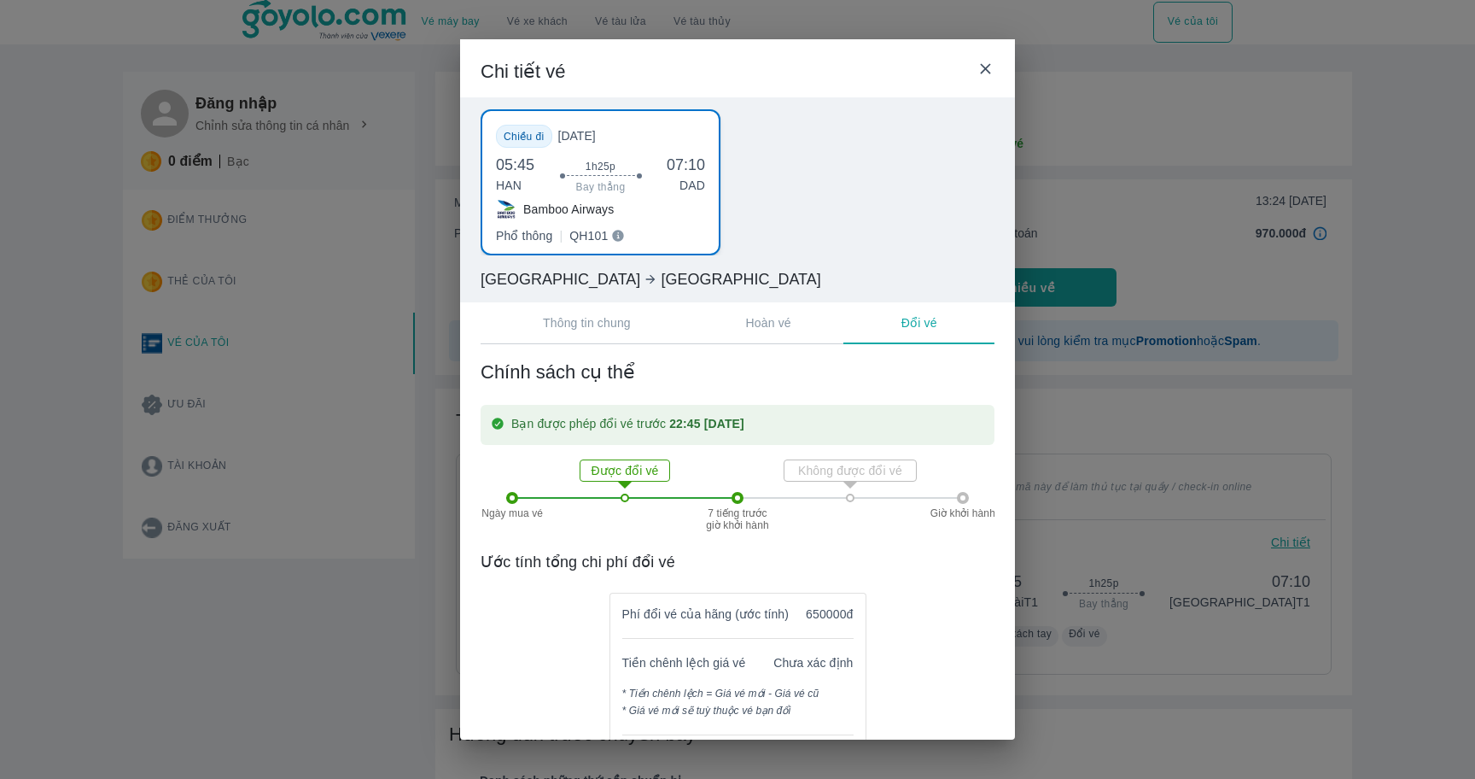
scroll to position [36, 0]
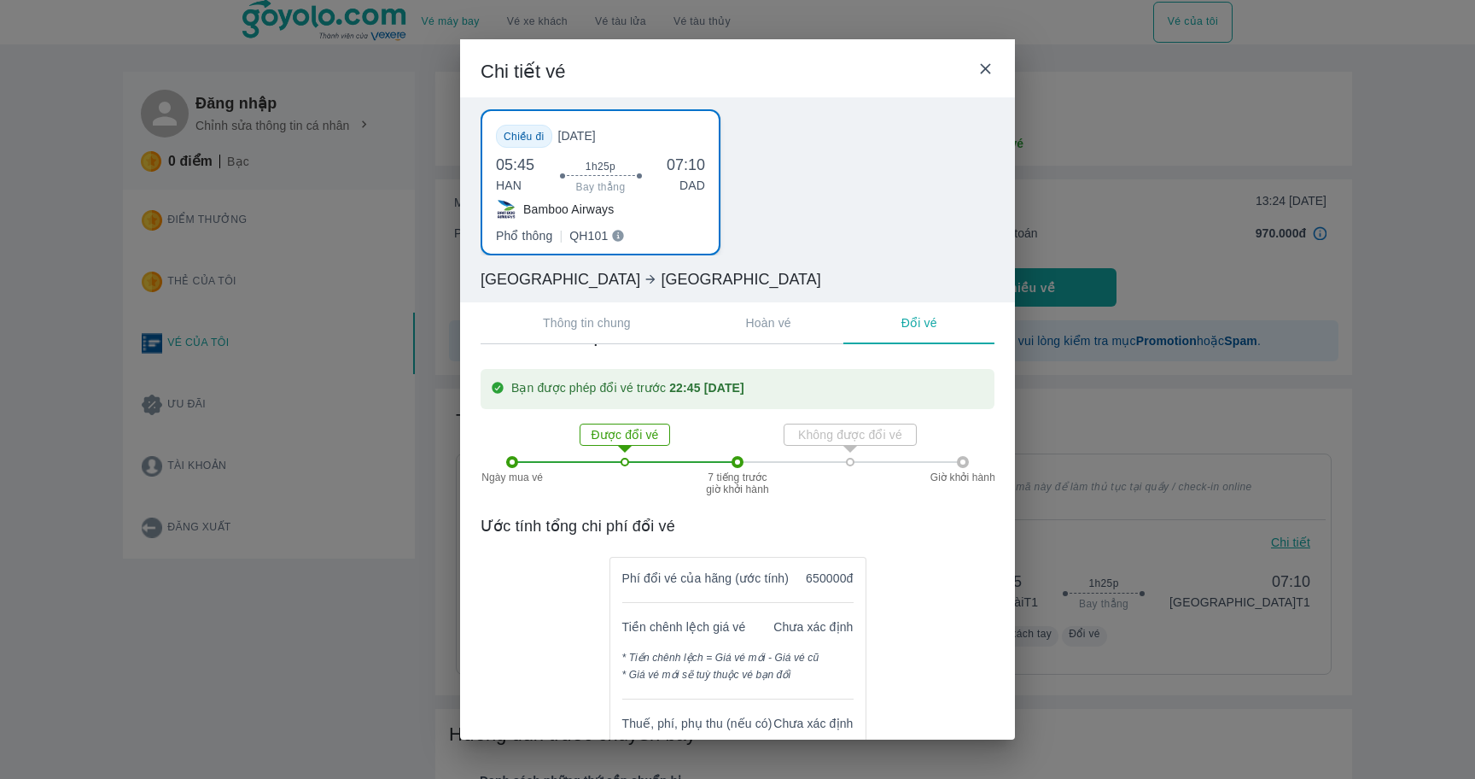
click at [757, 579] on p "Phí đổi vé của hãng (ước tính)" at bounding box center [705, 577] width 167 height 17
click at [728, 584] on p "Phí đổi vé của hãng (ước tính)" at bounding box center [705, 577] width 167 height 17
click at [727, 639] on div "Phí đổi vé của hãng (ước tính) 650000đ Tiền chênh lệch giá vé Chưa xác định * T…" at bounding box center [737, 741] width 255 height 369
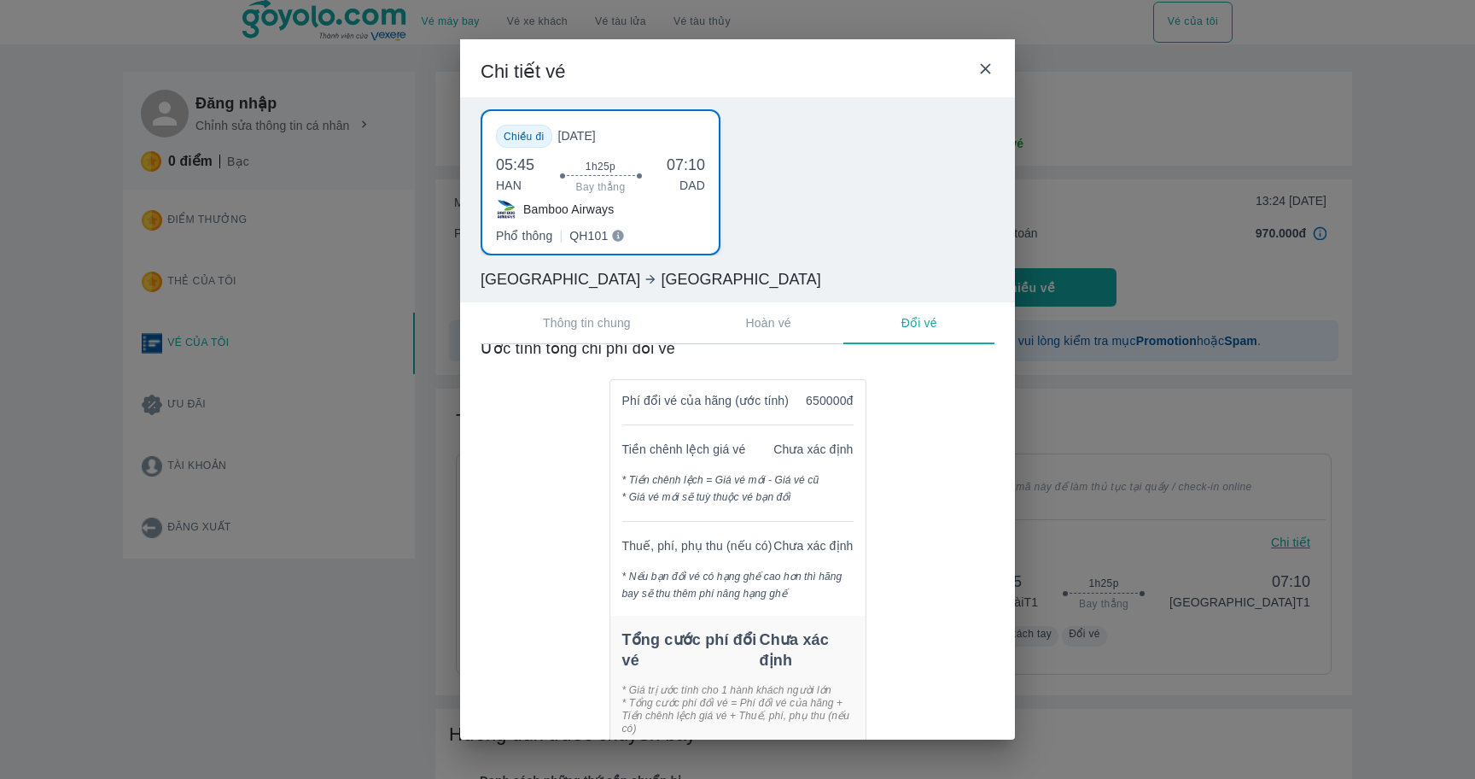
scroll to position [0, 0]
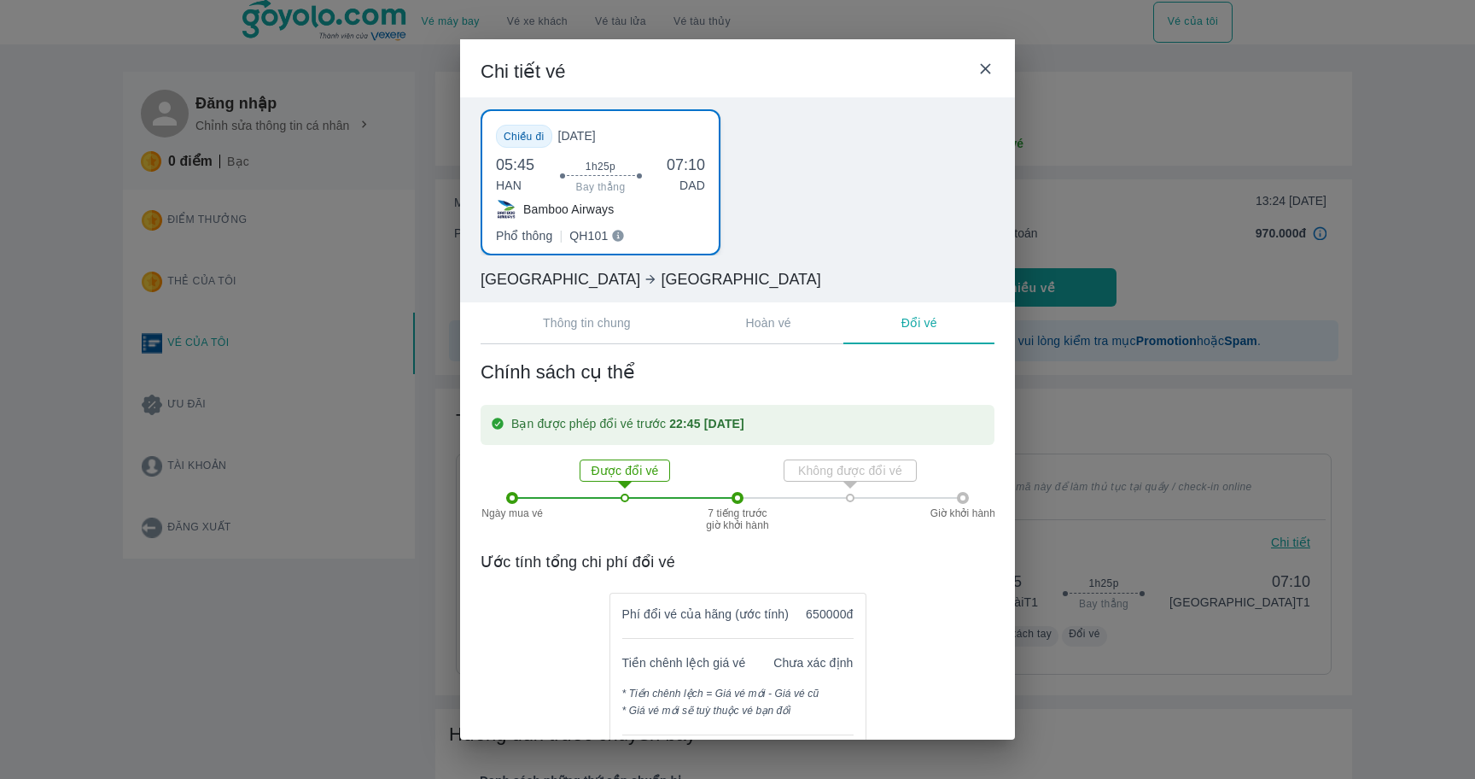
click at [988, 46] on div "Chi tiết vé" at bounding box center [737, 68] width 555 height 58
click at [988, 61] on icon at bounding box center [986, 69] width 18 height 18
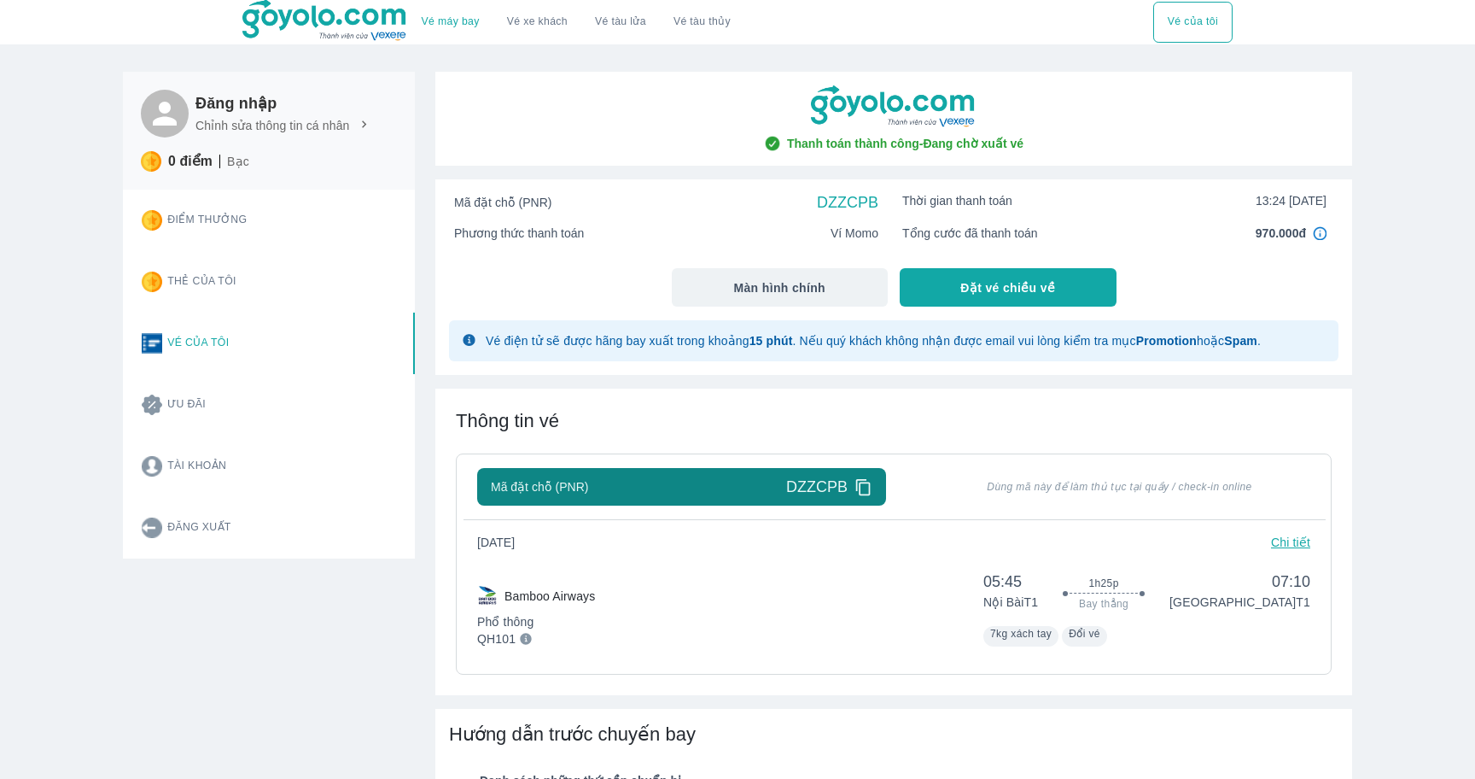
click at [1169, 9] on button "Vé của tôi" at bounding box center [1192, 22] width 79 height 41
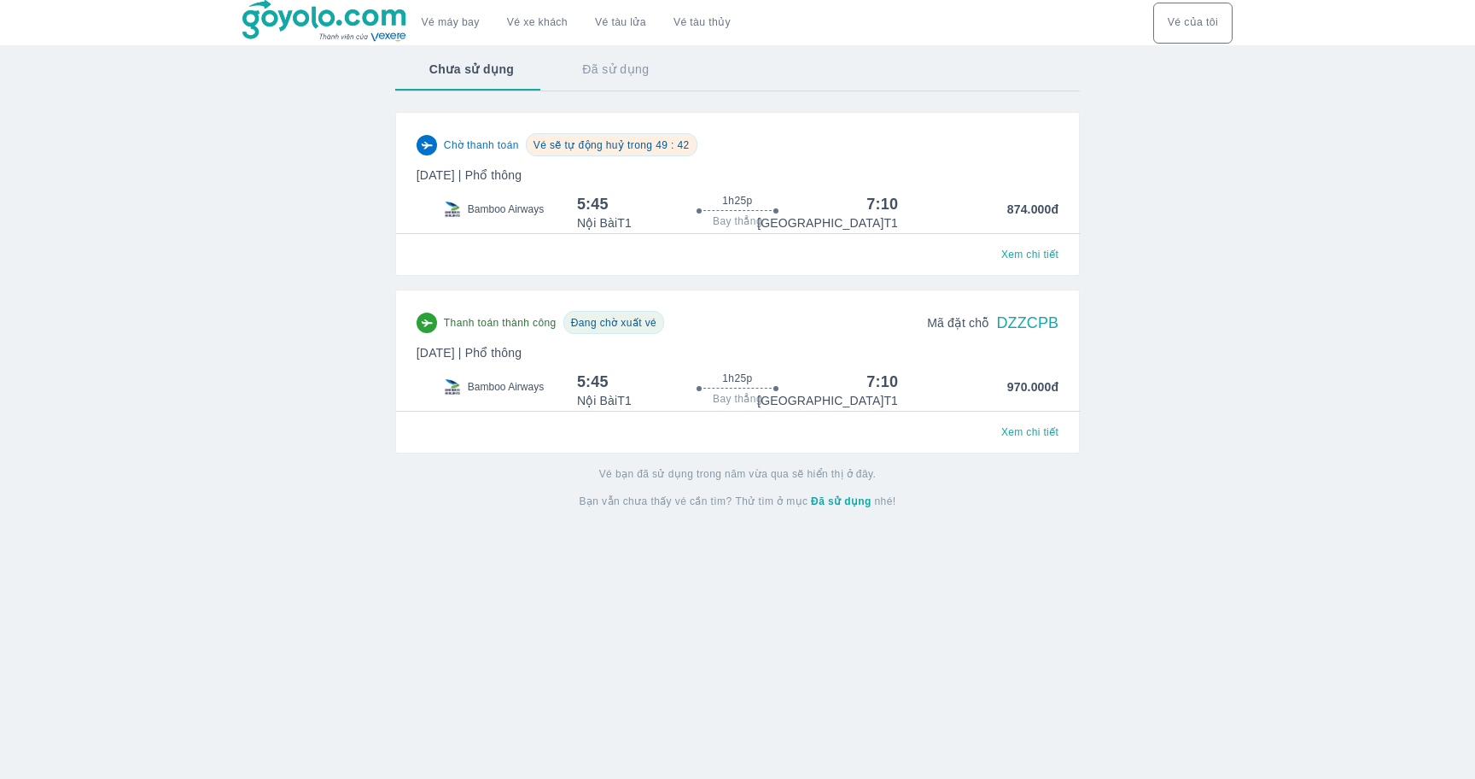
click at [1053, 249] on span "Xem chi tiết" at bounding box center [1029, 255] width 57 height 14
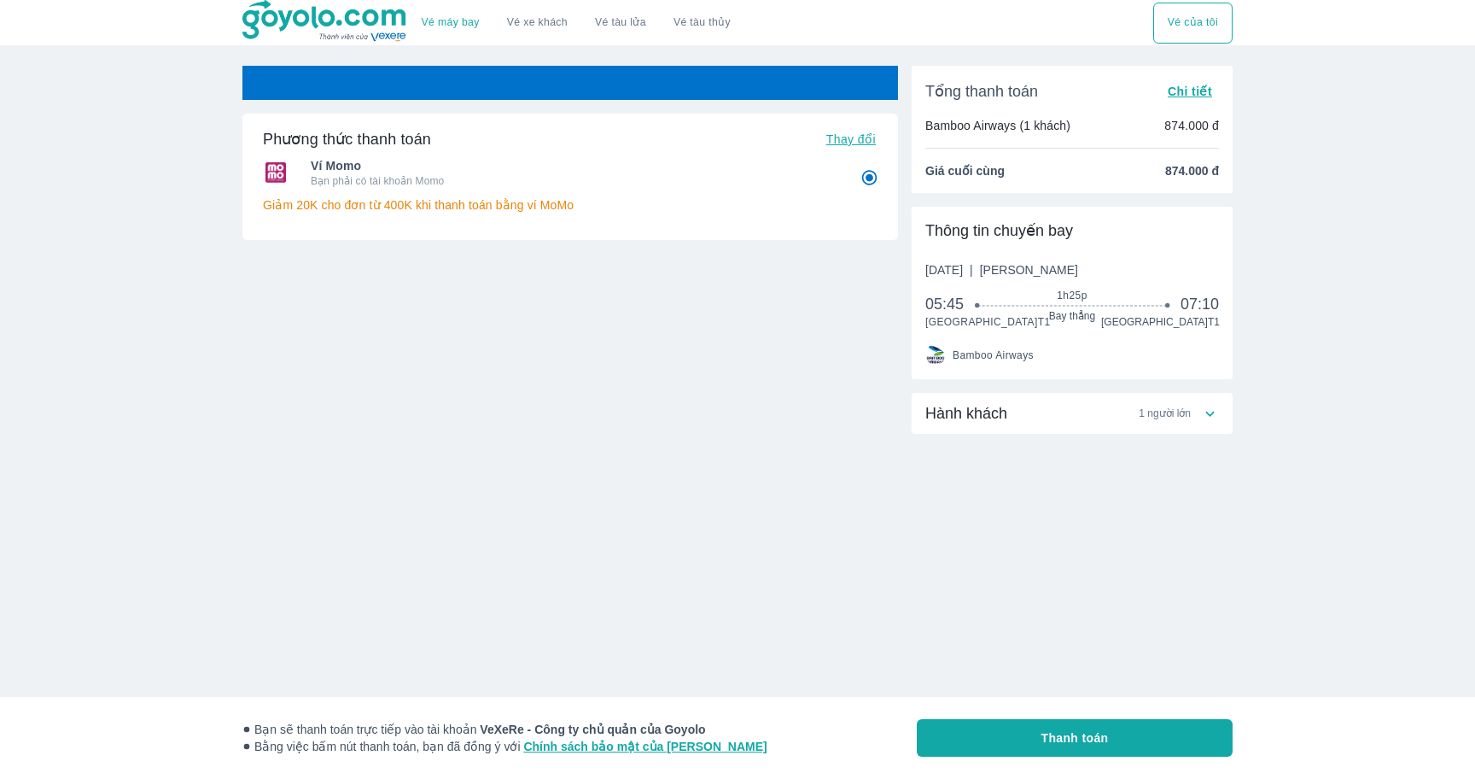
radio input "false"
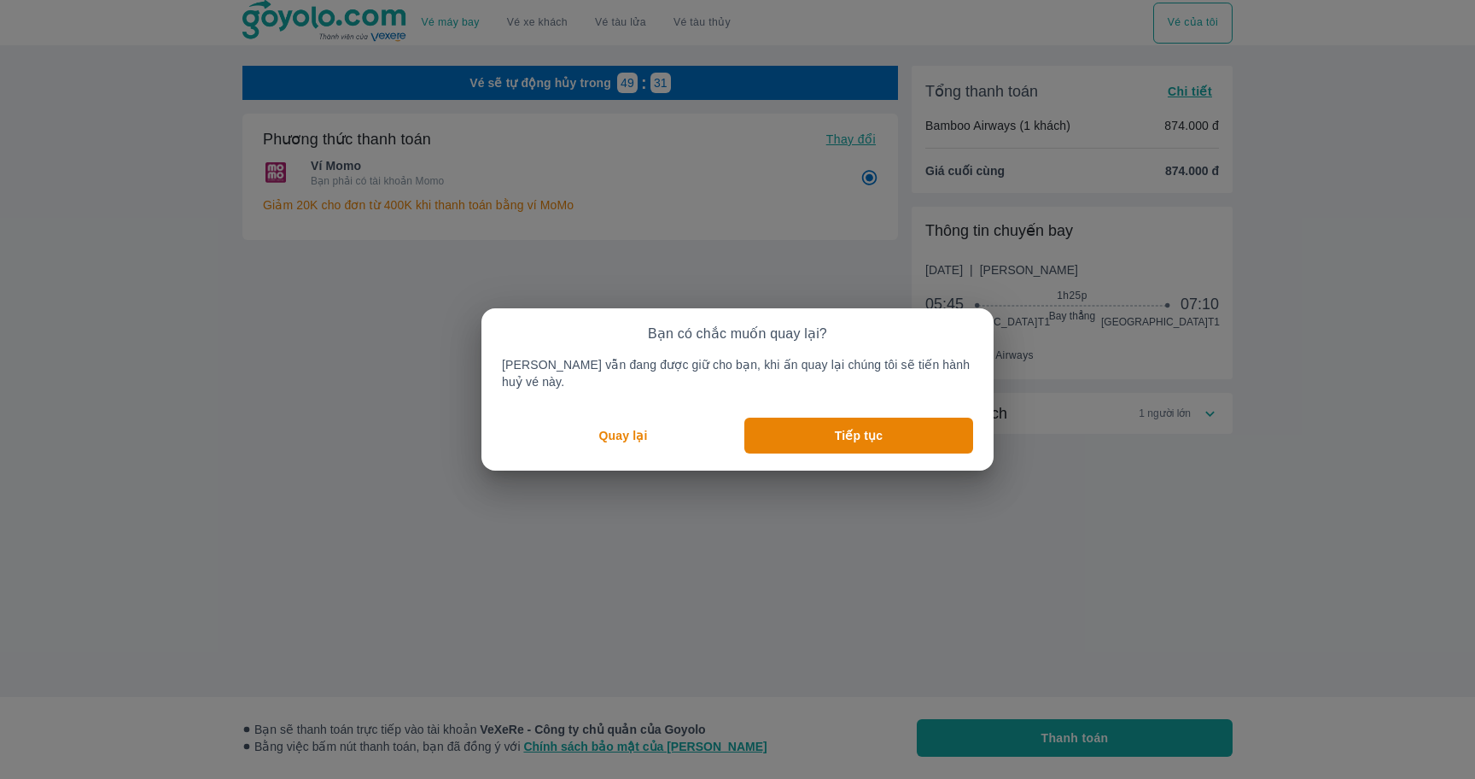
click at [627, 427] on p "Quay lại" at bounding box center [623, 435] width 49 height 17
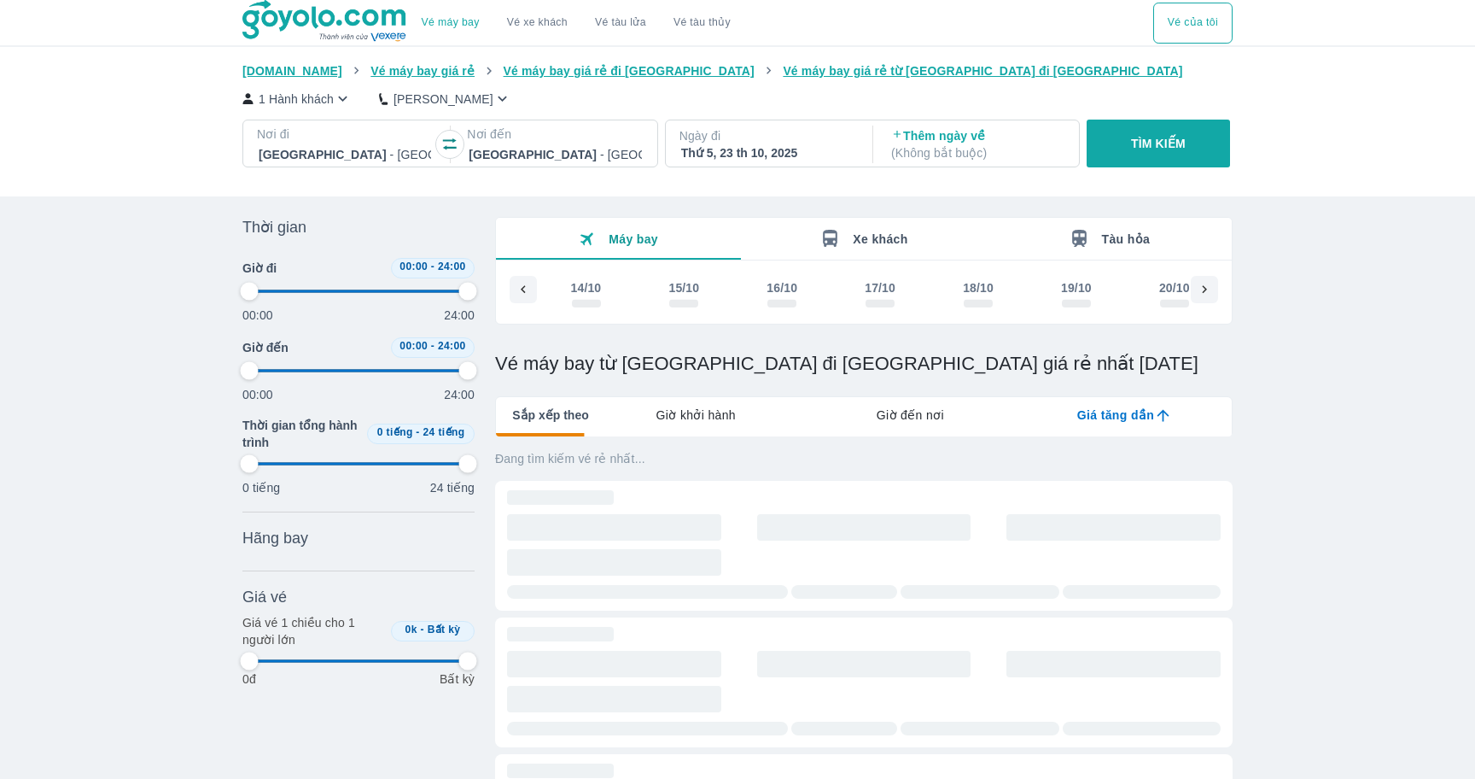
scroll to position [0, 354]
type input "97.9166666666667"
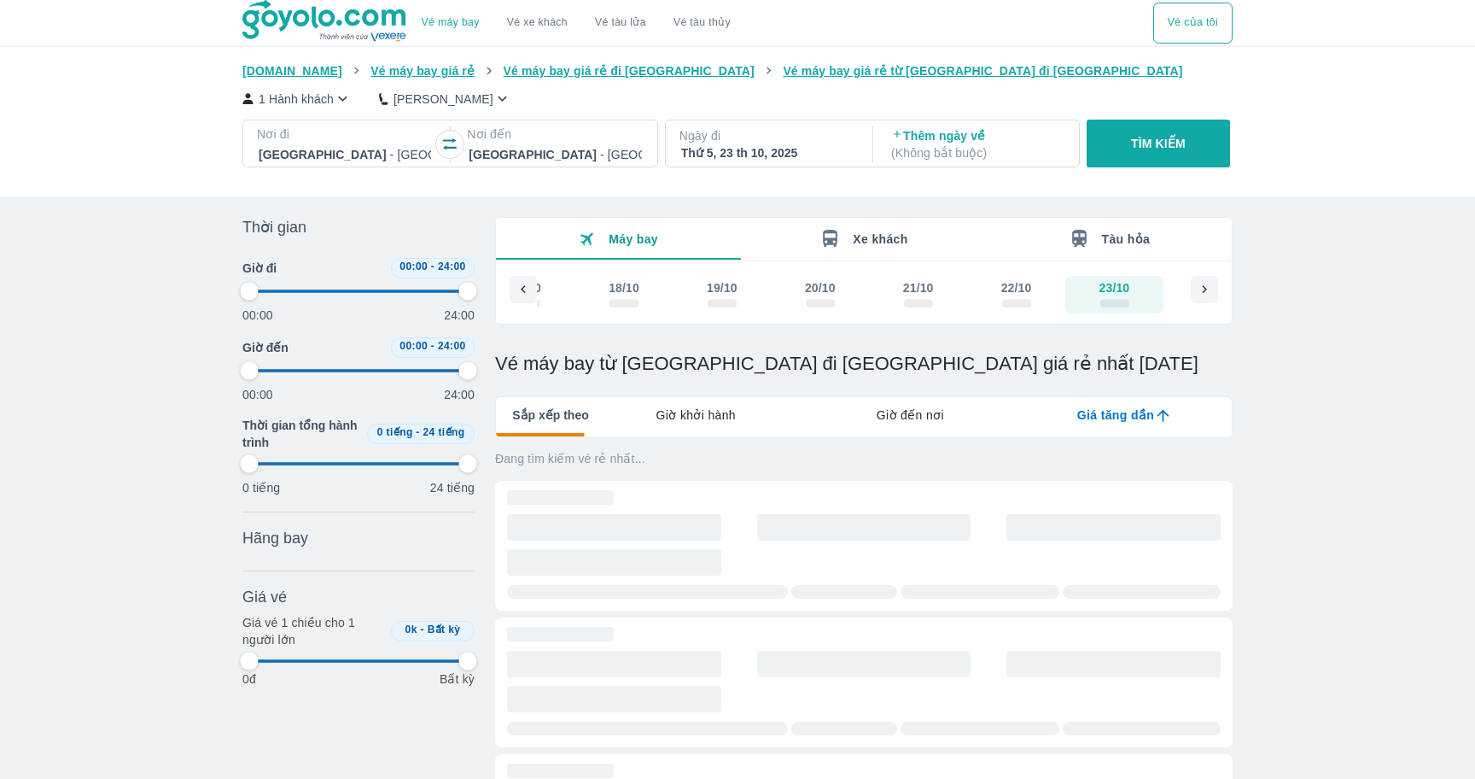
type input "97.9166666666667"
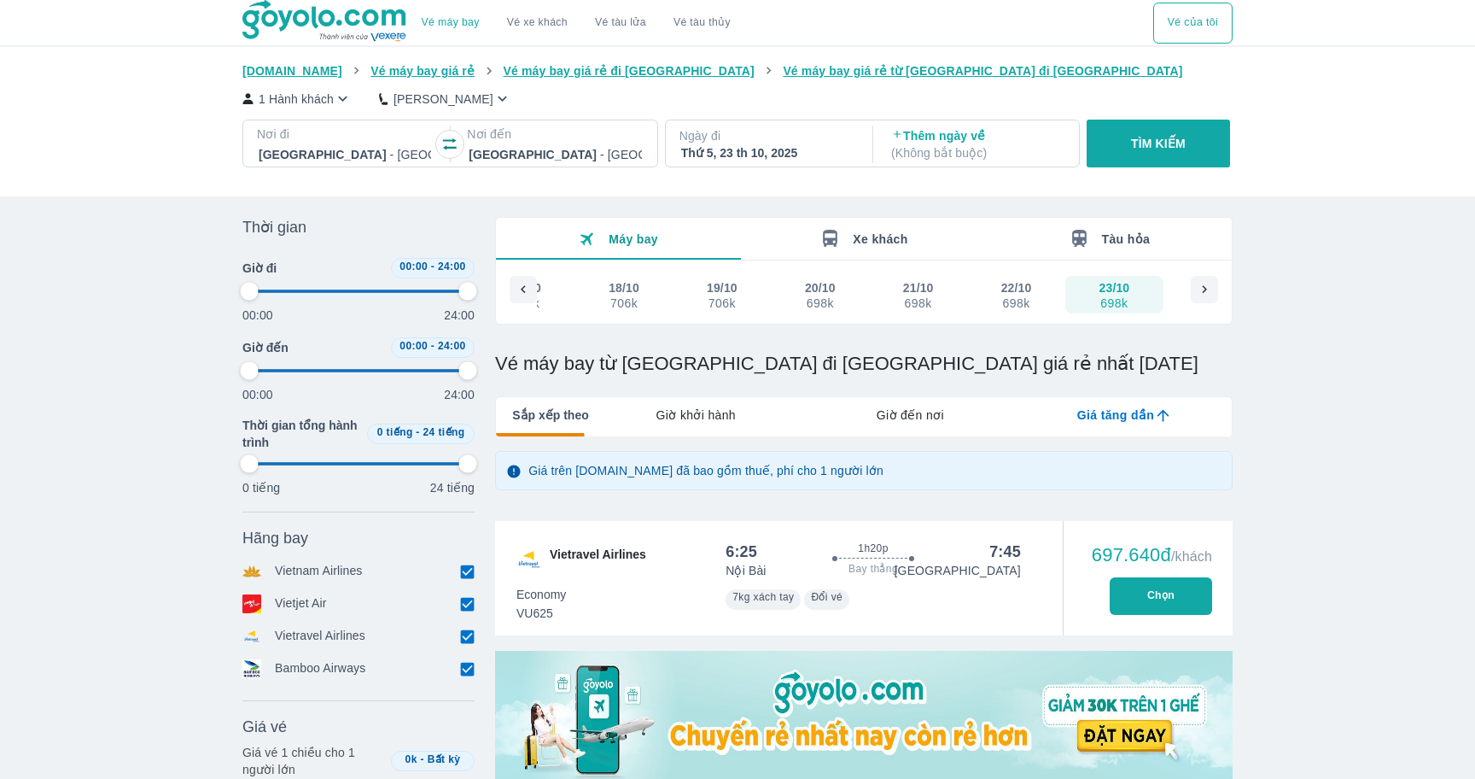
type input "97.9166666666667"
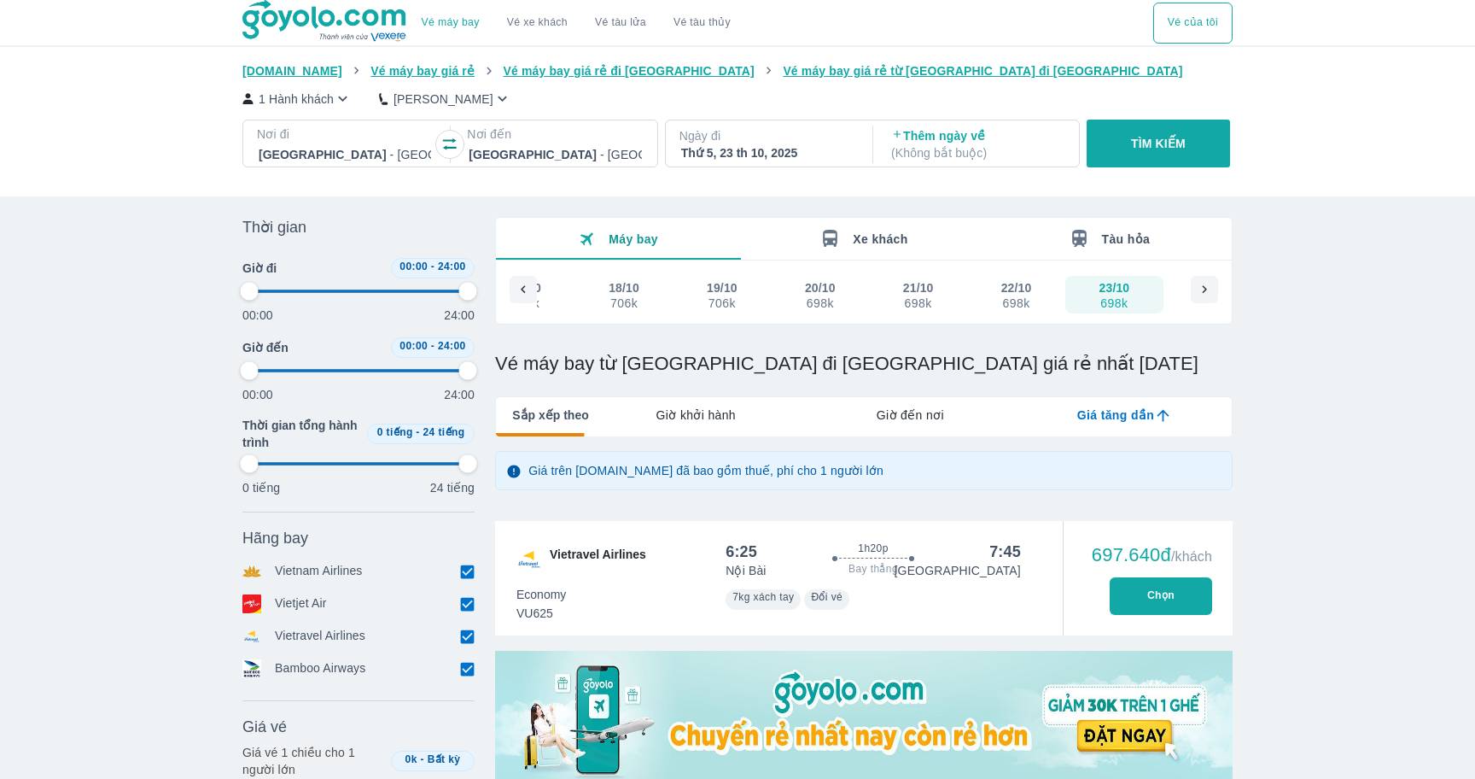
type input "97.9166666666667"
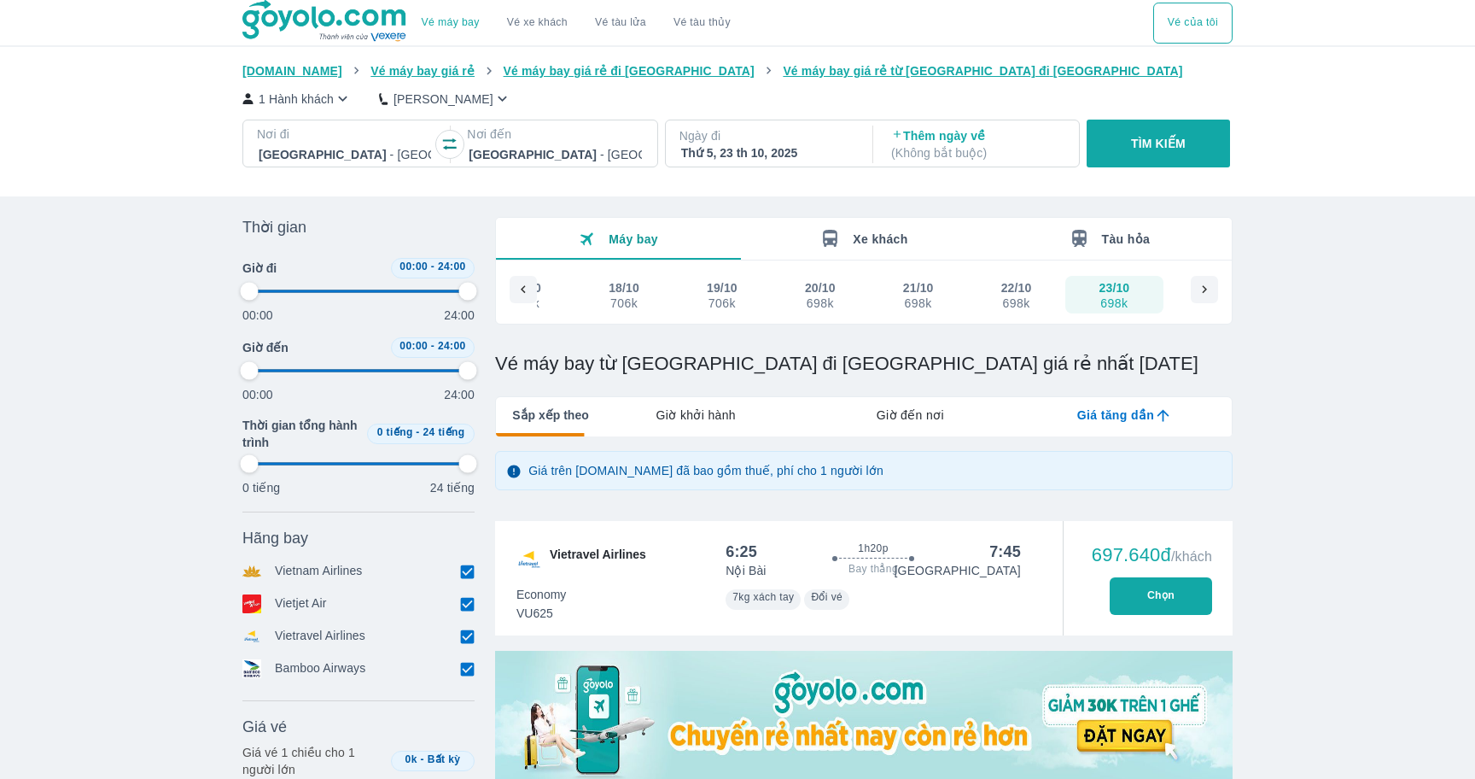
type input "97.9166666666667"
click at [1180, 26] on button "Vé của tôi" at bounding box center [1192, 23] width 79 height 41
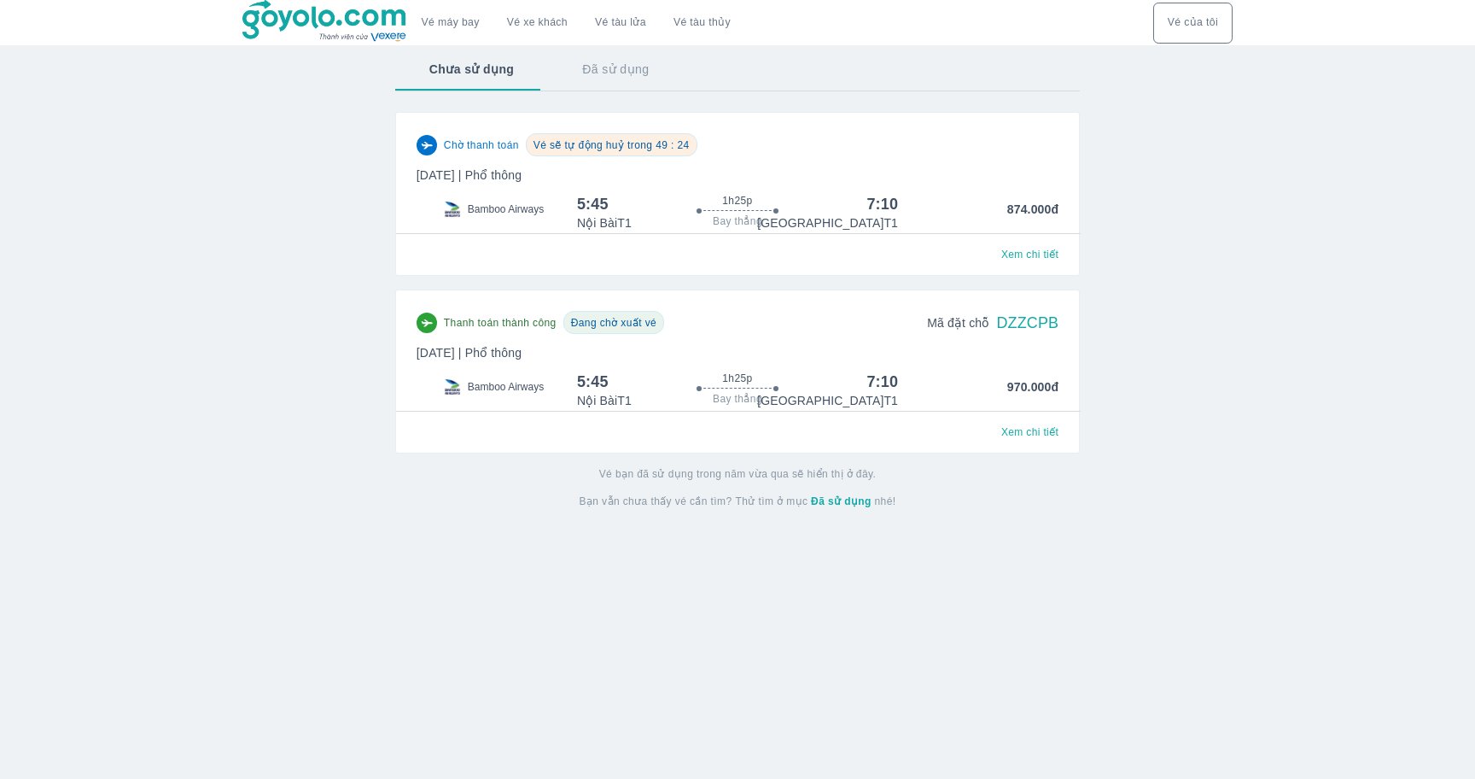
click at [1048, 425] on span "Xem chi tiết" at bounding box center [1029, 432] width 57 height 14
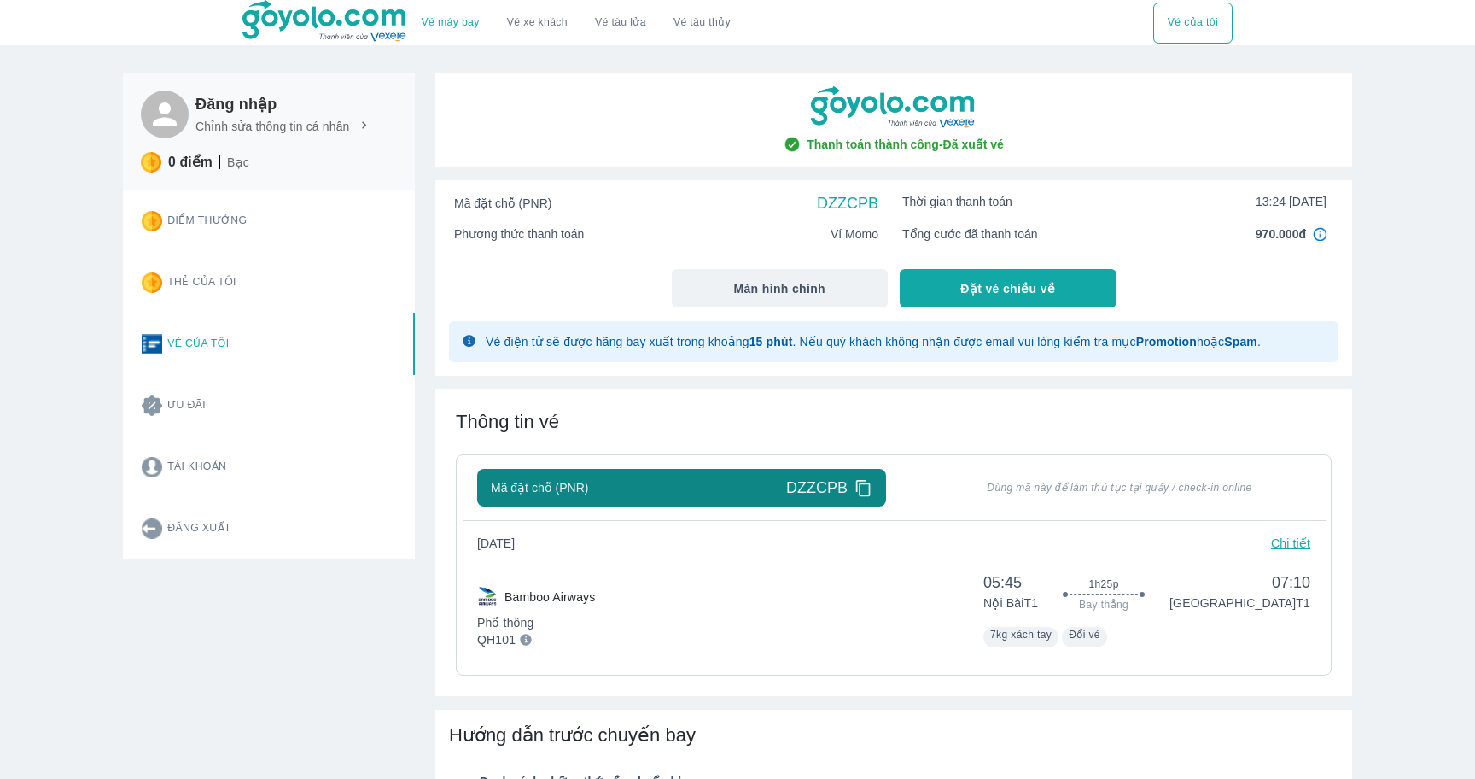
click at [447, 13] on button "Vé máy bay" at bounding box center [450, 23] width 85 height 41
click at [458, 25] on link "Vé máy bay" at bounding box center [451, 22] width 58 height 13
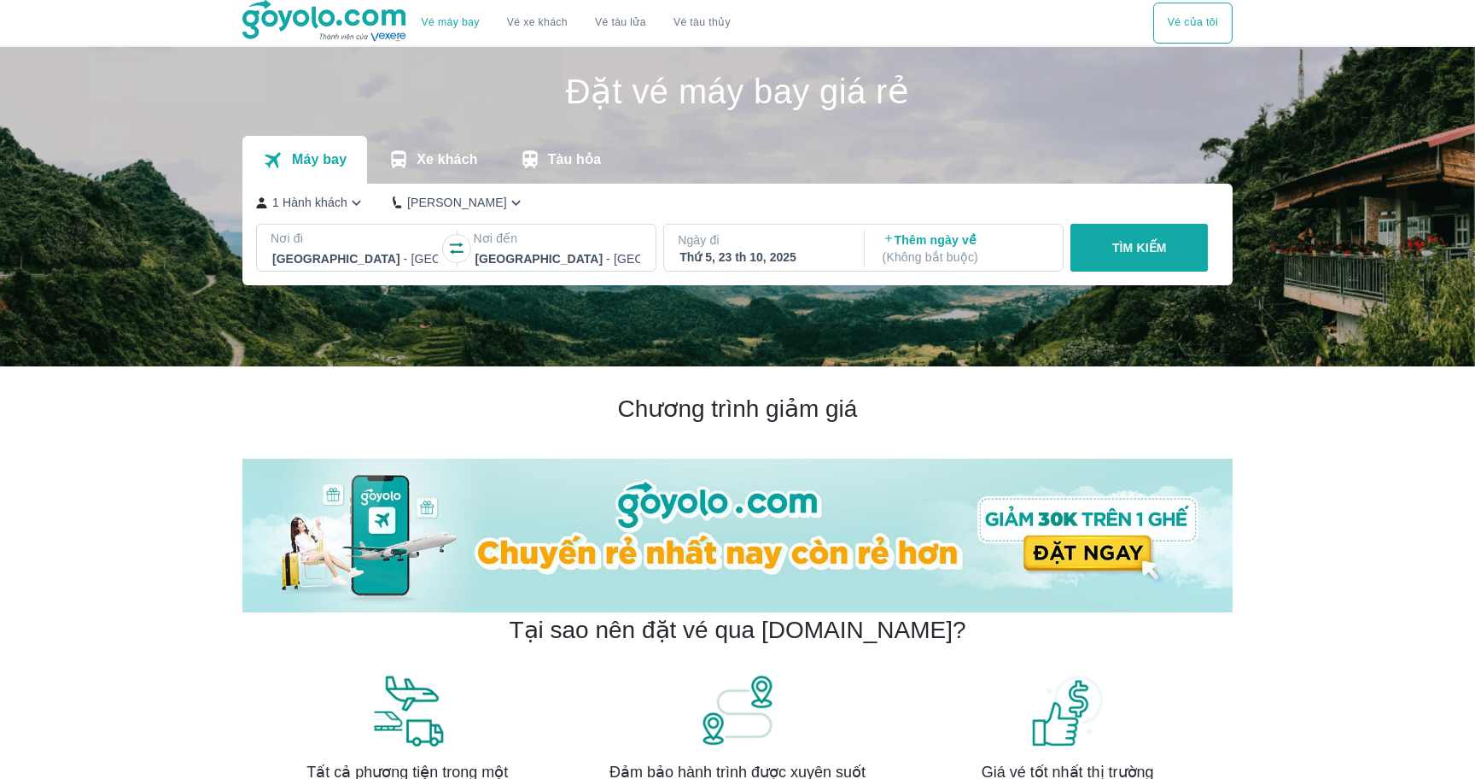
click at [383, 254] on div at bounding box center [355, 258] width 166 height 20
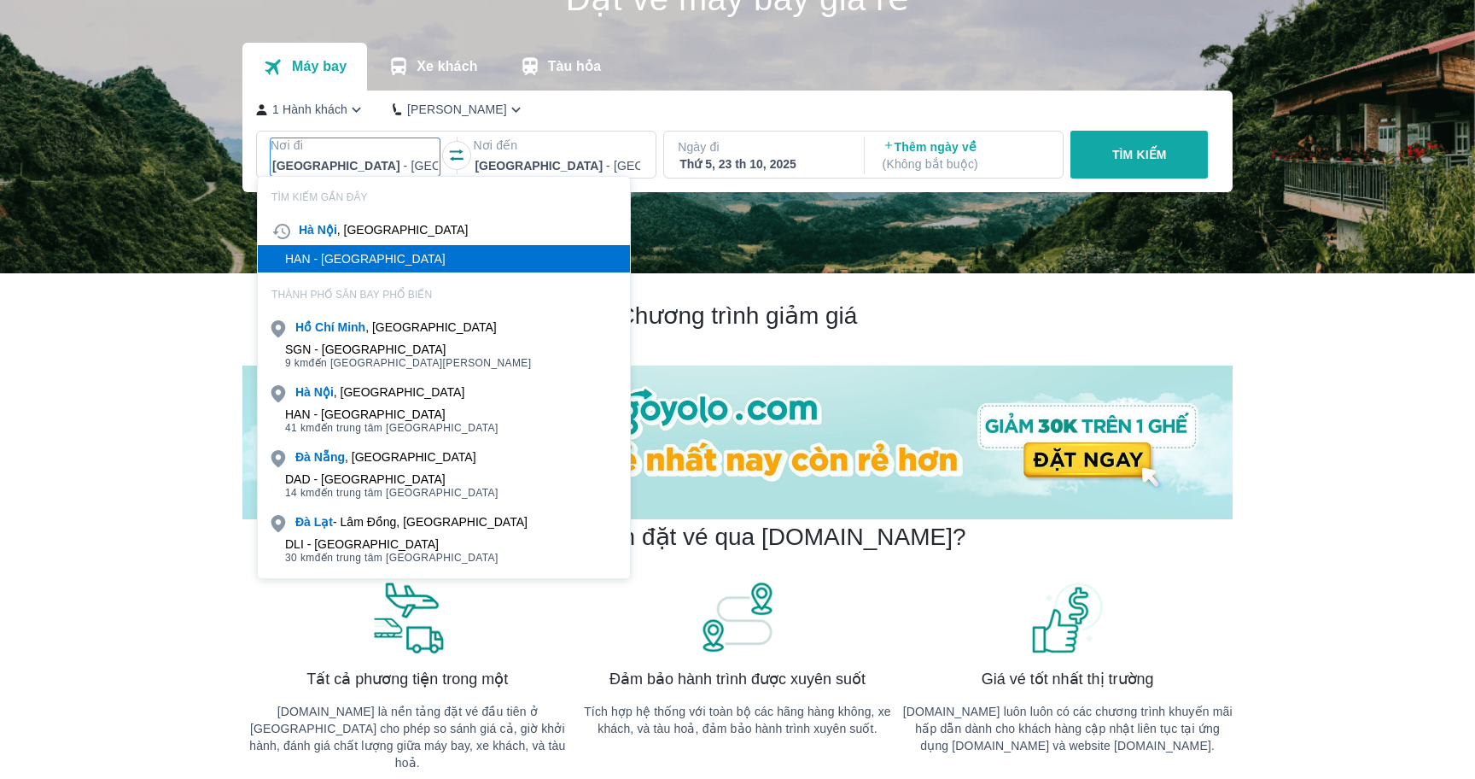
scroll to position [98, 0]
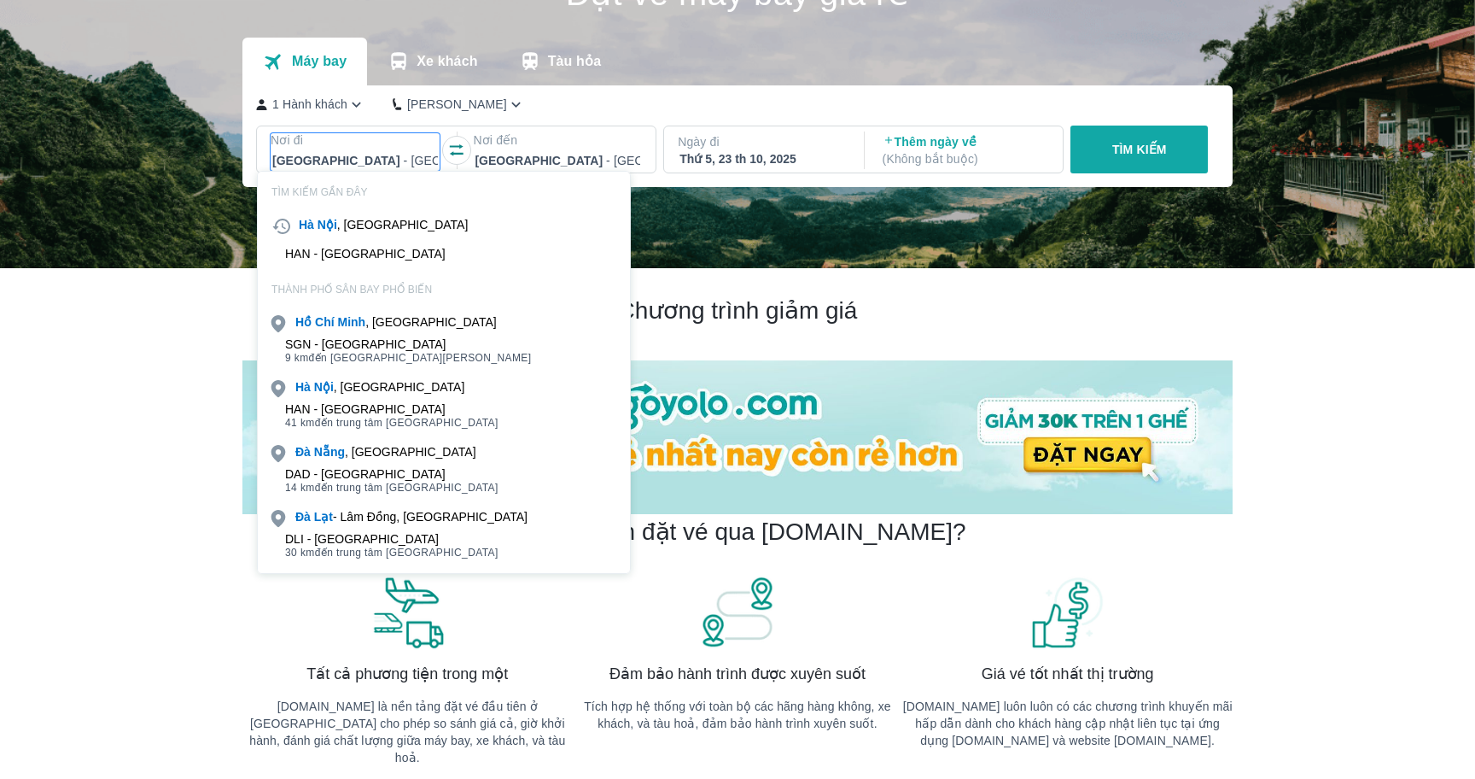
click at [407, 462] on div "[GEOGRAPHIC_DATA] , [GEOGRAPHIC_DATA]" at bounding box center [444, 452] width 372 height 24
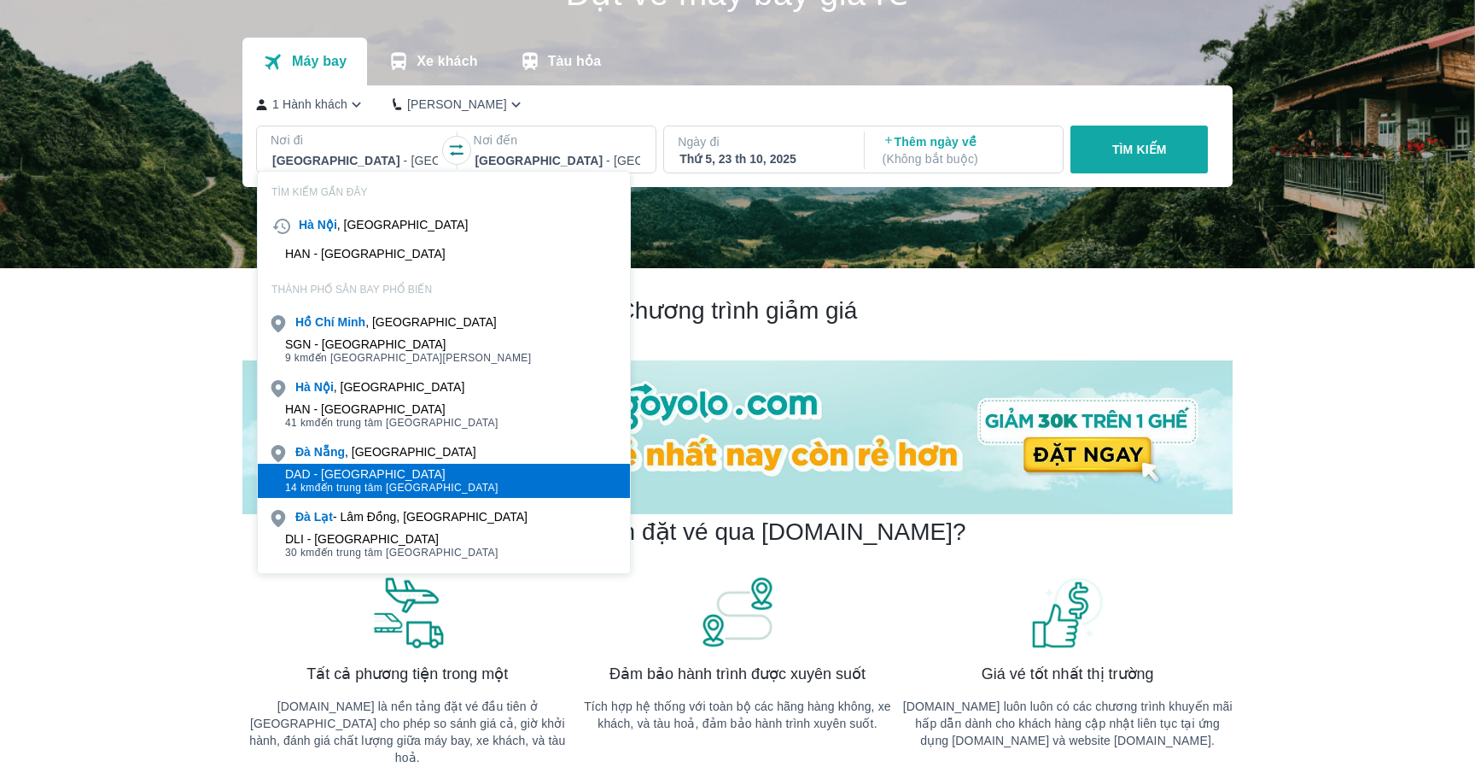
click at [411, 476] on div "DAD - [GEOGRAPHIC_DATA]" at bounding box center [391, 474] width 213 height 14
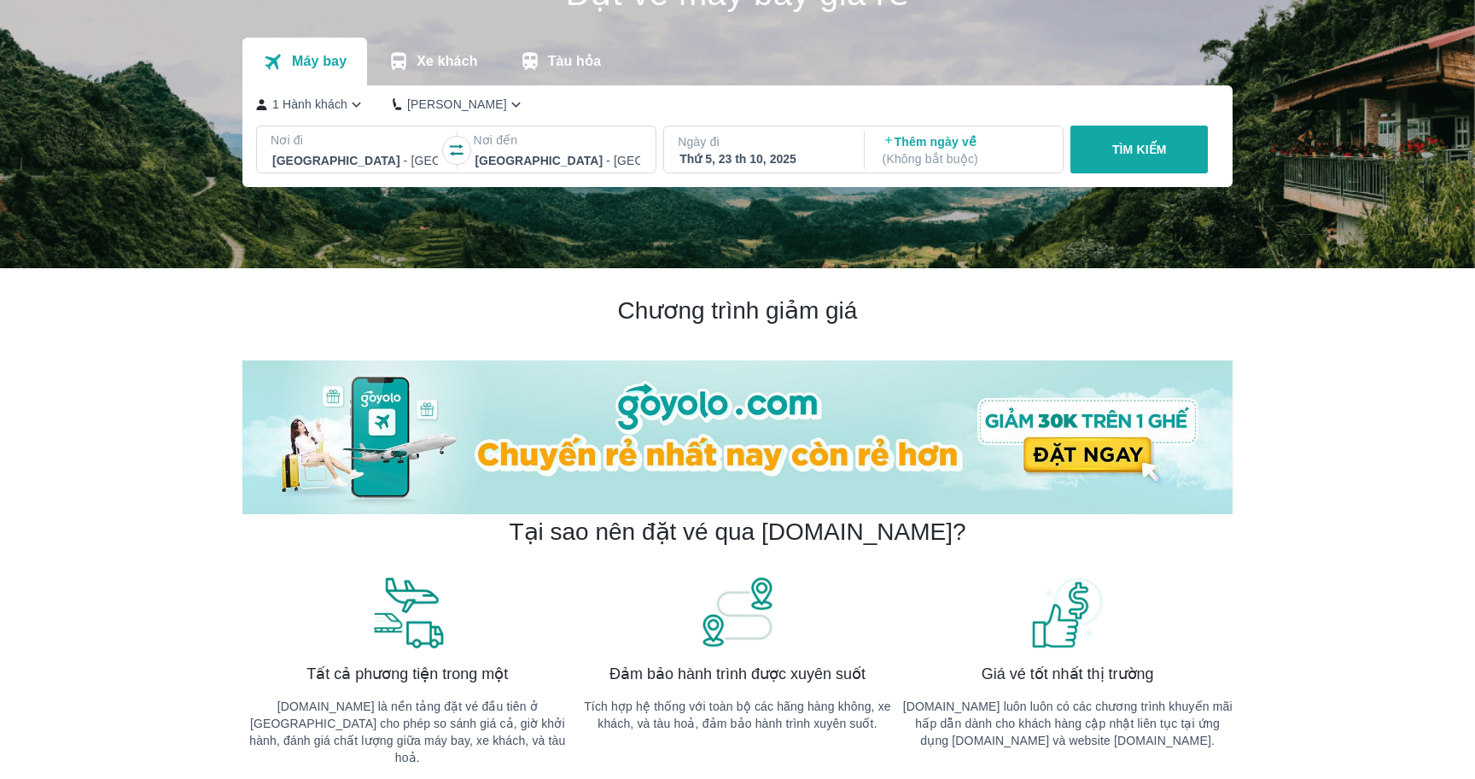
click at [538, 159] on div at bounding box center [558, 160] width 166 height 20
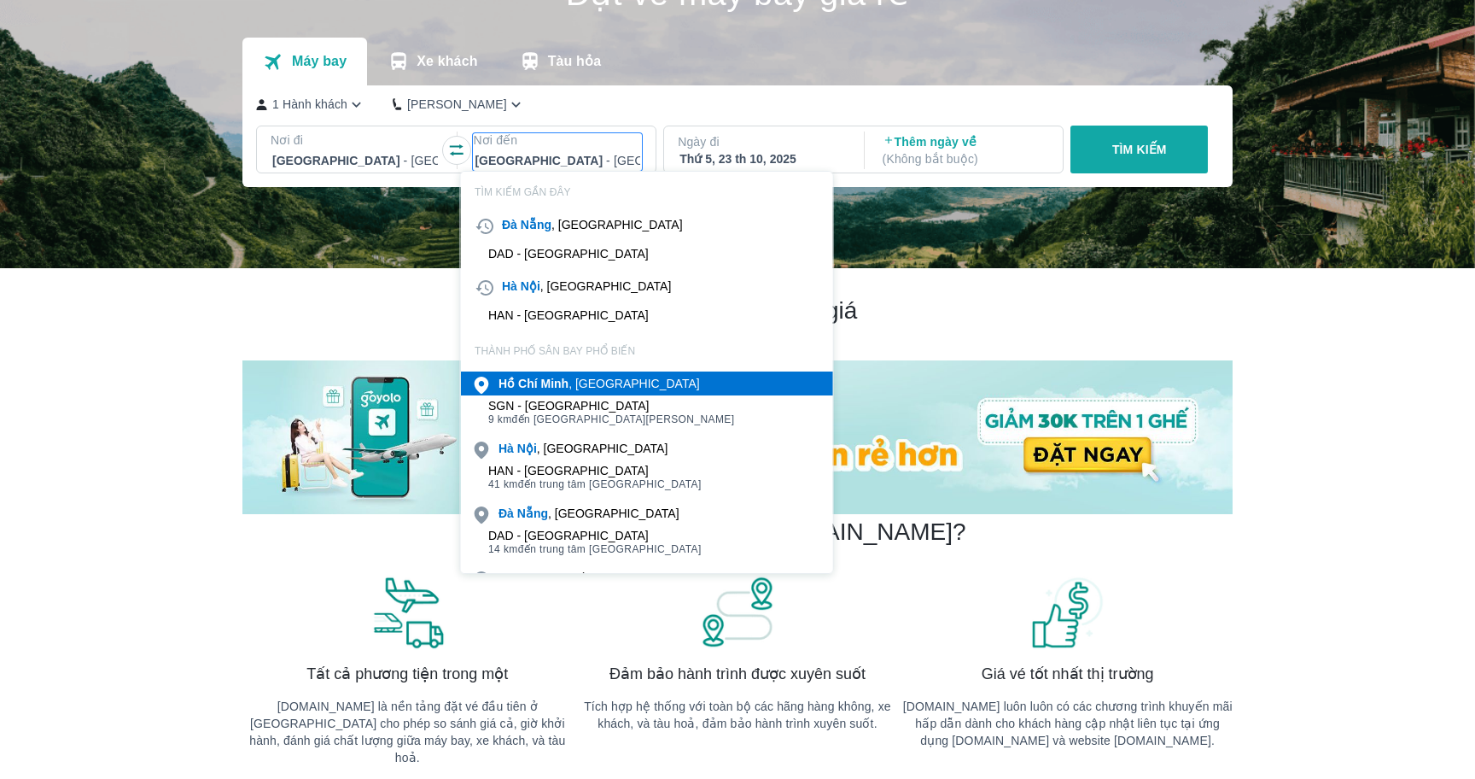
click at [561, 390] on div "[PERSON_NAME] , [GEOGRAPHIC_DATA]" at bounding box center [599, 383] width 201 height 17
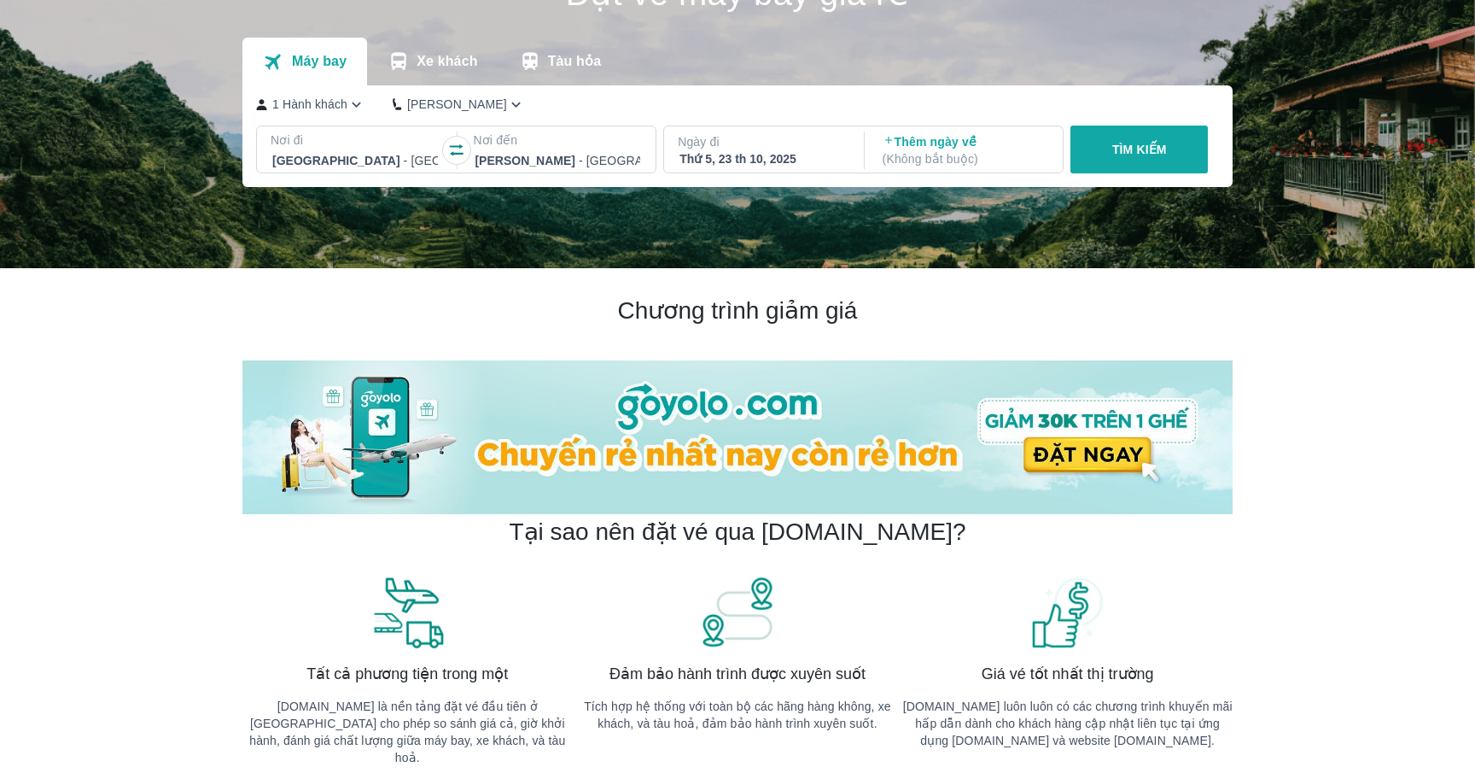
click at [822, 167] on div "Ngày đi Thứ 5, 23 th 10, 2025" at bounding box center [762, 150] width 196 height 48
click at [798, 158] on div "Thứ 5, 23 th 10, 2025" at bounding box center [763, 158] width 166 height 17
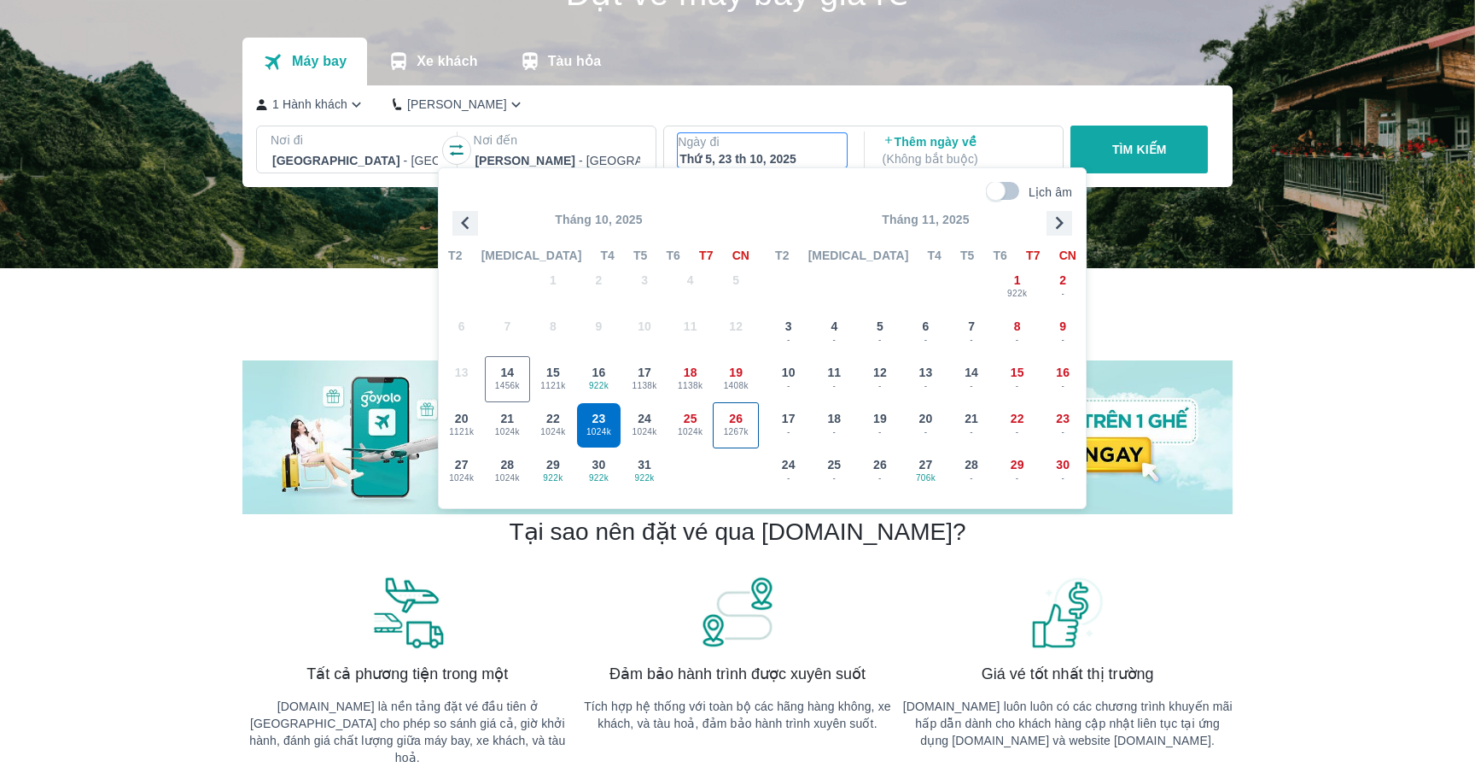
click at [729, 410] on span "26" at bounding box center [736, 418] width 14 height 17
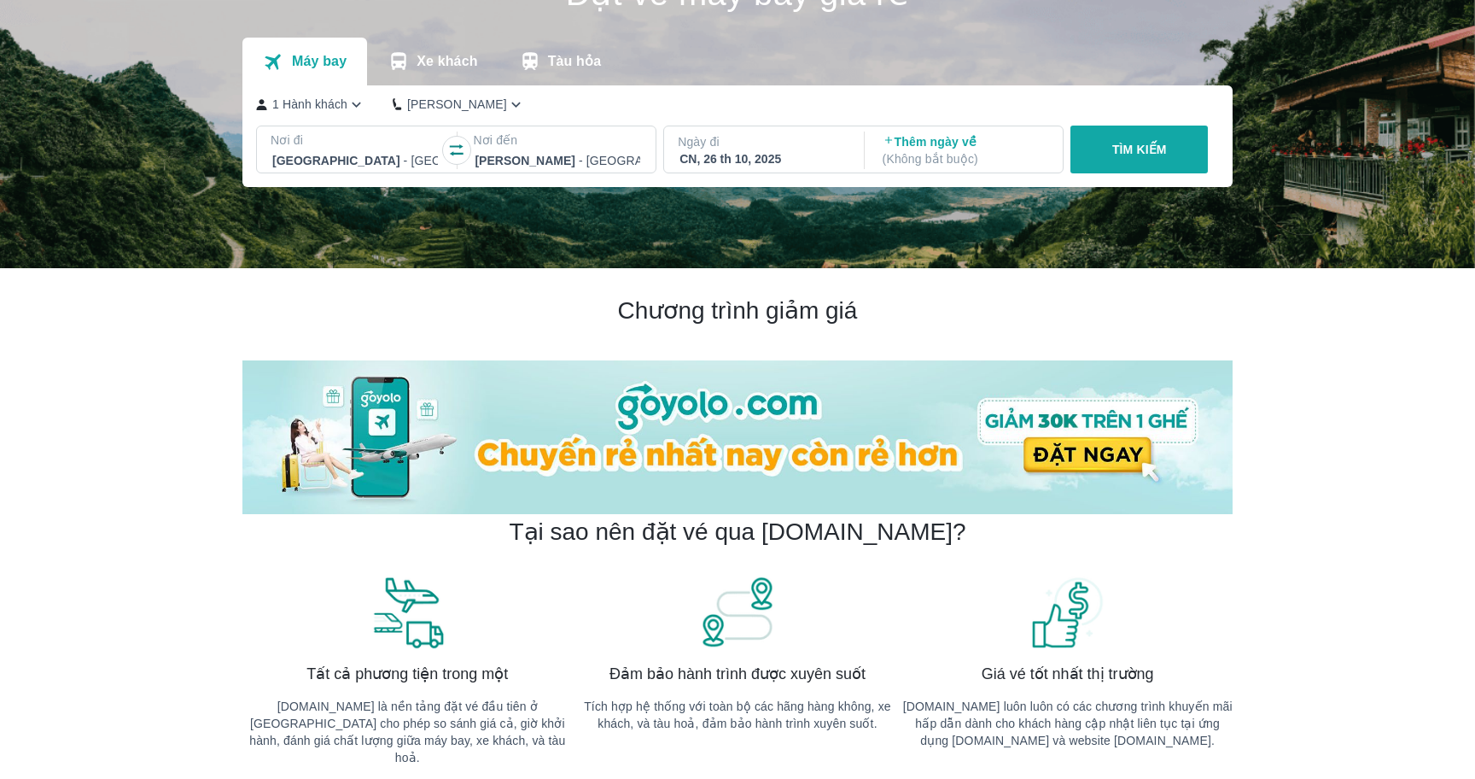
click at [1164, 160] on button "TÌM KIẾM" at bounding box center [1139, 149] width 137 height 48
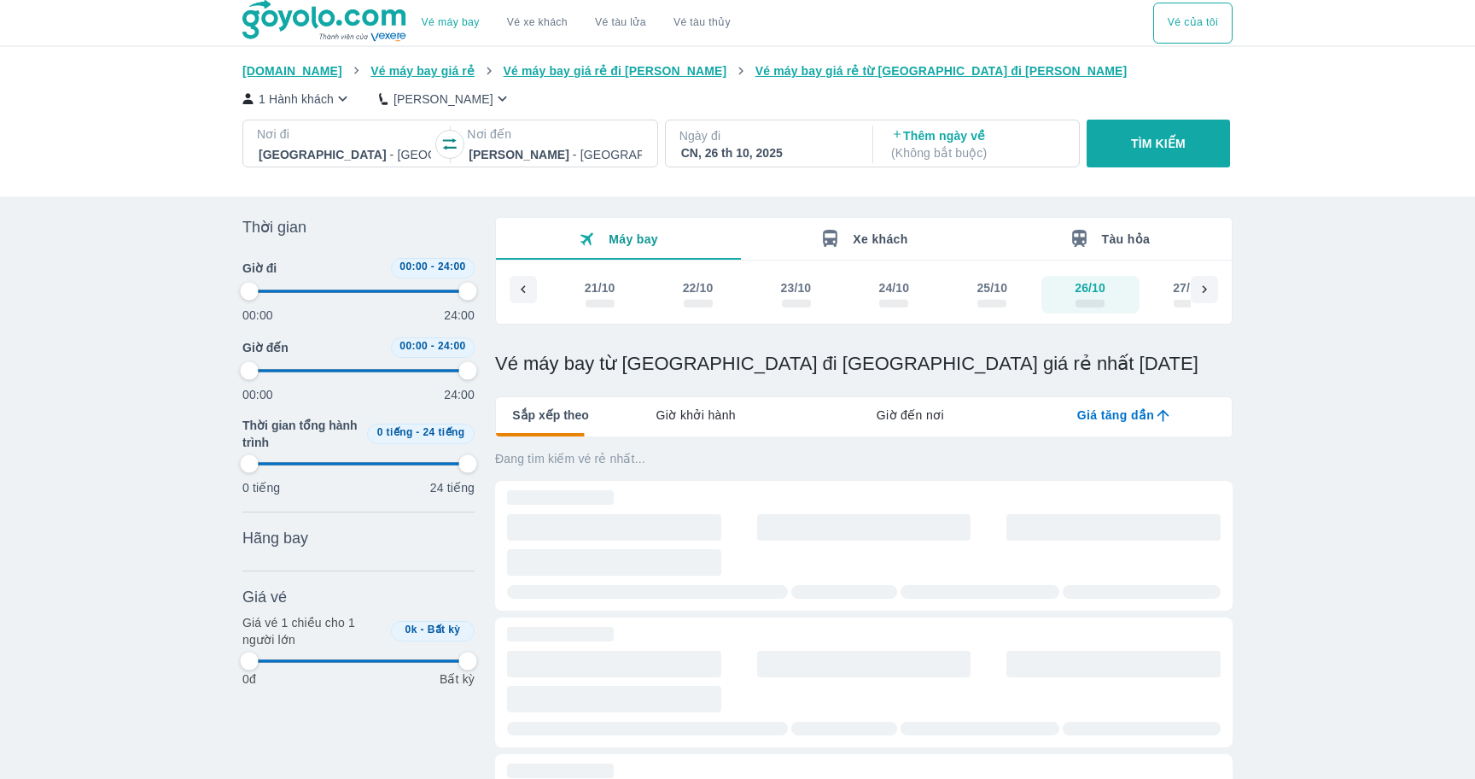
type input "97.9166666666667"
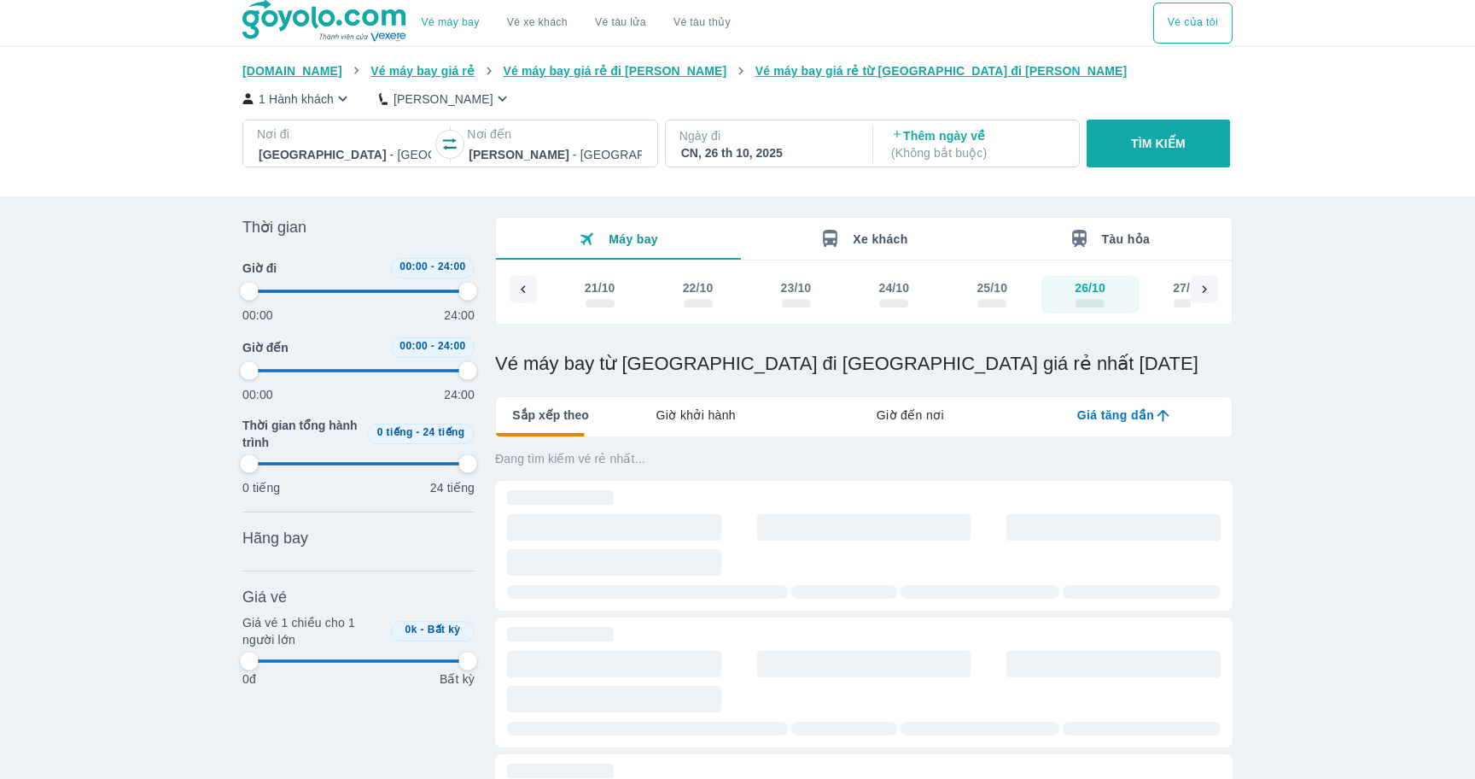
type input "97.9166666666667"
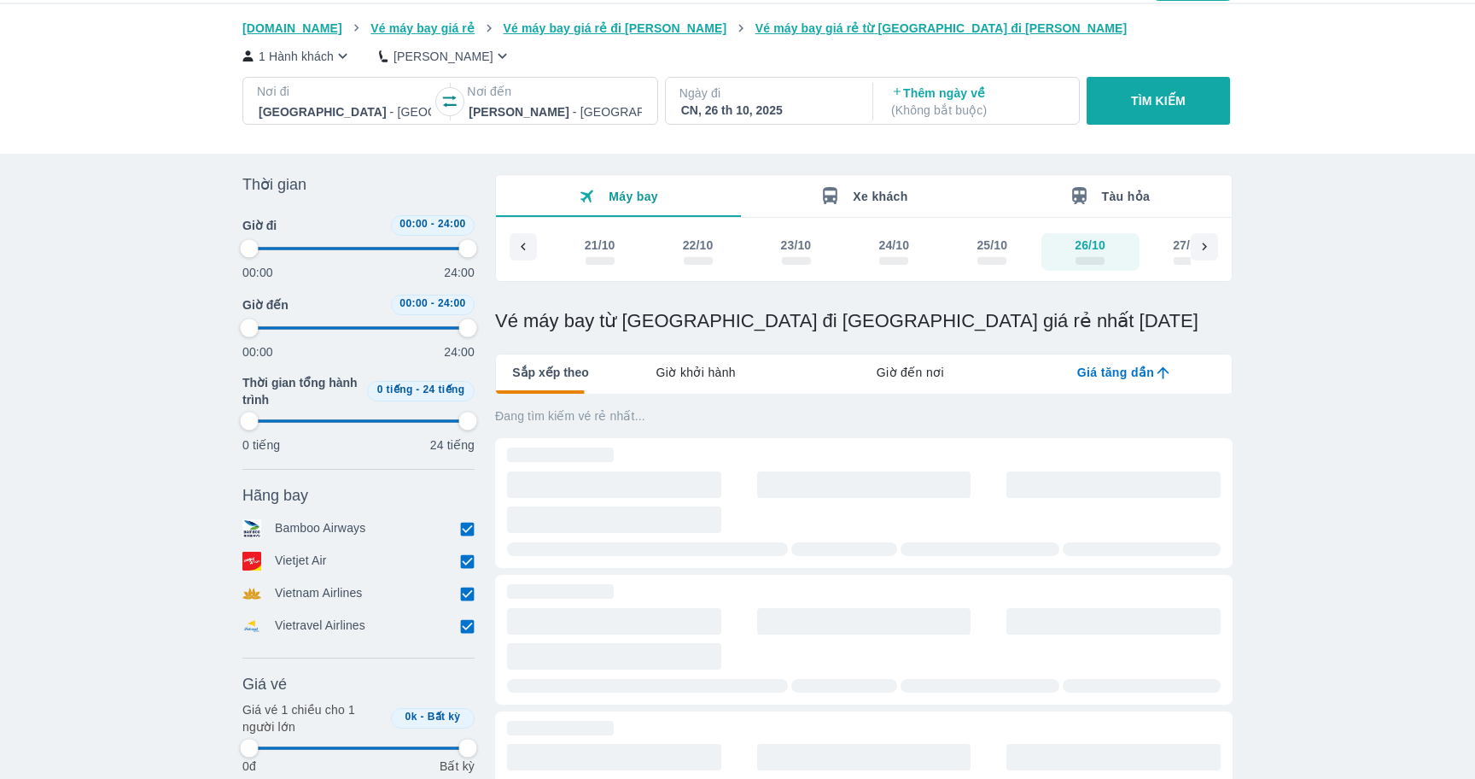
type input "97.9166666666667"
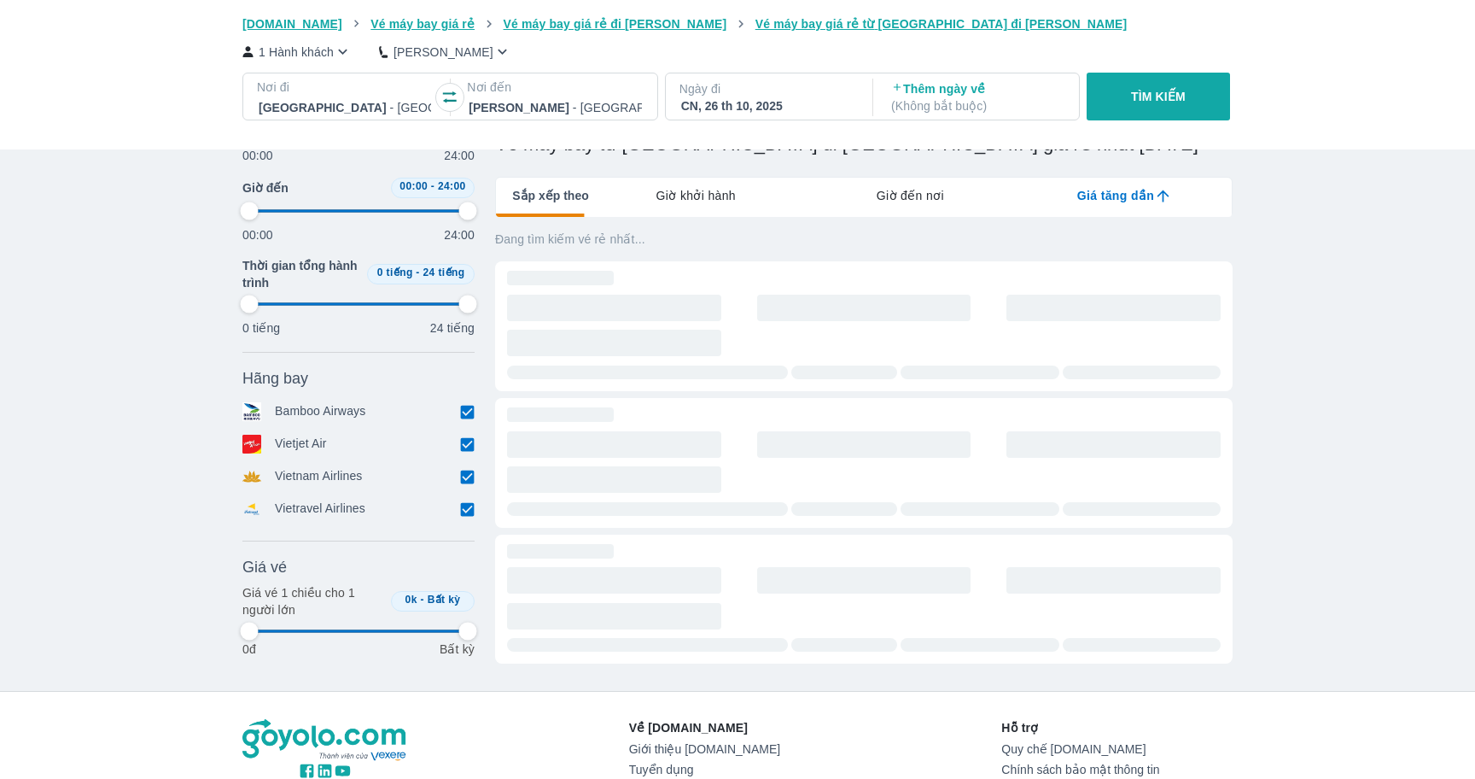
scroll to position [231, 0]
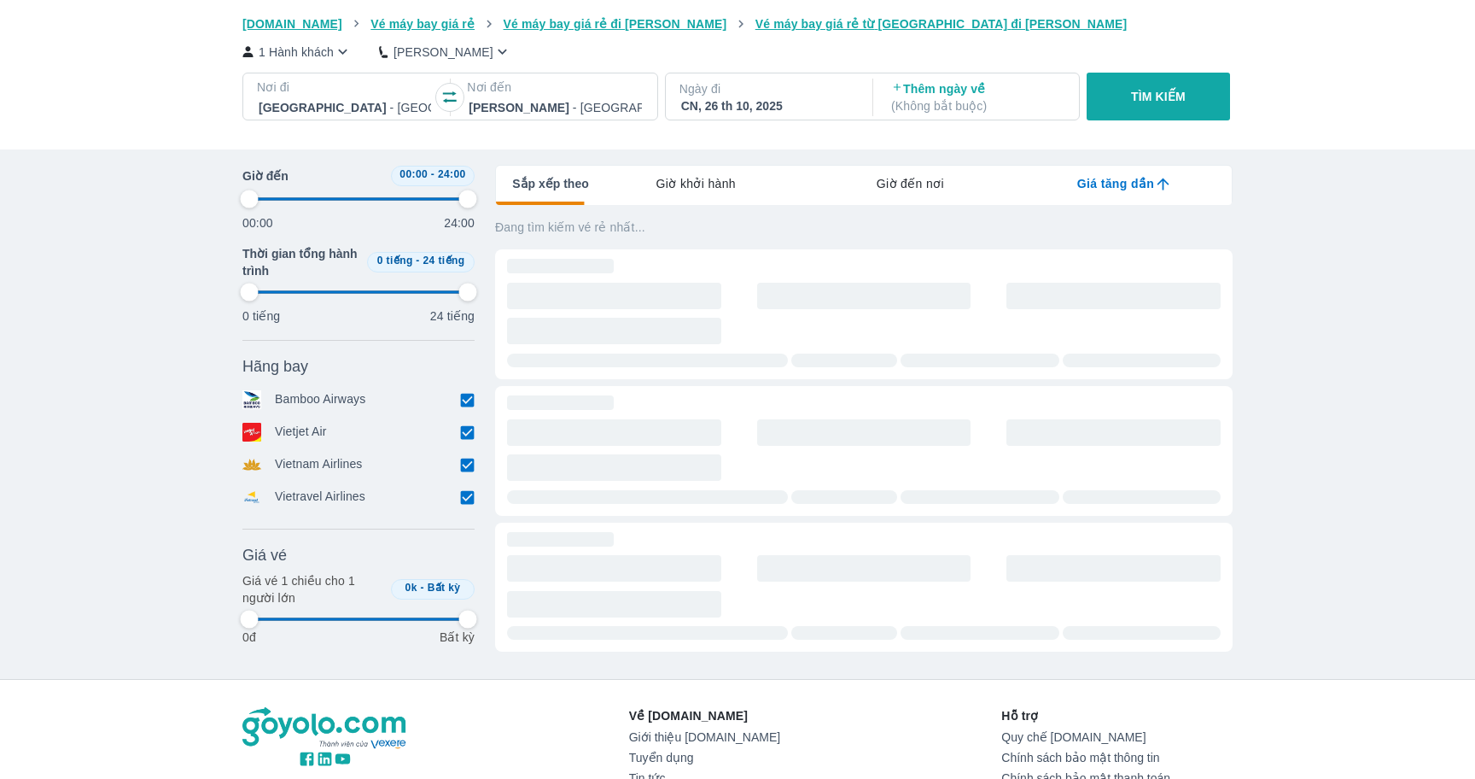
type input "97.9166666666667"
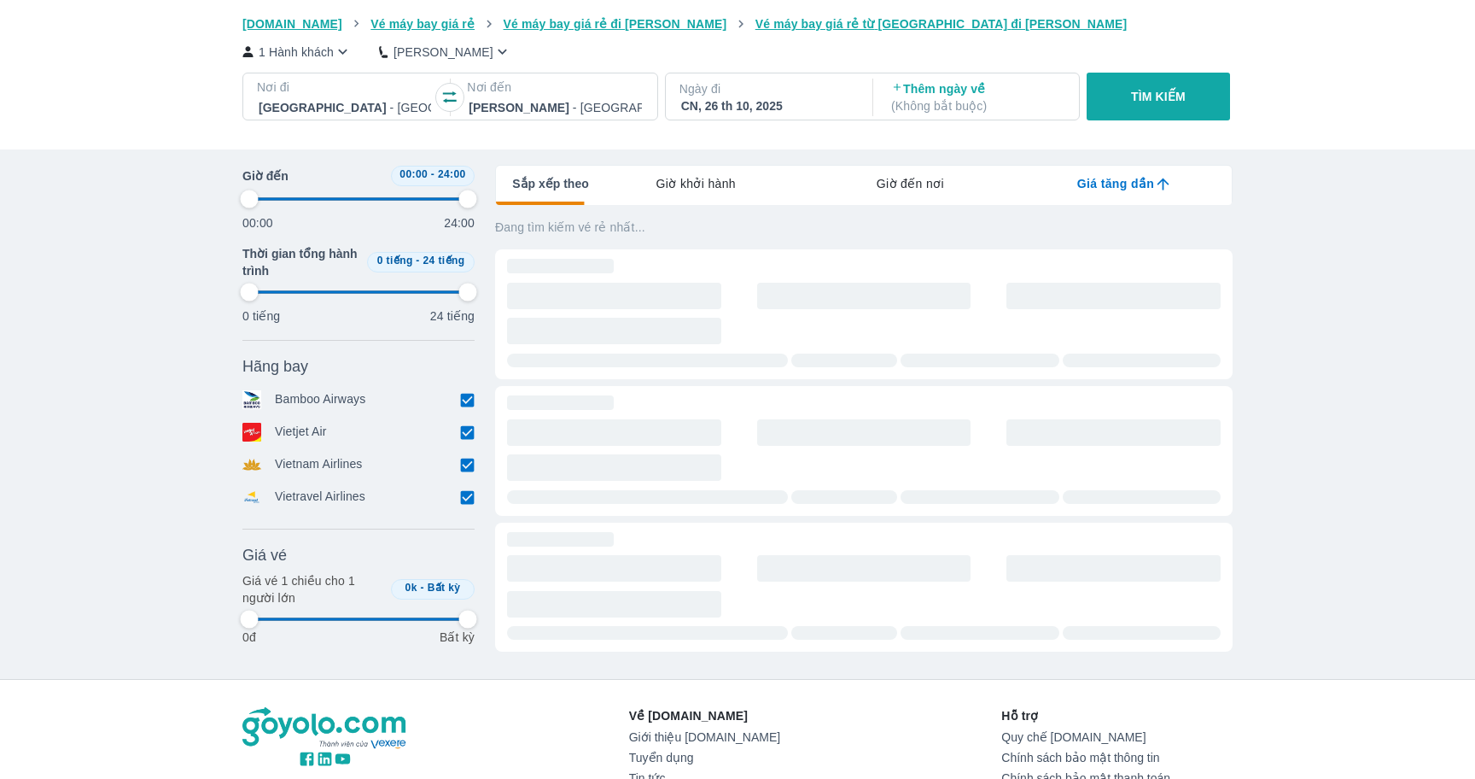
type input "97.9166666666667"
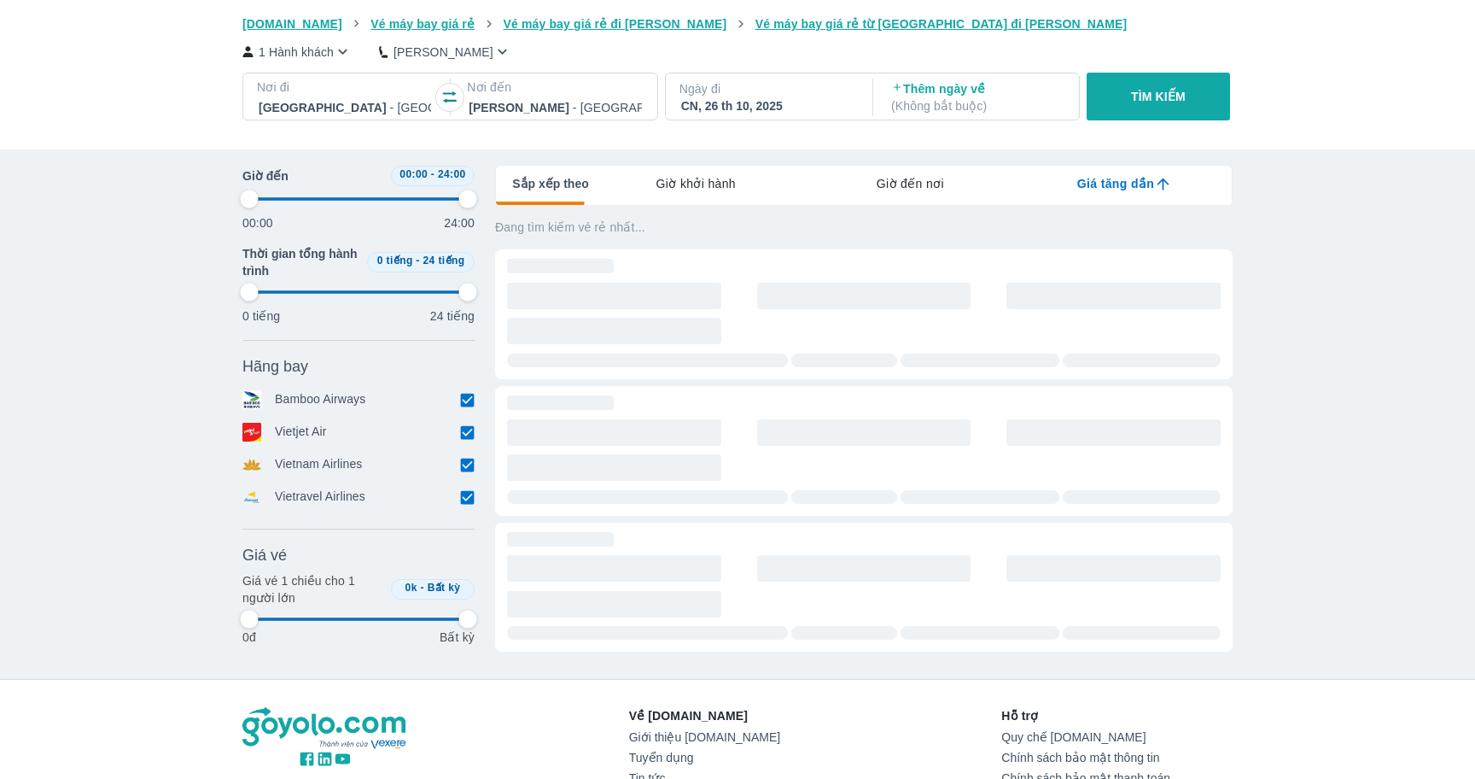
type input "97.9166666666667"
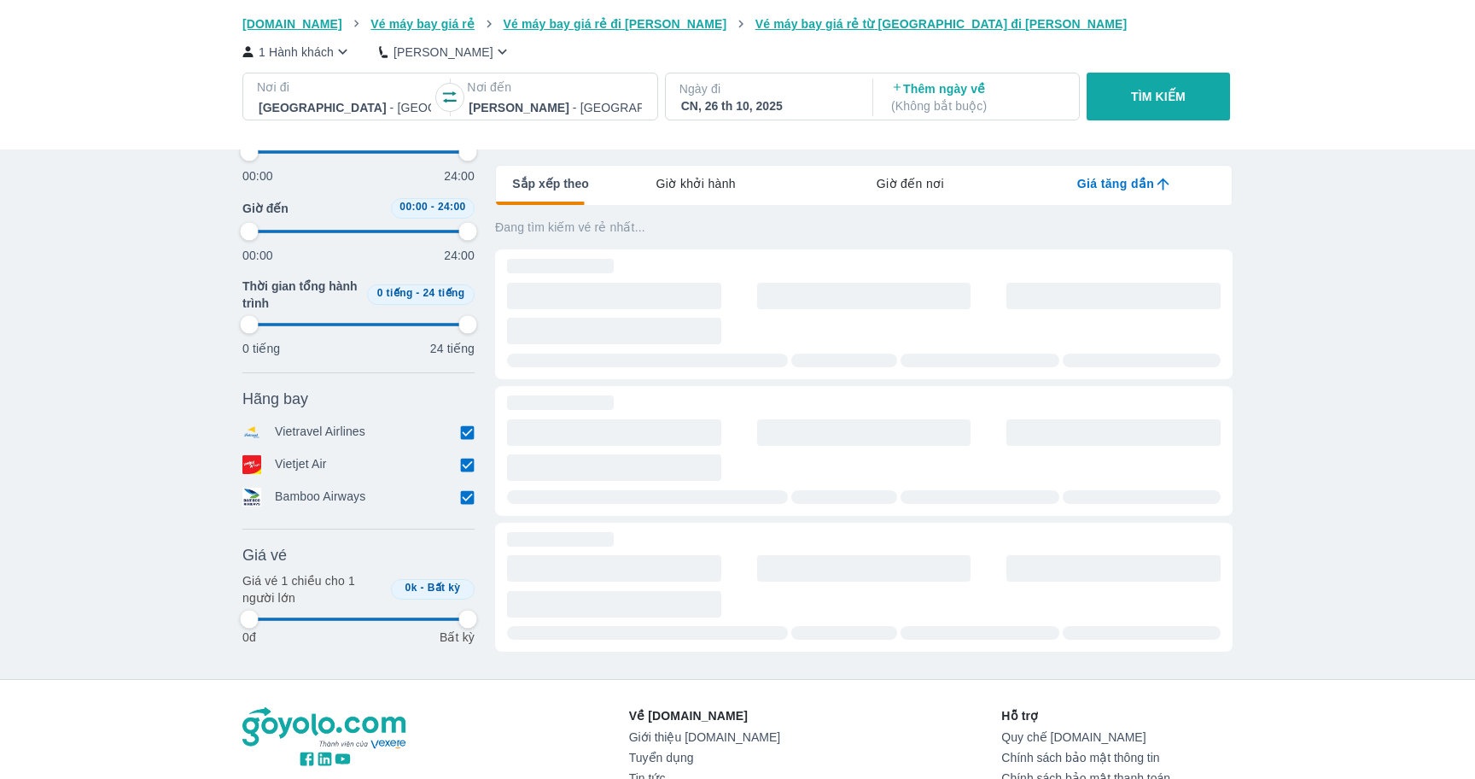
type input "97.9166666666667"
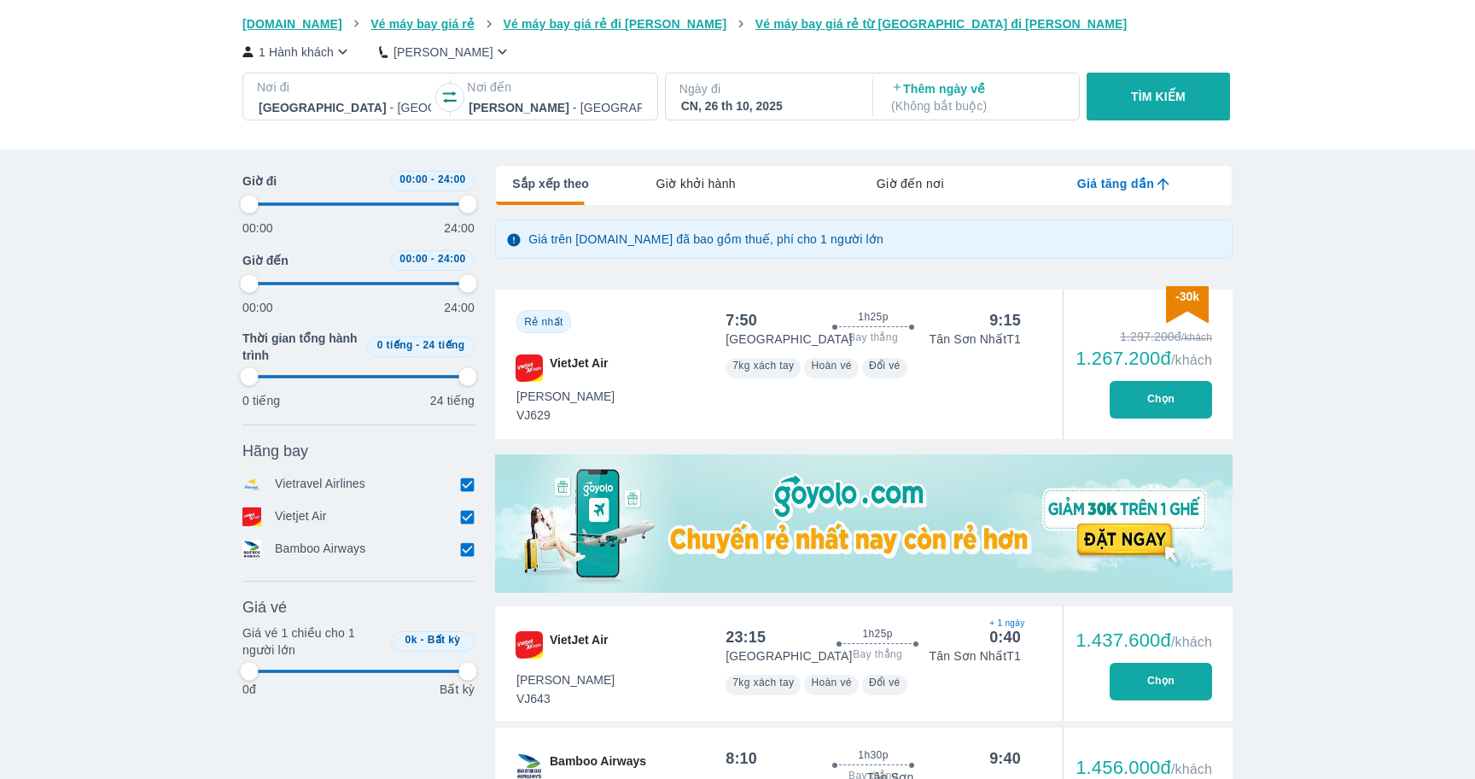
type input "97.9166666666667"
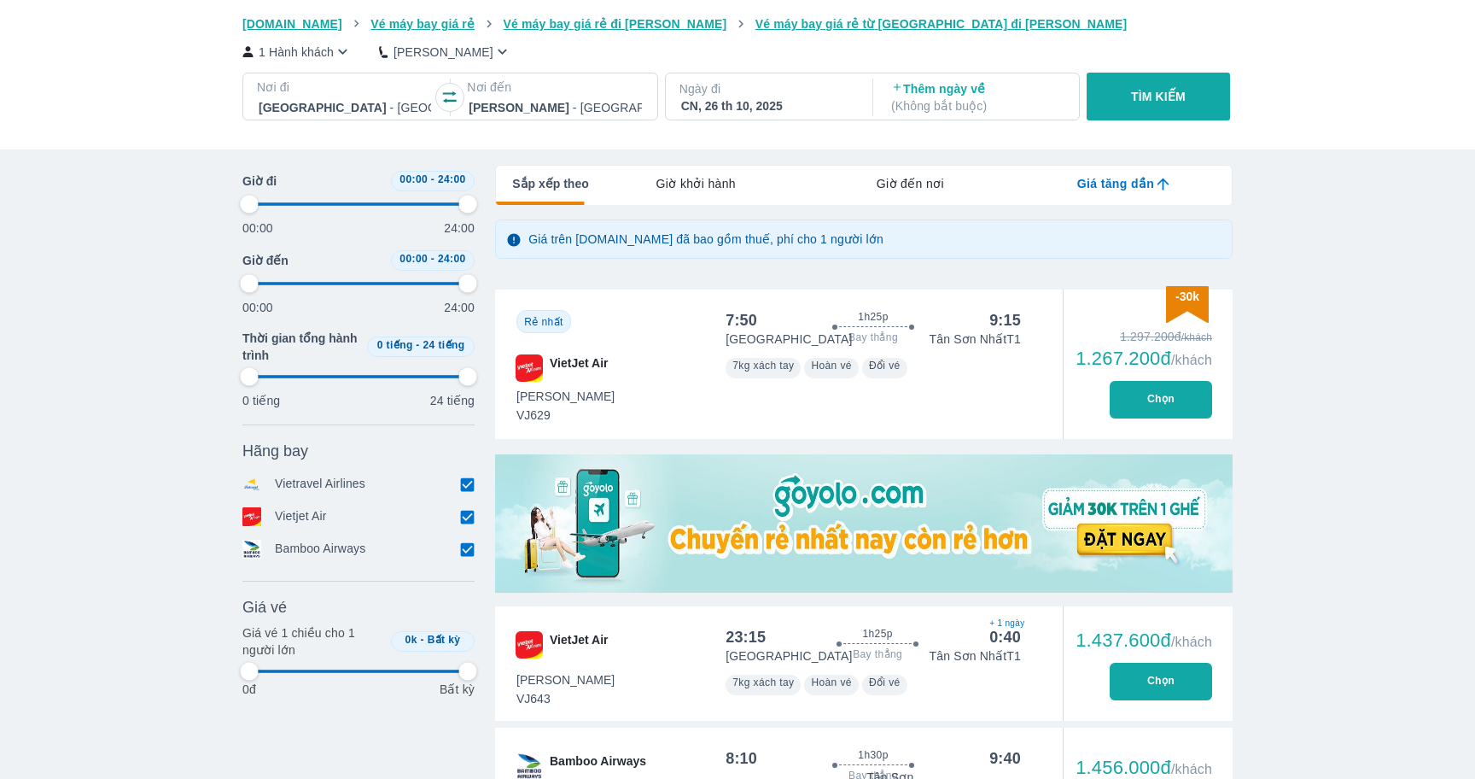
type input "97.9166666666667"
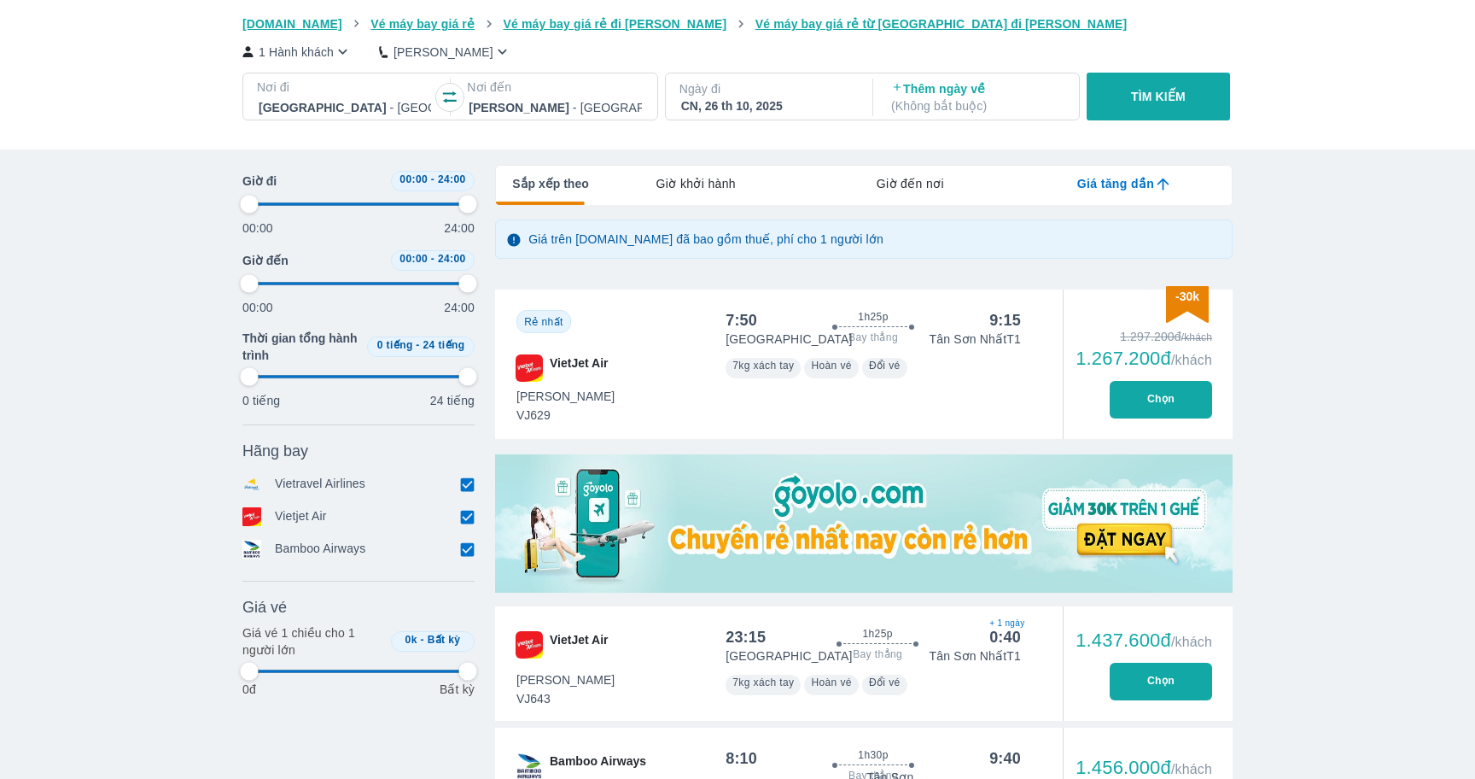
type input "97.9166666666667"
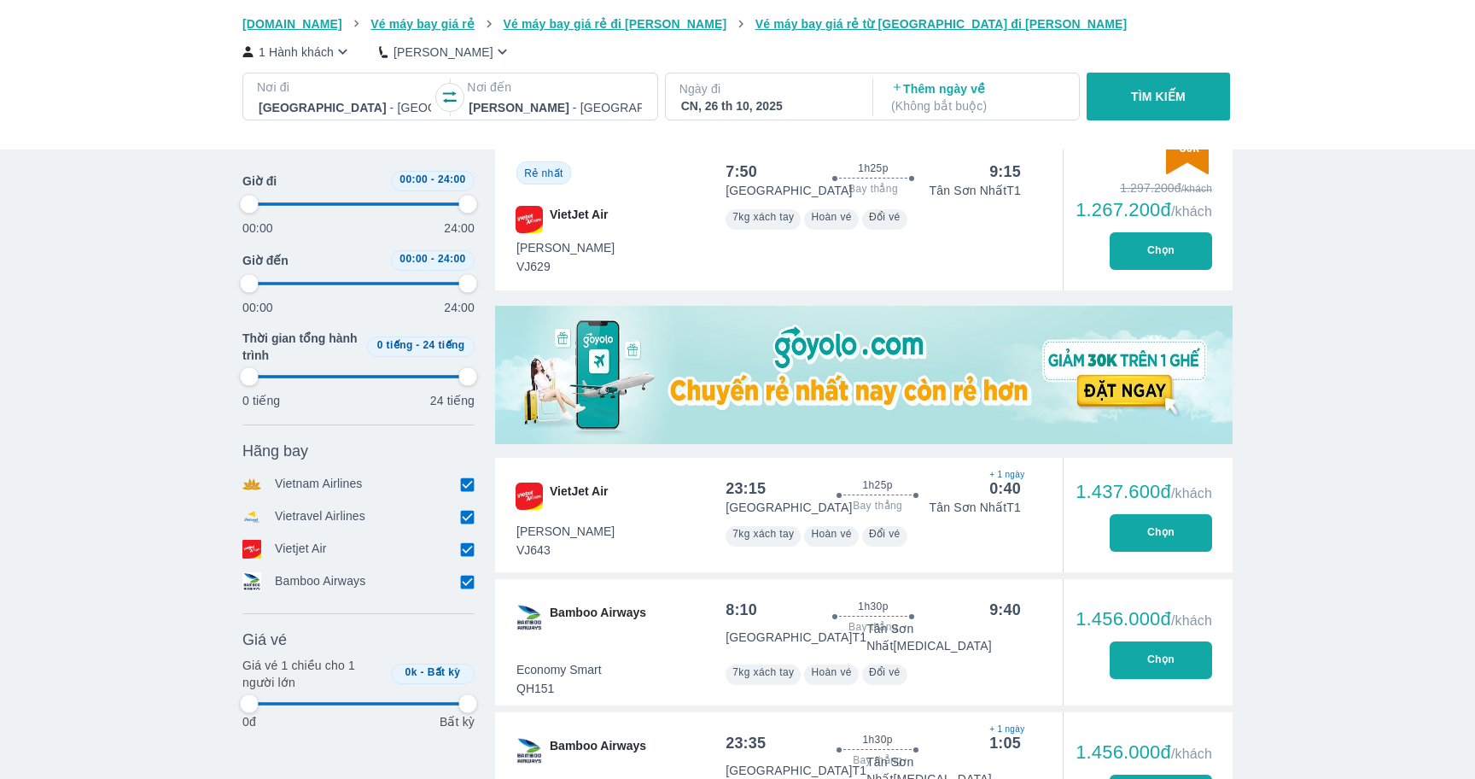
scroll to position [381, 0]
type input "97.9166666666667"
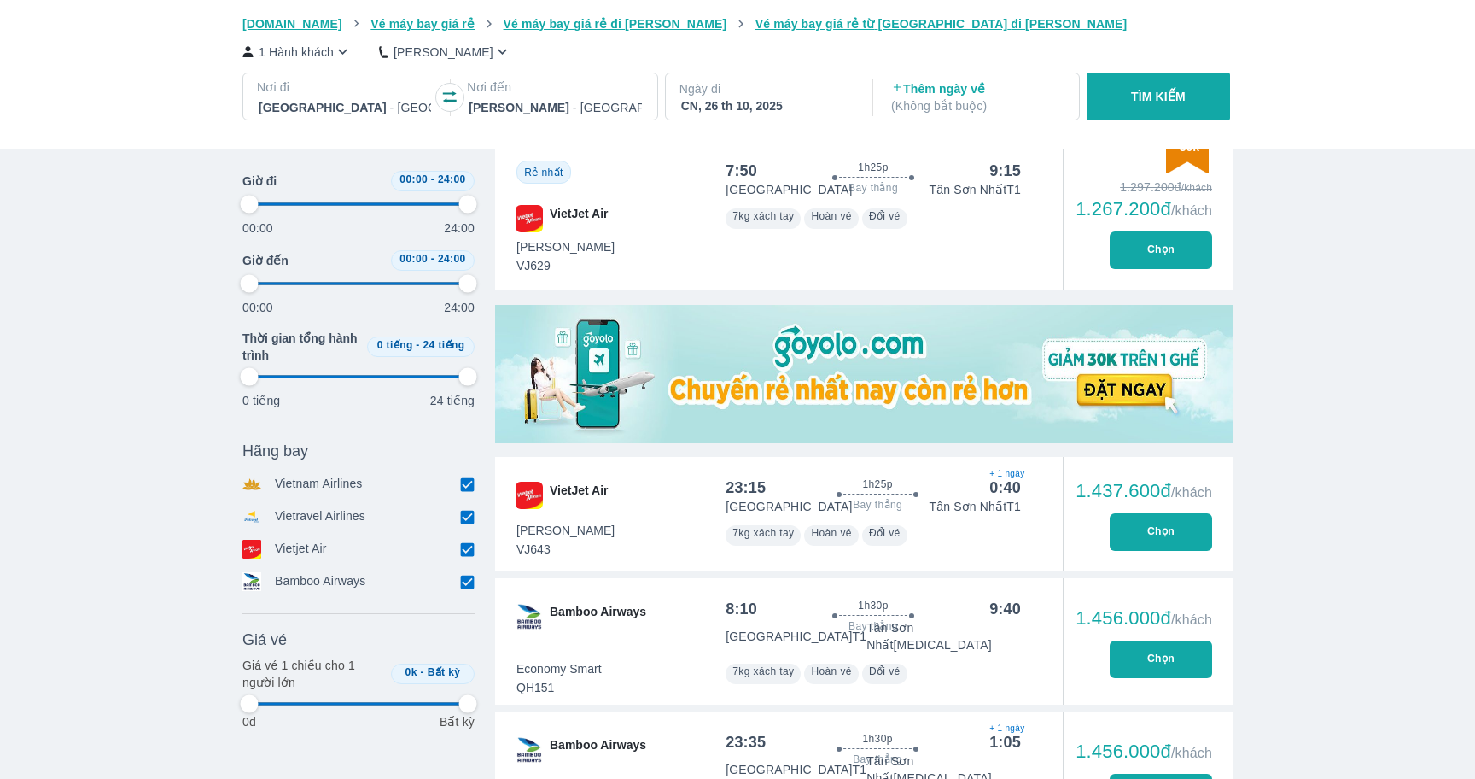
type input "97.9166666666667"
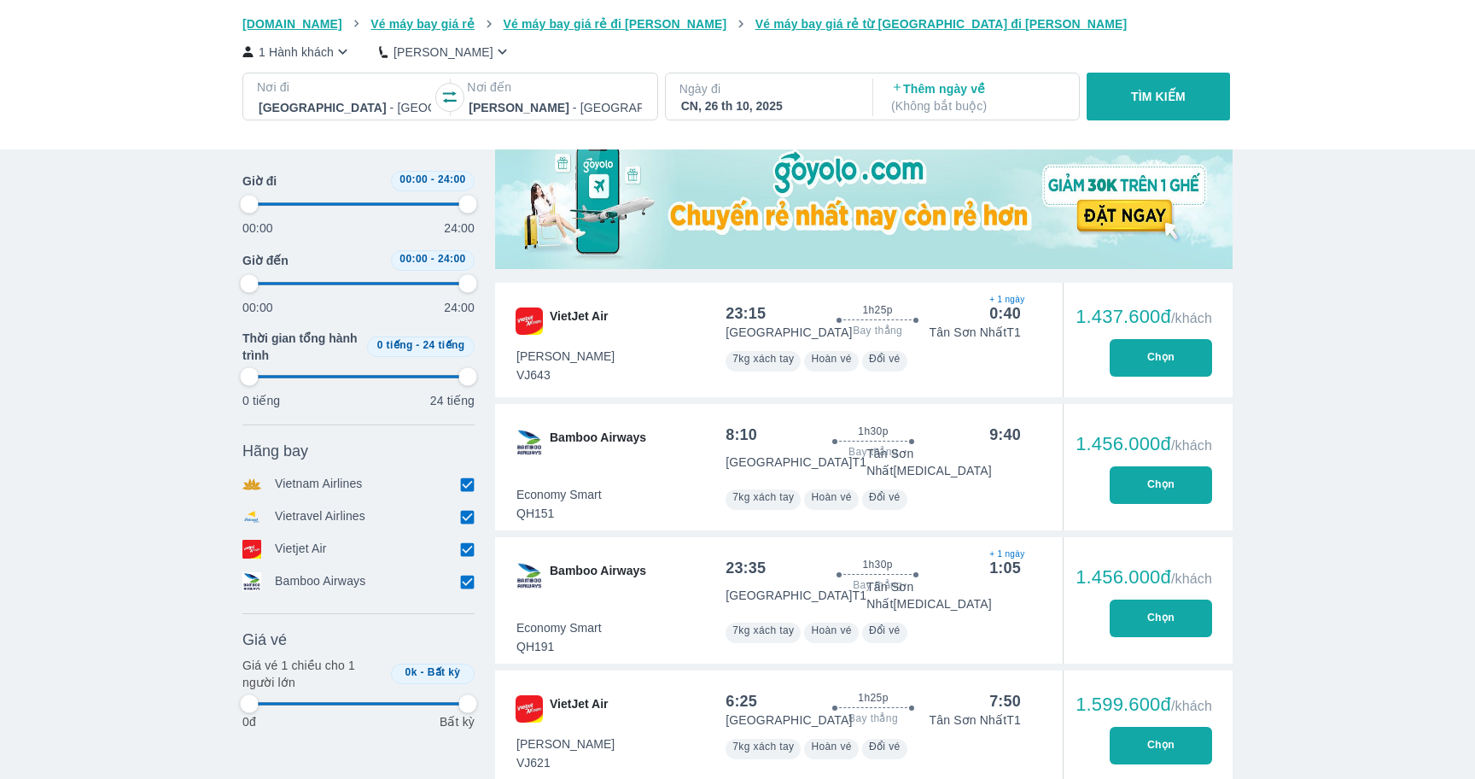
type input "97.9166666666667"
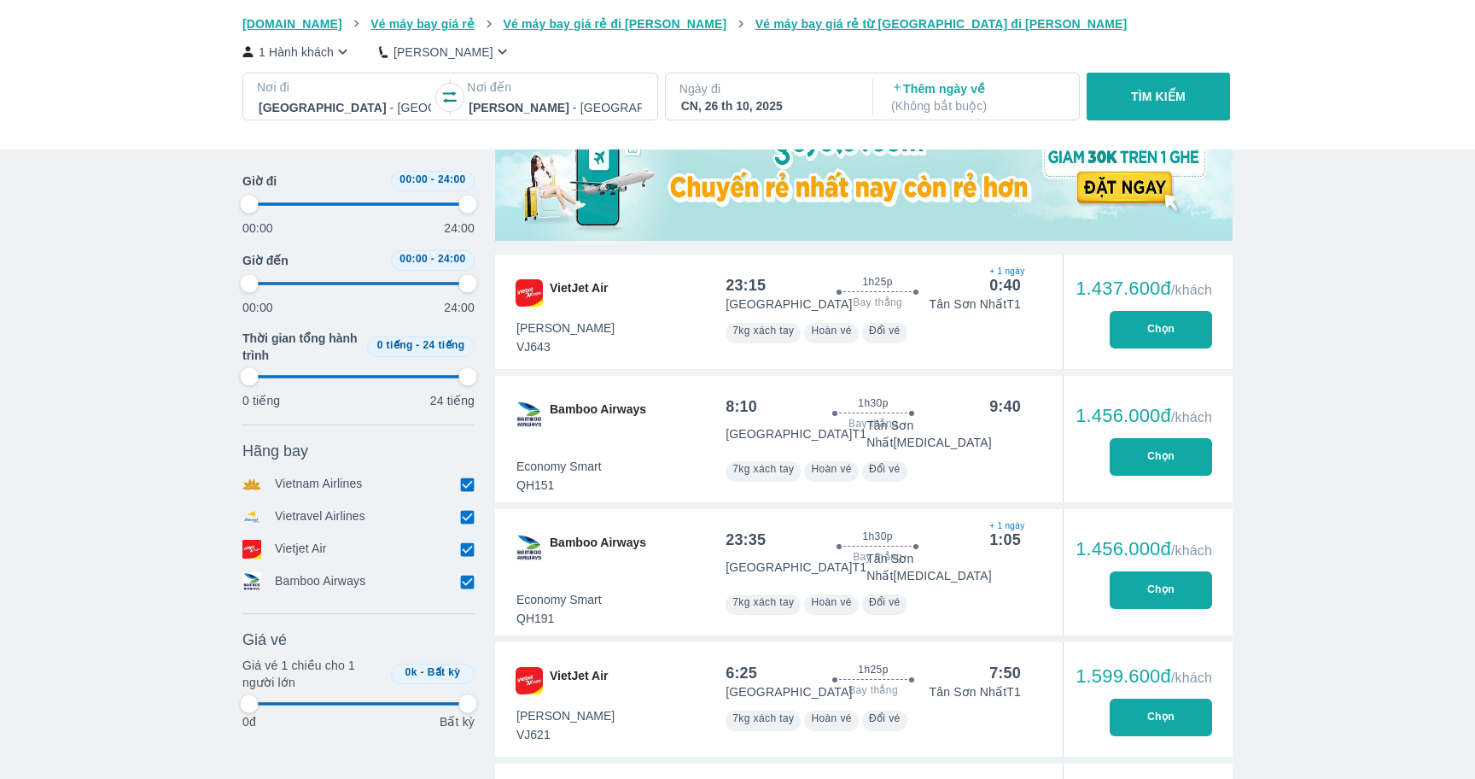
type input "97.9166666666667"
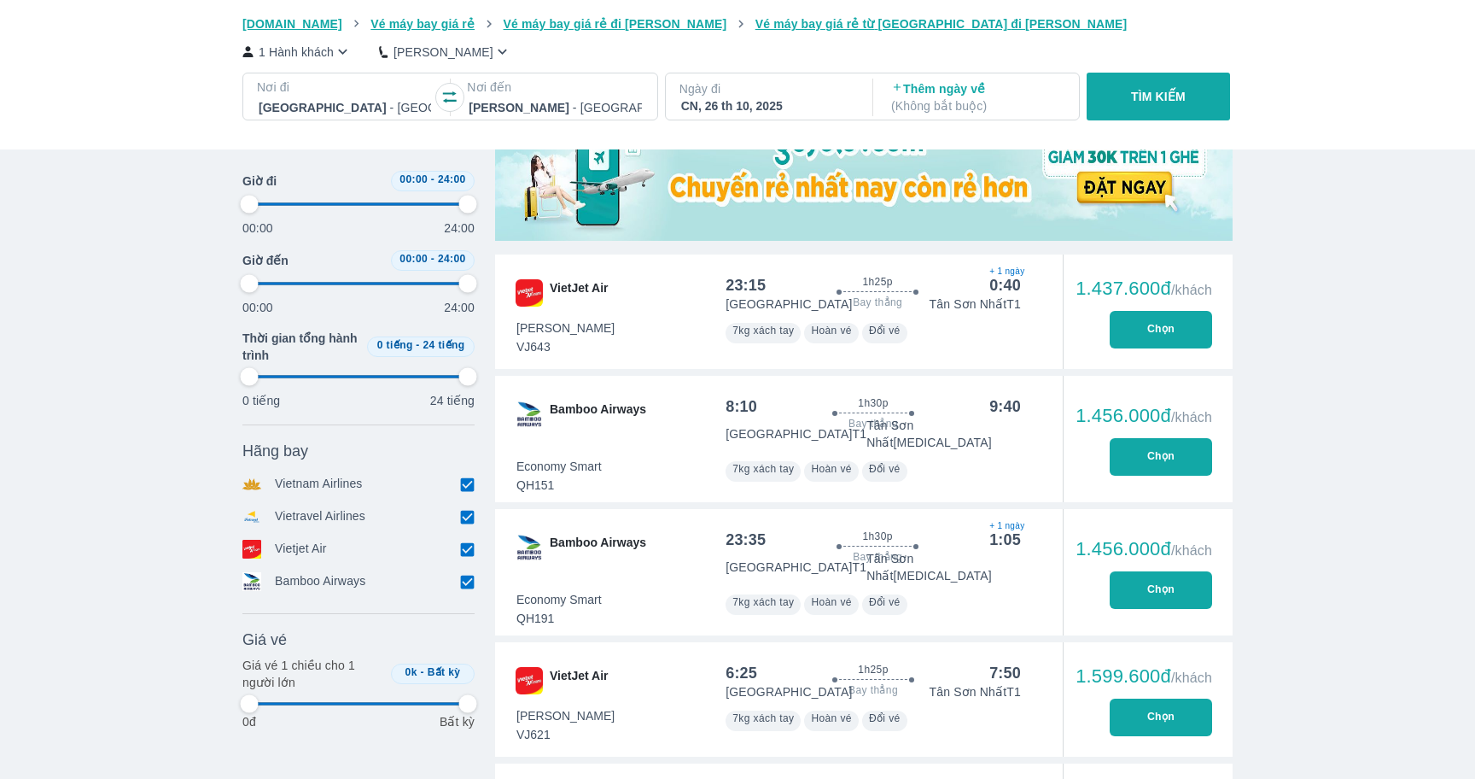
type input "97.9166666666667"
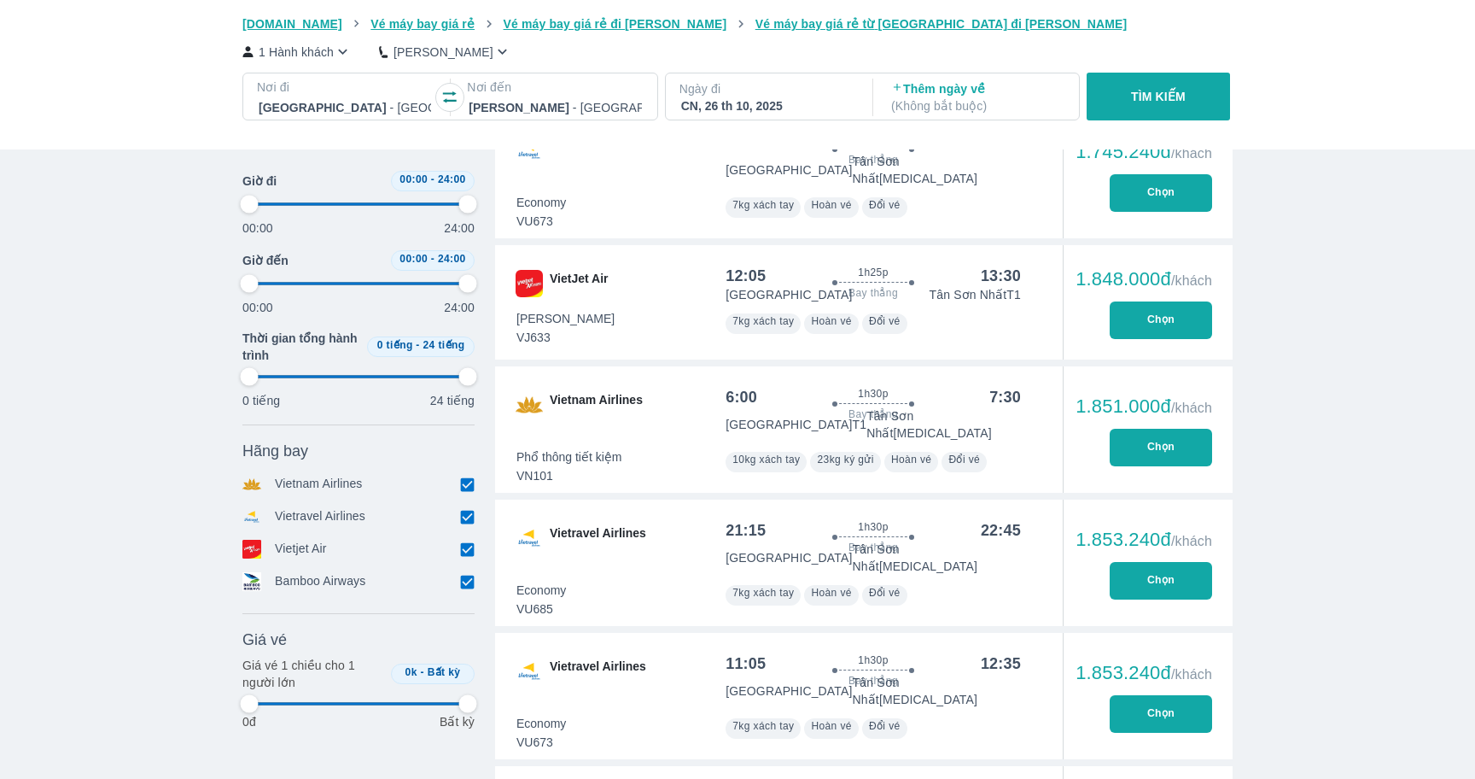
type input "97.9166666666667"
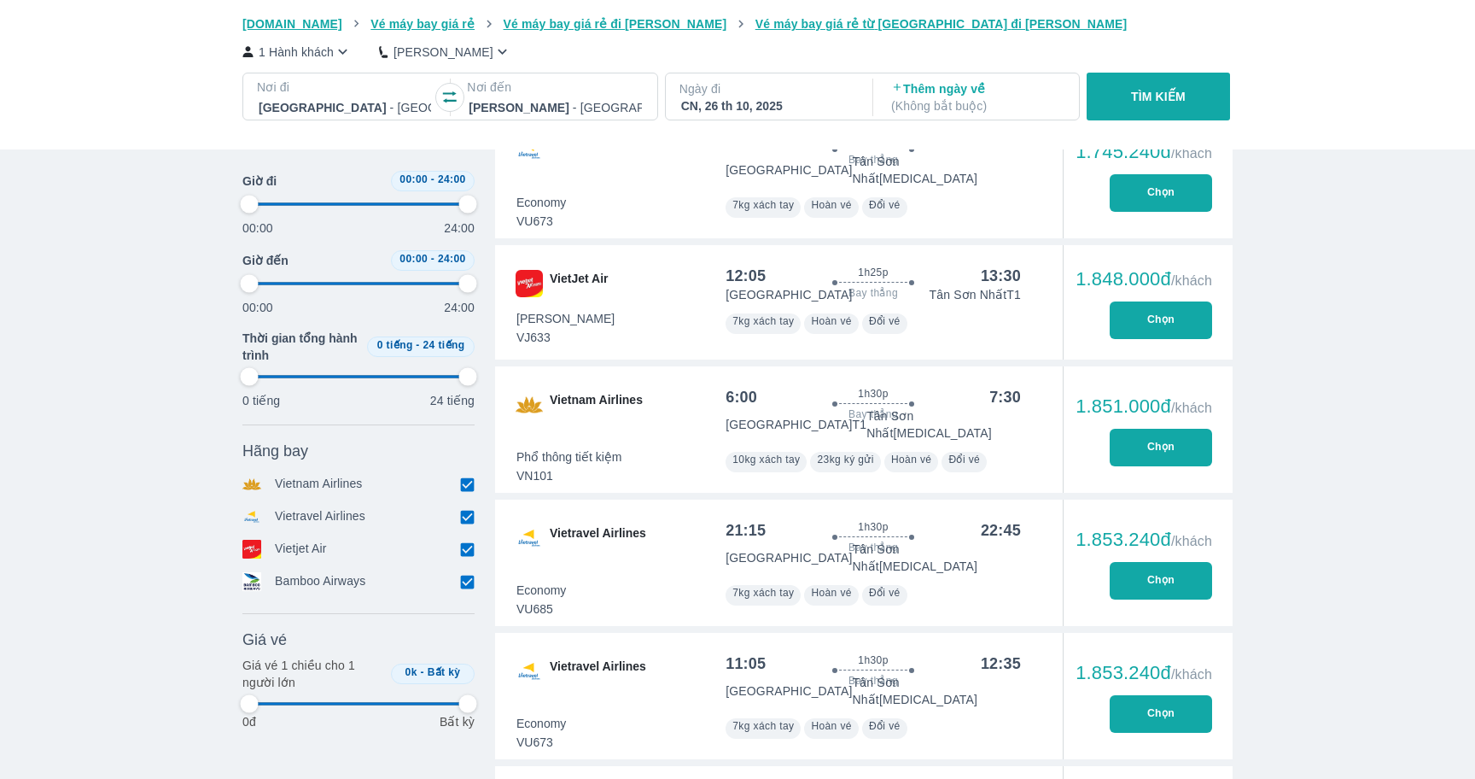
type input "97.9166666666667"
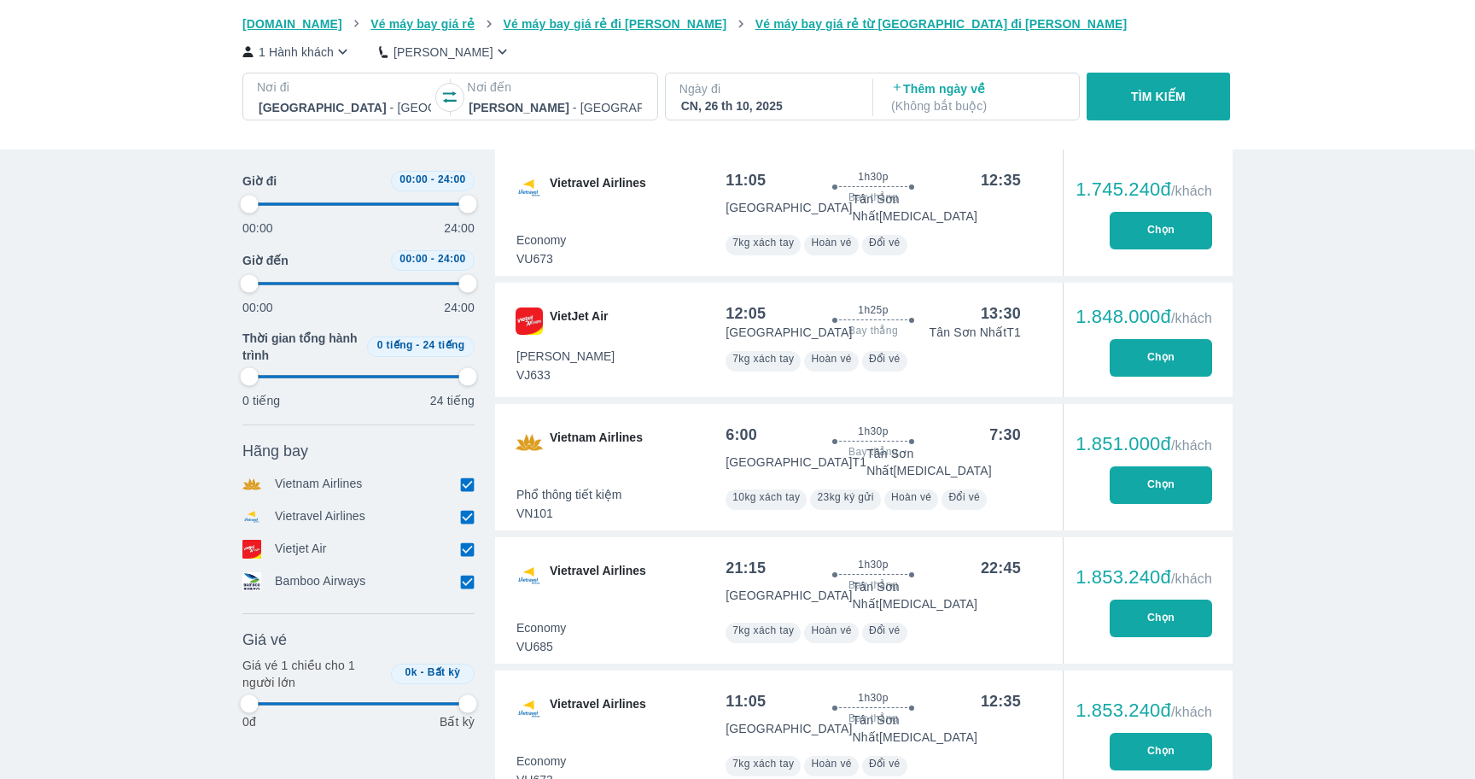
type input "97.9166666666667"
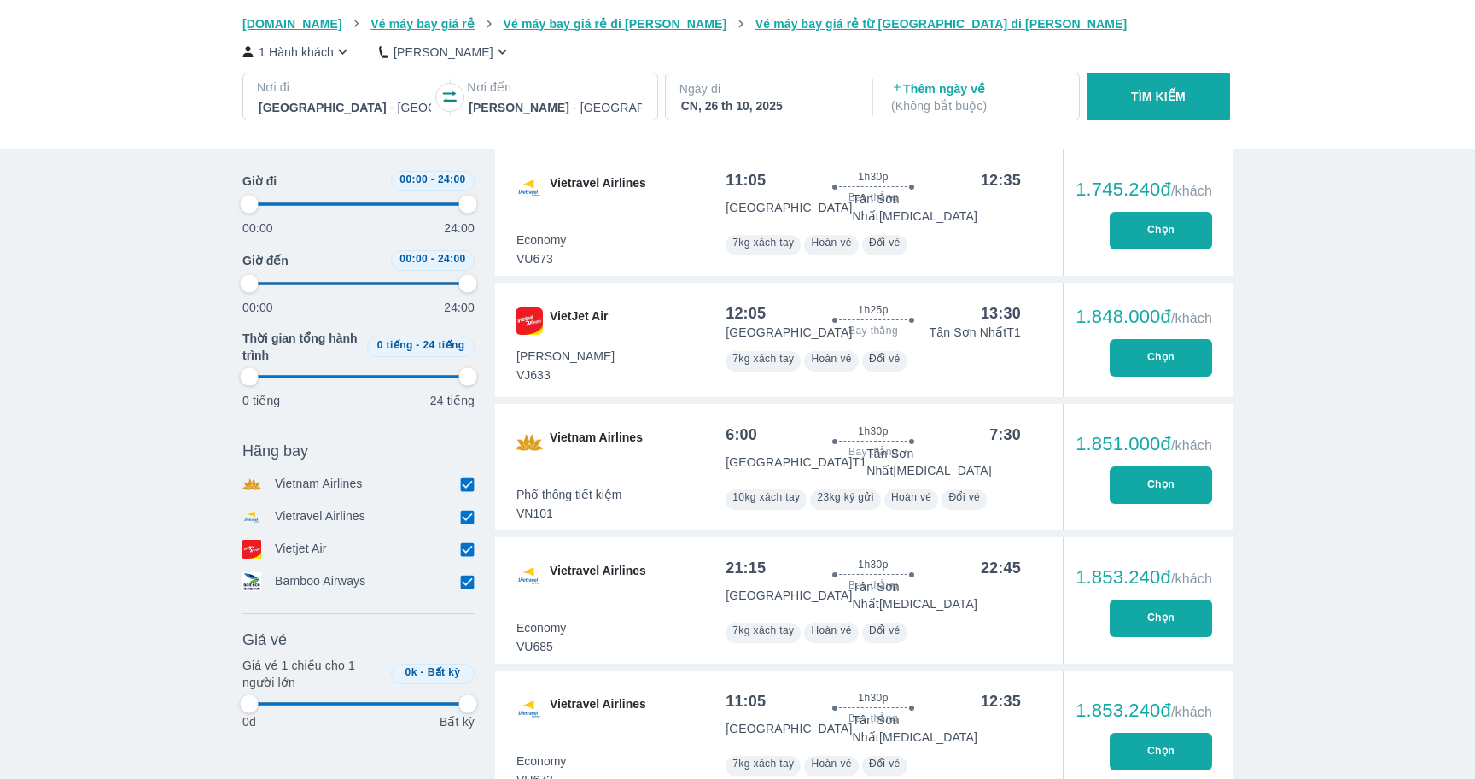
type input "97.9166666666667"
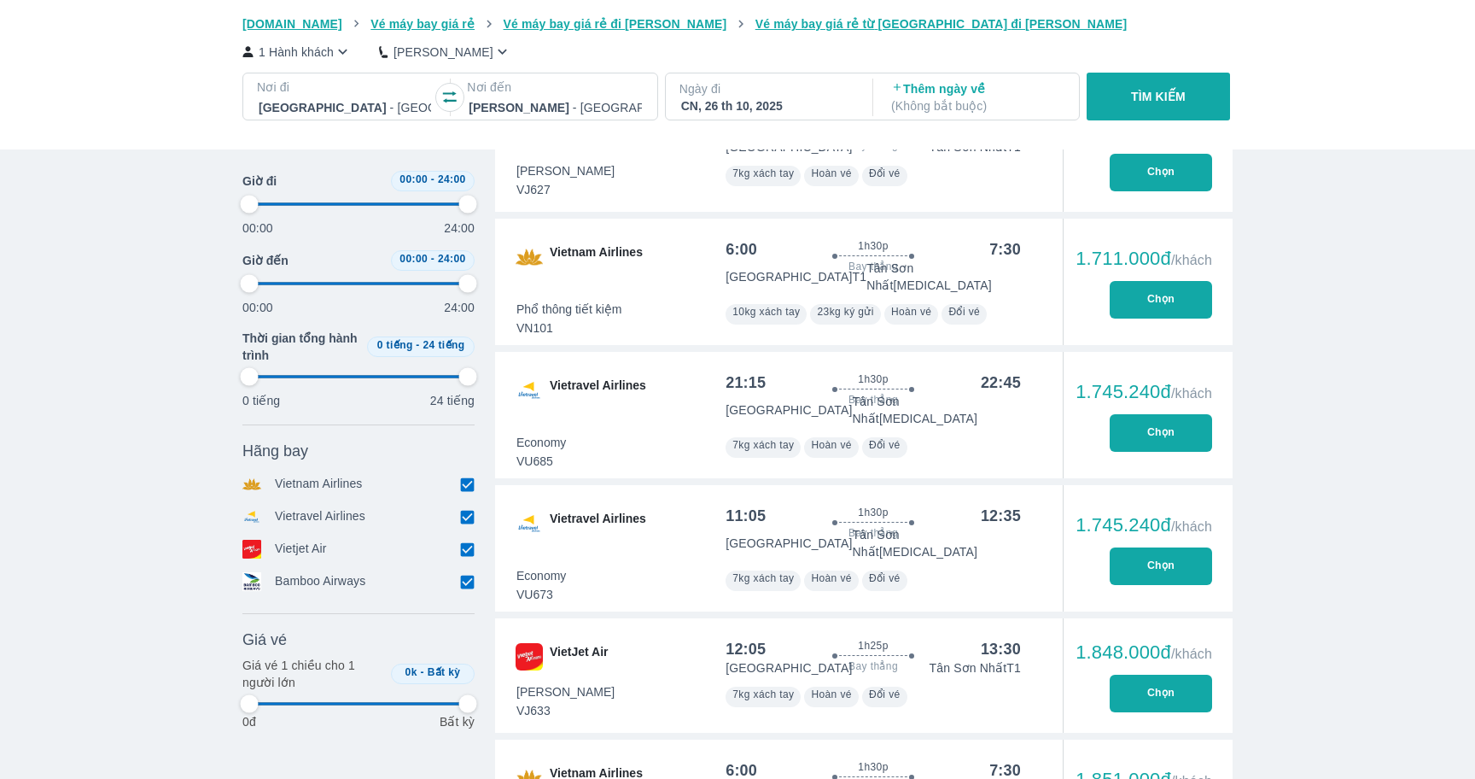
type input "97.9166666666667"
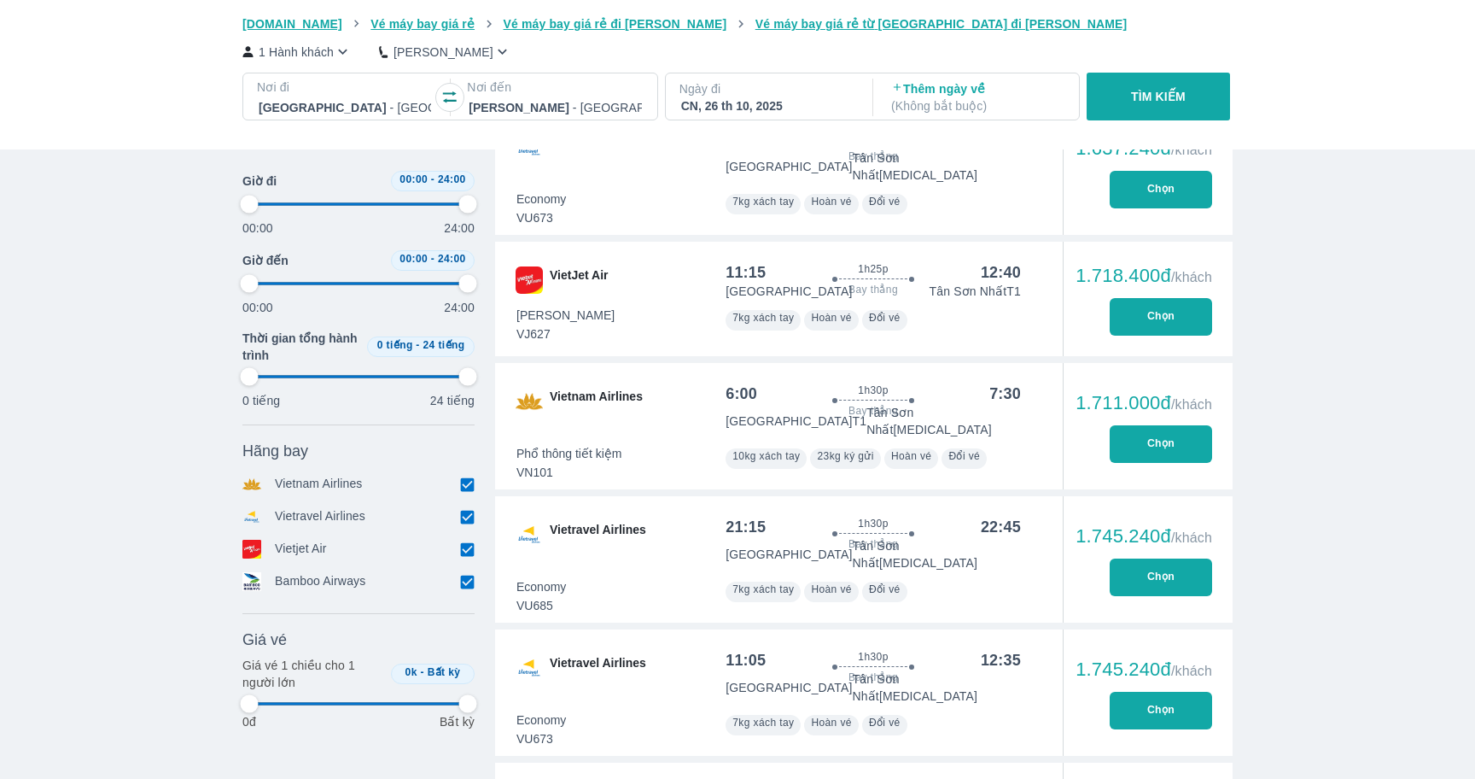
type input "97.9166666666667"
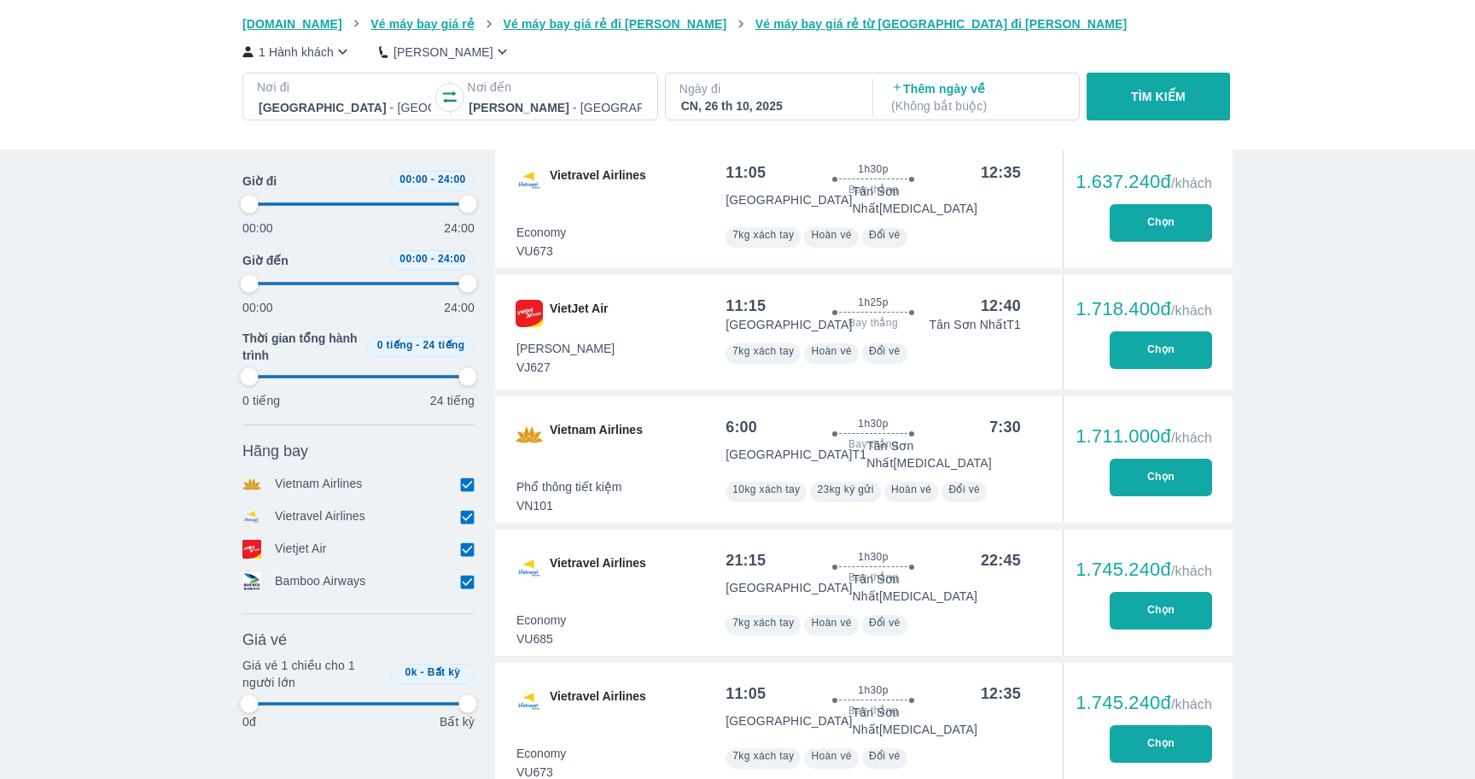
type input "97.9166666666667"
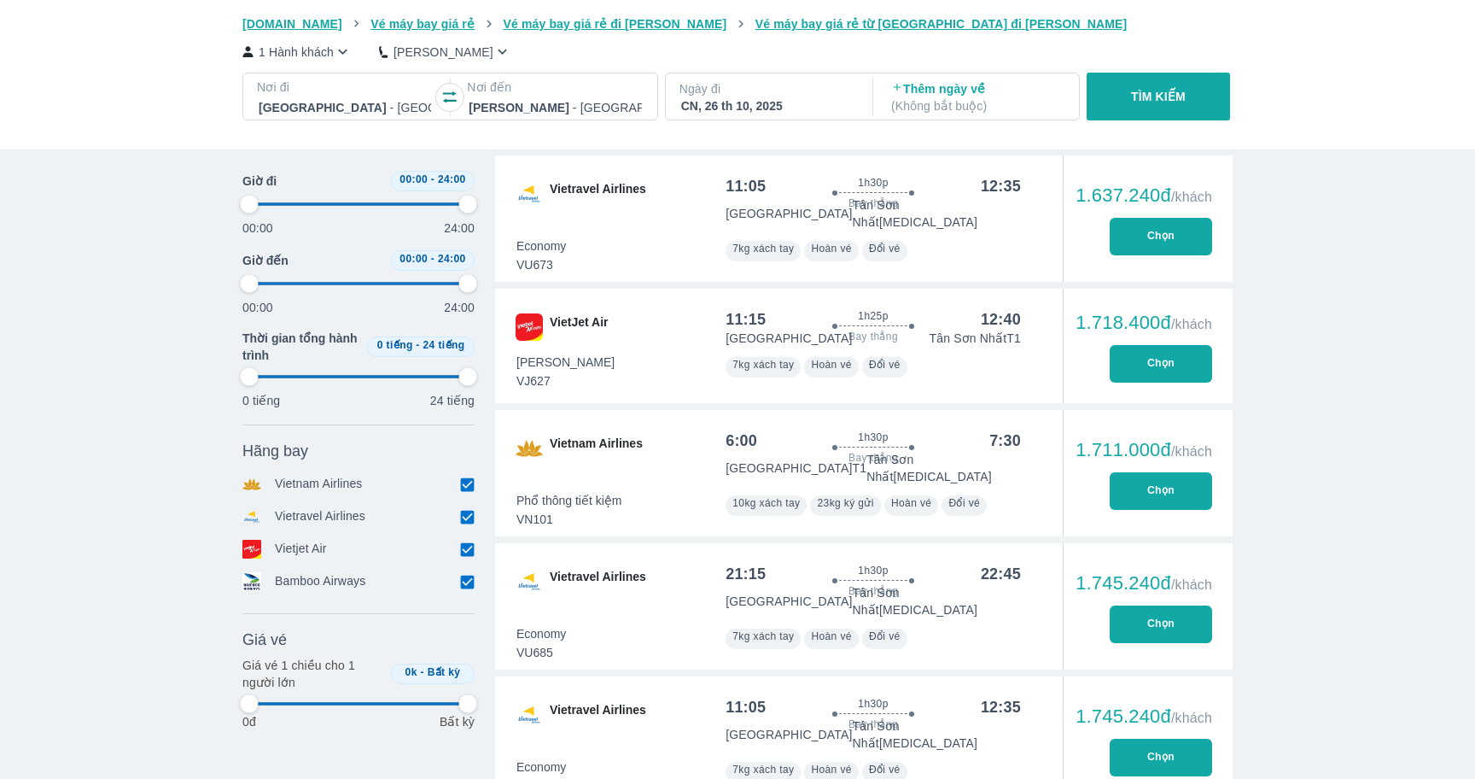
type input "97.9166666666667"
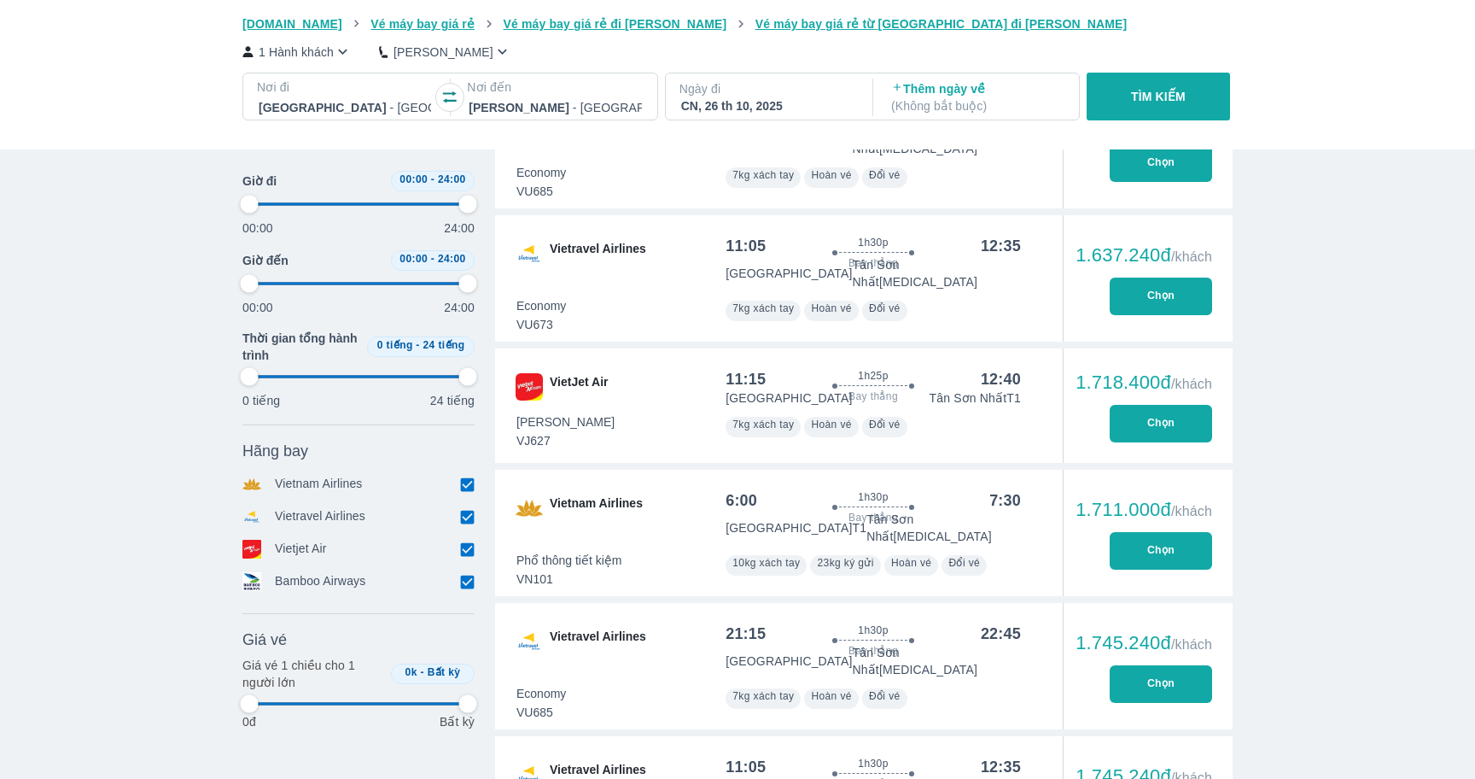
scroll to position [1384, 0]
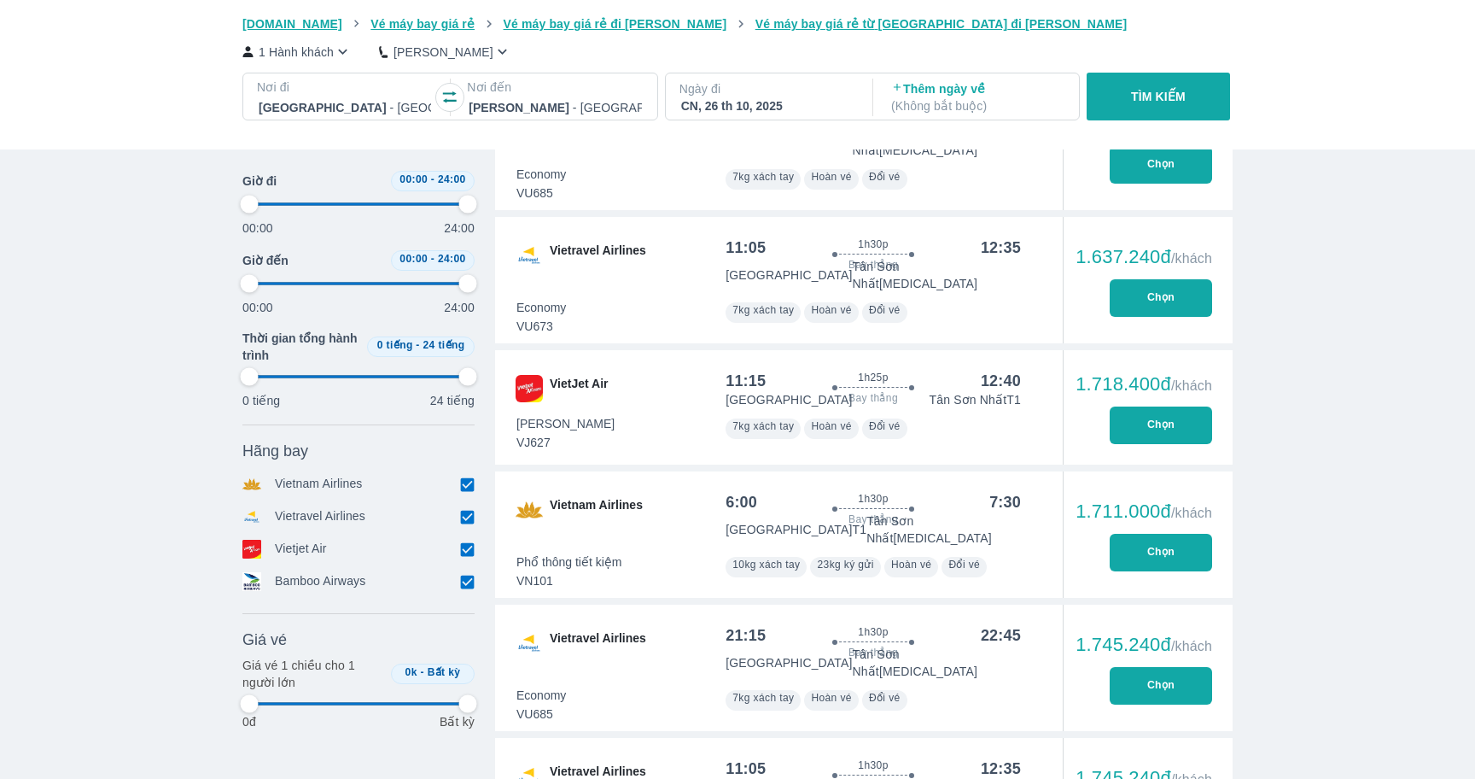
type input "97.9166666666667"
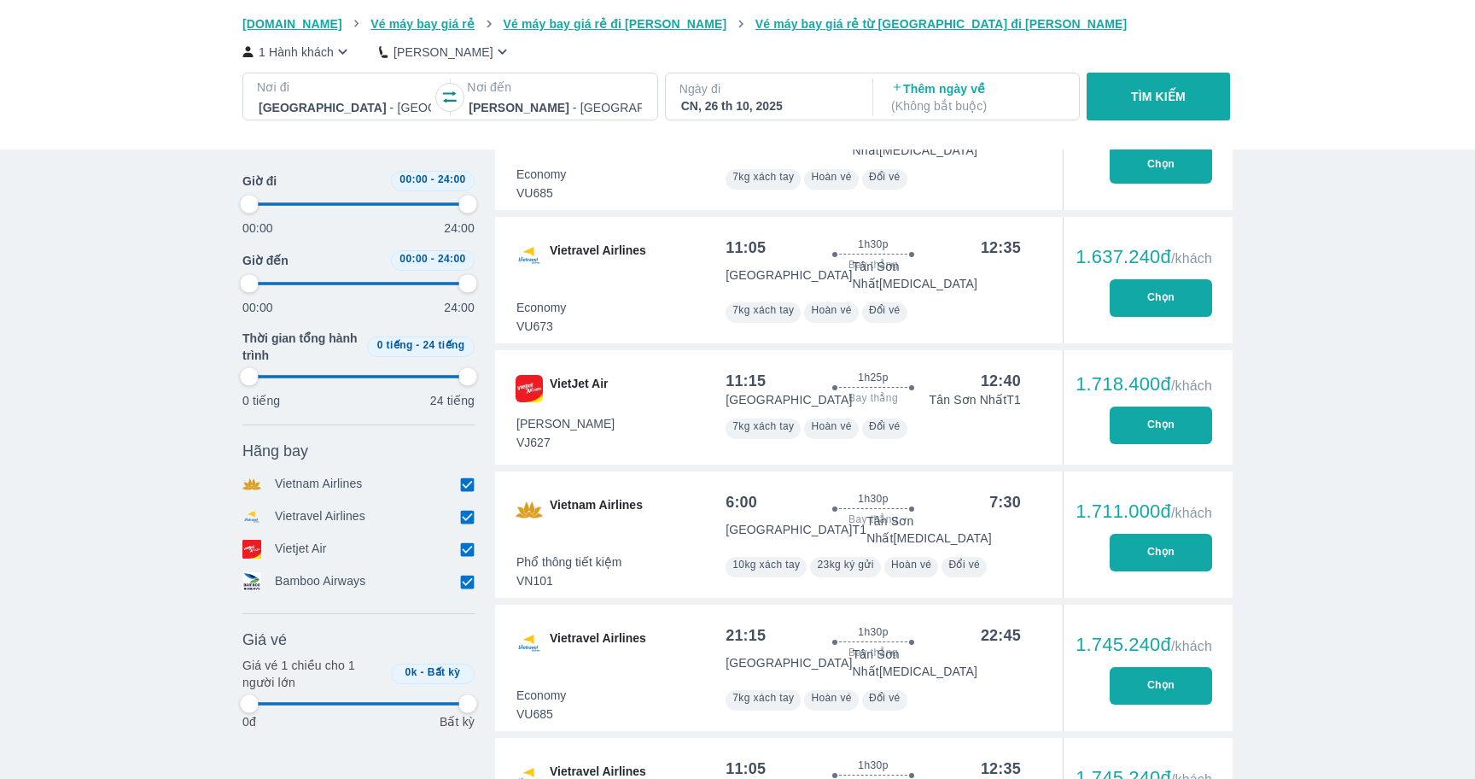
type input "97.9166666666667"
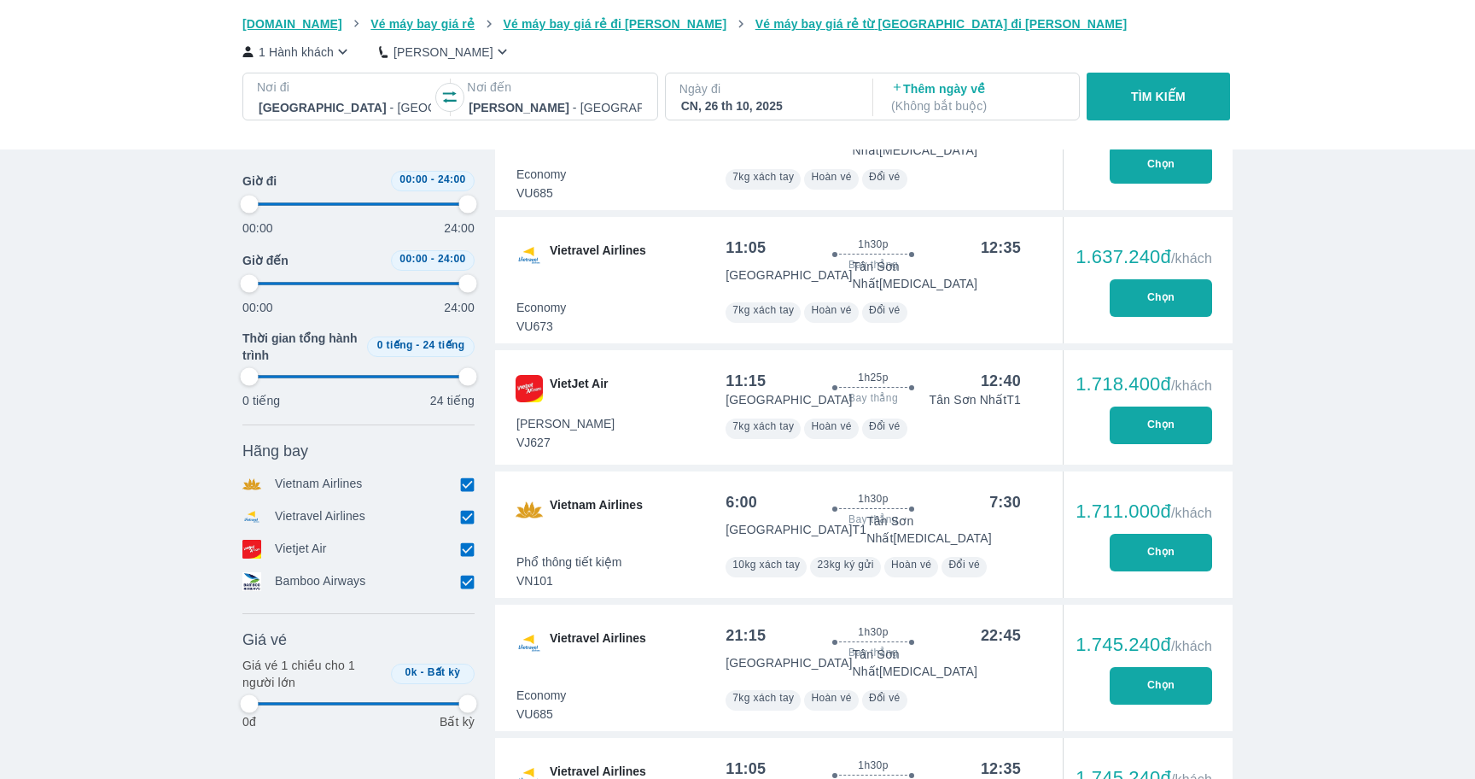
type input "97.9166666666667"
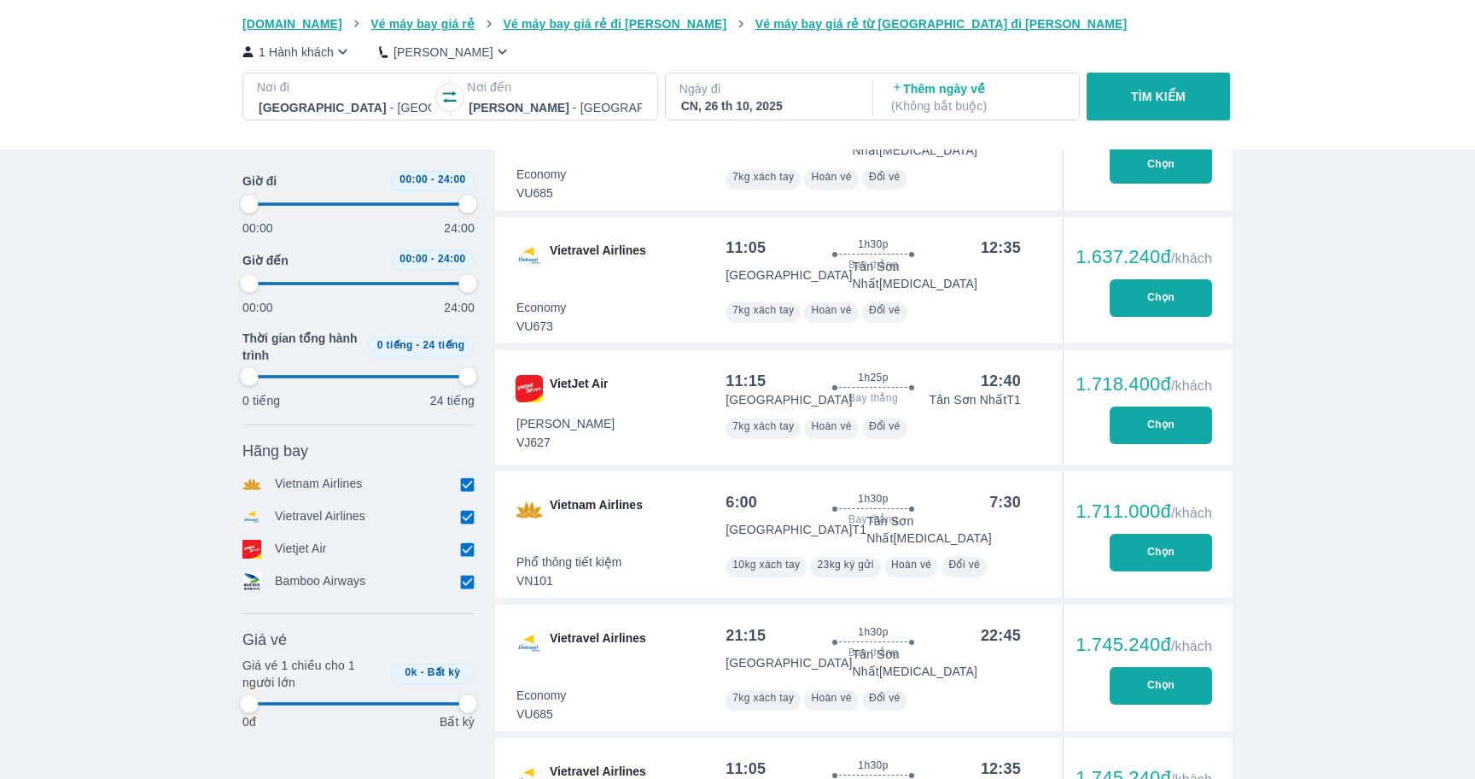
type input "97.9166666666667"
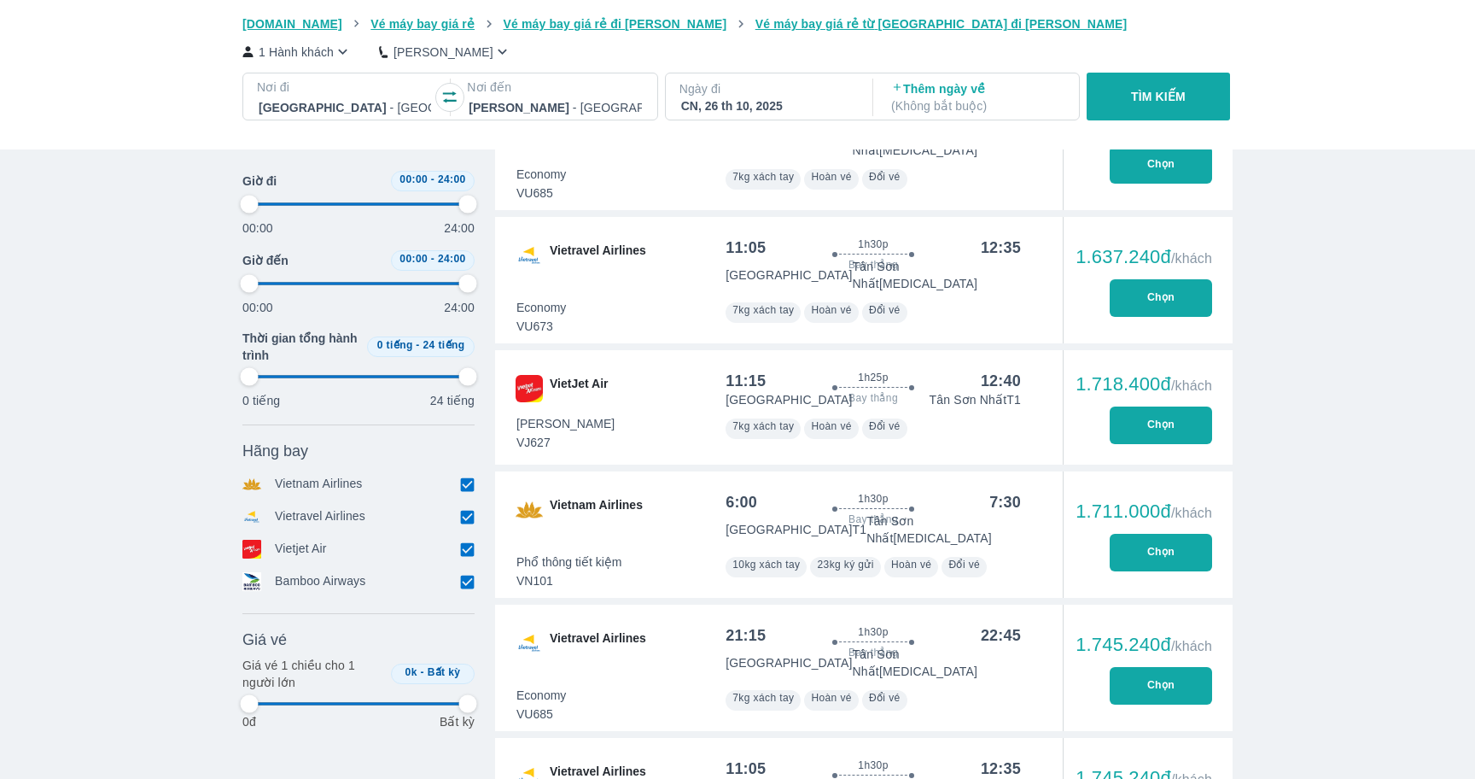
type input "97.9166666666667"
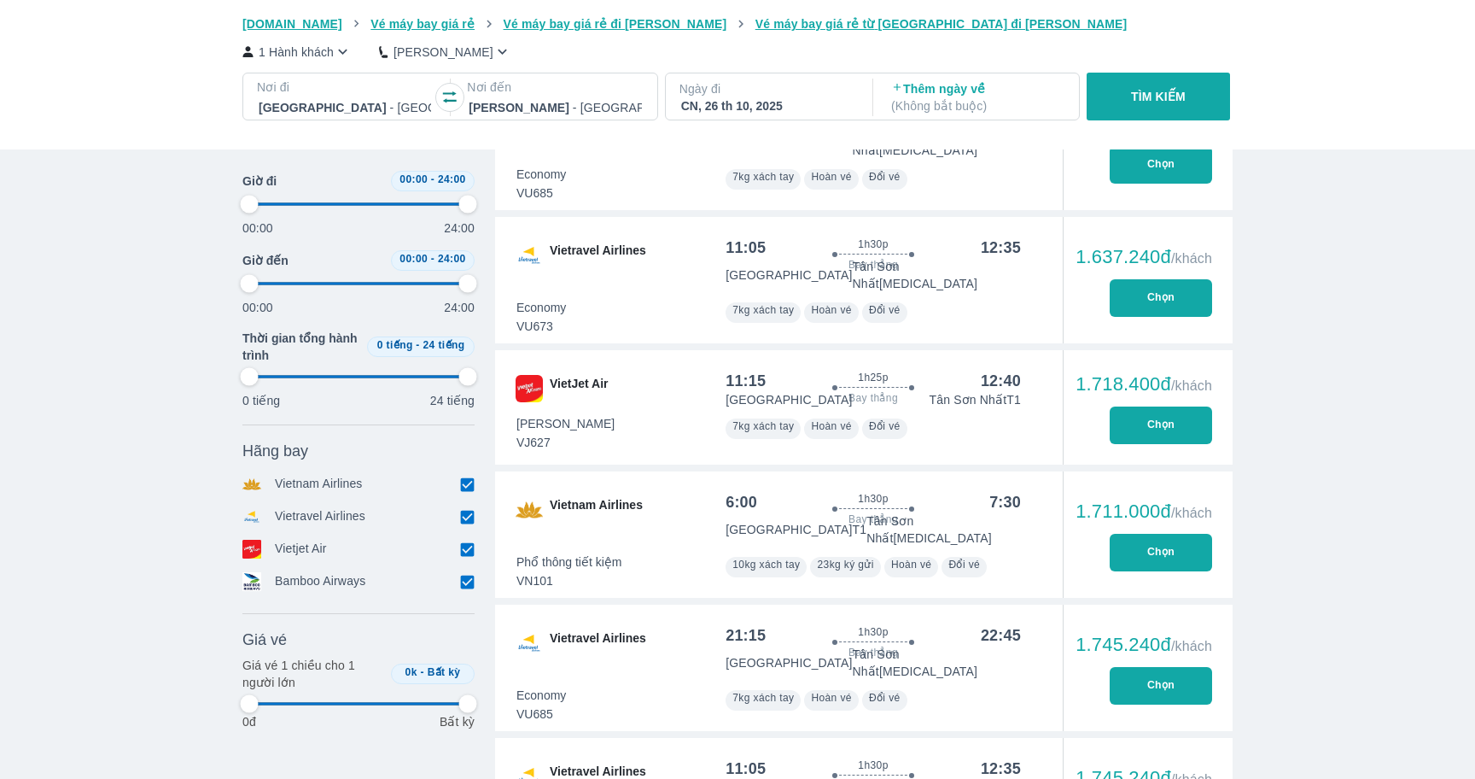
type input "97.9166666666667"
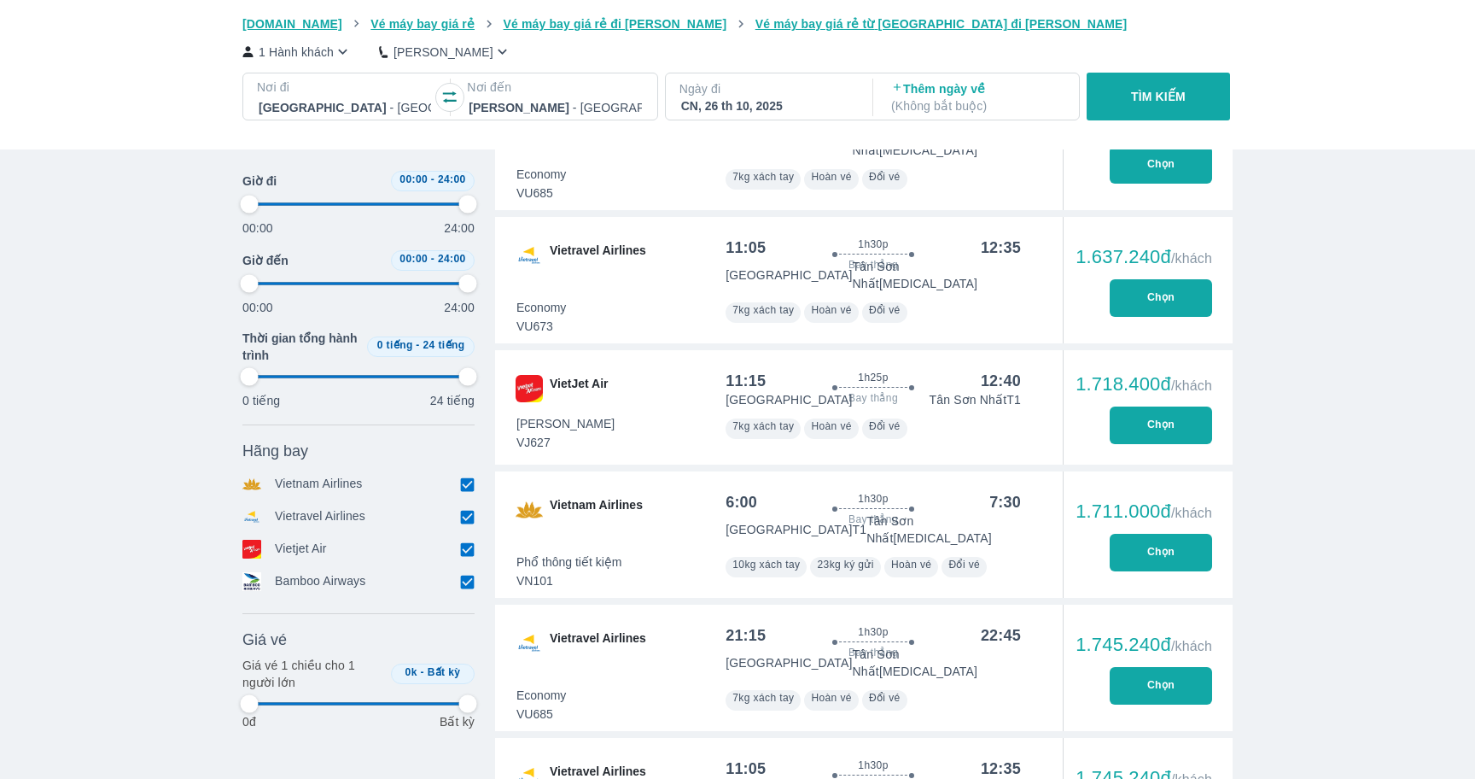
type input "97.9166666666667"
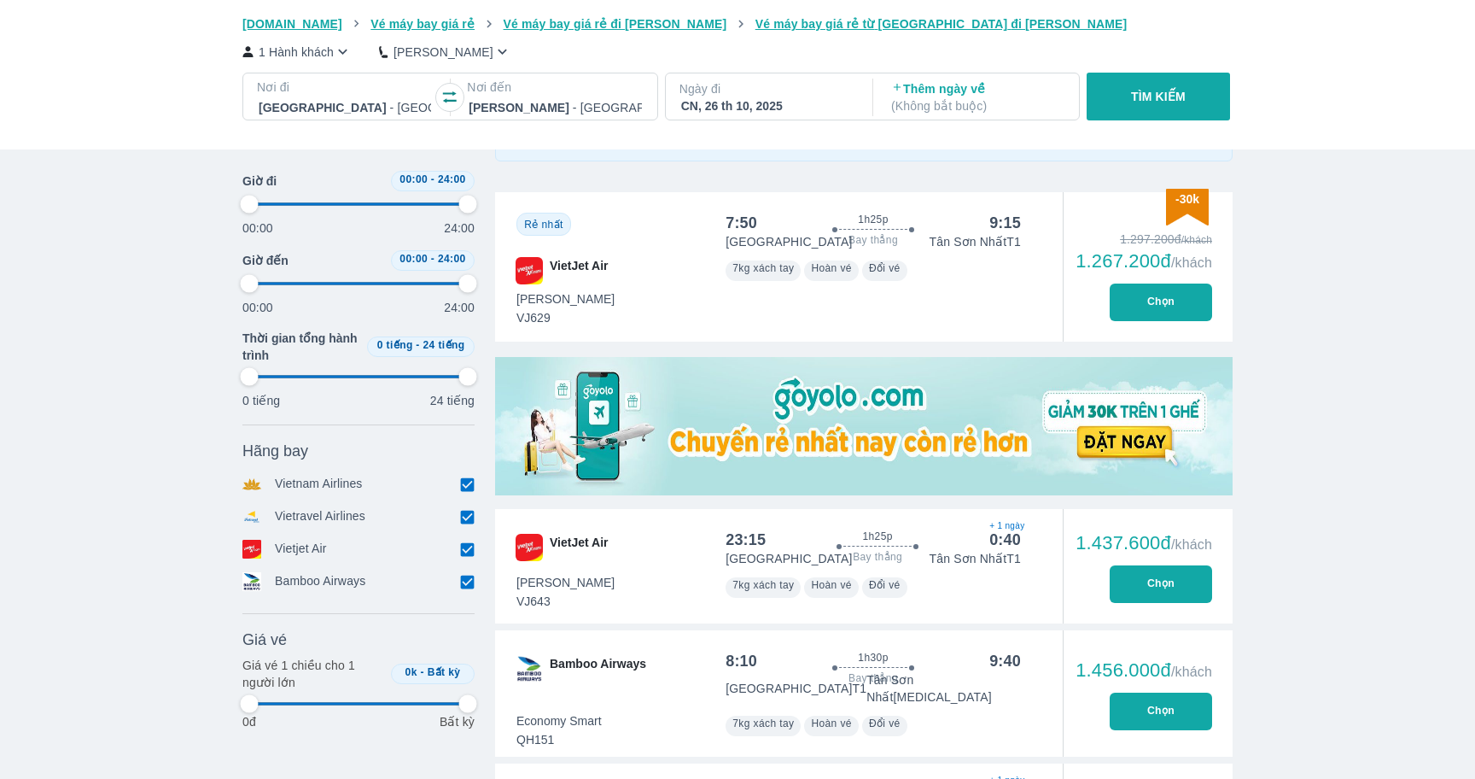
scroll to position [0, 0]
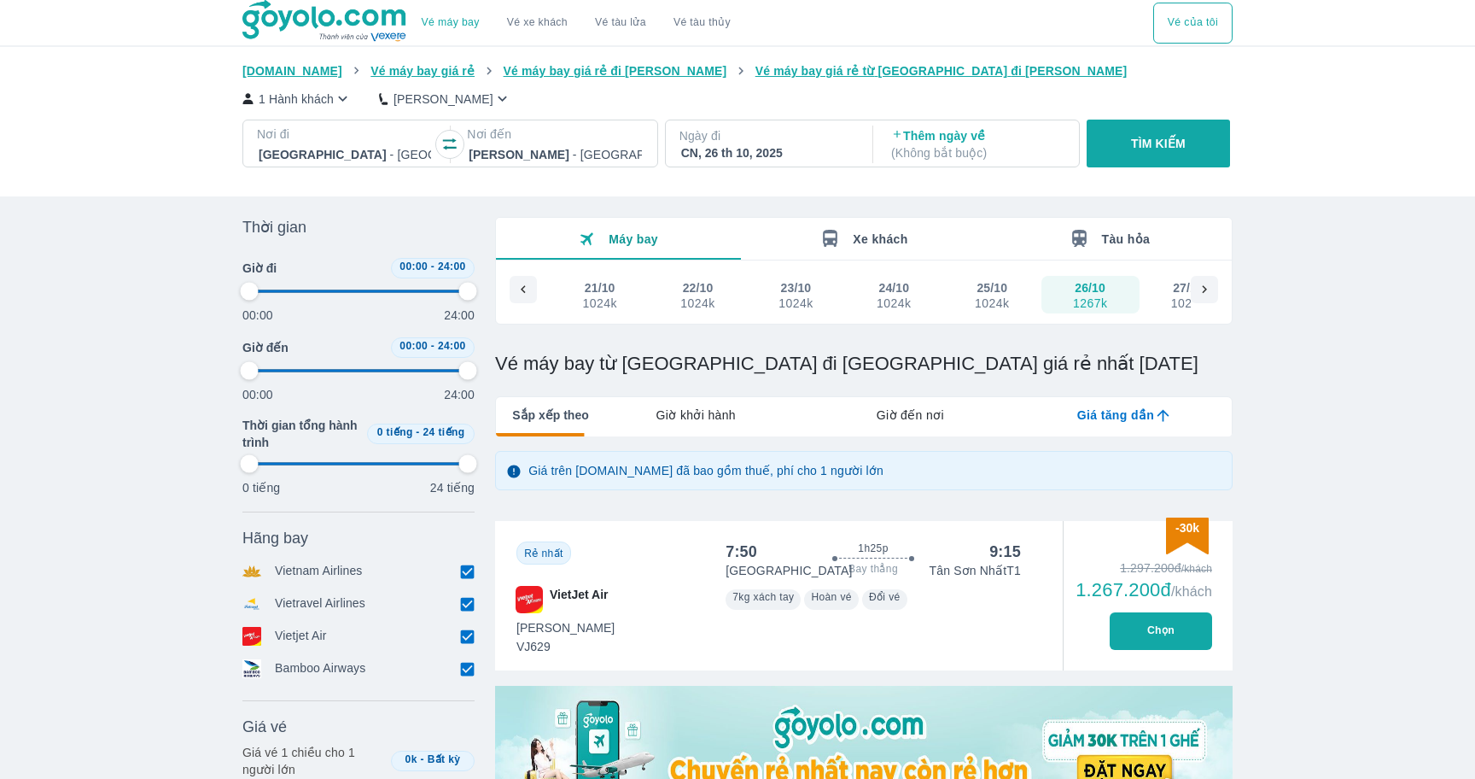
type input "97.9166666666667"
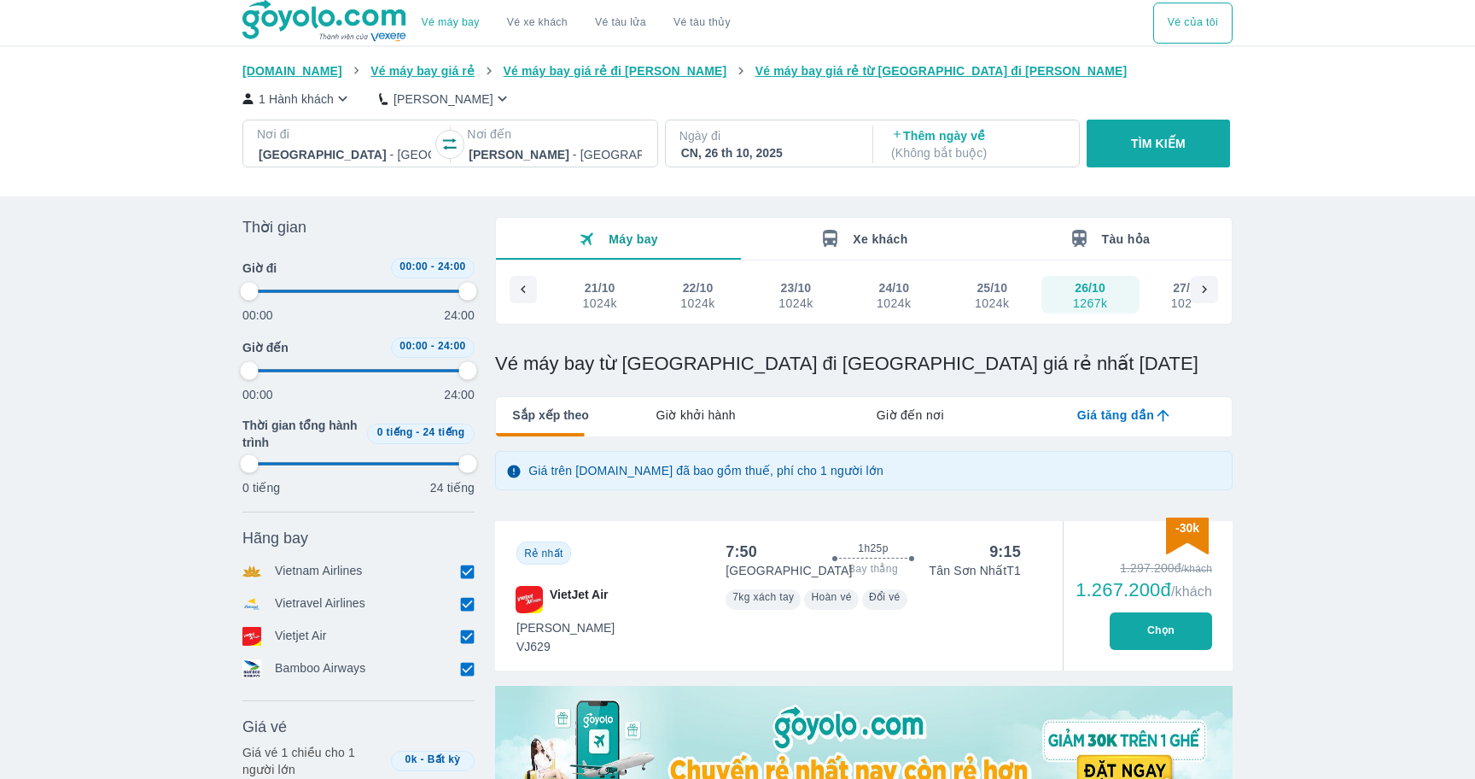
type input "97.9166666666667"
click at [525, 13] on button "Vé xe khách" at bounding box center [537, 23] width 88 height 41
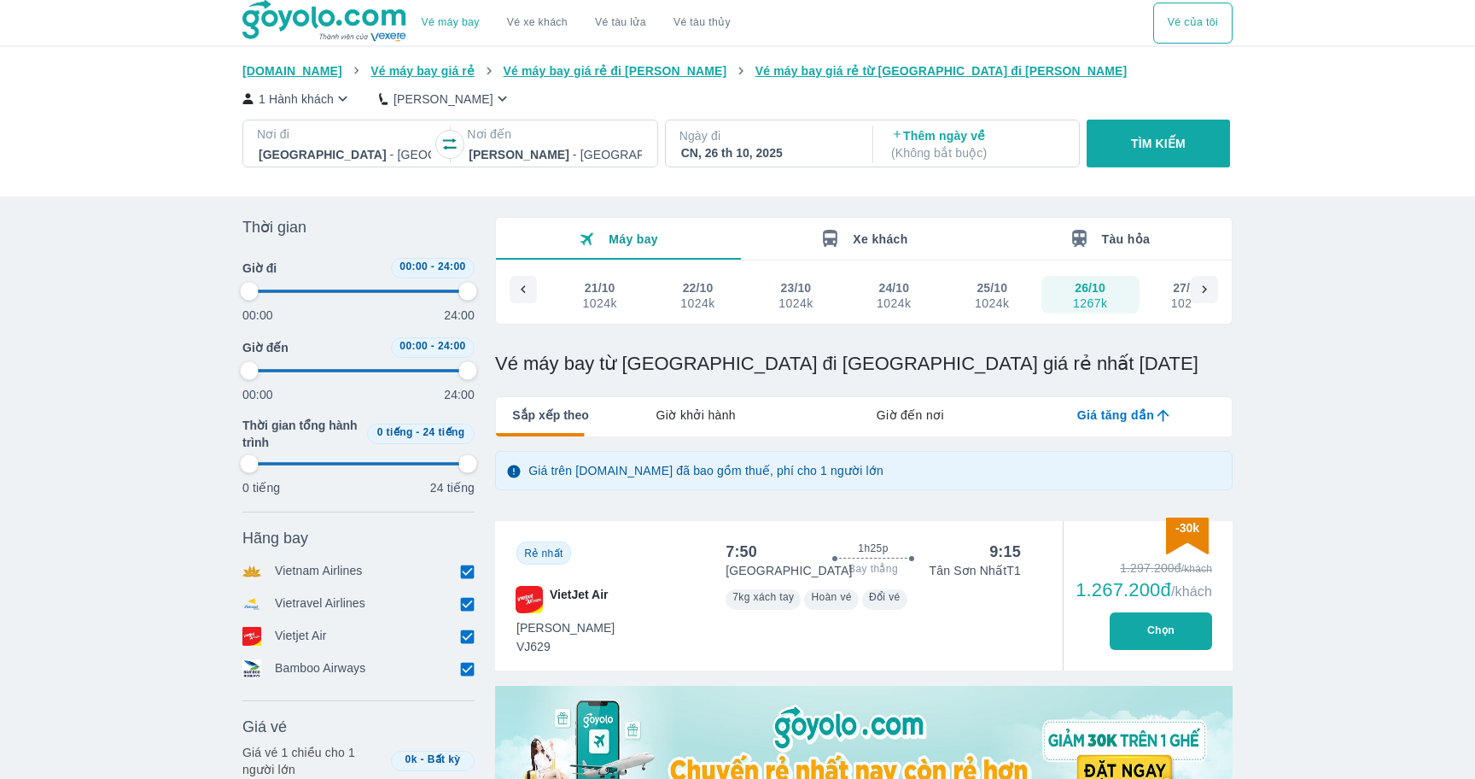
type input "97.9166666666667"
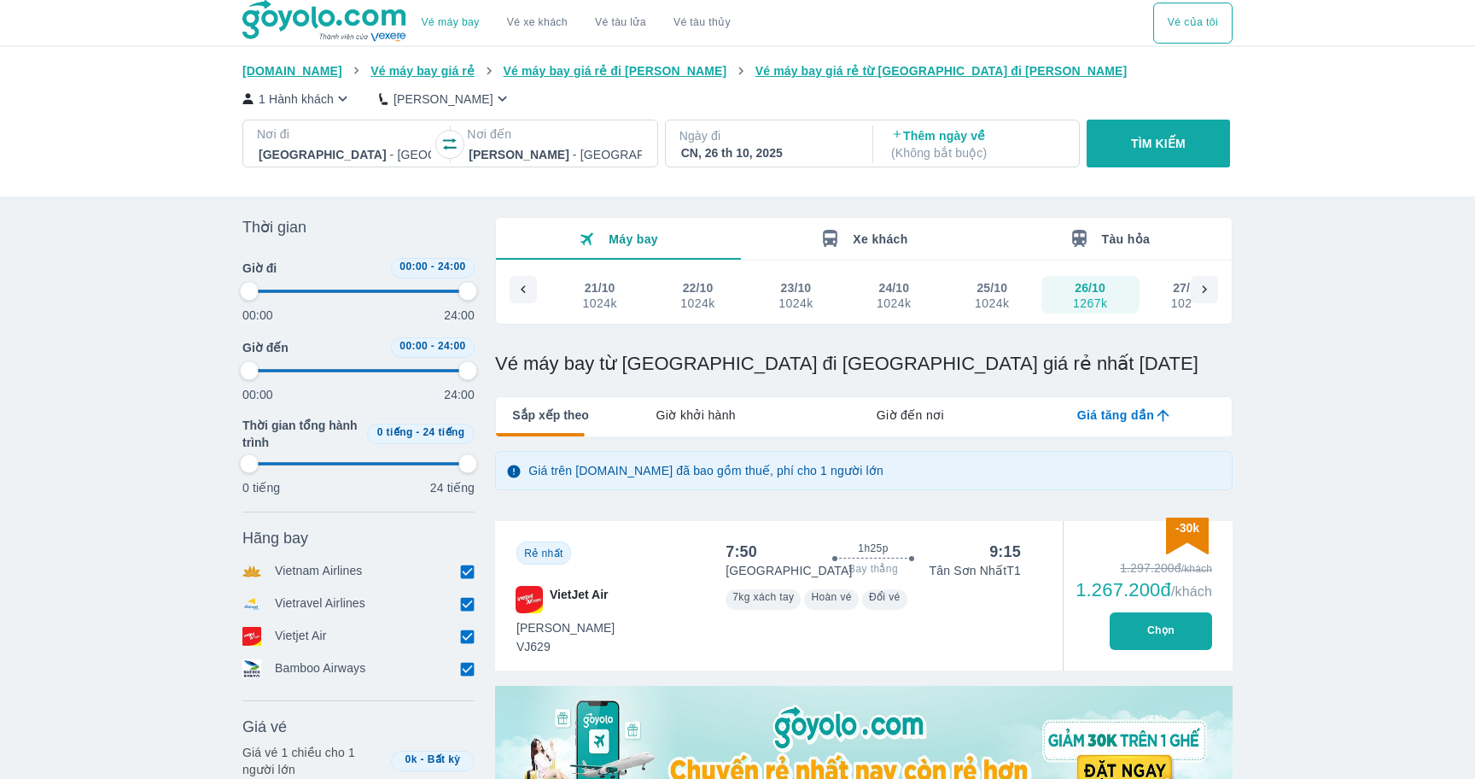
type input "97.9166666666667"
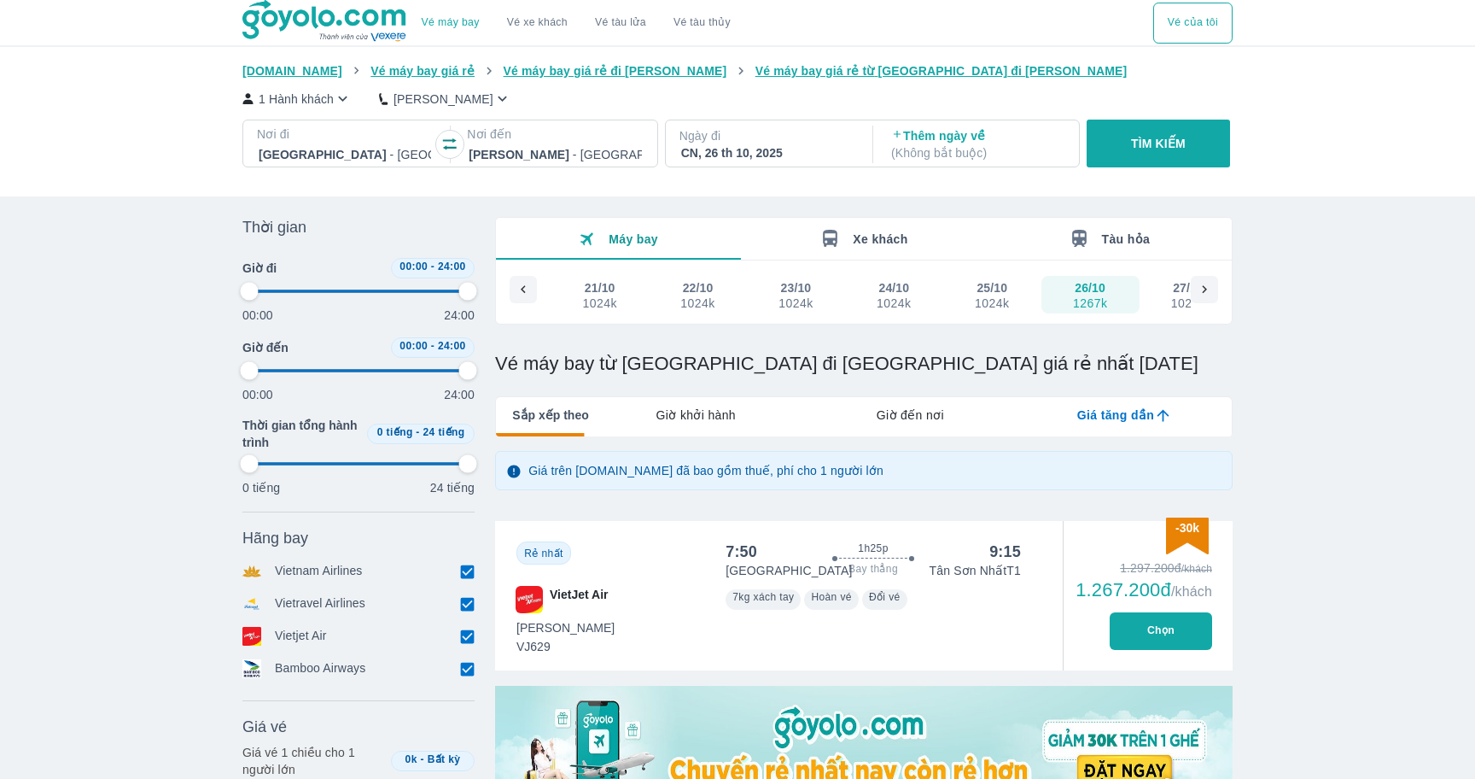
type input "97.9166666666667"
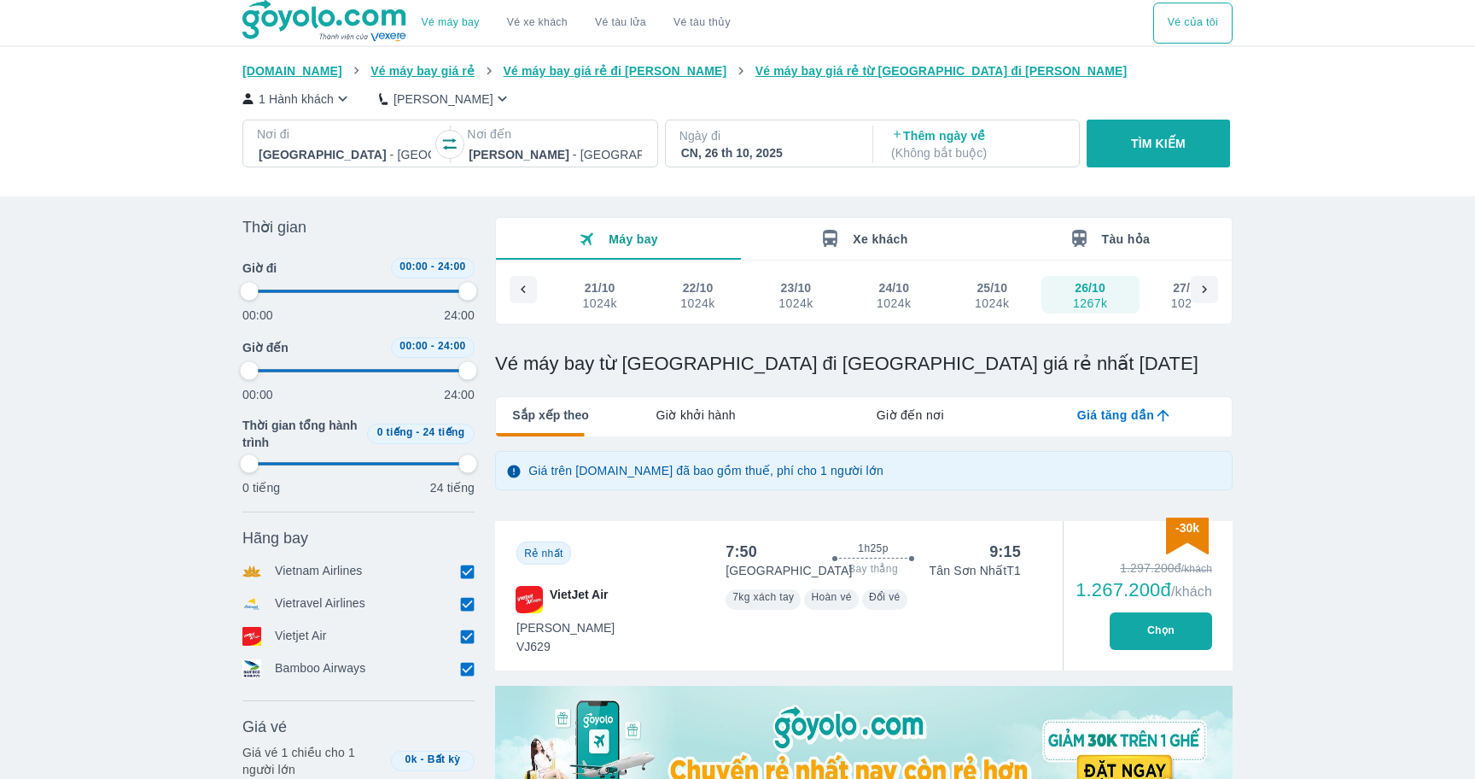
click at [863, 251] on button "Xe khách" at bounding box center [863, 239] width 245 height 42
type input "97.9166666666667"
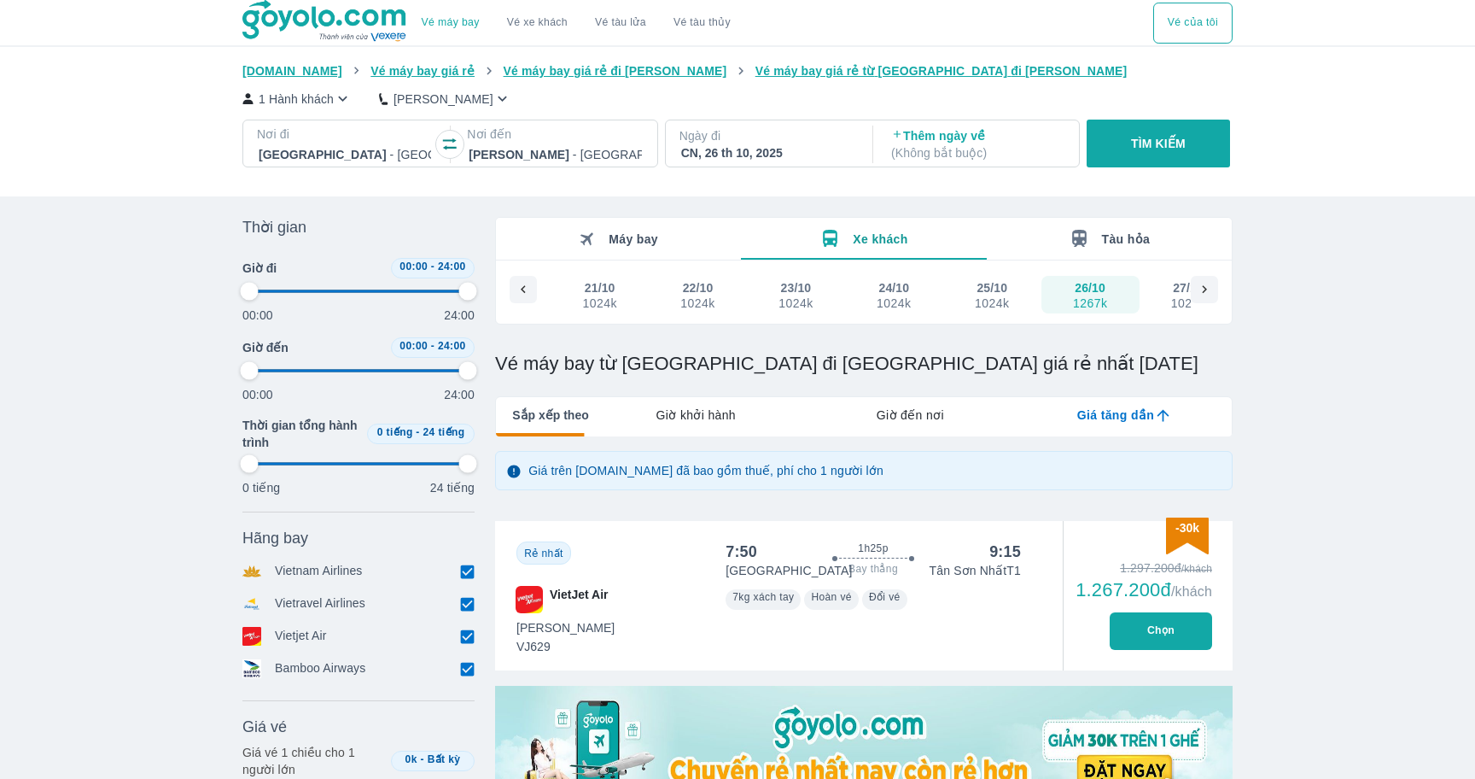
type input "97.9166666666667"
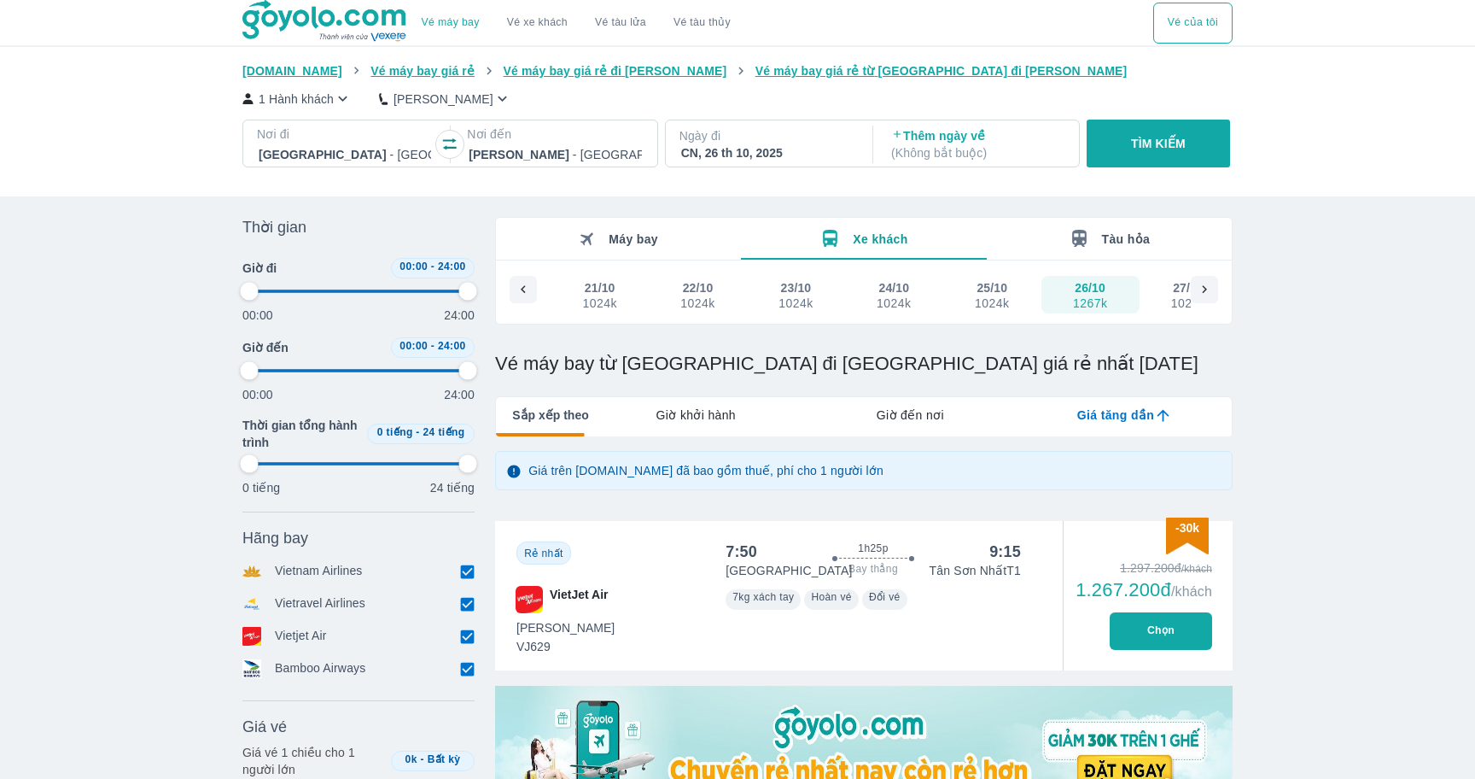
type input "97.9166666666667"
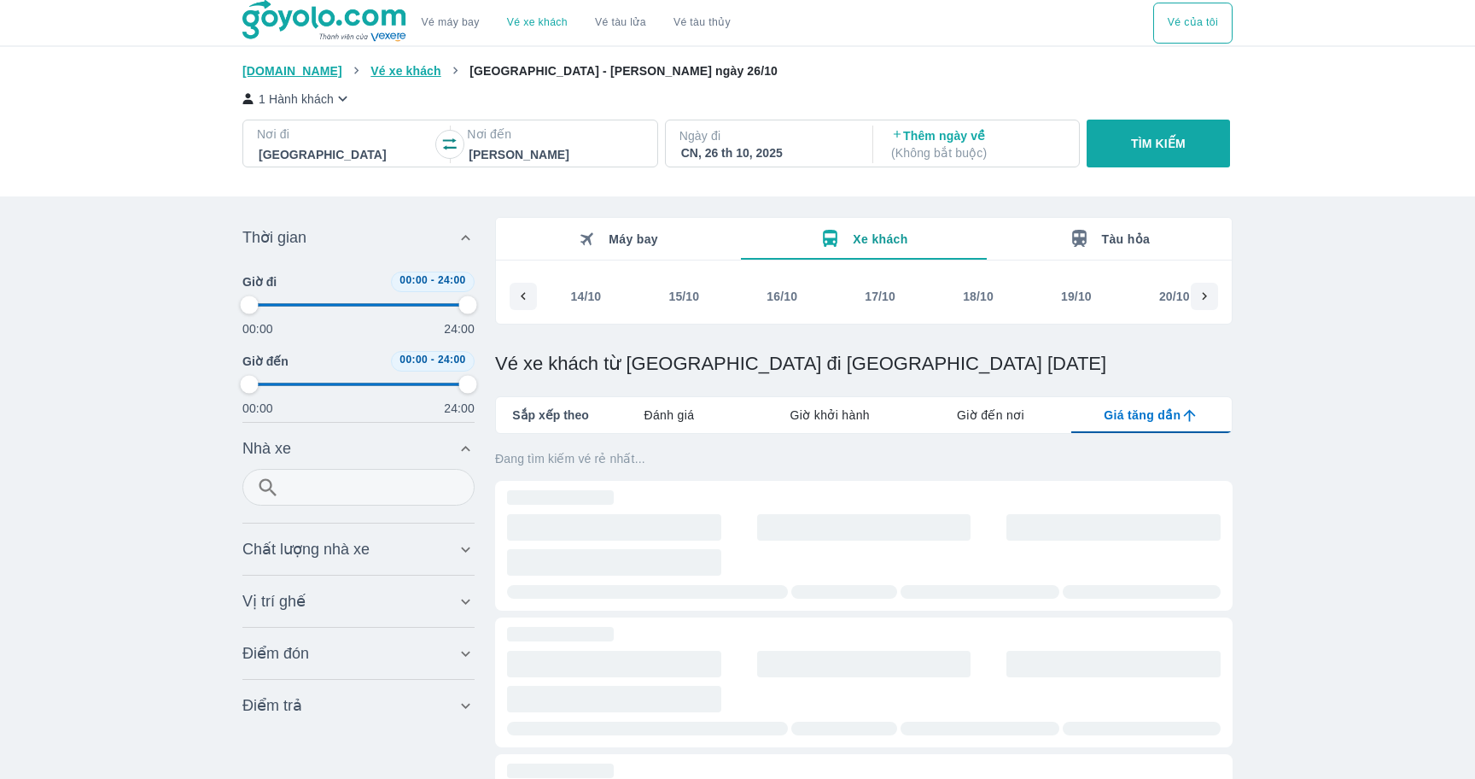
scroll to position [0, 673]
type input "97.9166666666667"
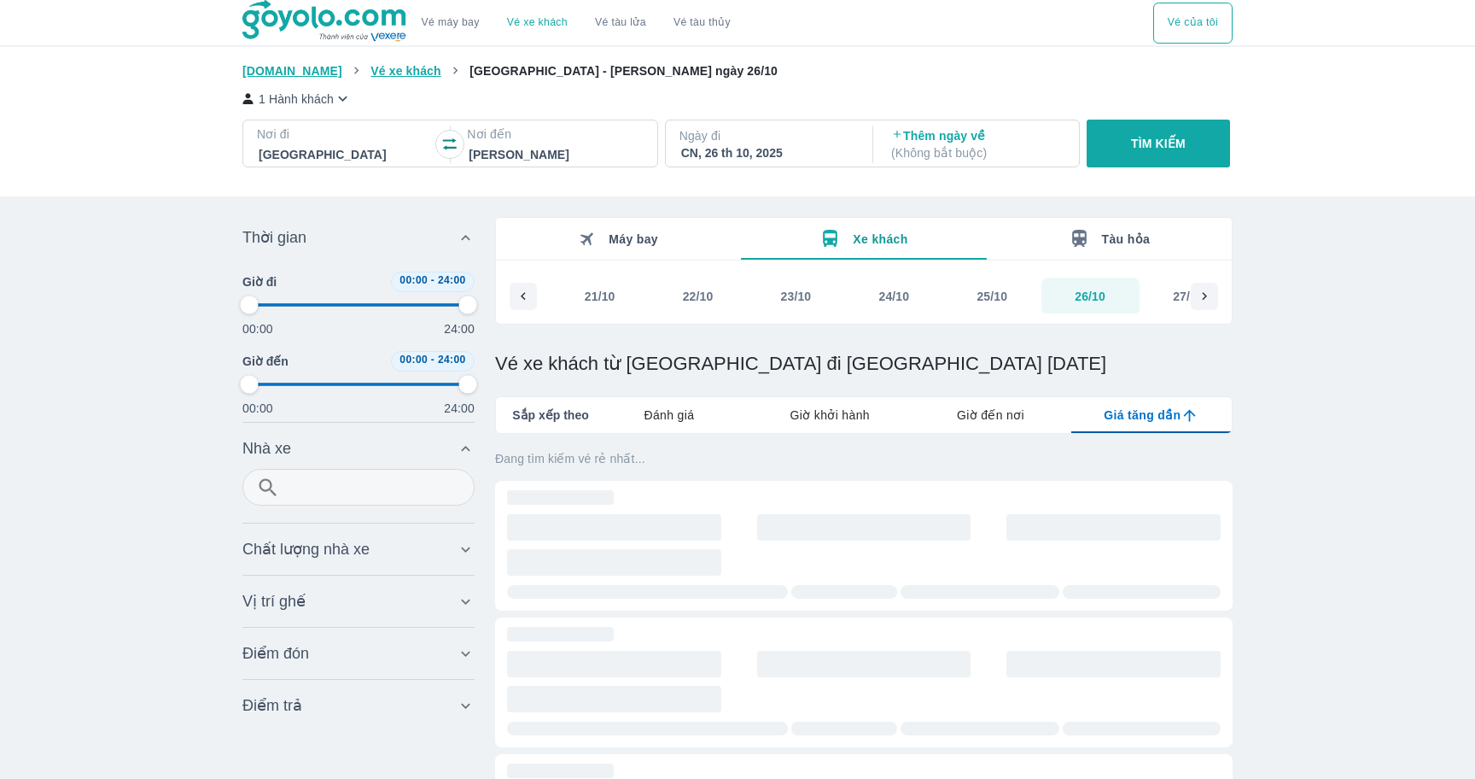
type input "97.9166666666667"
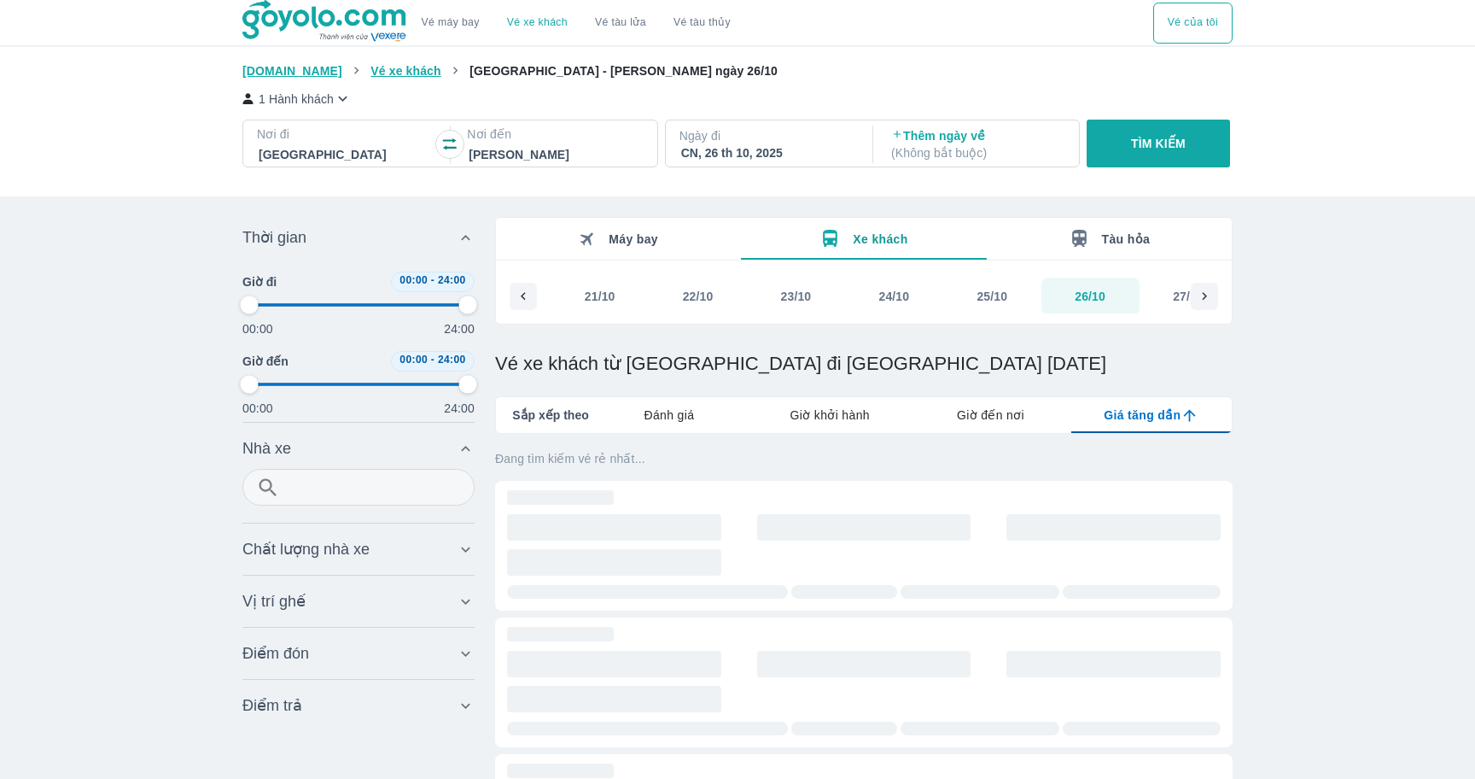
type input "97.9166666666667"
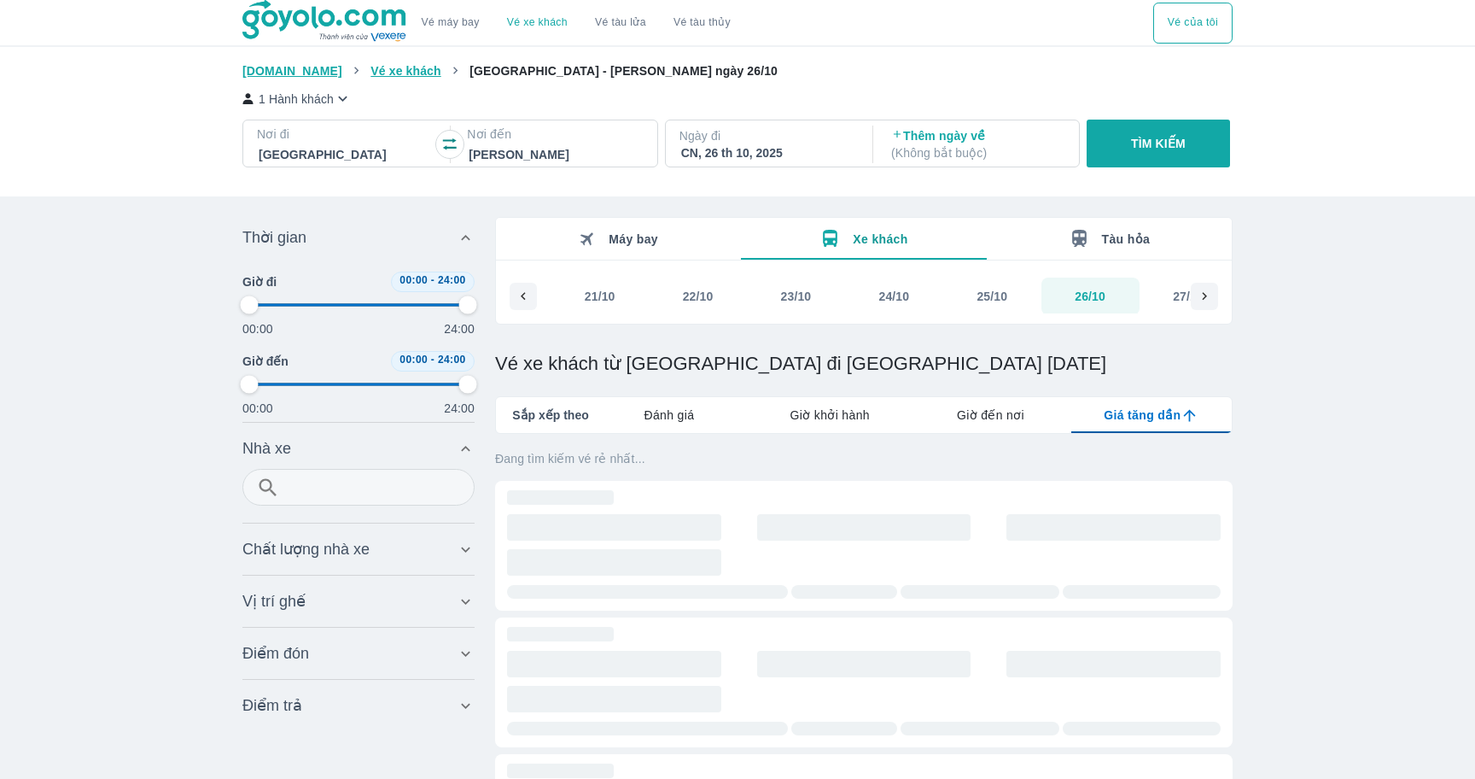
type input "97.9166666666667"
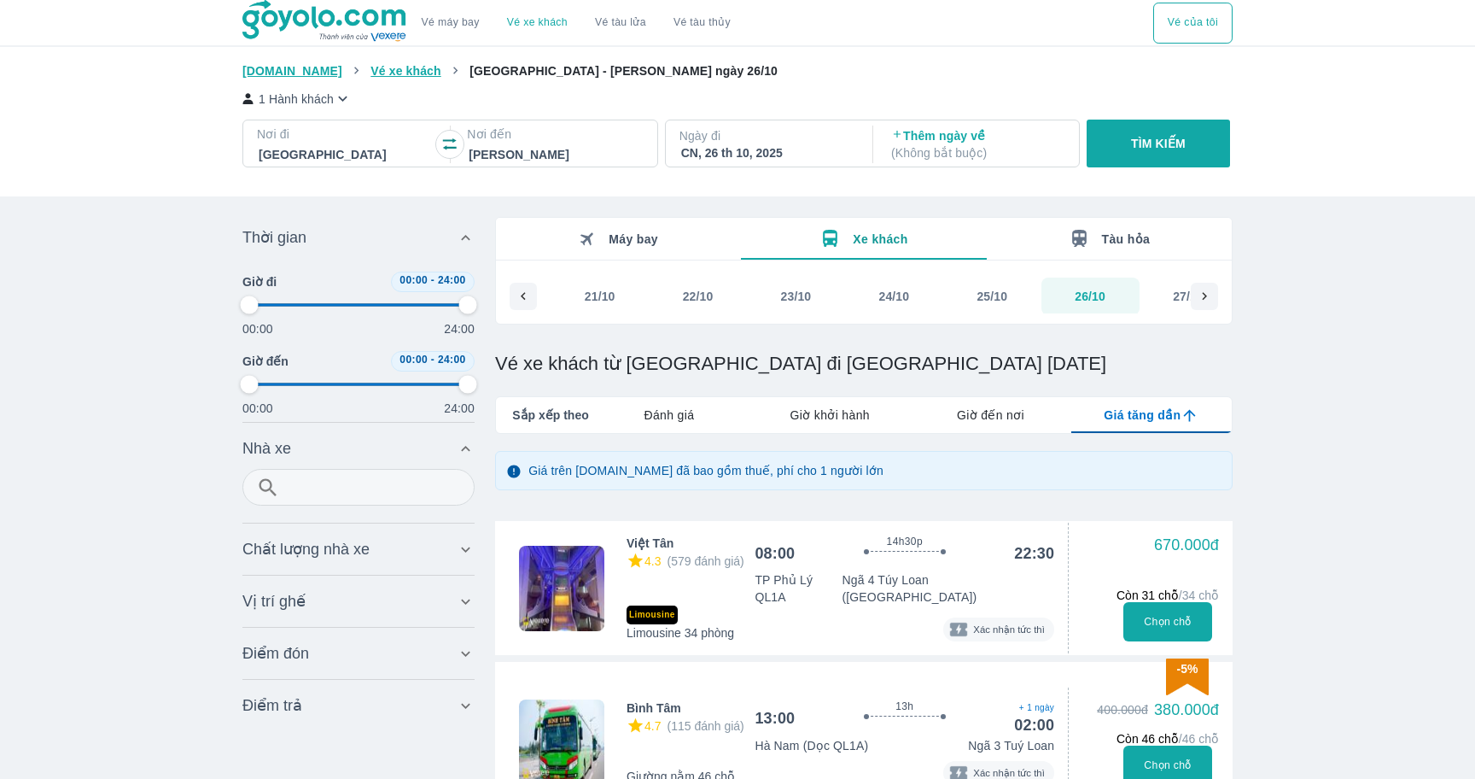
type input "97.9166666666667"
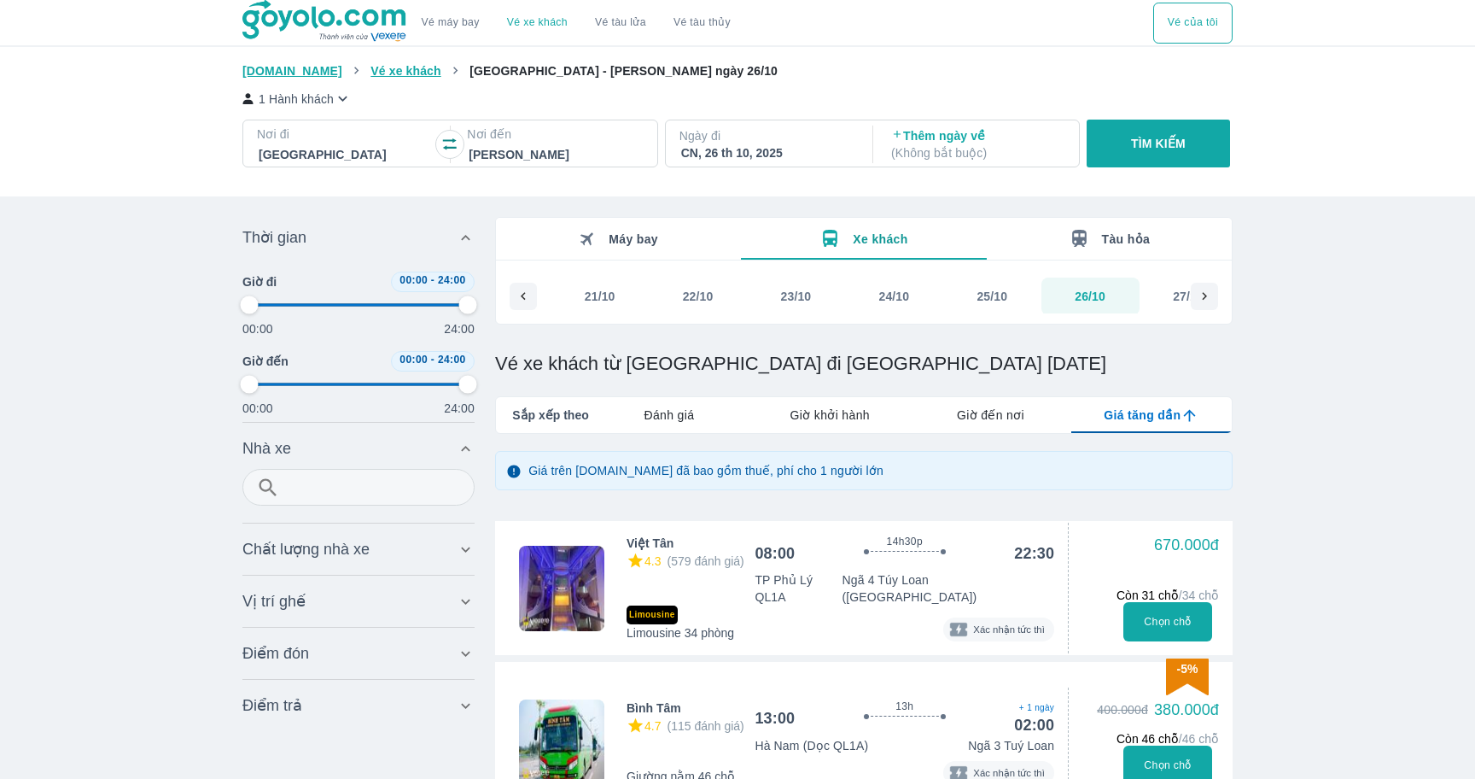
type input "97.9166666666667"
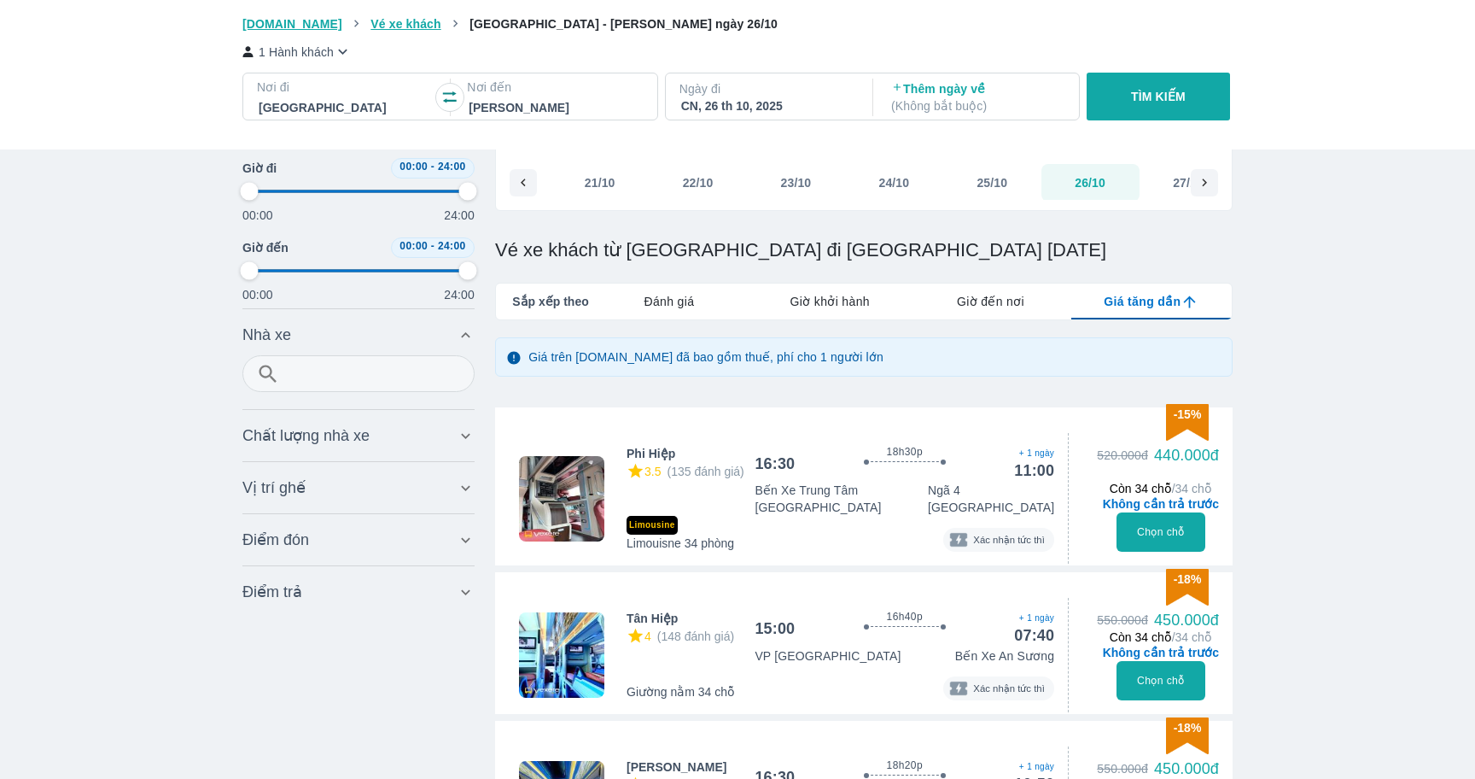
scroll to position [125, 0]
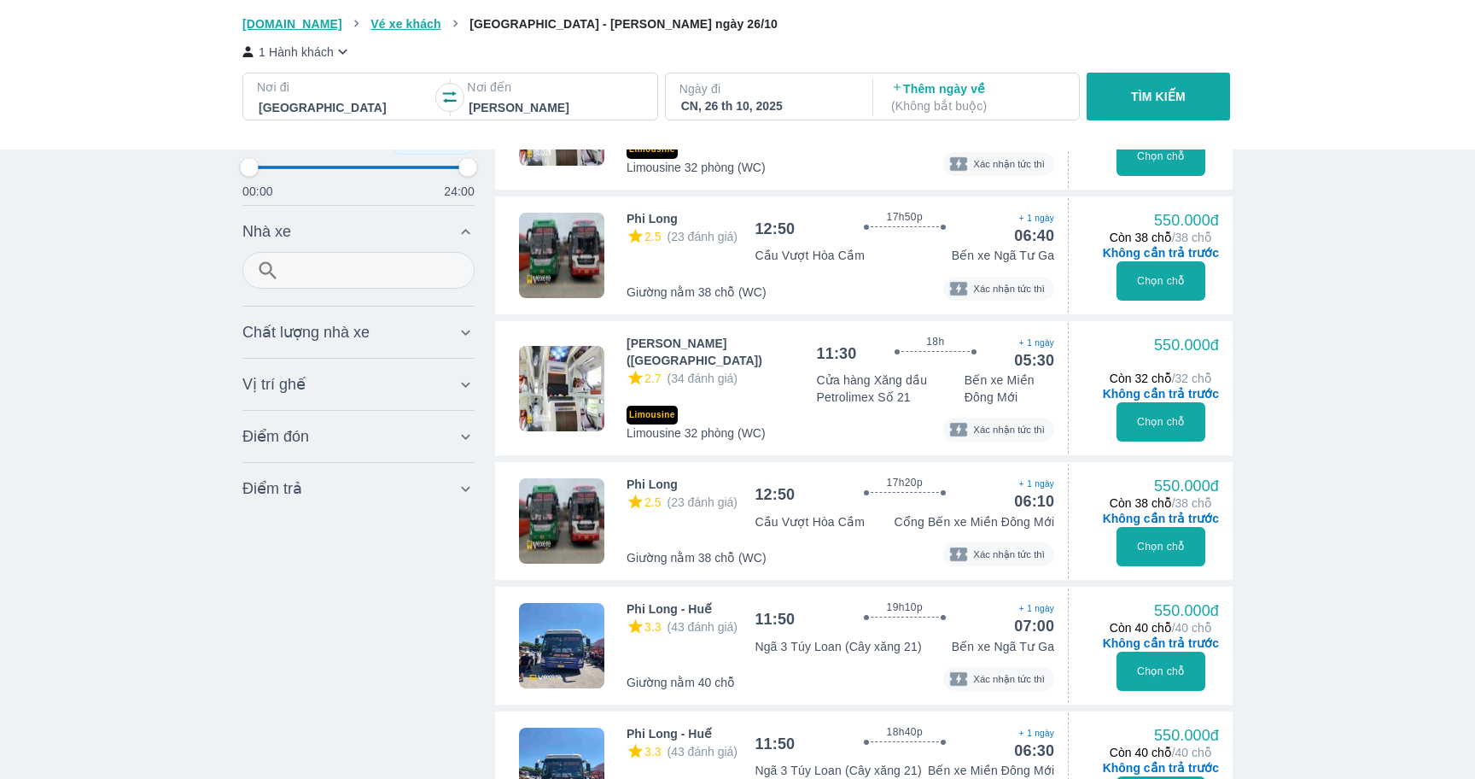
type input "97.9166666666667"
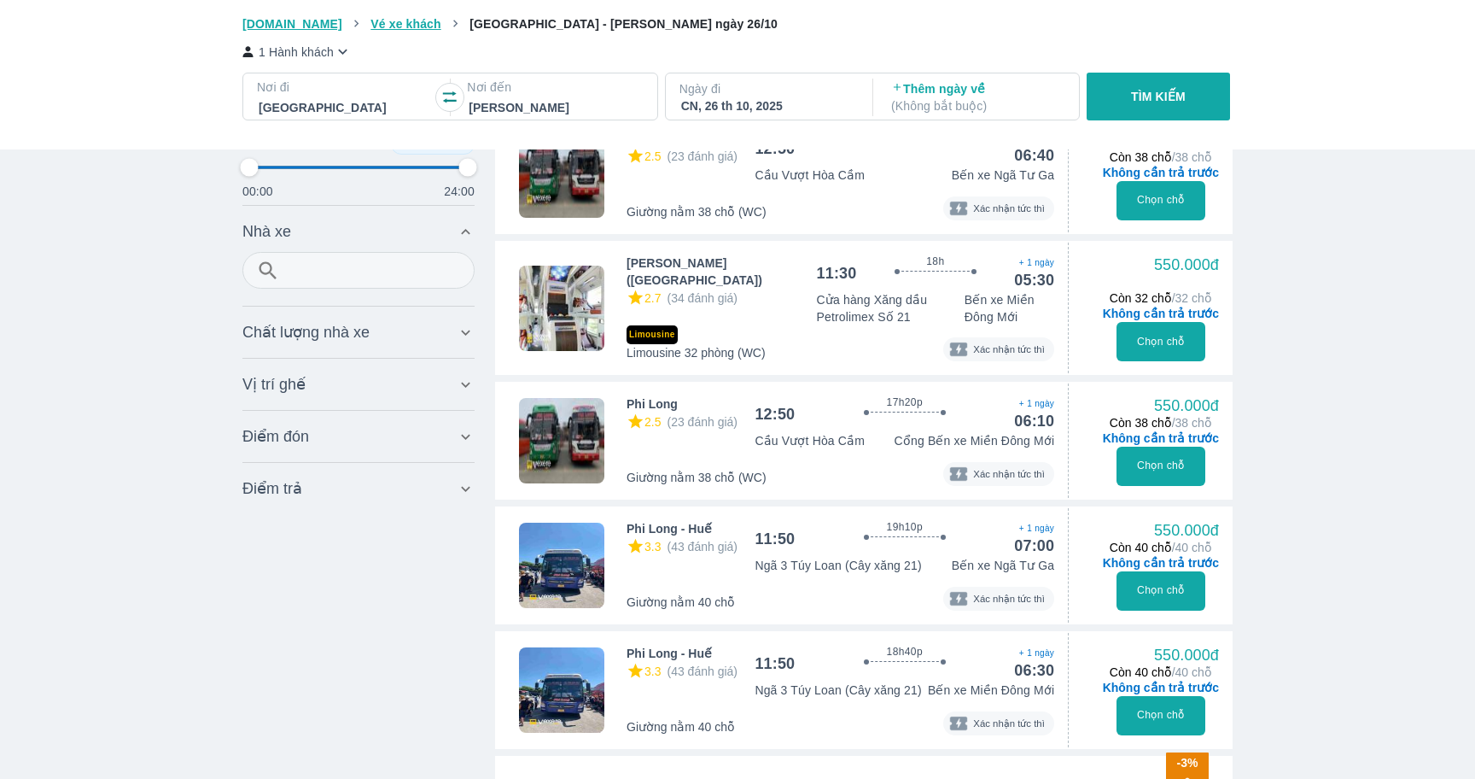
scroll to position [2082, 0]
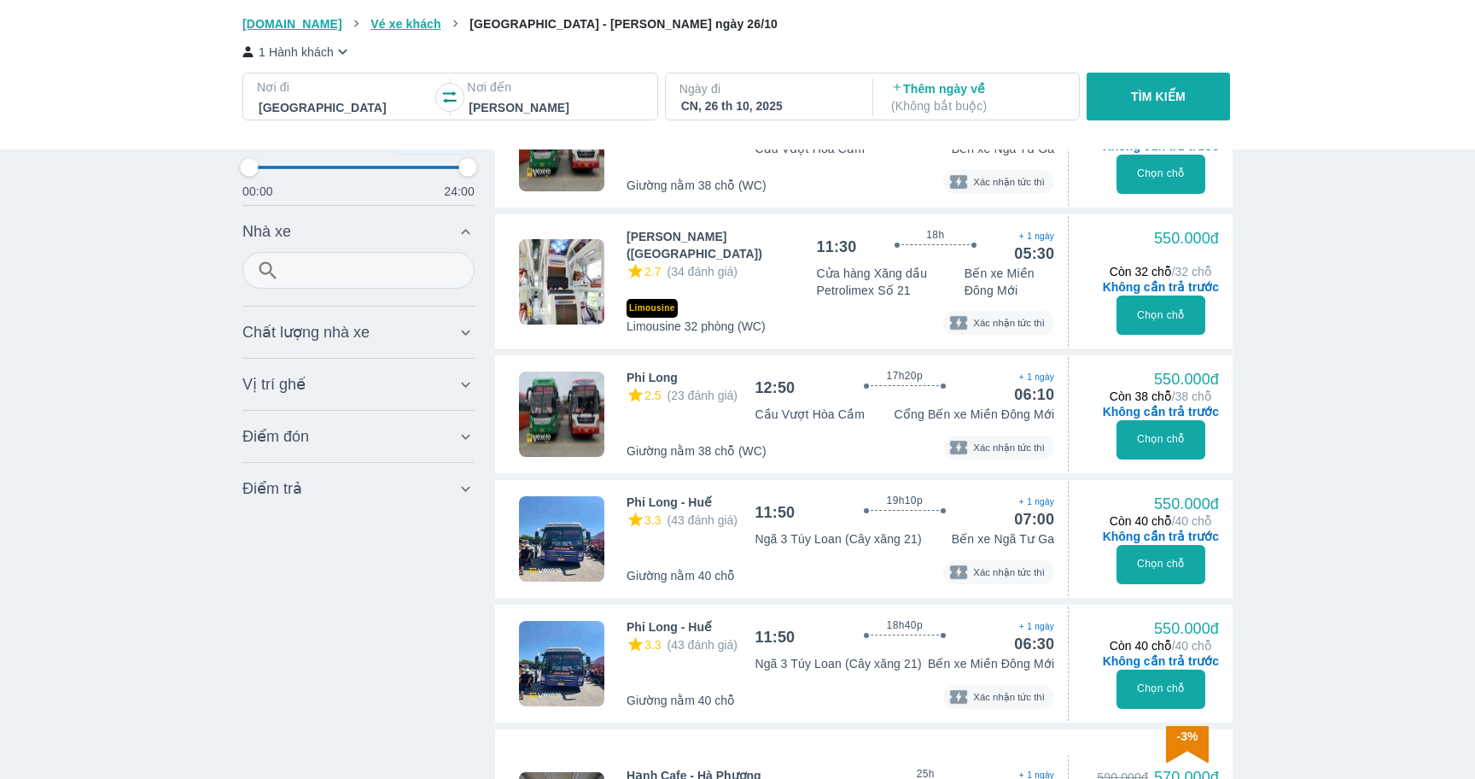
type input "97.9166666666667"
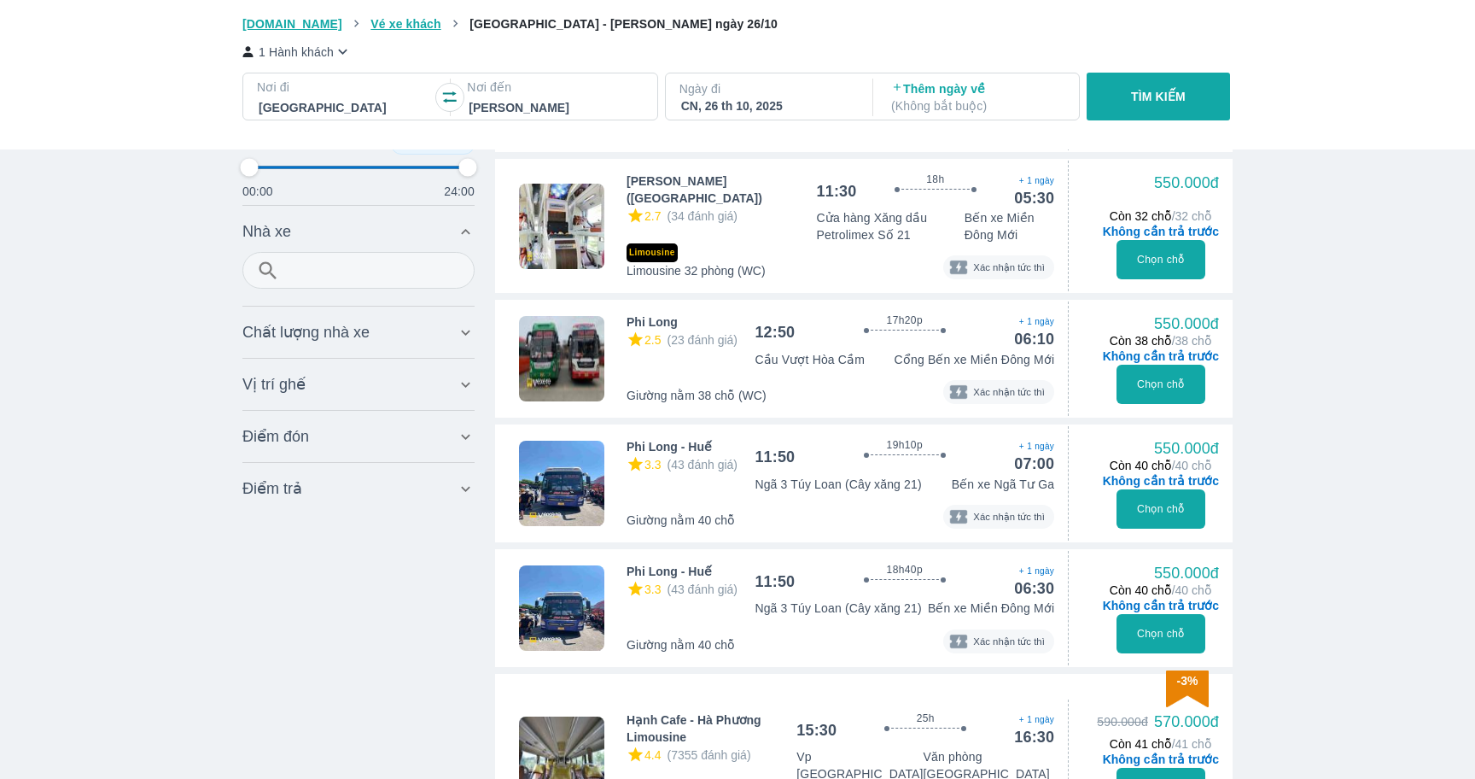
scroll to position [1736, 0]
